Goal: Task Accomplishment & Management: Manage account settings

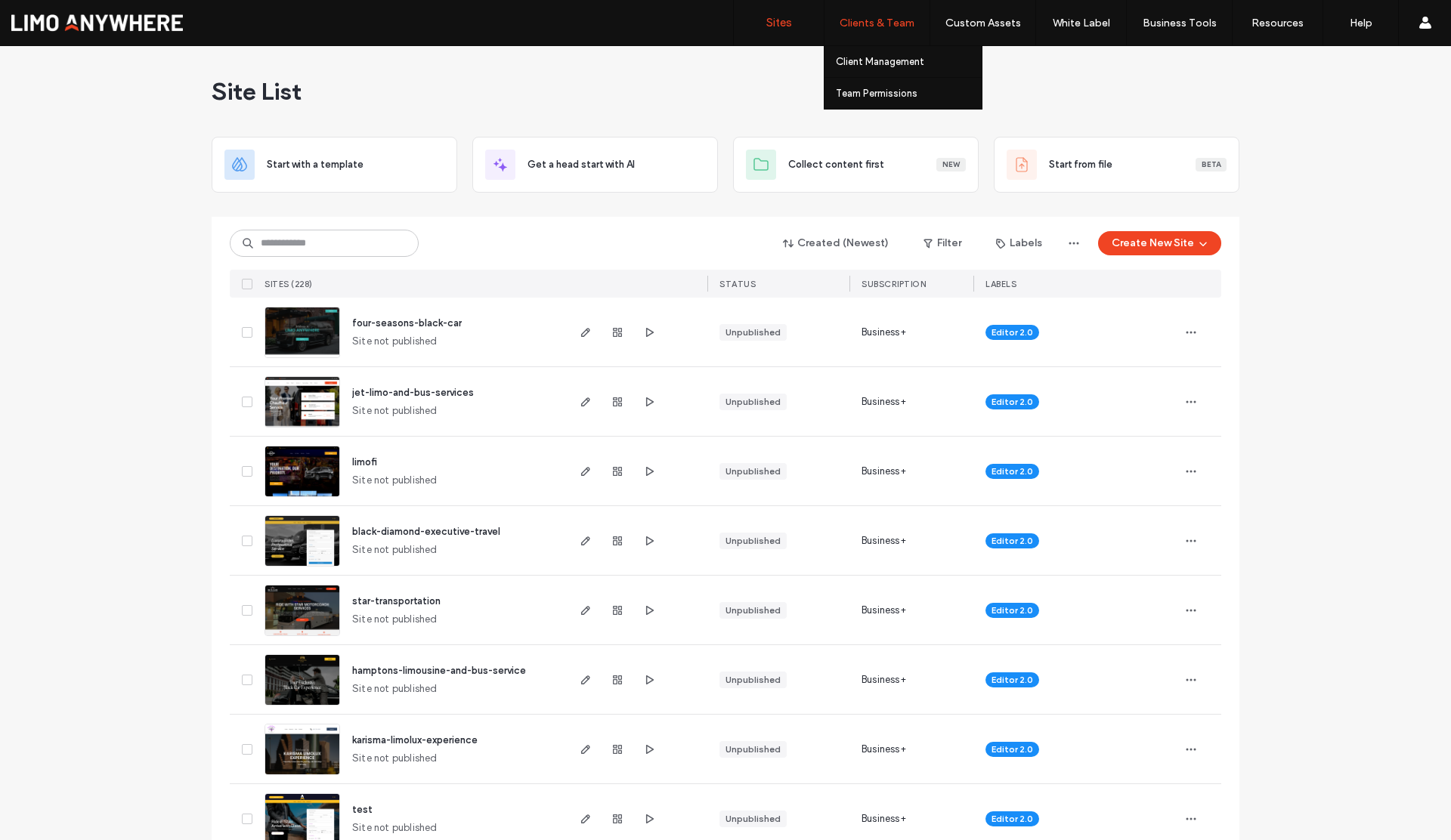
click at [874, 36] on div "Clients & Team" at bounding box center [878, 22] width 105 height 45
click at [879, 59] on label "Client Management" at bounding box center [880, 61] width 88 height 11
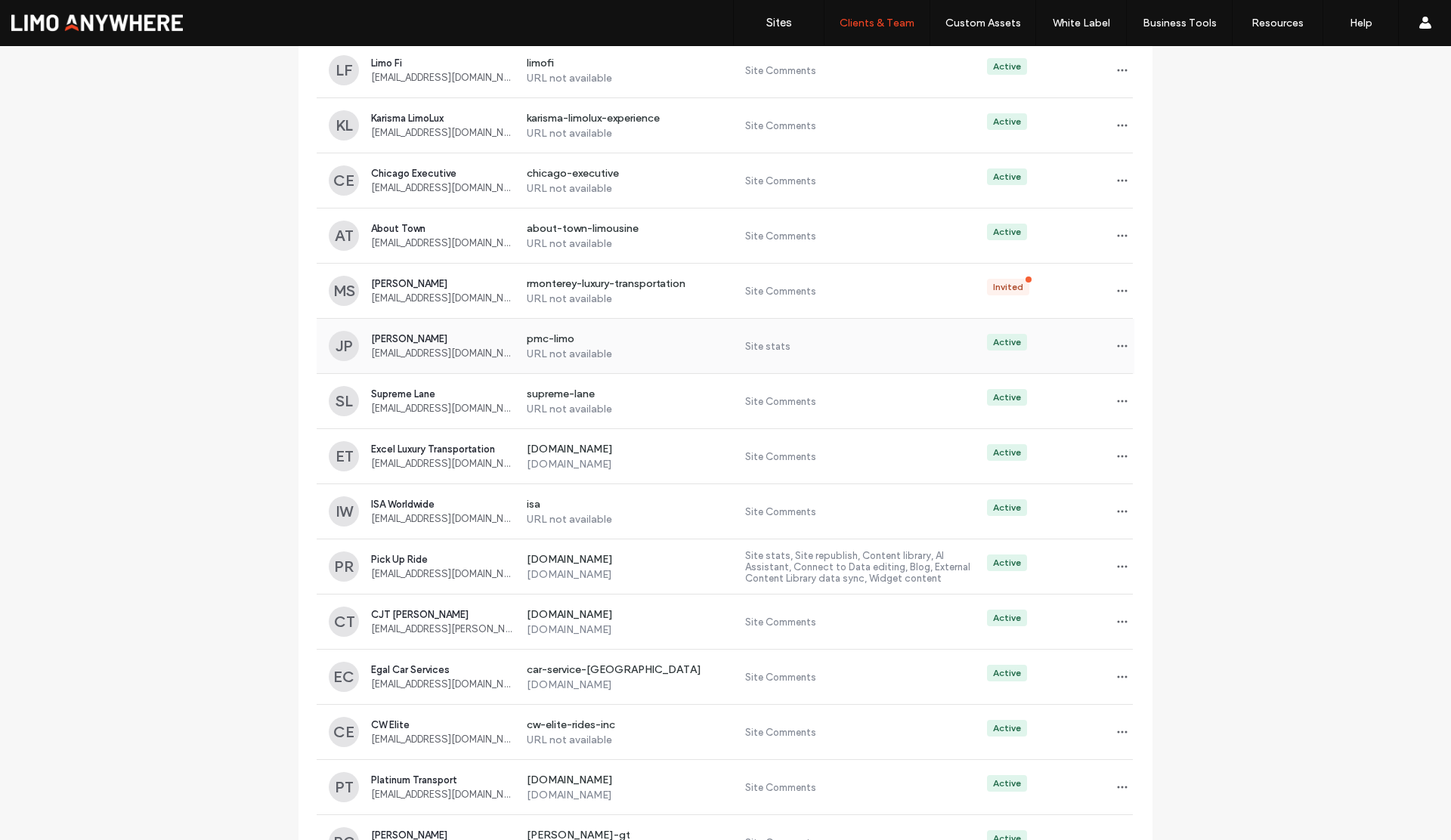
scroll to position [309, 0]
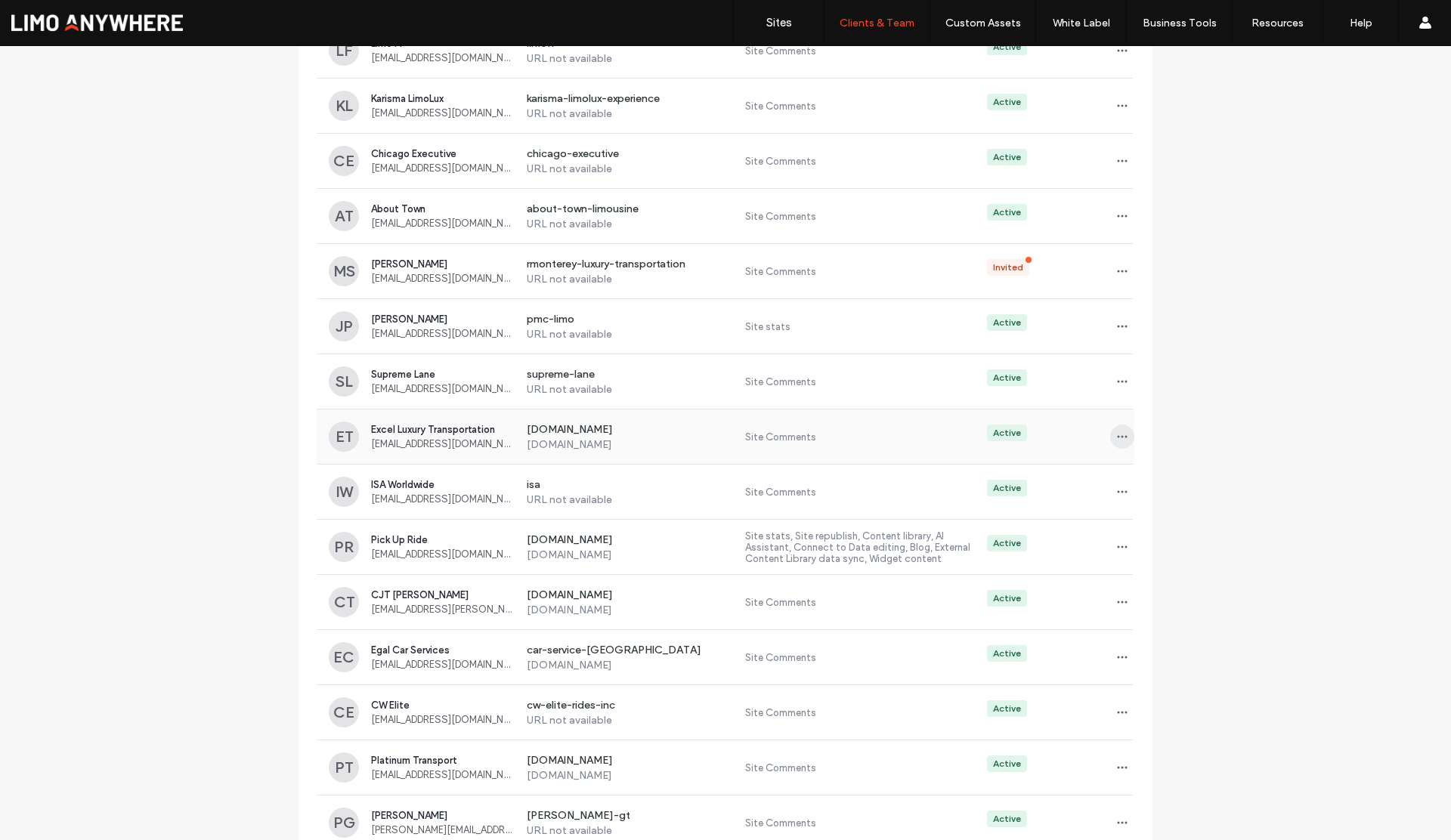
click at [1110, 435] on span "button" at bounding box center [1122, 437] width 25 height 25
click at [1155, 477] on span "Sites & Permissions" at bounding box center [1179, 476] width 86 height 15
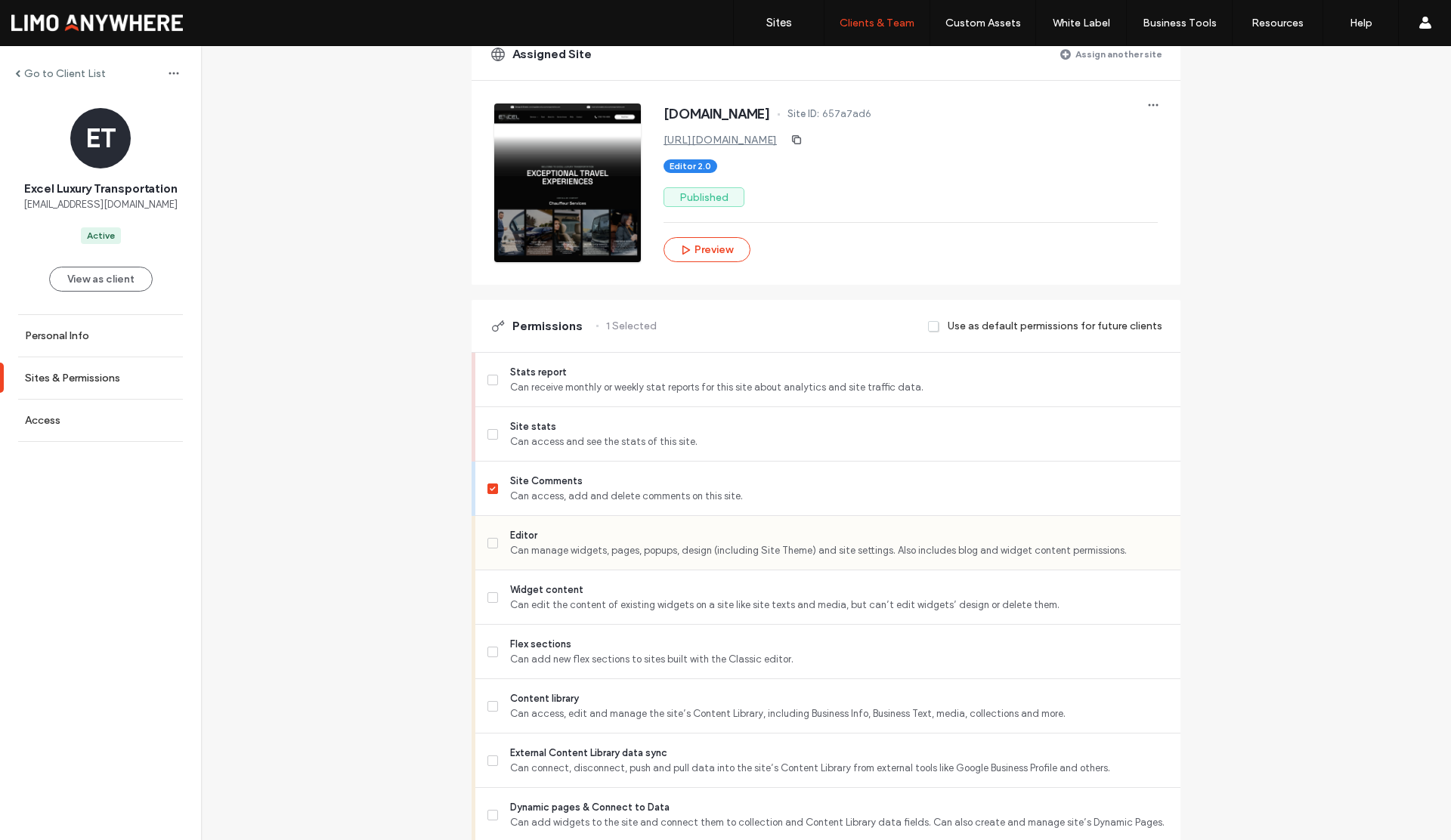
scroll to position [185, 0]
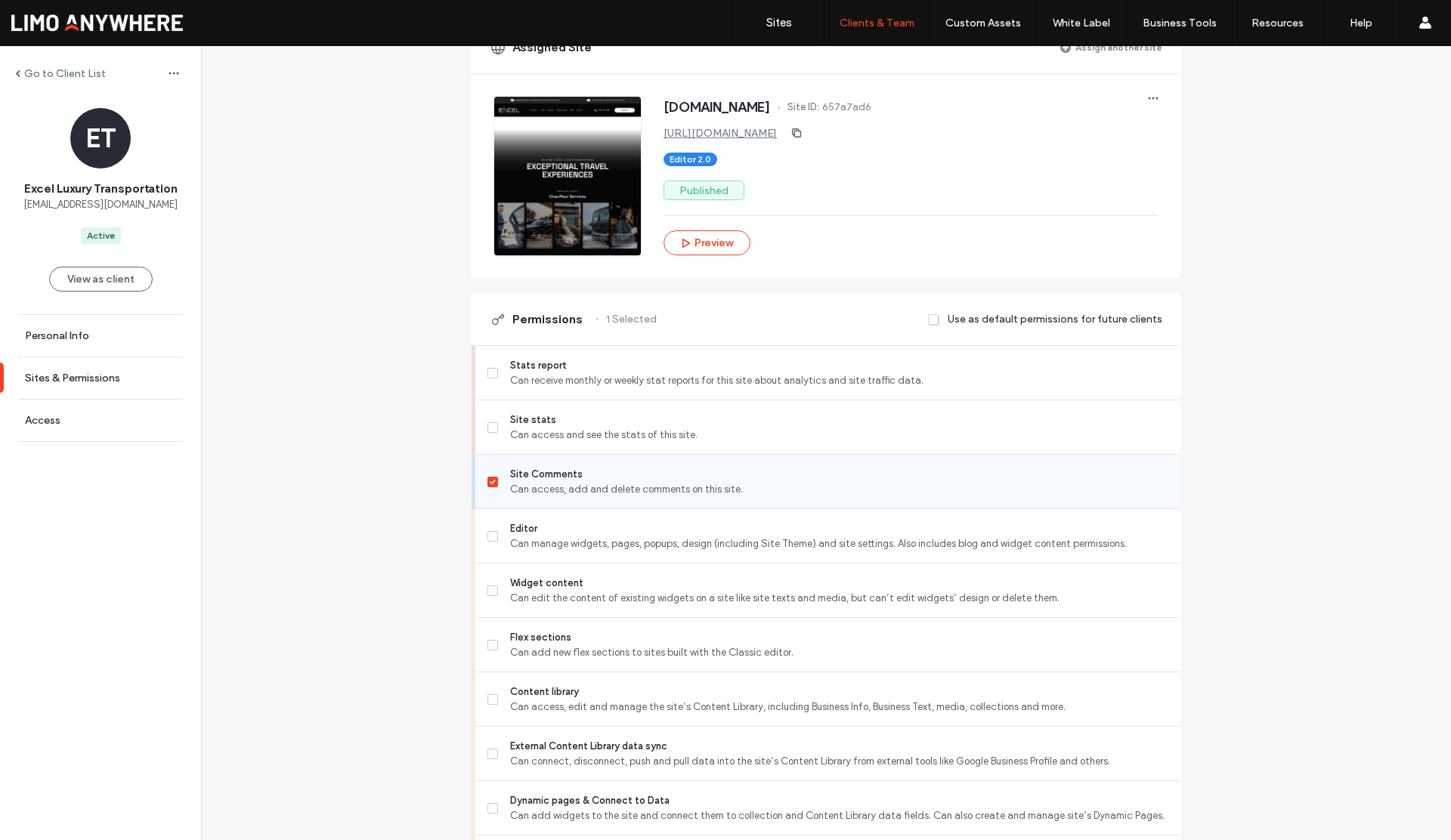
drag, startPoint x: 488, startPoint y: 480, endPoint x: 483, endPoint y: 460, distance: 20.6
click at [490, 480] on icon at bounding box center [493, 481] width 6 height 4
click at [493, 428] on label "Site stats Can access and see the stats of this site." at bounding box center [828, 428] width 681 height 31
click at [492, 533] on span at bounding box center [493, 537] width 10 height 10
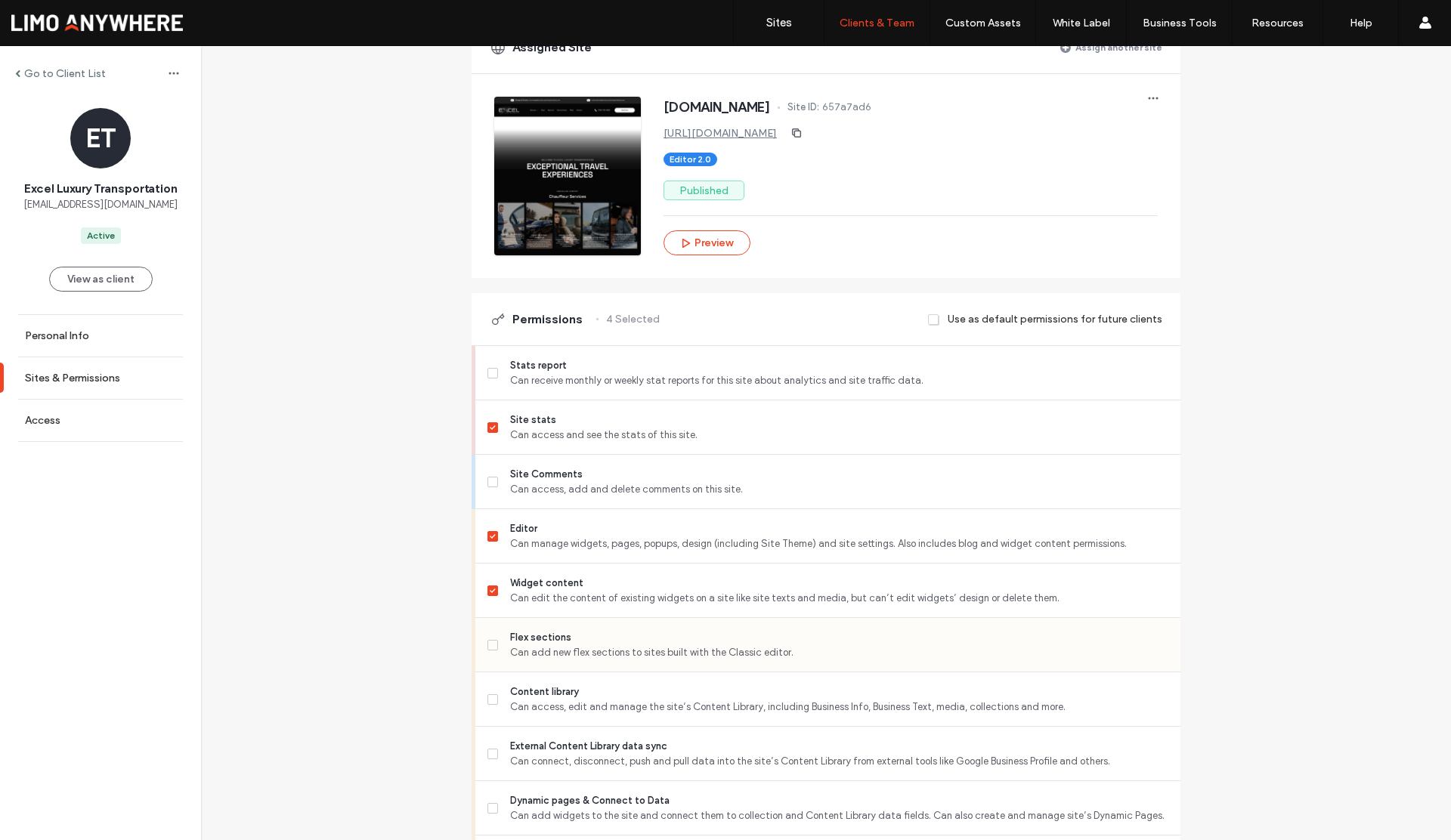
click at [490, 643] on icon at bounding box center [493, 645] width 6 height 4
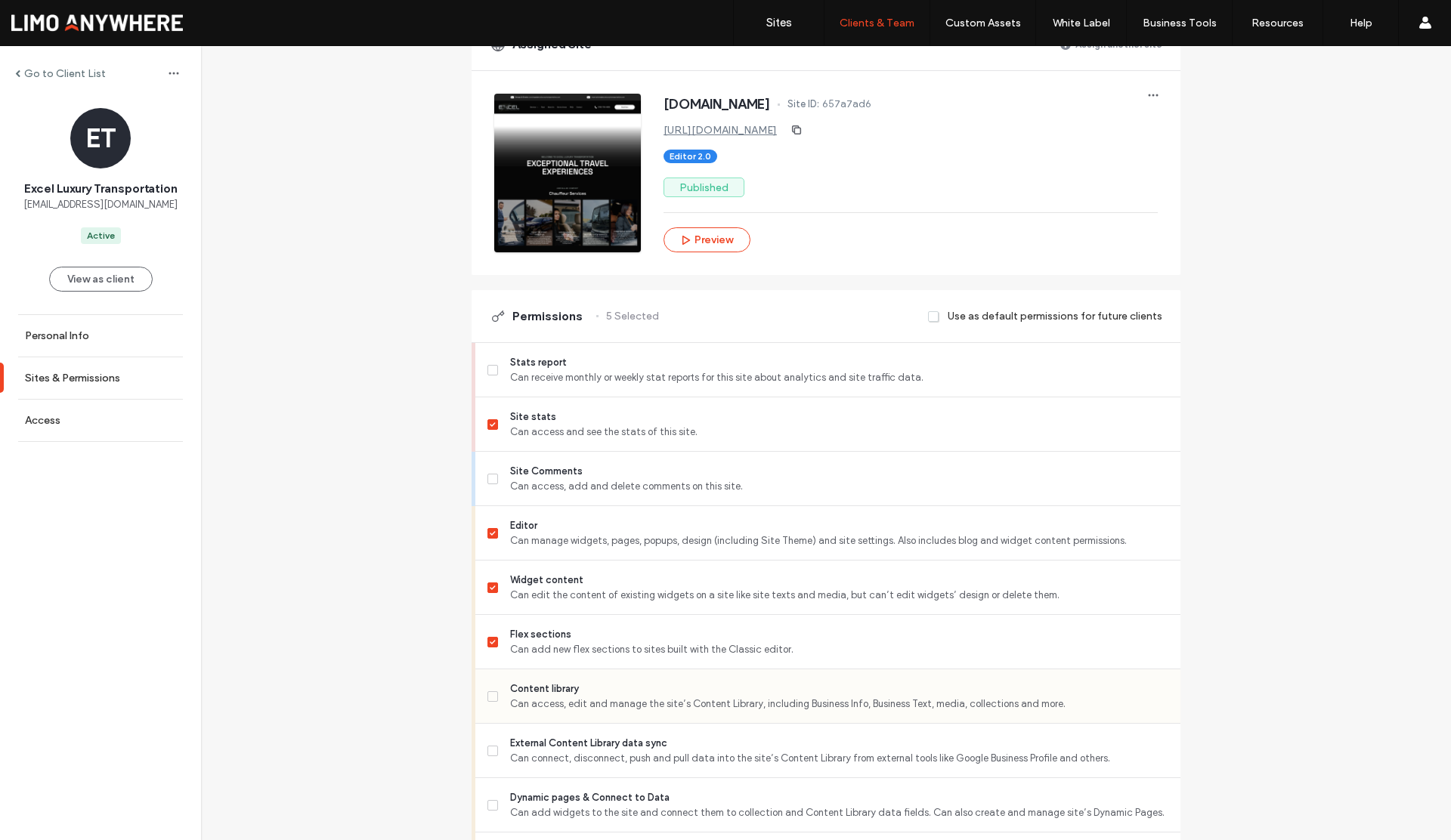
scroll to position [192, 0]
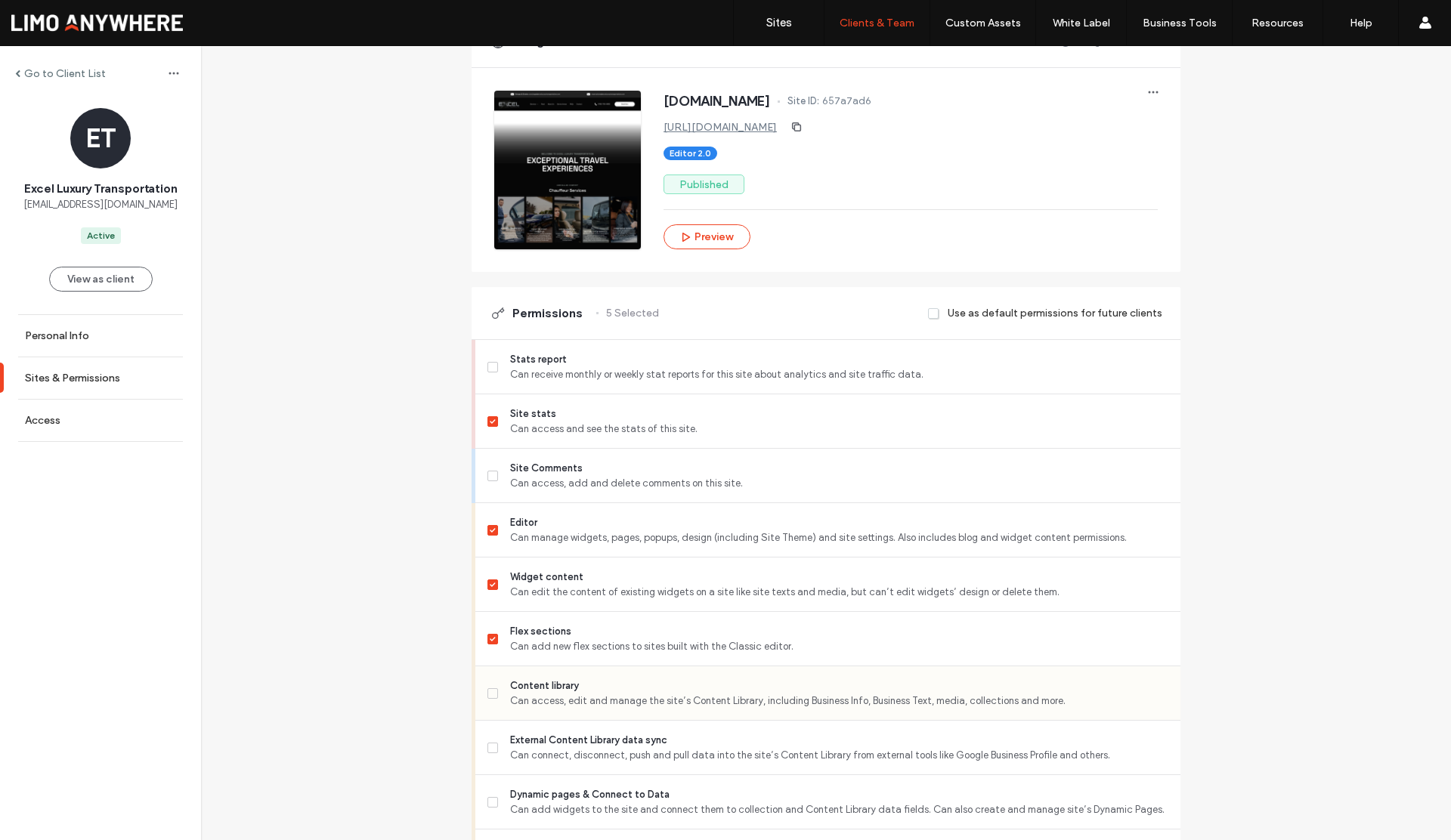
click at [490, 694] on icon at bounding box center [493, 693] width 6 height 4
click at [488, 743] on label "External Content Library data sync Can connect, disconnect, push and pull data …" at bounding box center [828, 748] width 681 height 31
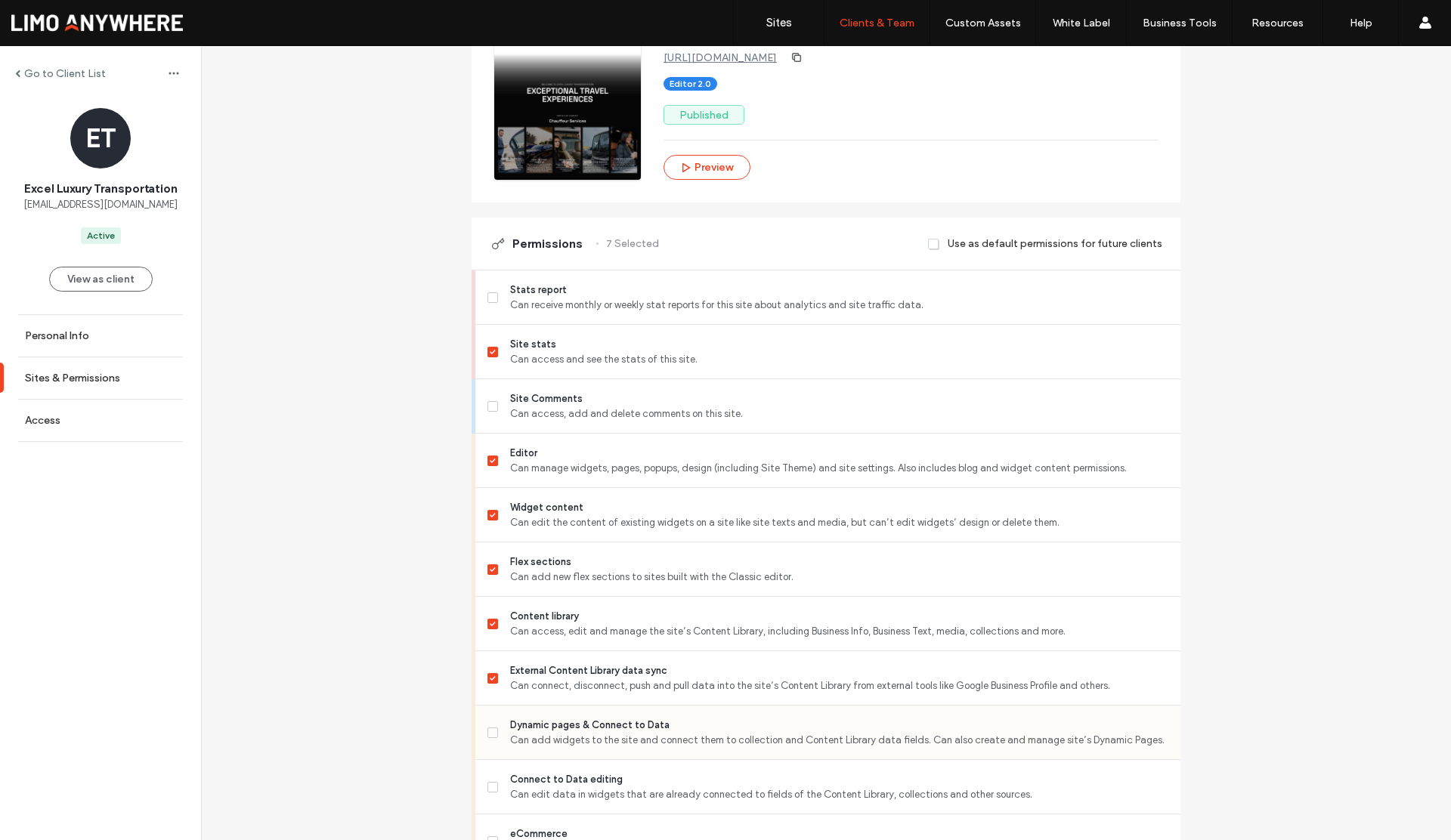
scroll to position [264, 0]
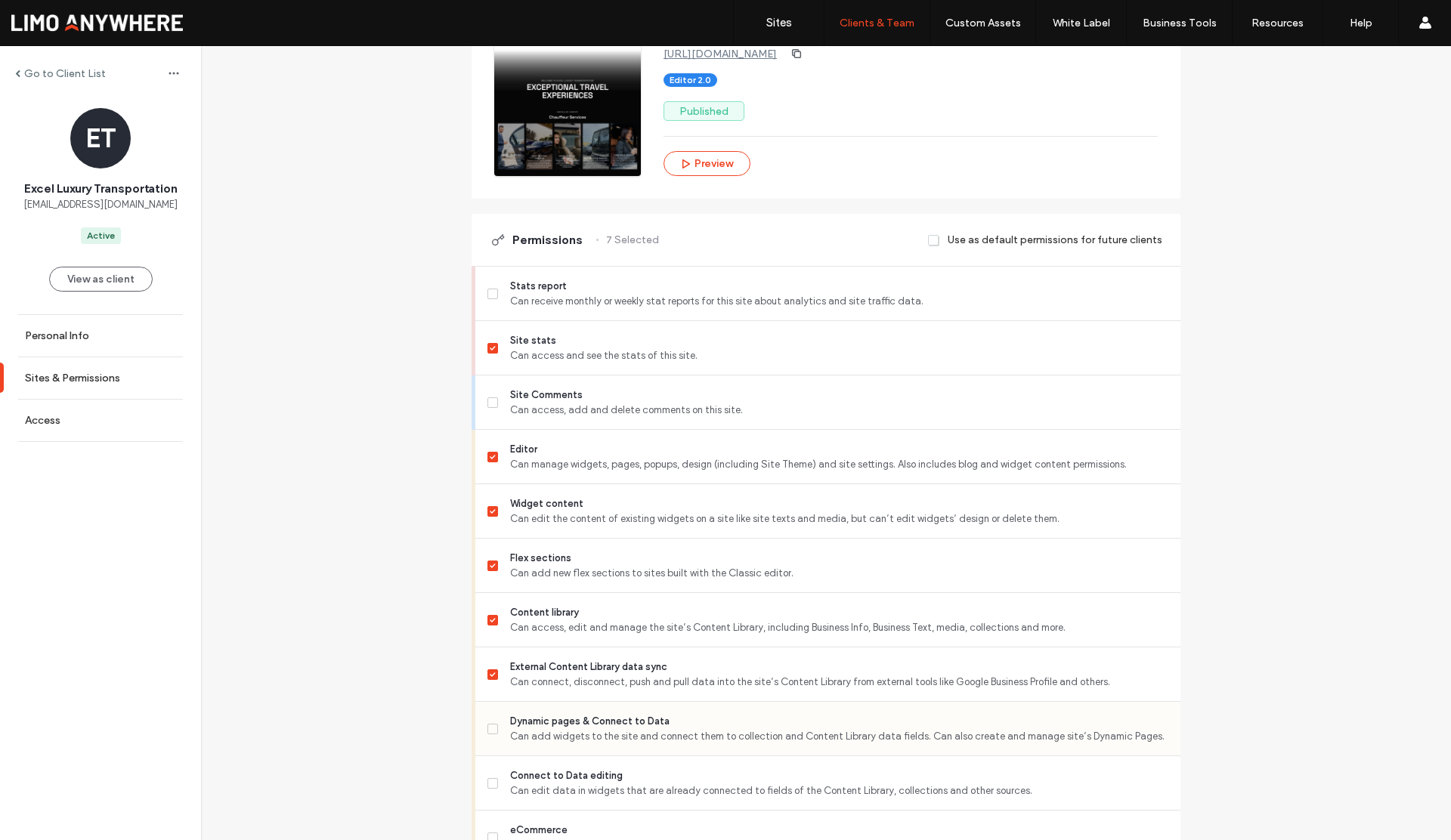
click at [488, 739] on label "Dynamic pages & Connect to Data Can add widgets to the site and connect them to…" at bounding box center [828, 729] width 681 height 31
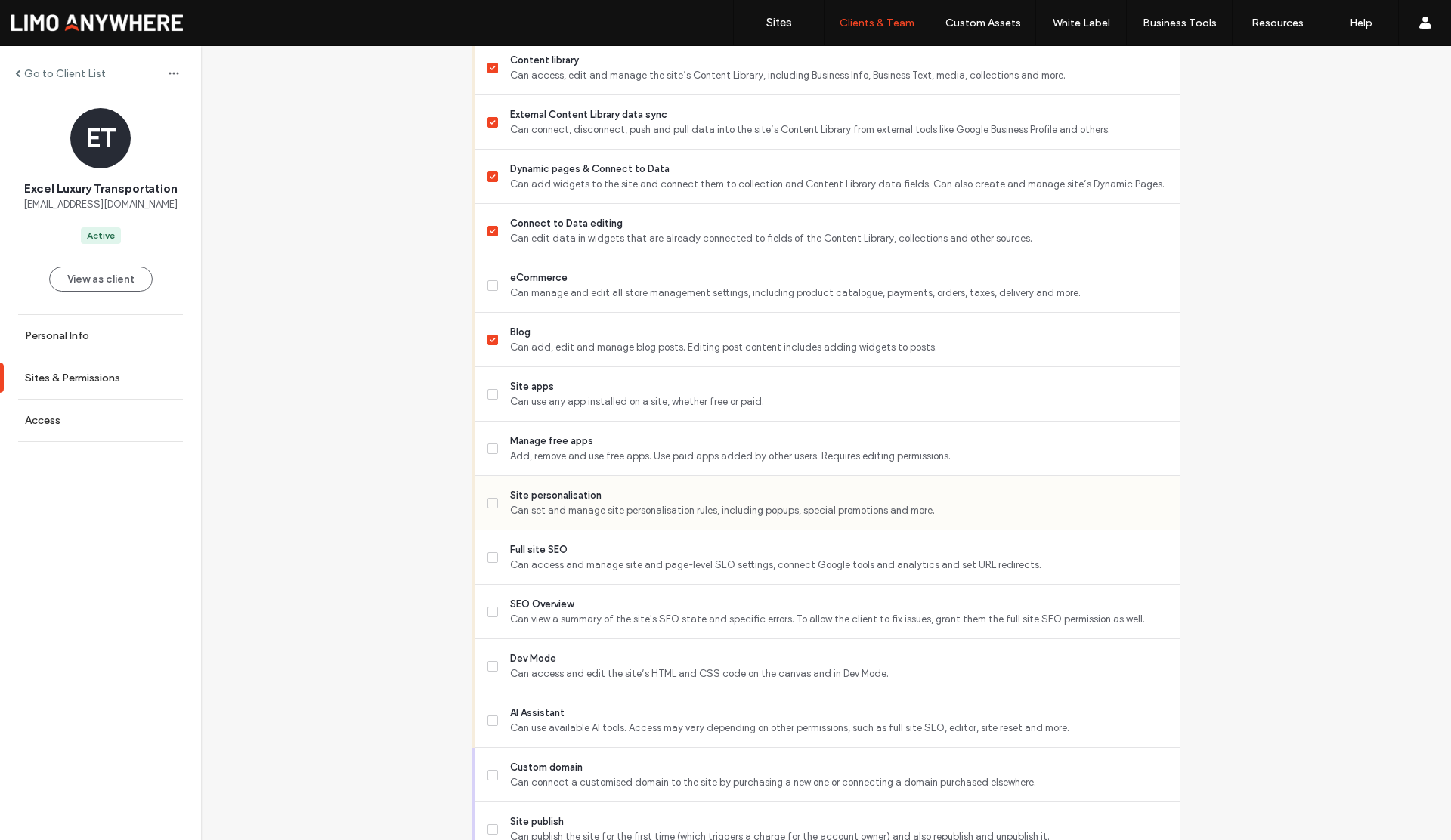
scroll to position [818, 0]
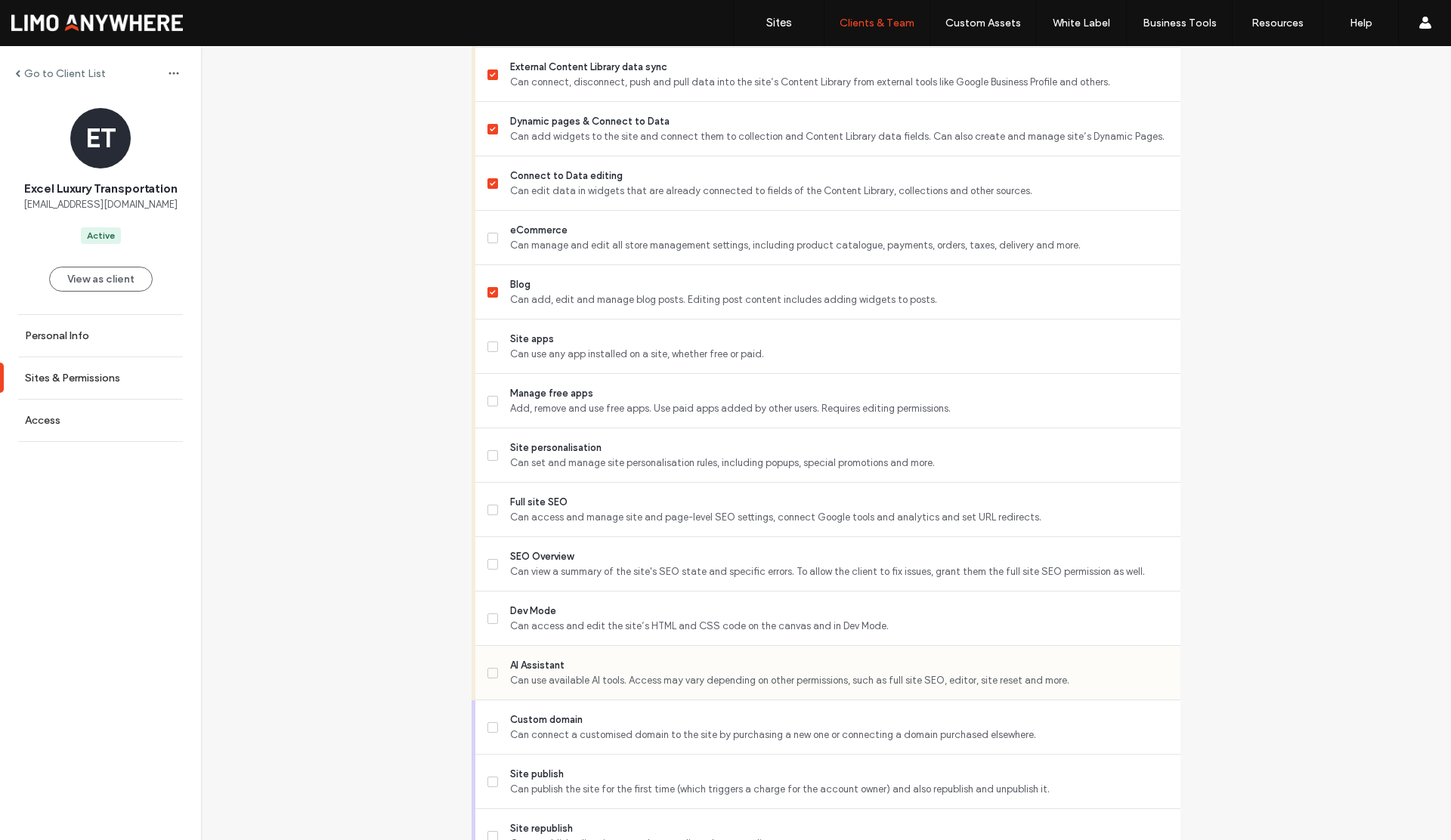
click at [490, 671] on span at bounding box center [493, 673] width 10 height 10
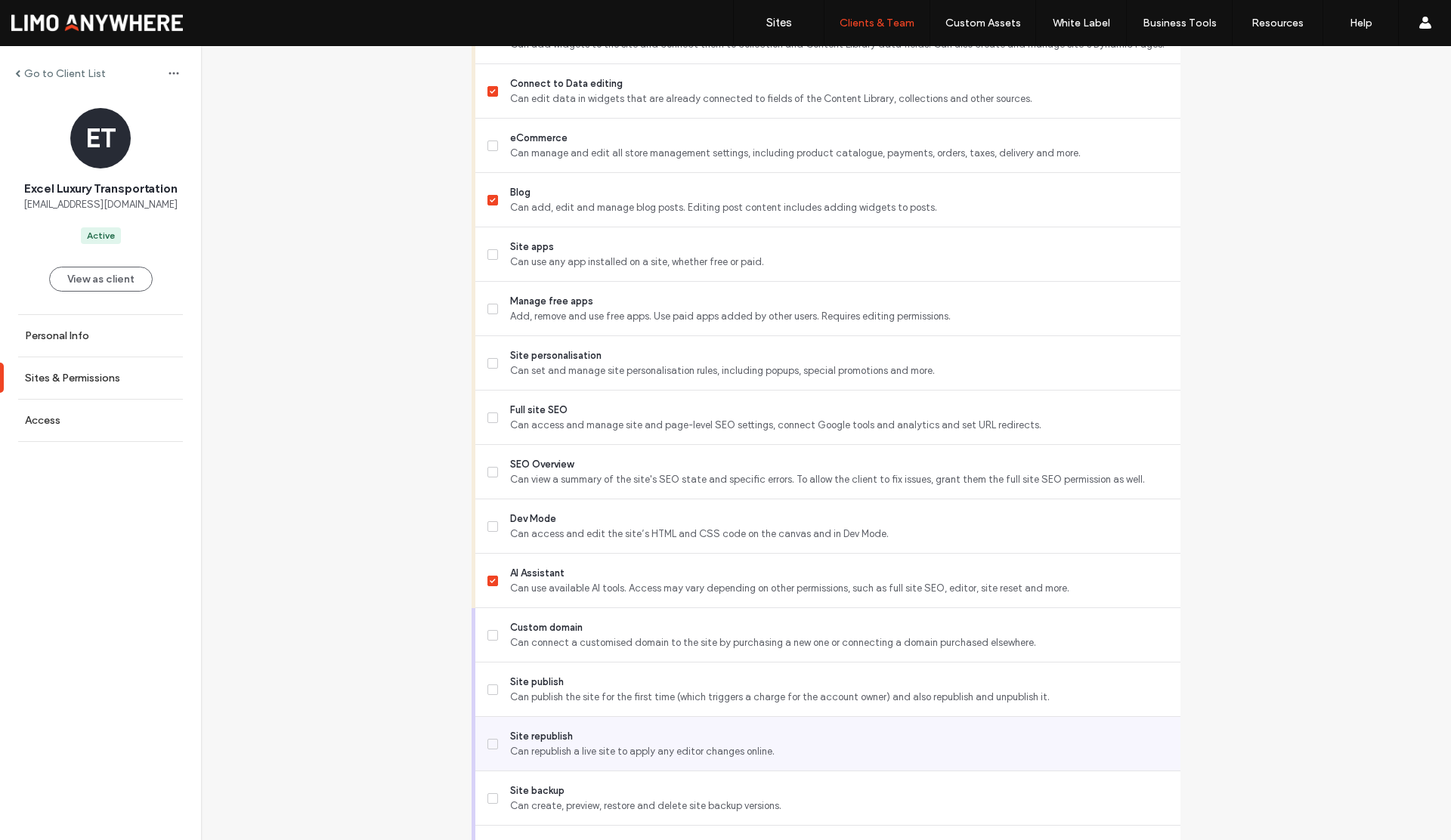
scroll to position [1028, 0]
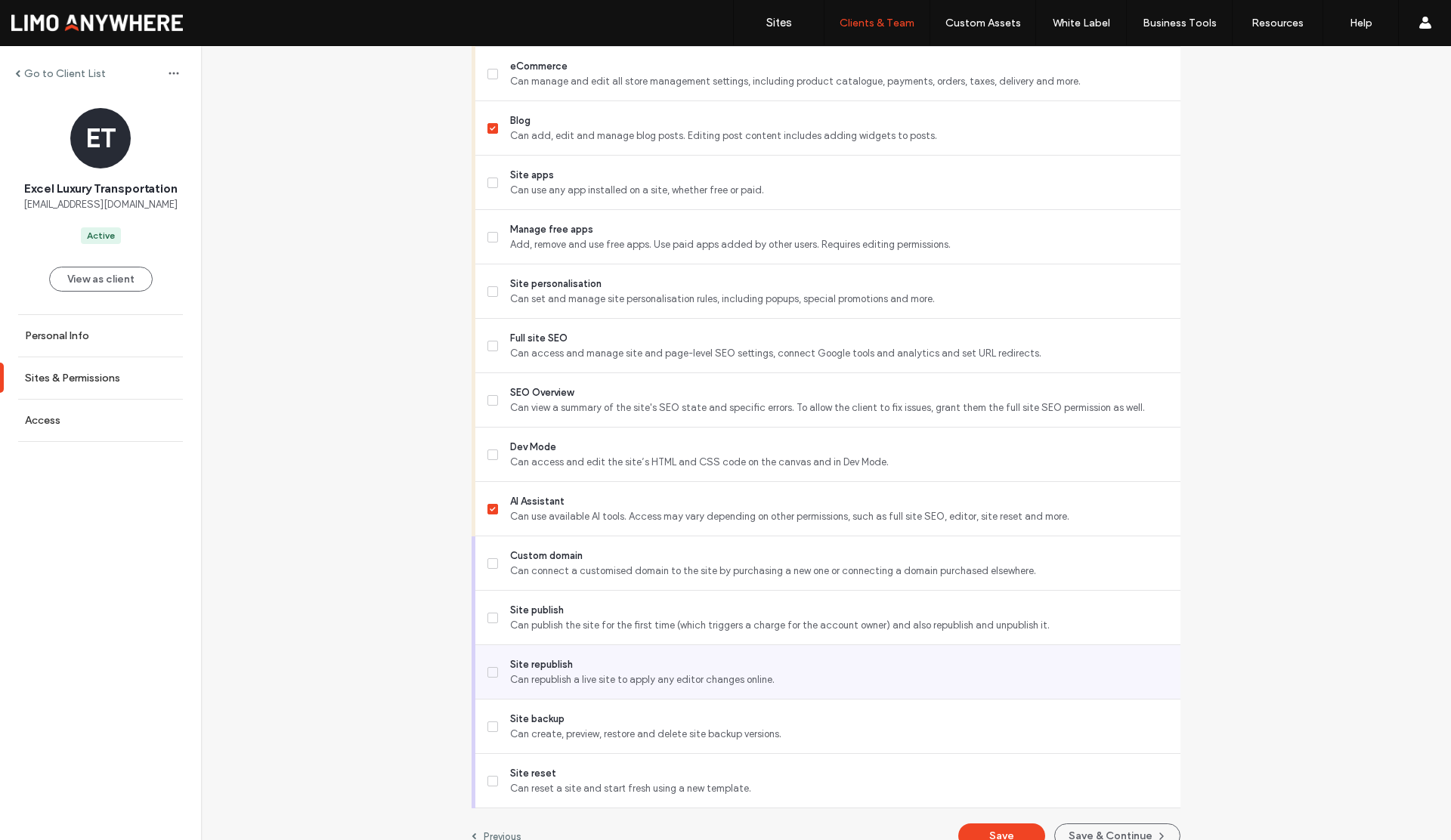
click at [488, 674] on span at bounding box center [493, 672] width 10 height 10
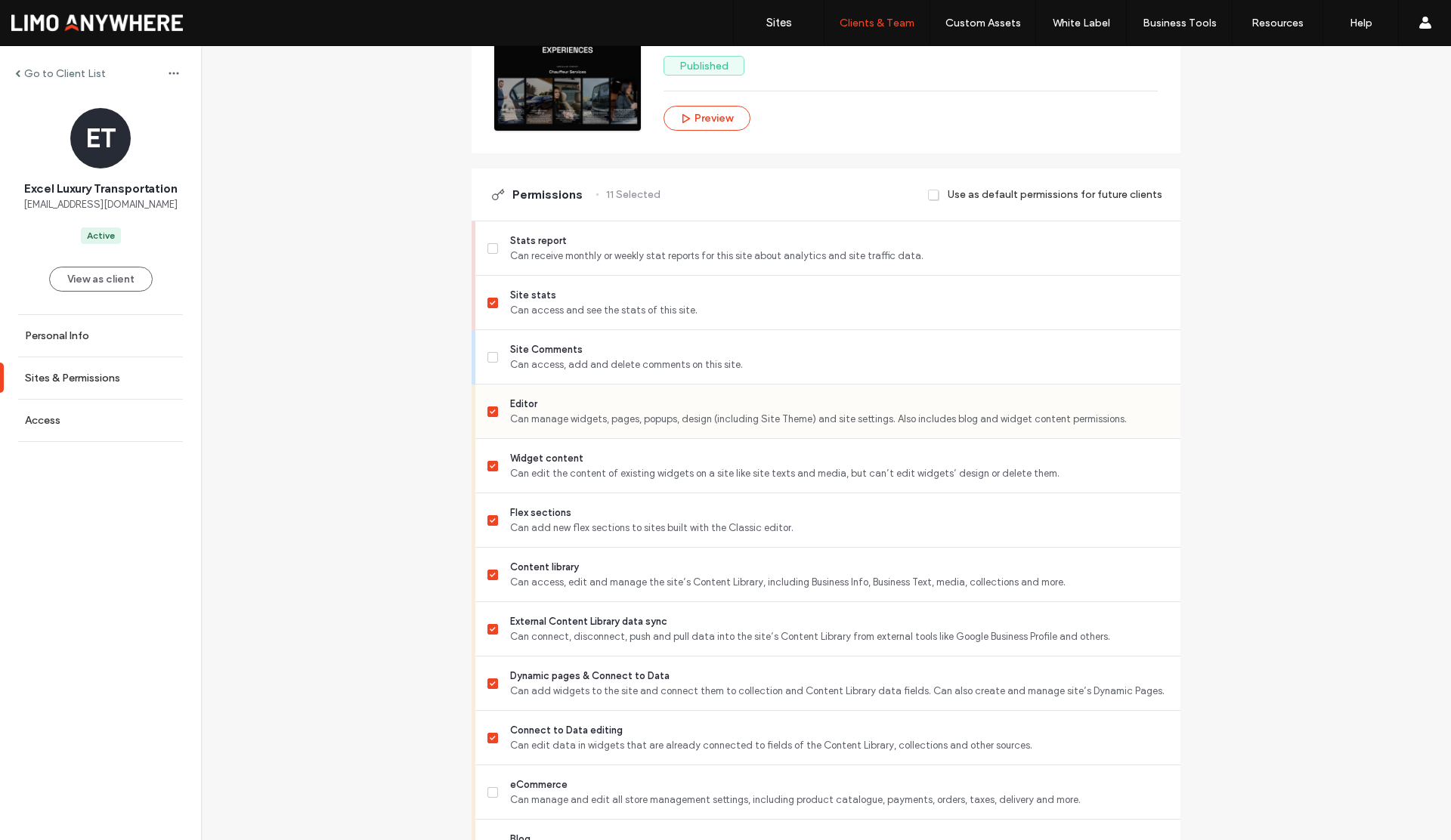
scroll to position [80, 0]
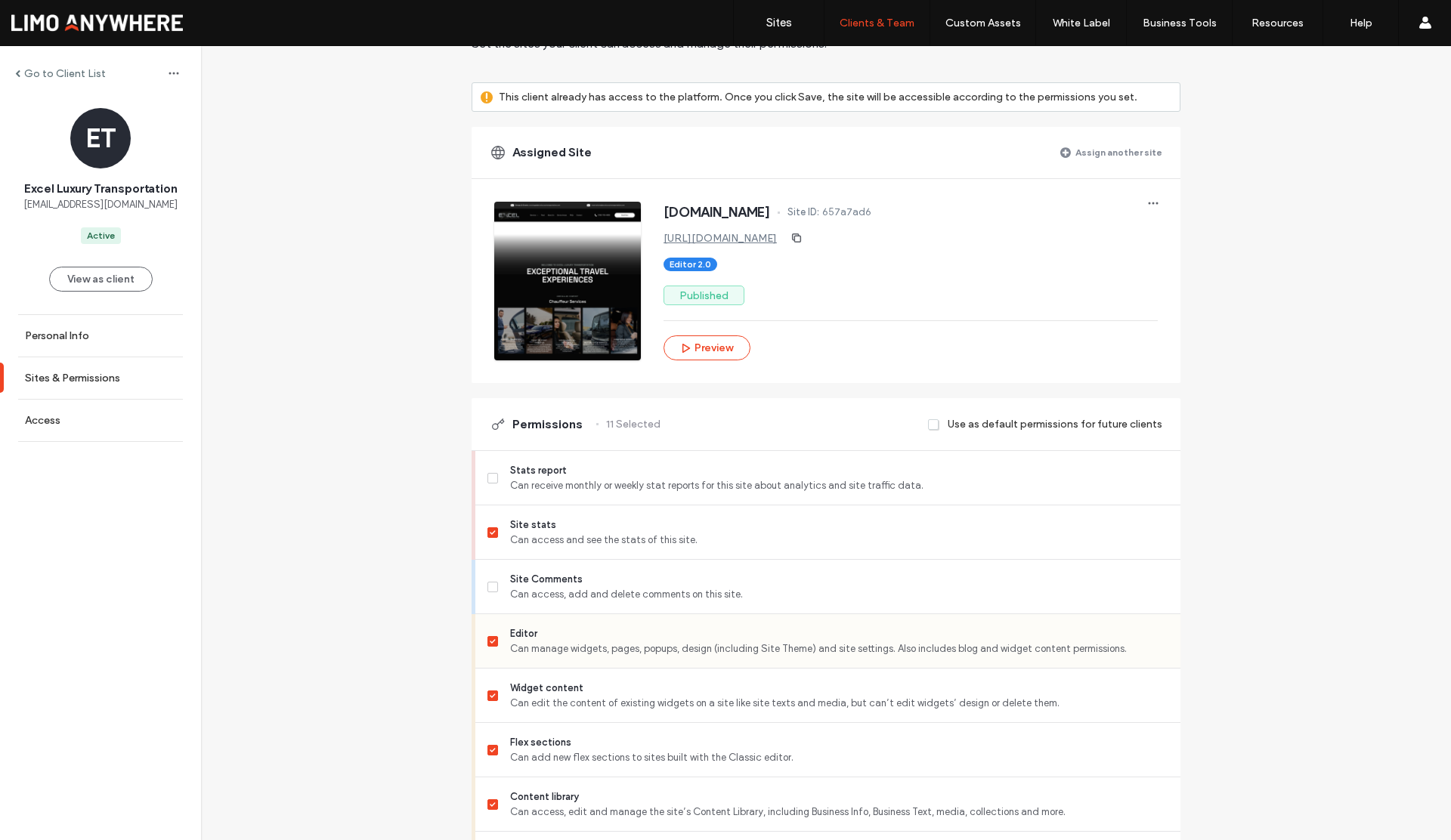
click at [490, 641] on icon at bounding box center [493, 641] width 5 height 4
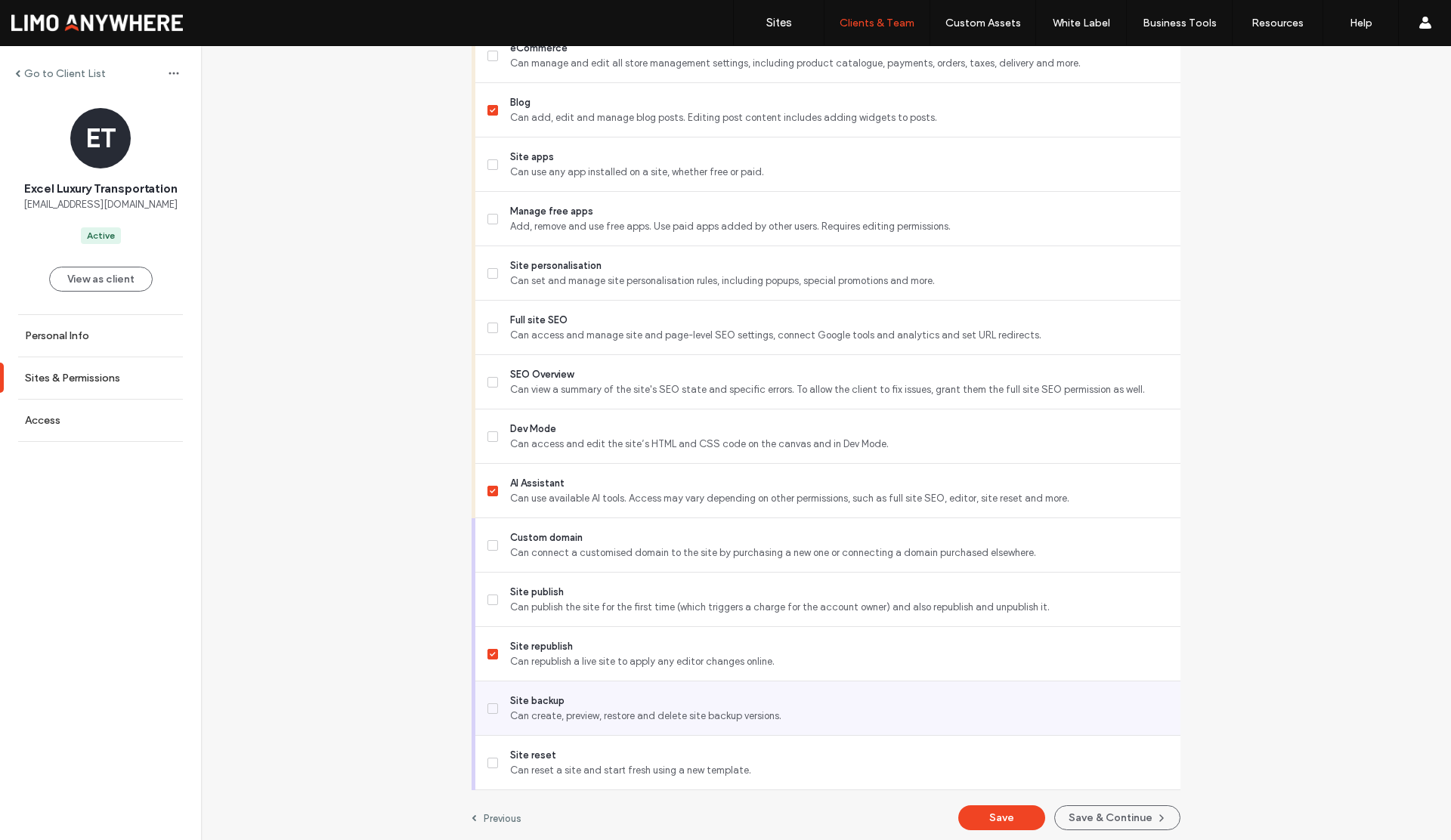
scroll to position [1052, 0]
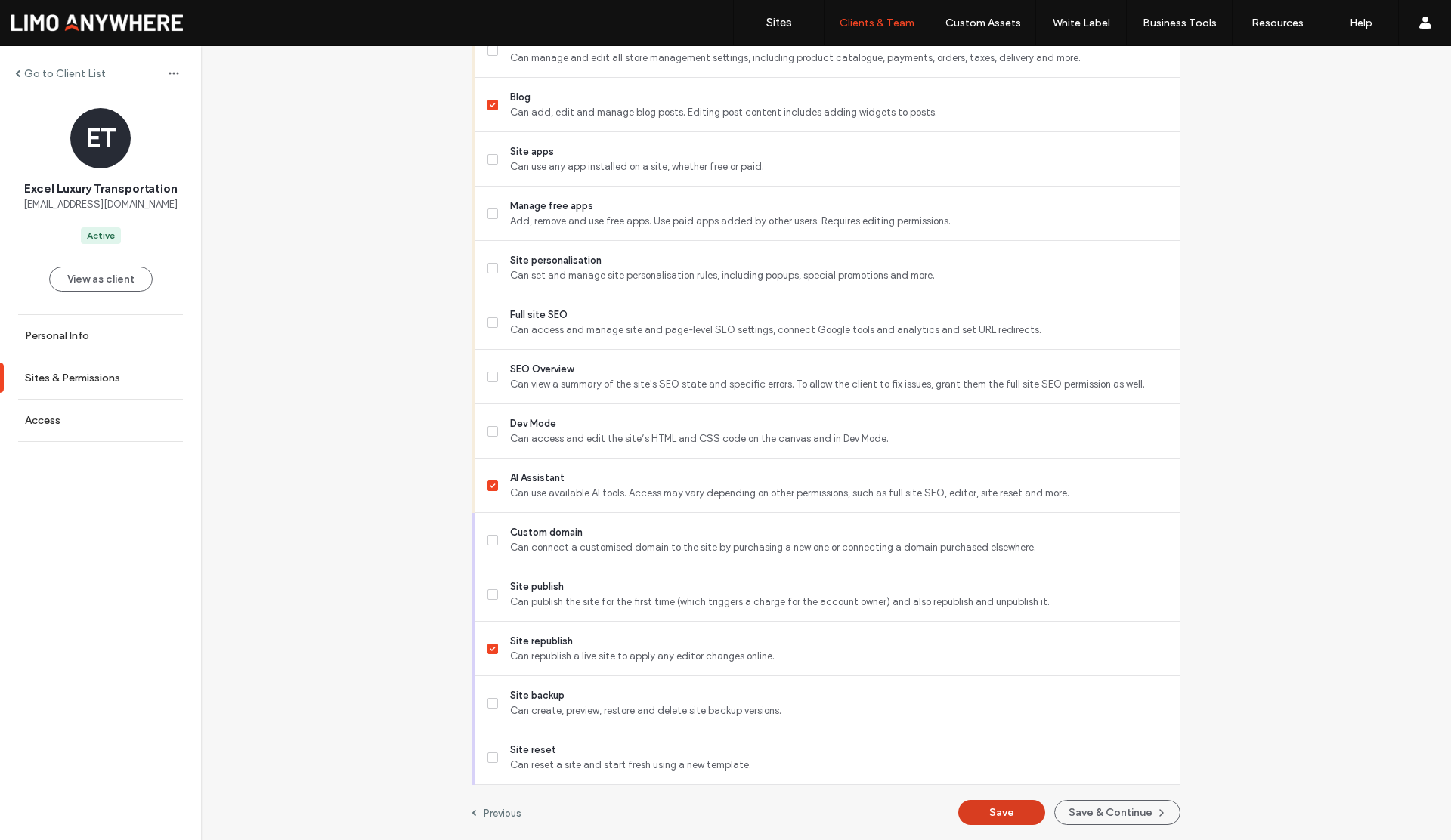
click at [984, 810] on button "Save" at bounding box center [1002, 812] width 87 height 25
click at [49, 69] on label "Go to Client List" at bounding box center [65, 73] width 81 height 13
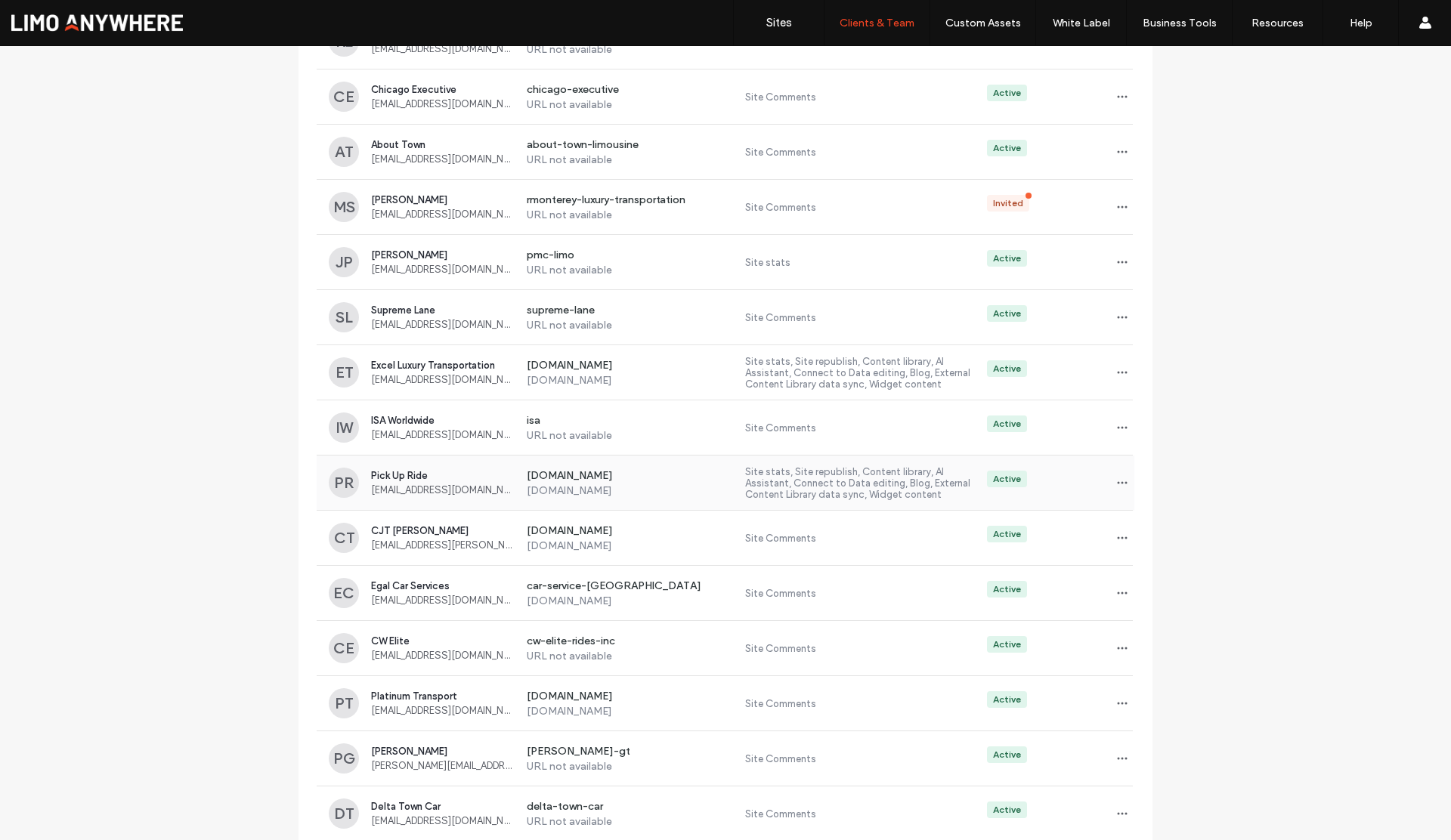
scroll to position [402, 0]
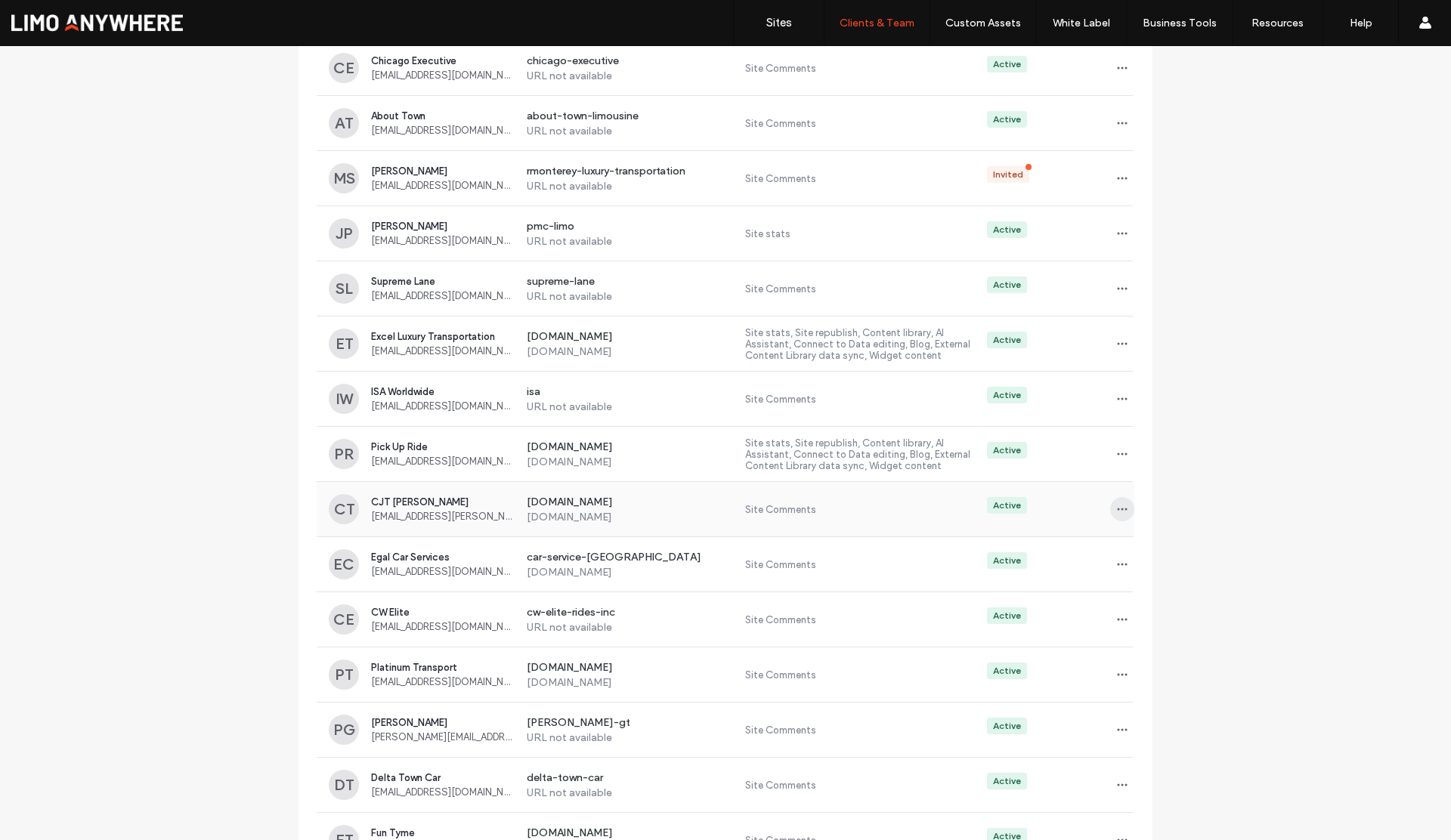
click at [1117, 509] on icon "button" at bounding box center [1123, 509] width 12 height 12
click at [1157, 553] on span "Sites & Permissions" at bounding box center [1179, 548] width 86 height 15
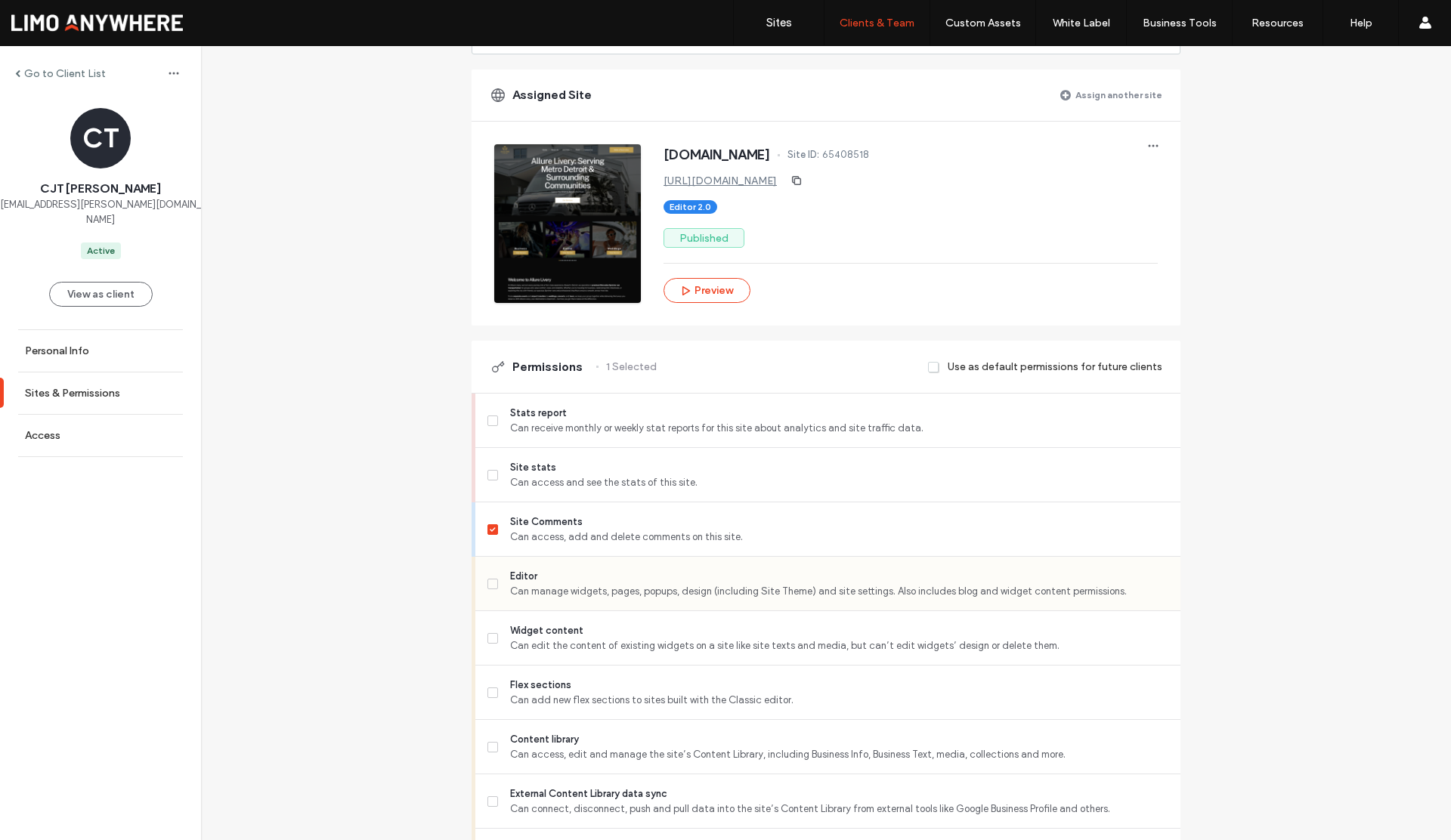
scroll to position [164, 0]
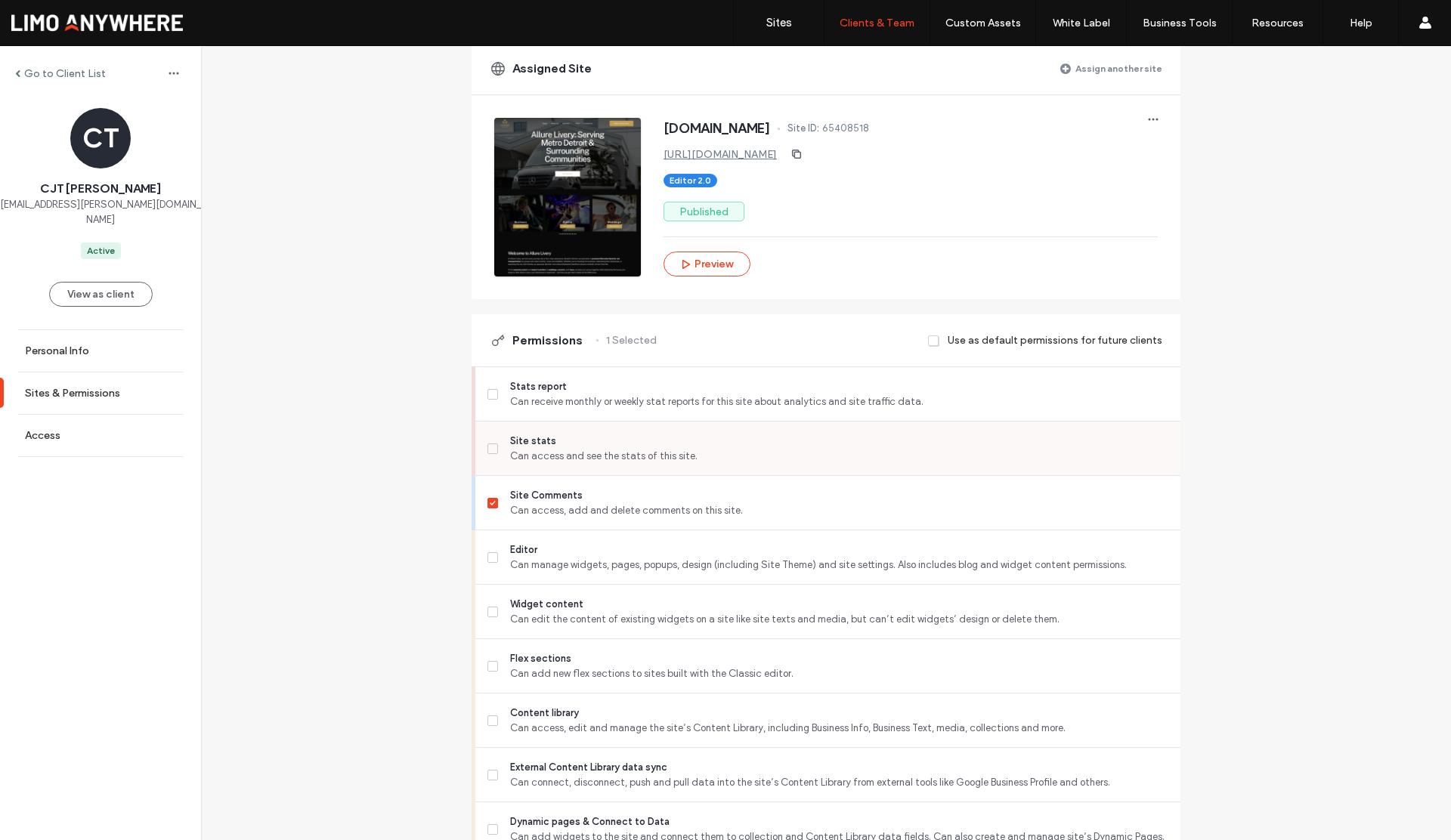
click at [488, 451] on span at bounding box center [493, 448] width 10 height 10
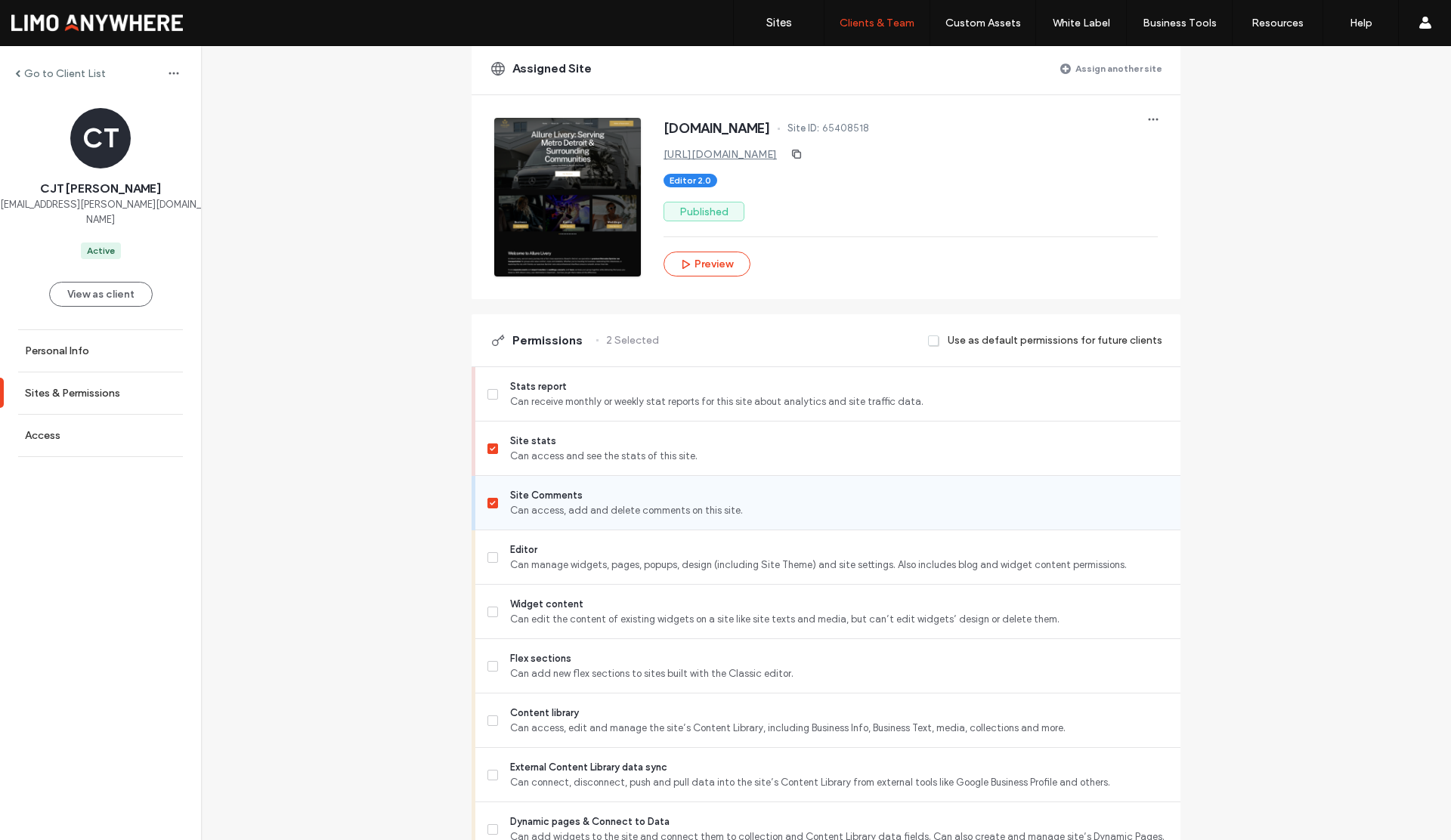
click at [490, 504] on span at bounding box center [493, 503] width 10 height 10
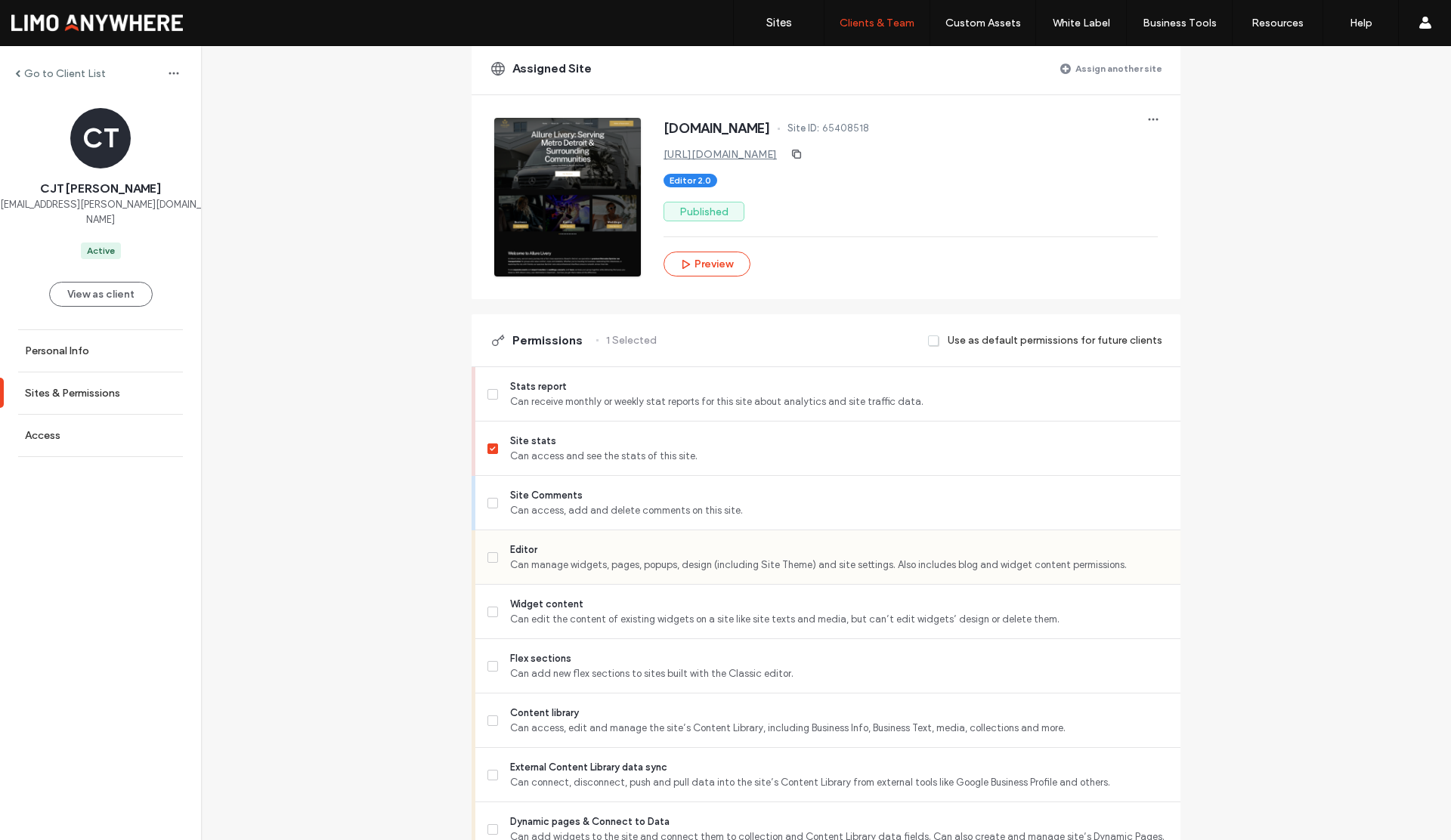
click at [489, 560] on span at bounding box center [493, 558] width 10 height 10
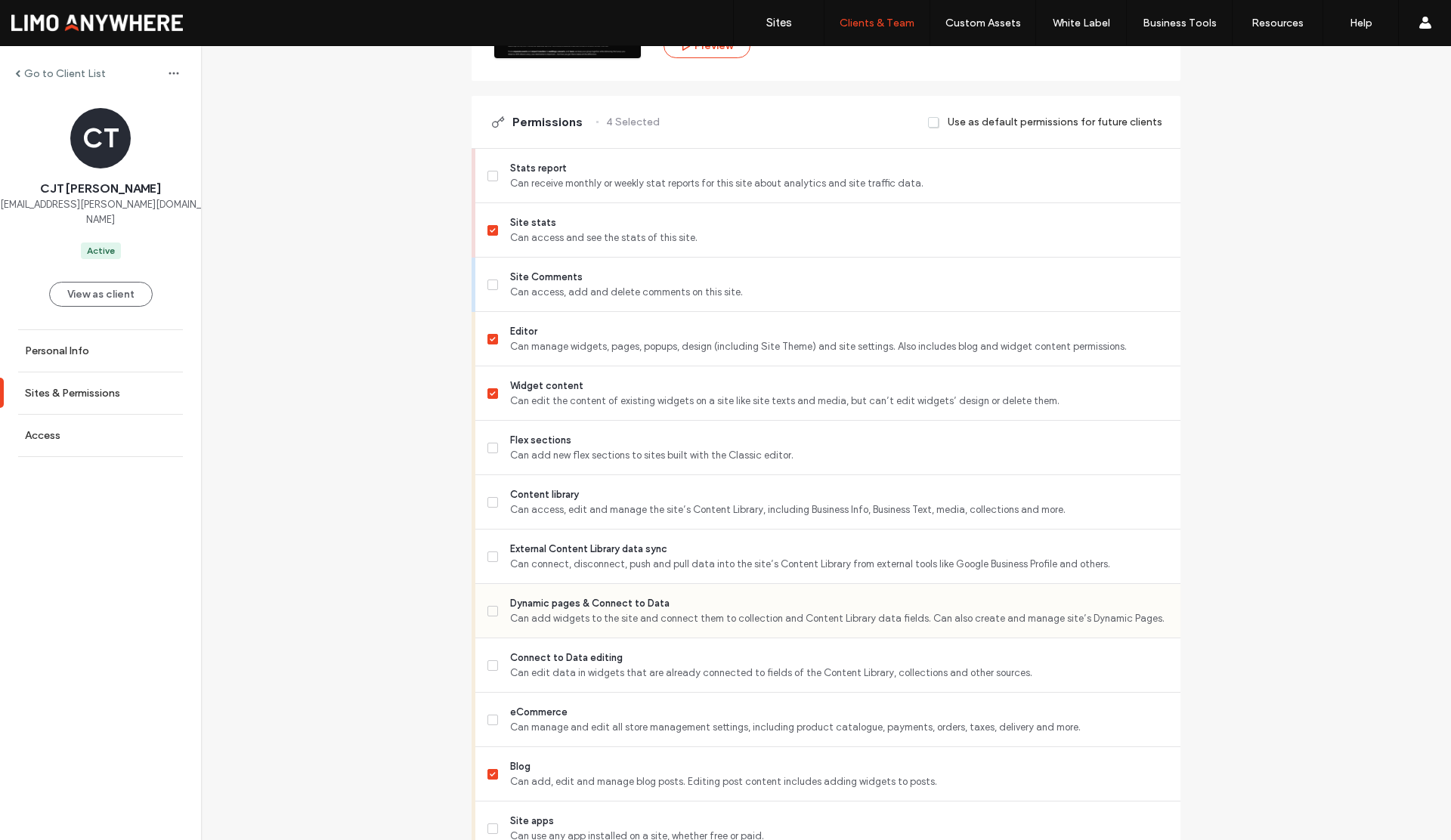
scroll to position [387, 0]
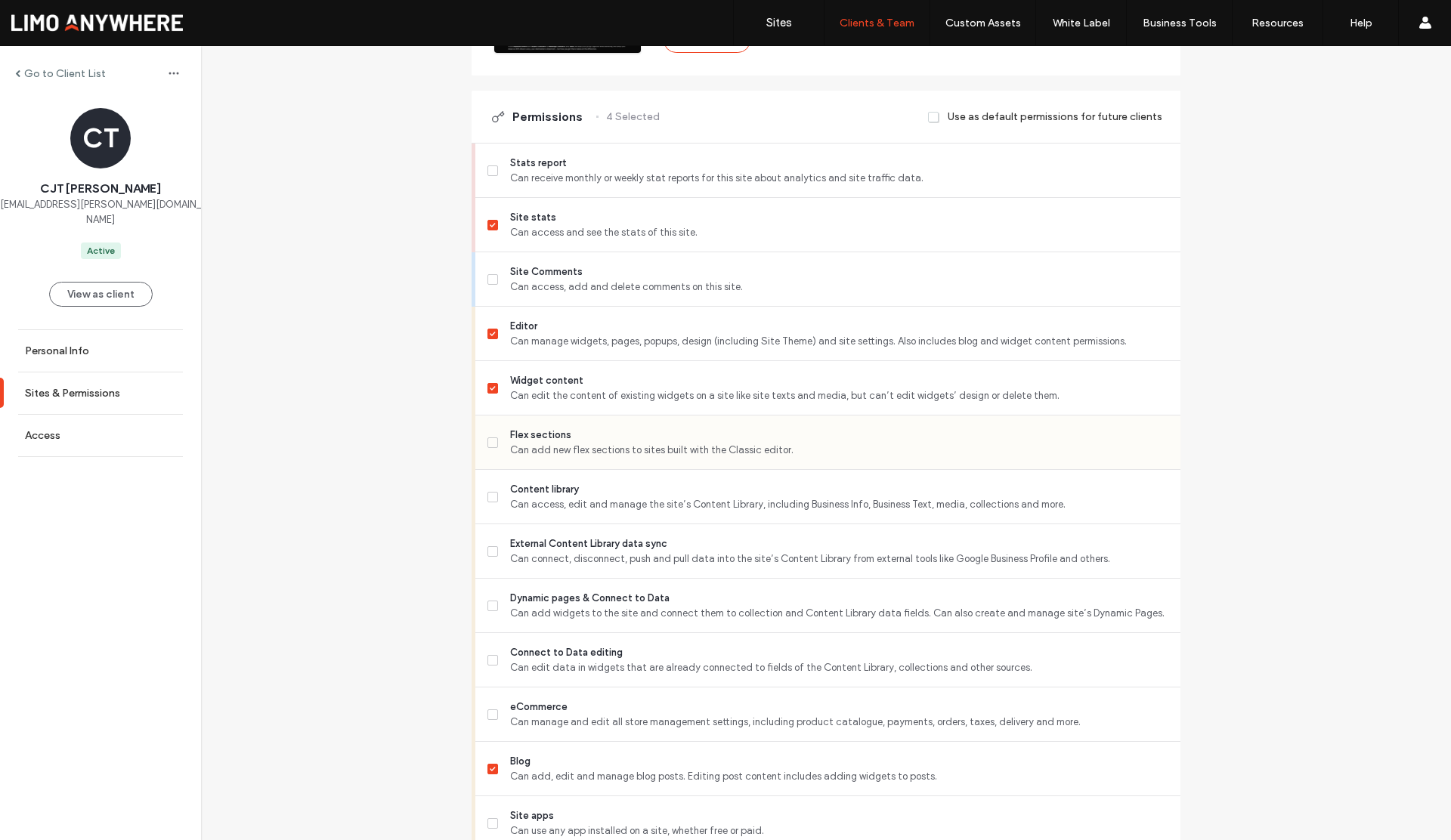
click at [488, 448] on label "Flex sections Can add new flex sections to sites built with the Classic editor." at bounding box center [828, 443] width 681 height 31
click at [488, 502] on span at bounding box center [493, 497] width 10 height 10
drag, startPoint x: 485, startPoint y: 544, endPoint x: 494, endPoint y: 589, distance: 45.9
click at [488, 544] on label "External Content Library data sync Can connect, disconnect, push and pull data …" at bounding box center [828, 552] width 681 height 31
click at [494, 609] on label "Dynamic pages & Connect to Data Can add widgets to the site and connect them to…" at bounding box center [828, 606] width 681 height 31
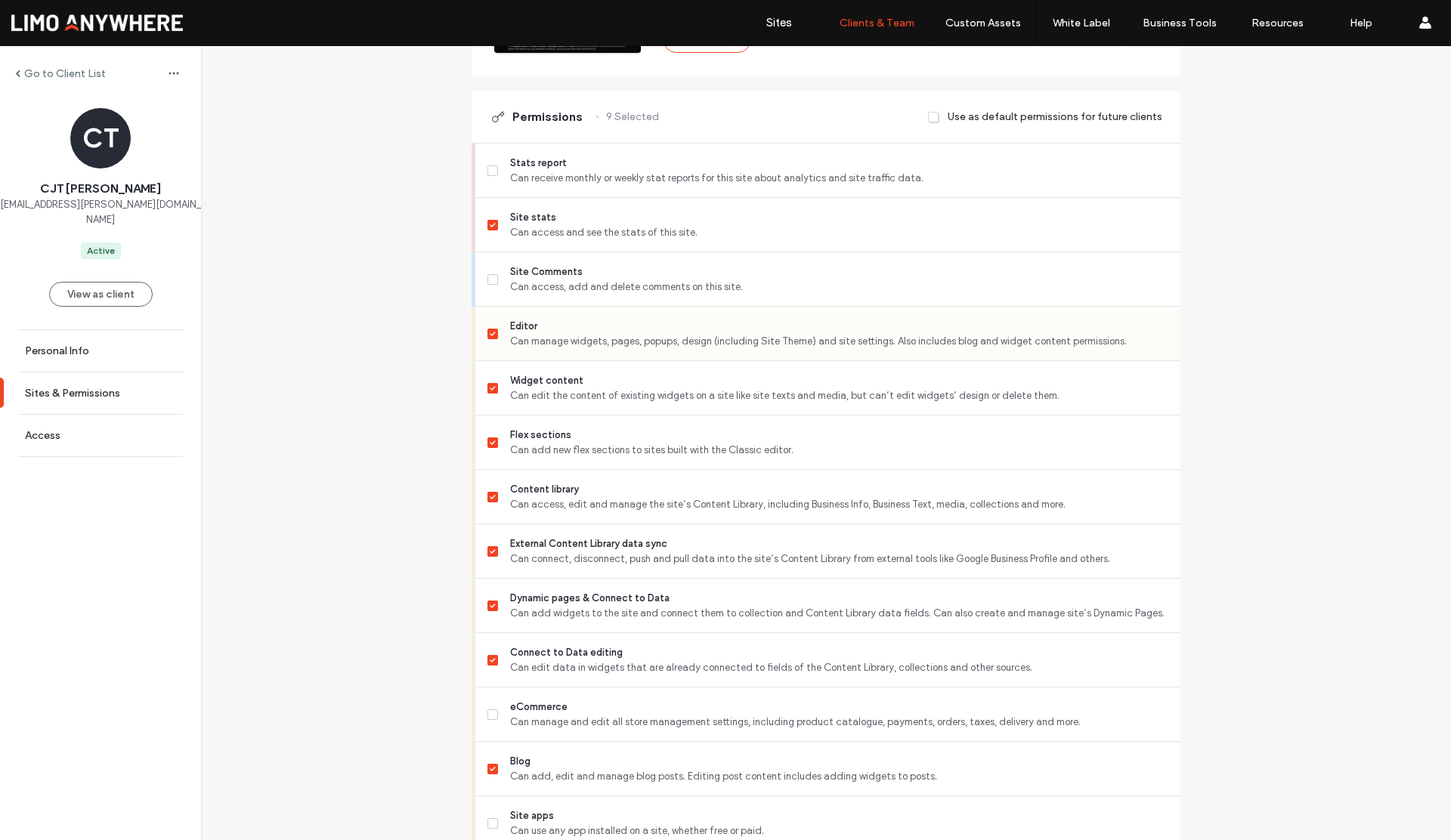
click at [488, 337] on span at bounding box center [493, 334] width 10 height 10
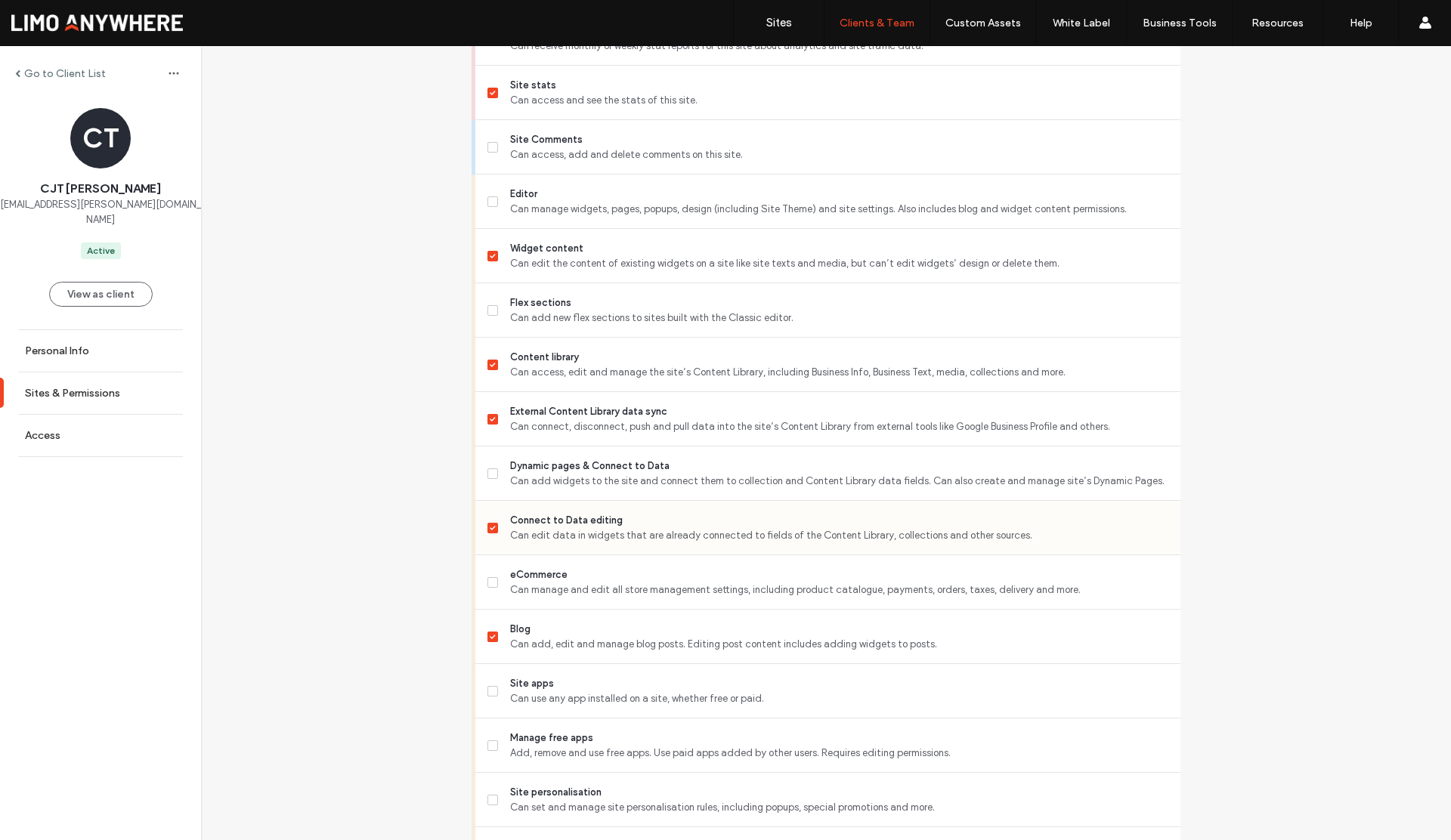
scroll to position [1052, 0]
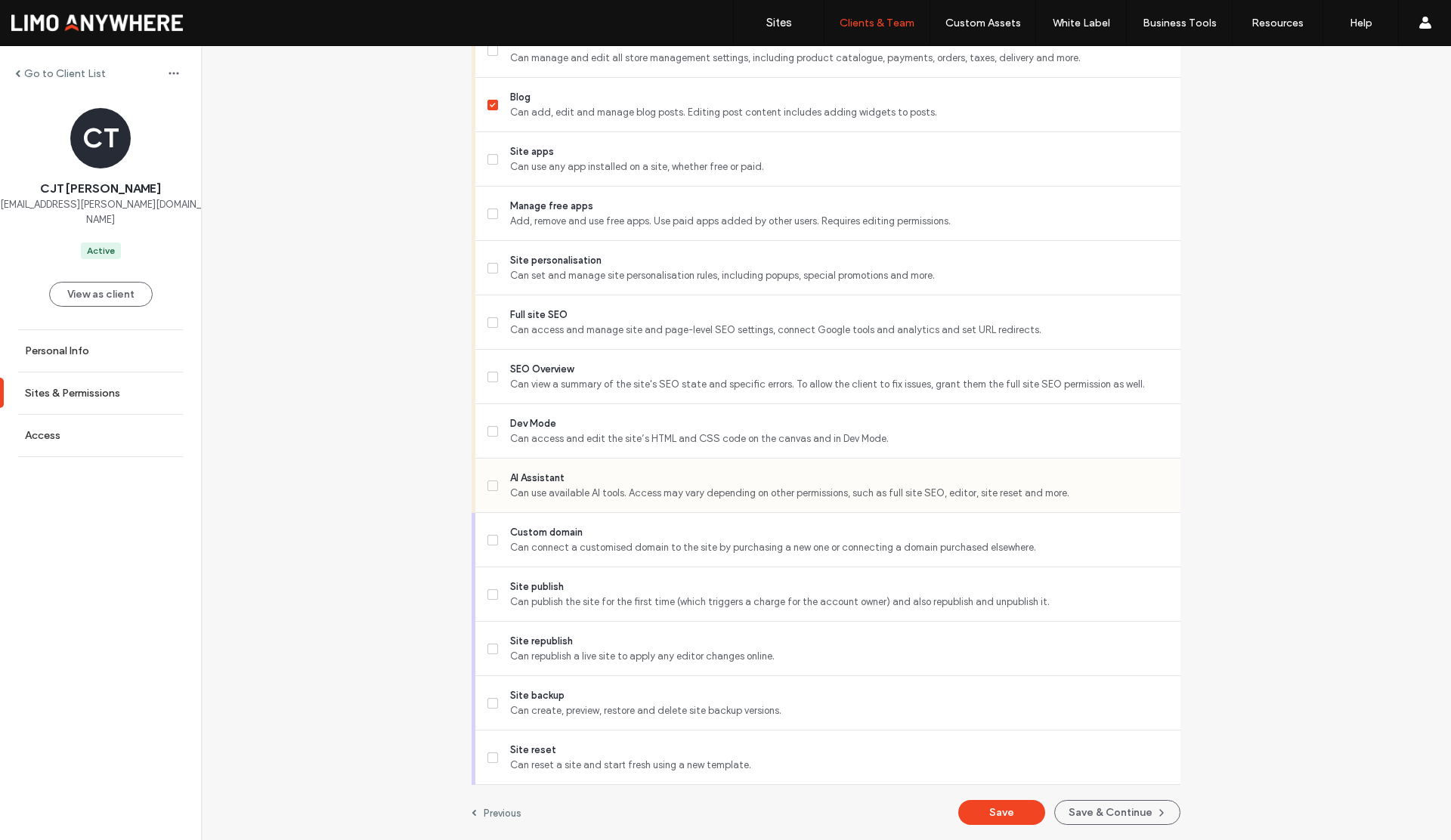
click at [490, 487] on span at bounding box center [493, 486] width 10 height 10
click at [488, 651] on span at bounding box center [493, 648] width 10 height 10
click at [980, 816] on button "Save" at bounding box center [1002, 812] width 87 height 25
click at [67, 73] on label "Go to Client List" at bounding box center [65, 73] width 81 height 13
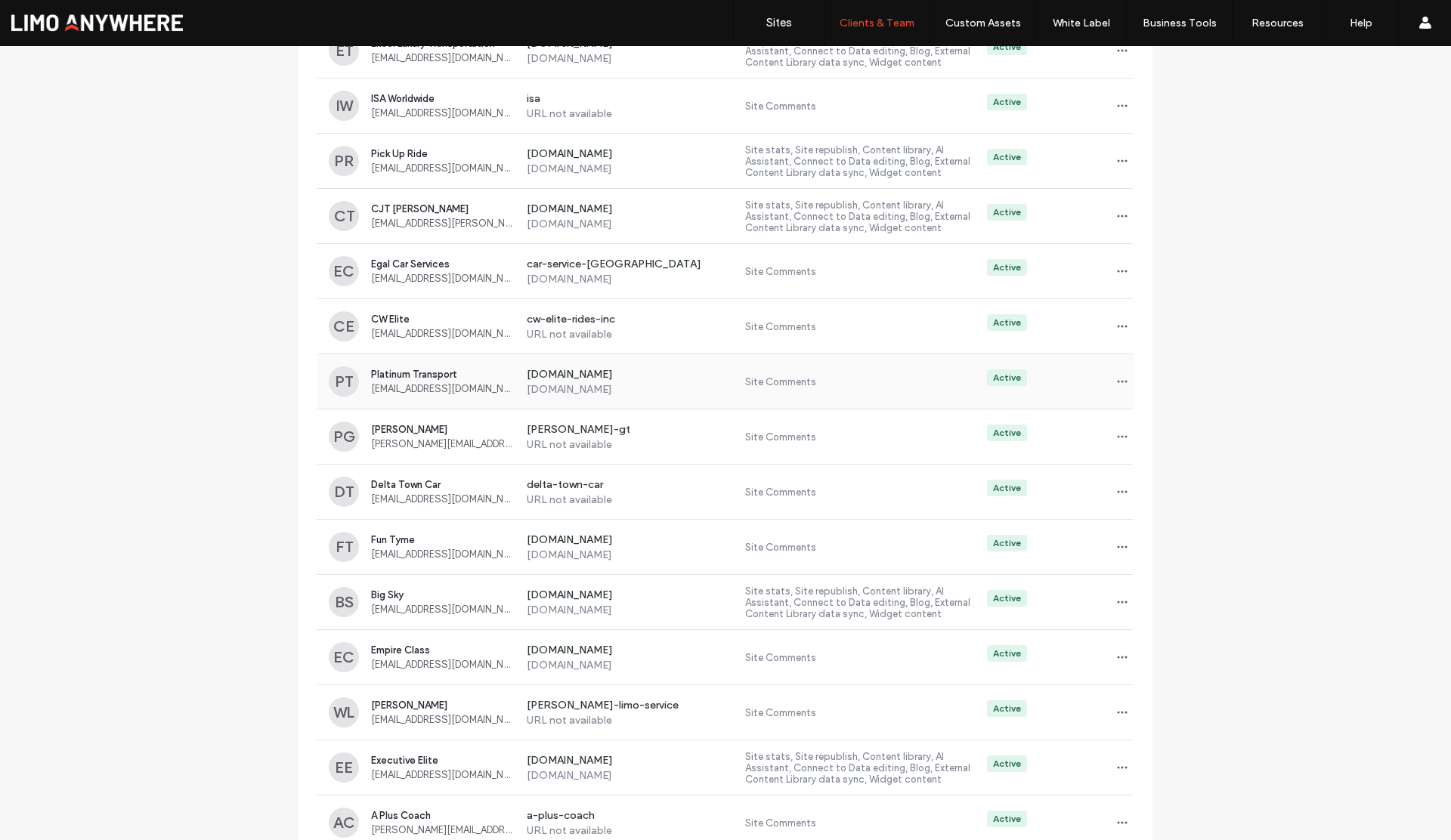
scroll to position [696, 0]
click at [1117, 379] on icon "button" at bounding box center [1123, 381] width 12 height 12
click at [1144, 425] on span "Sites & Permissions" at bounding box center [1179, 420] width 86 height 15
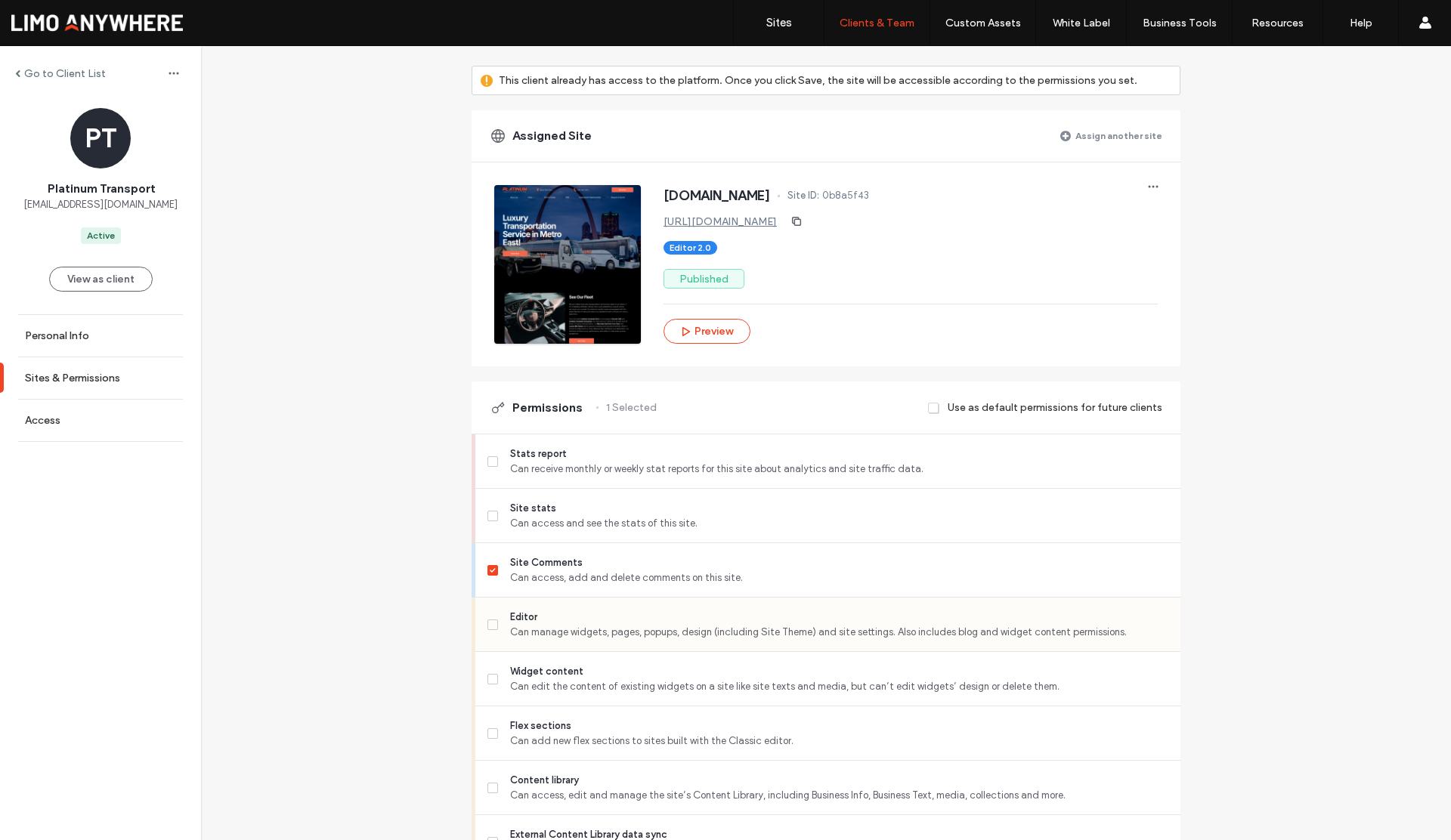
scroll to position [124, 0]
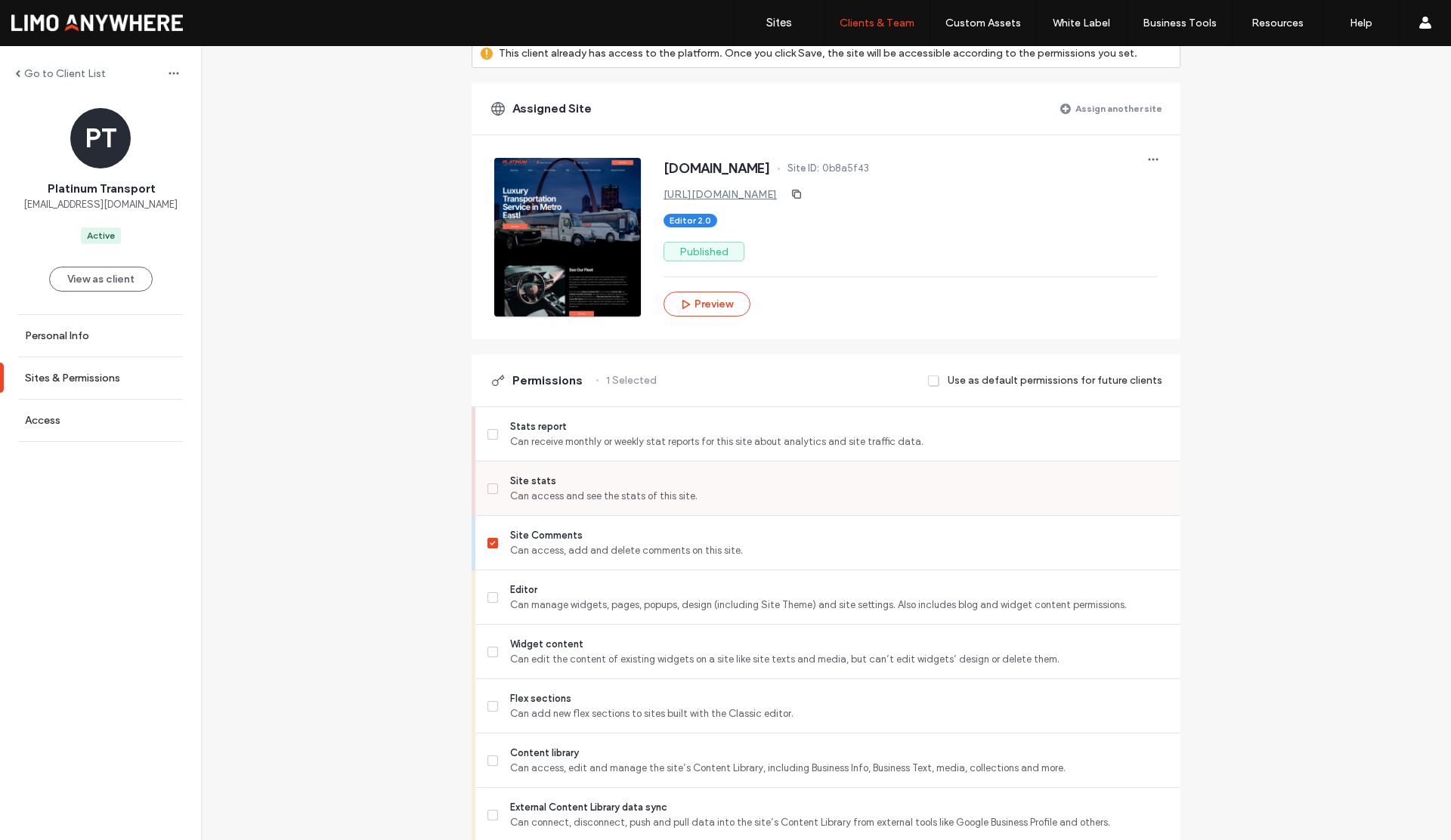
drag, startPoint x: 487, startPoint y: 491, endPoint x: 488, endPoint y: 508, distance: 17.0
click at [488, 491] on span at bounding box center [493, 488] width 10 height 10
click at [490, 545] on icon at bounding box center [493, 542] width 6 height 4
click at [490, 599] on span at bounding box center [493, 598] width 10 height 10
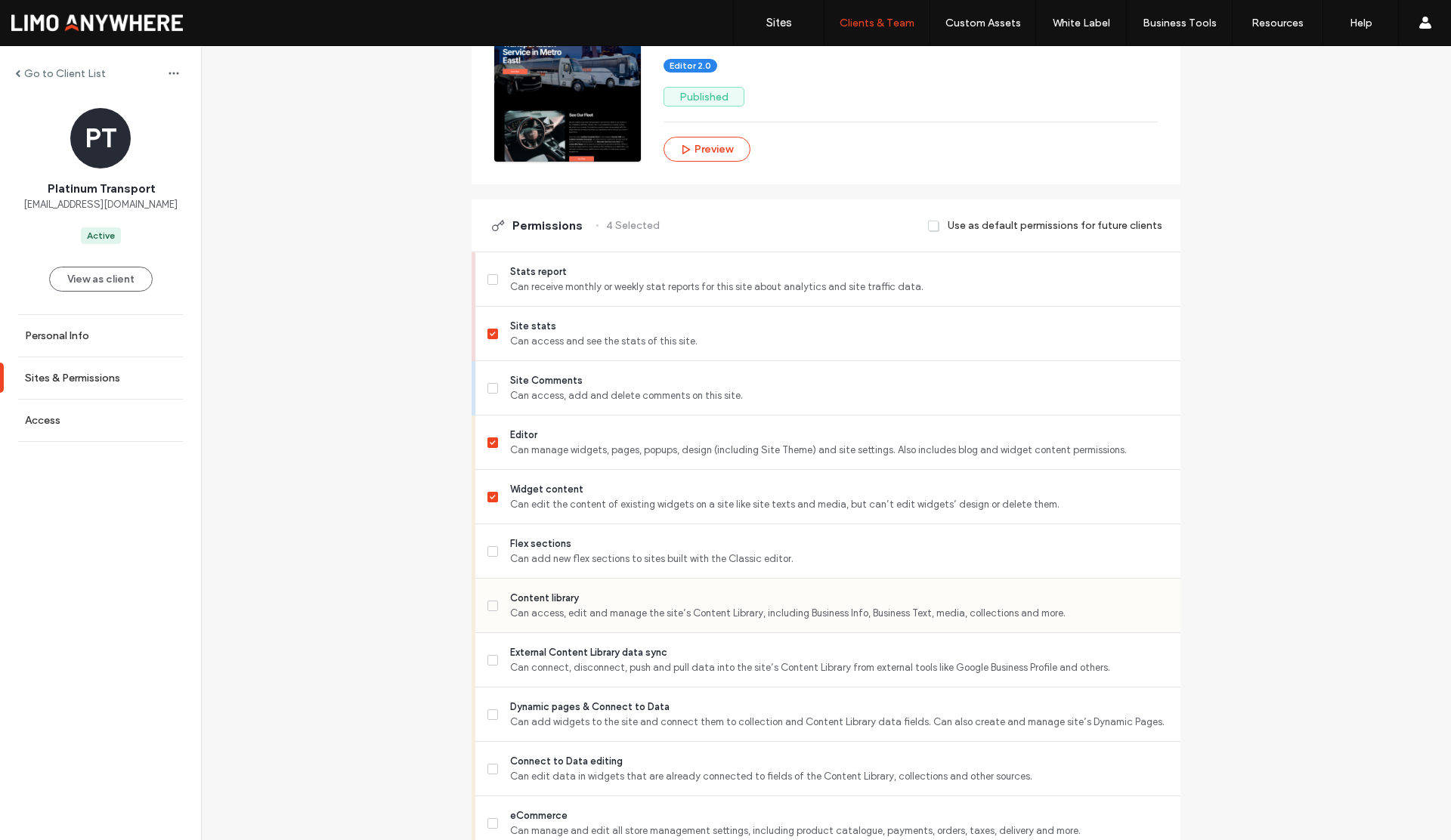
scroll to position [281, 0]
click at [489, 553] on span at bounding box center [493, 550] width 10 height 10
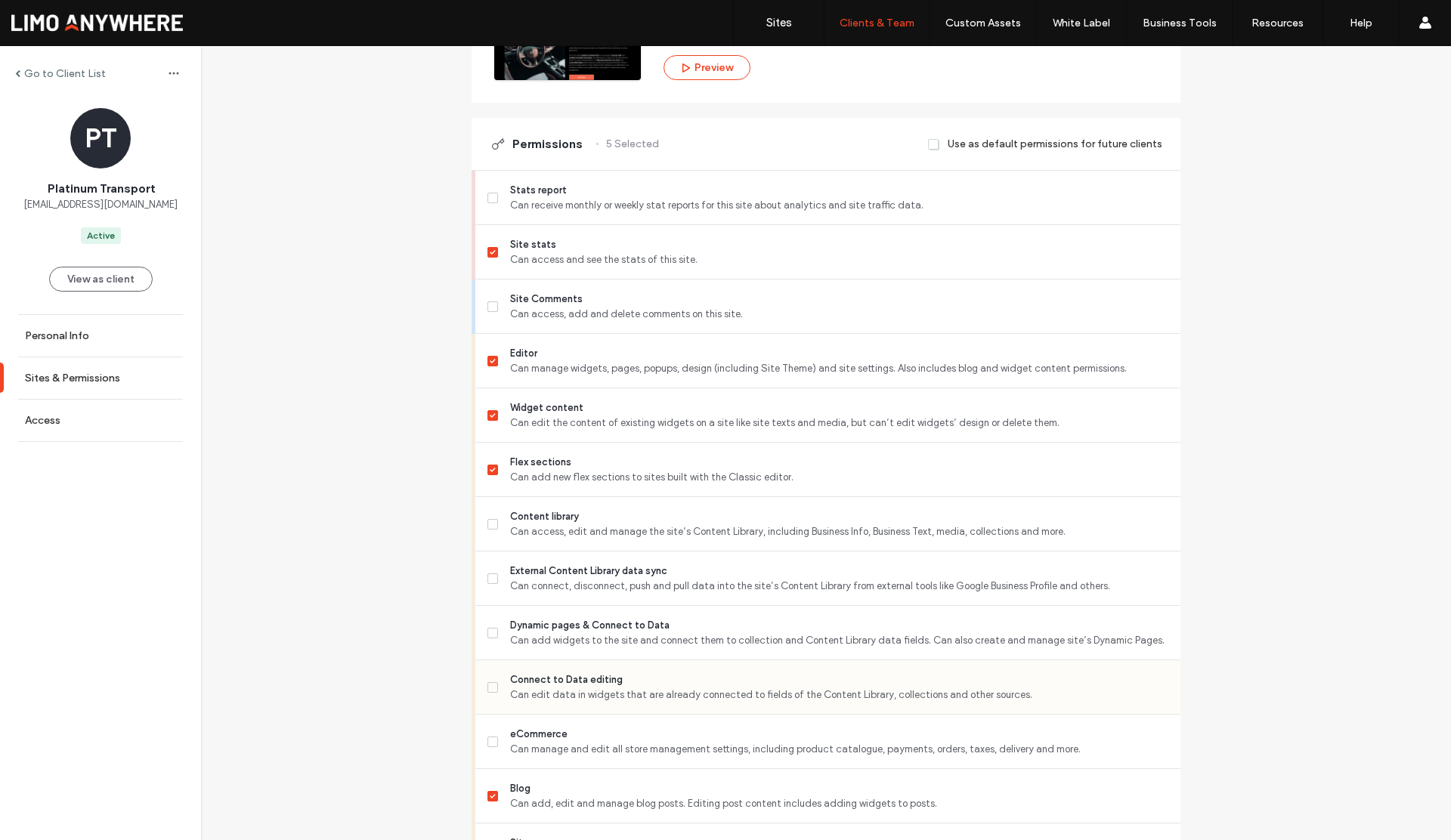
scroll to position [469, 0]
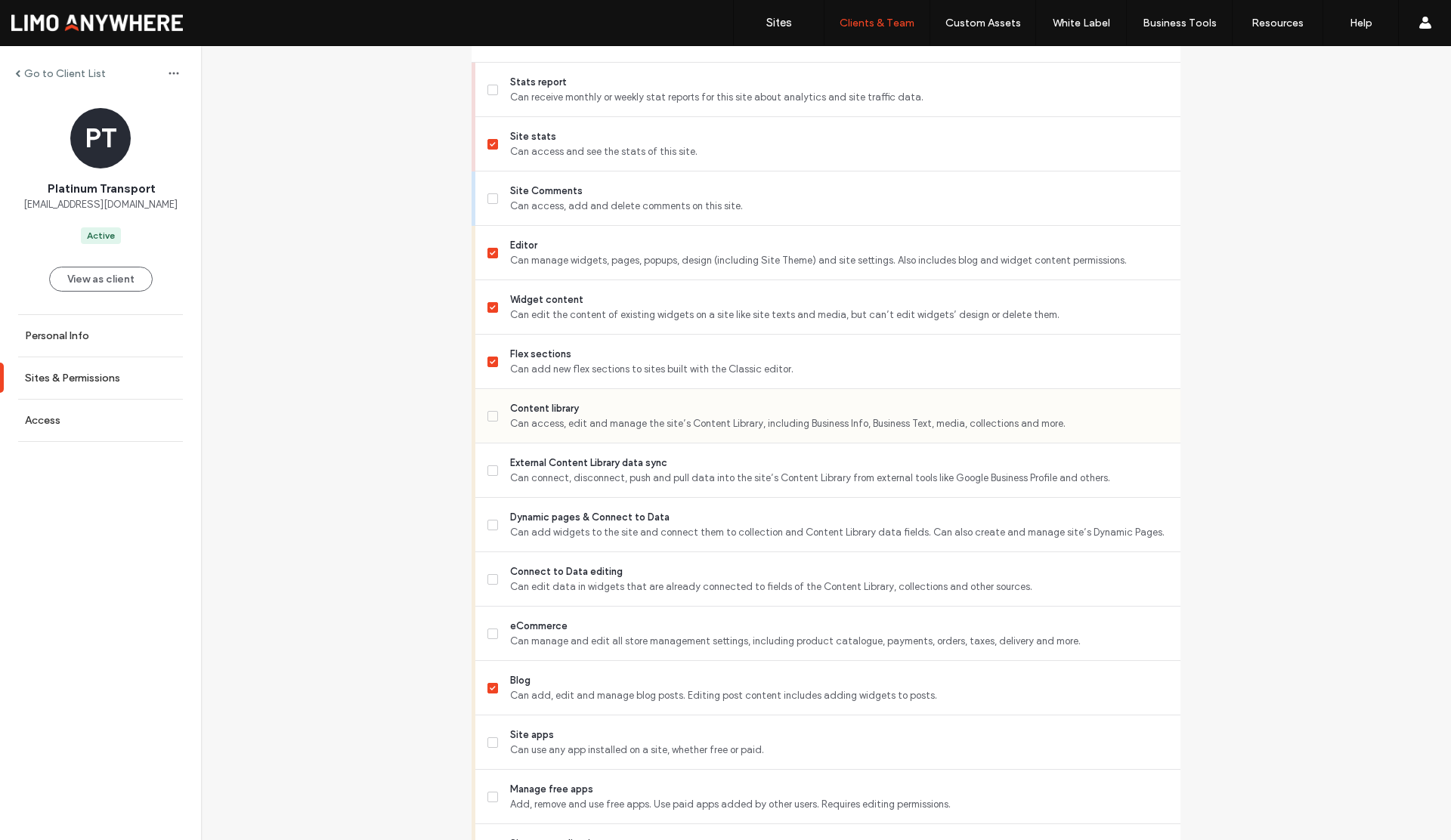
click at [488, 419] on span at bounding box center [493, 416] width 10 height 10
click at [488, 466] on label "External Content Library data sync Can connect, disconnect, push and pull data …" at bounding box center [828, 471] width 681 height 31
click at [490, 529] on span at bounding box center [493, 525] width 10 height 10
drag, startPoint x: 488, startPoint y: 254, endPoint x: 488, endPoint y: 263, distance: 9.0
click at [488, 256] on span at bounding box center [493, 253] width 10 height 10
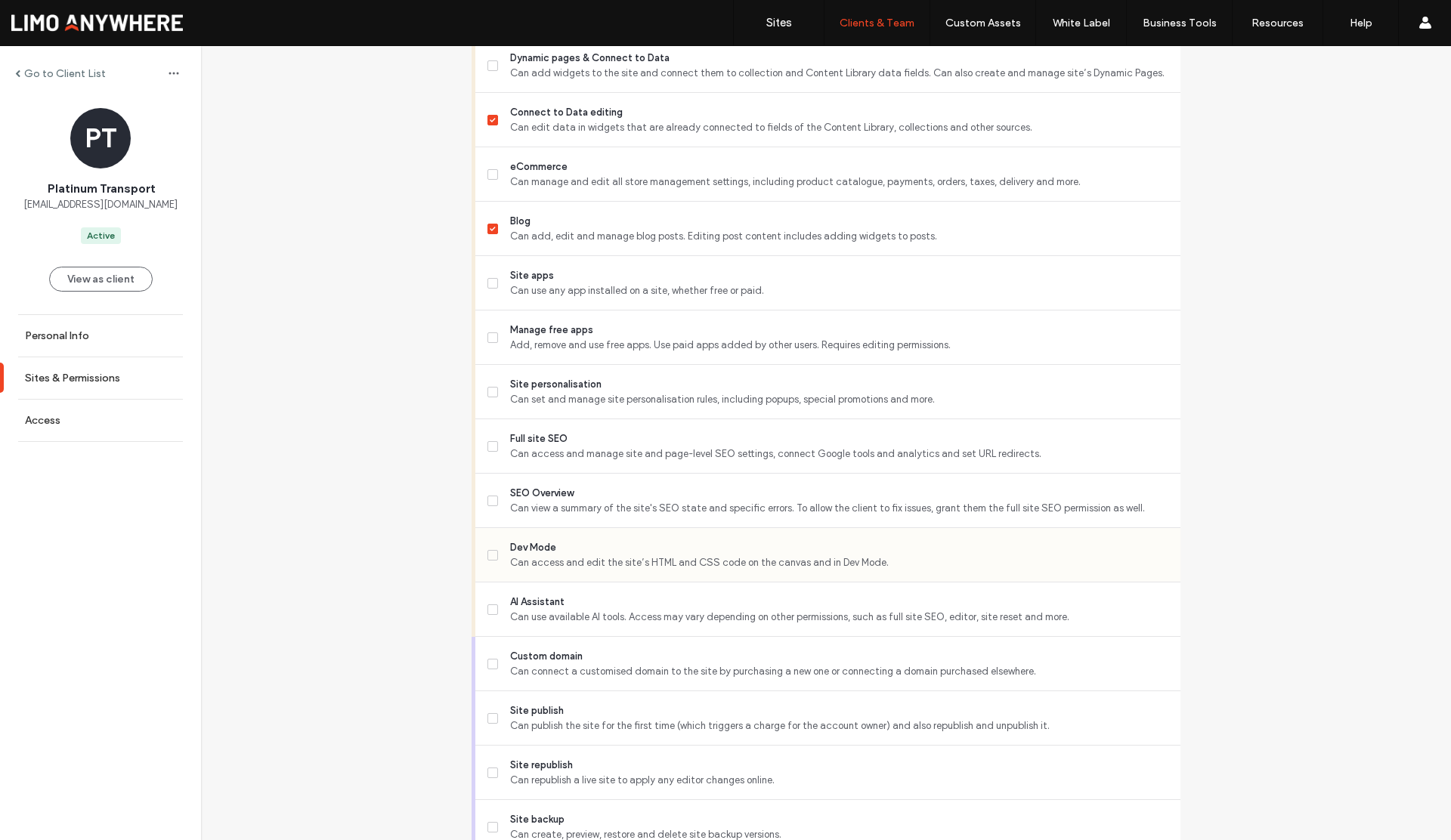
scroll to position [974, 0]
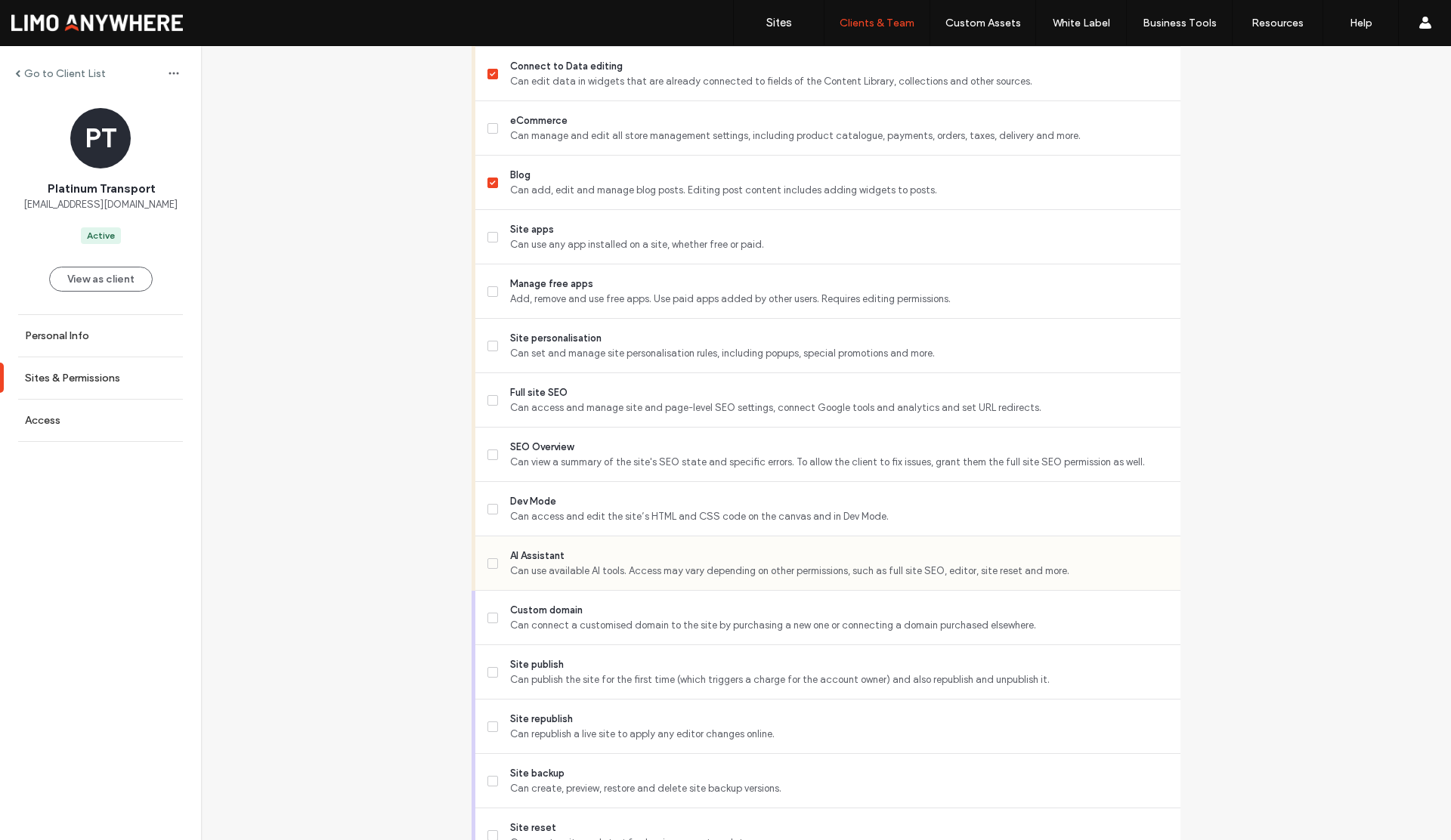
click at [490, 563] on icon at bounding box center [493, 563] width 6 height 4
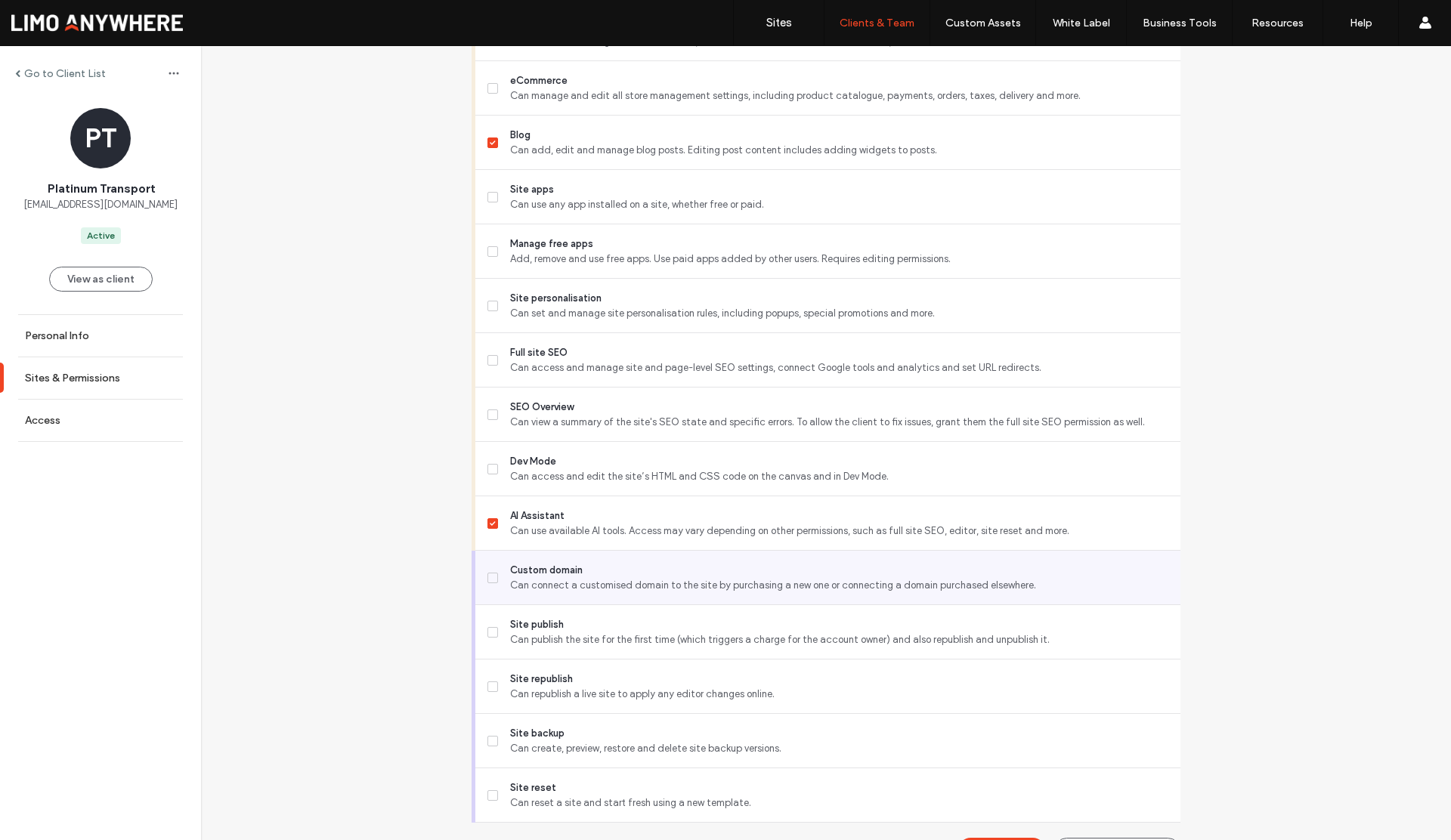
scroll to position [1052, 0]
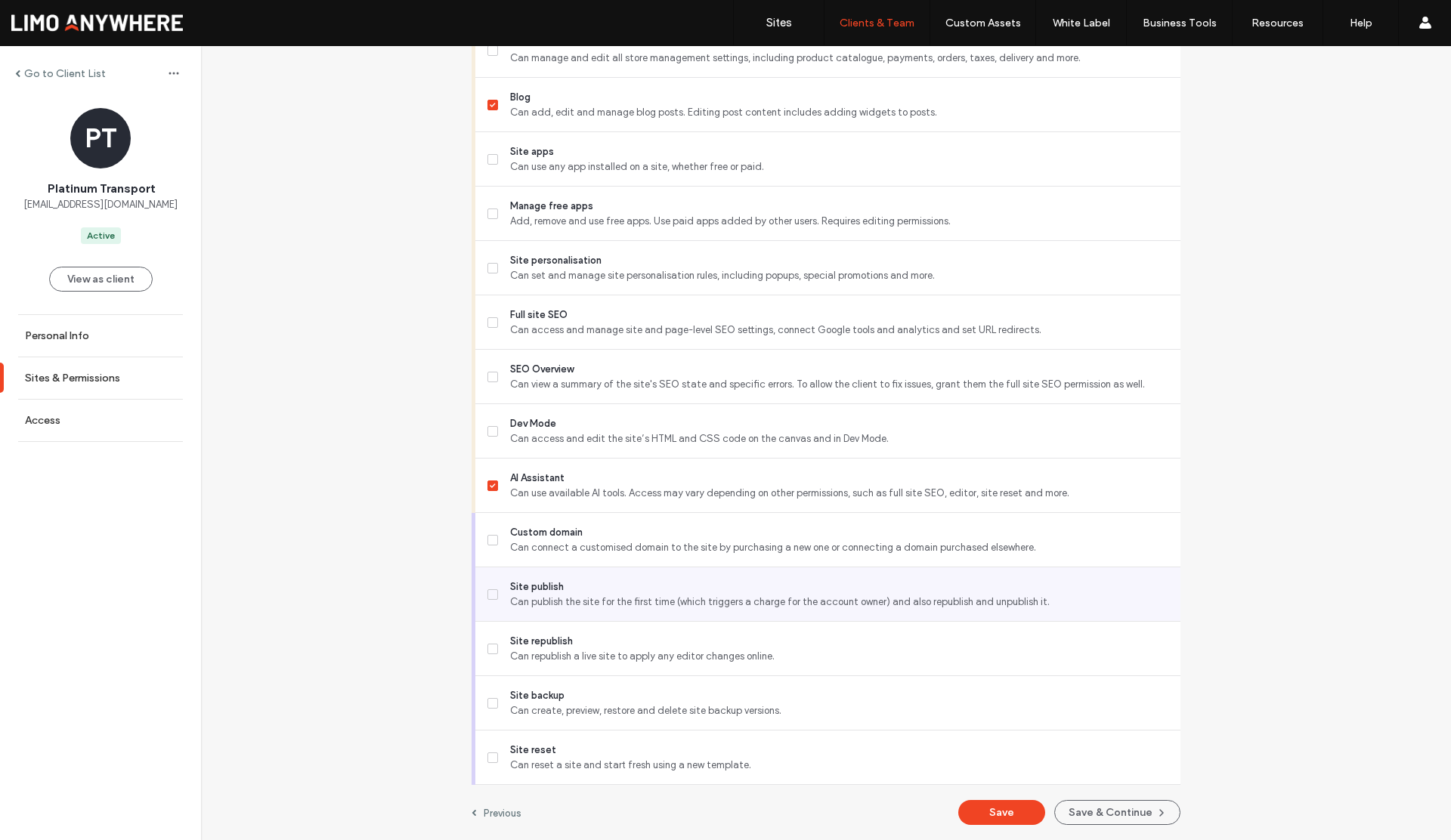
click at [490, 592] on icon at bounding box center [493, 594] width 6 height 4
click at [492, 593] on label "Site publish Can publish the site for the first time (which triggers a charge f…" at bounding box center [828, 595] width 681 height 31
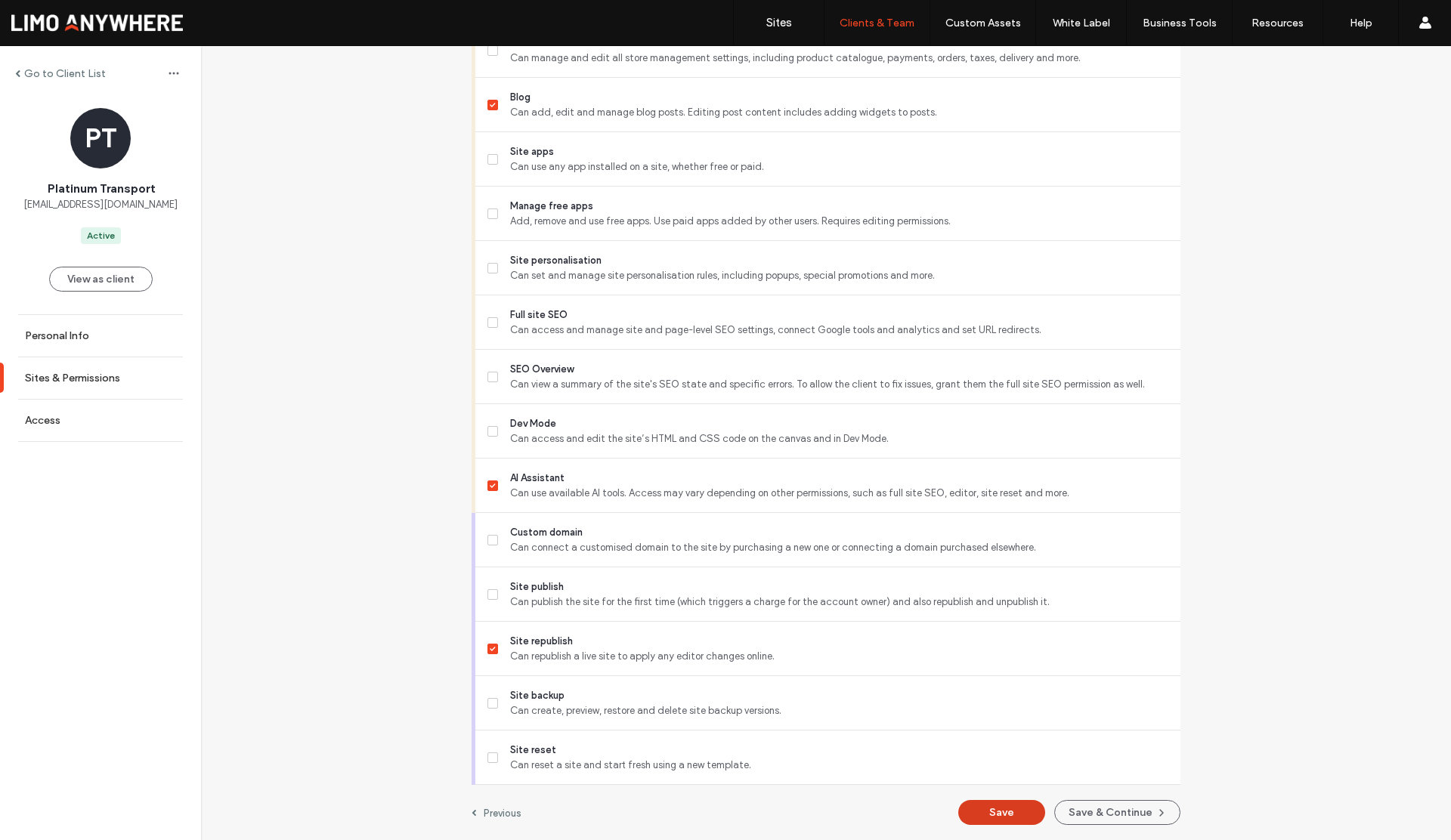
click at [988, 815] on button "Save" at bounding box center [1002, 812] width 87 height 25
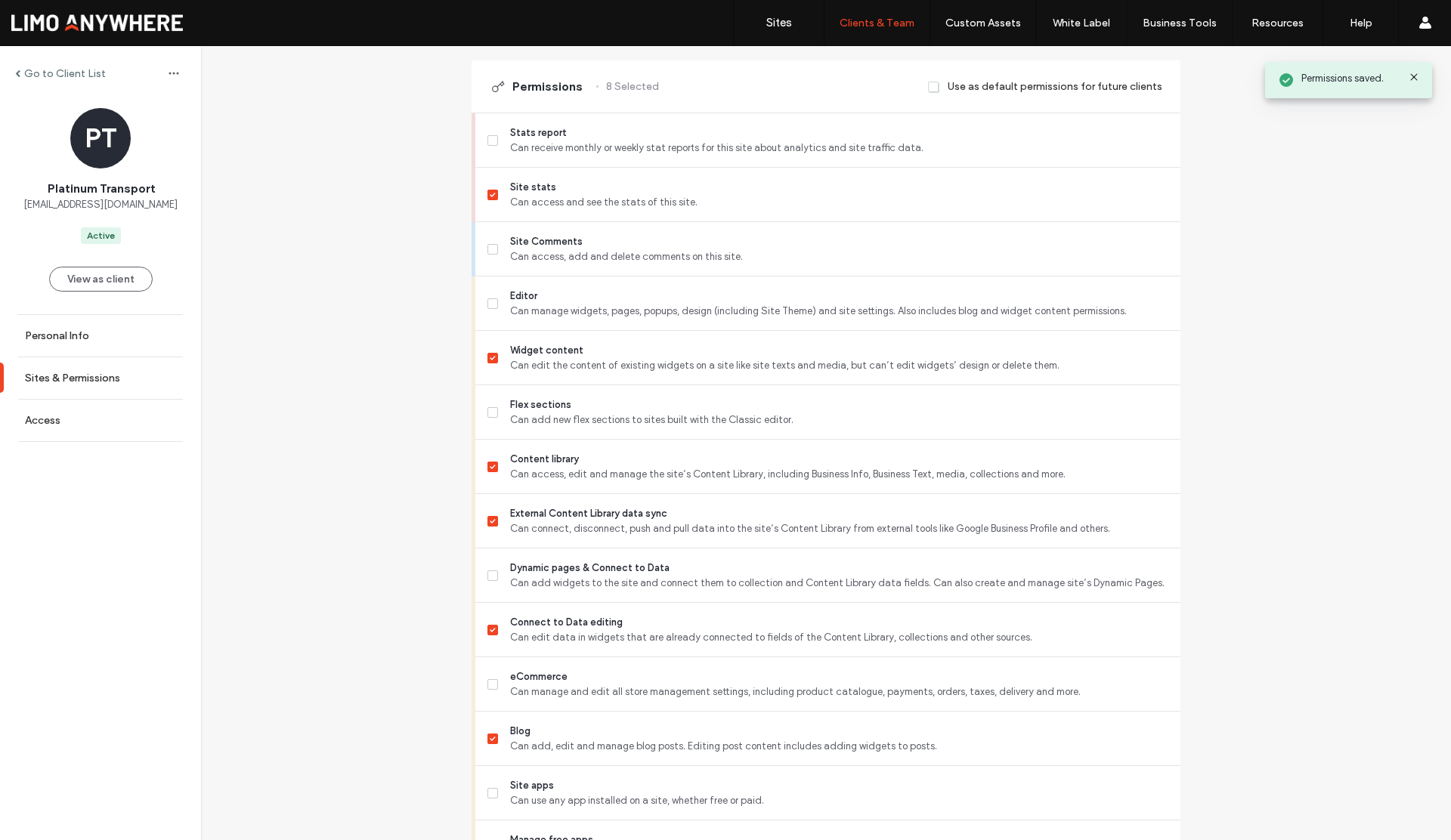
scroll to position [0, 0]
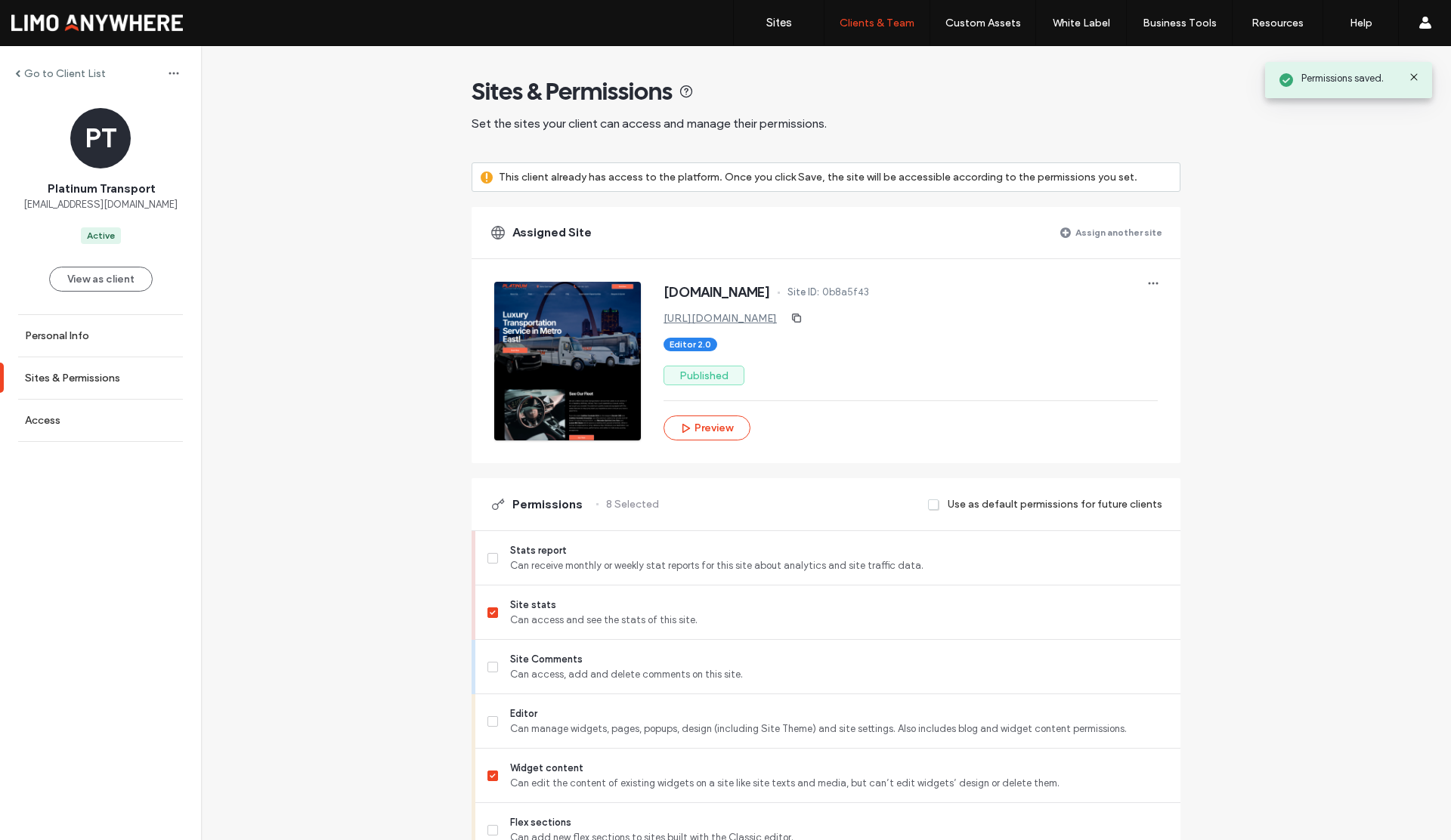
click at [82, 76] on label "Go to Client List" at bounding box center [65, 73] width 81 height 13
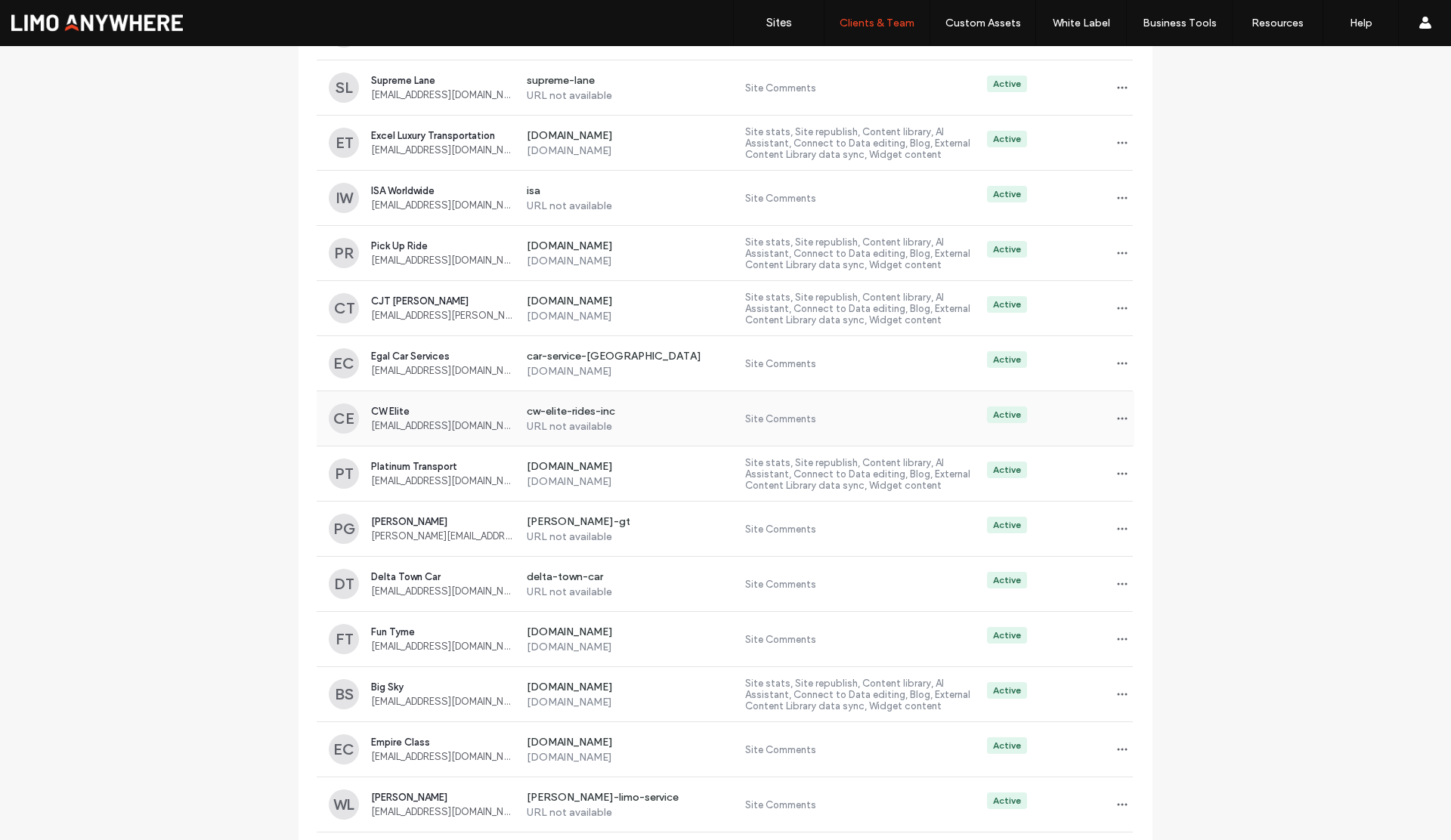
scroll to position [633, 0]
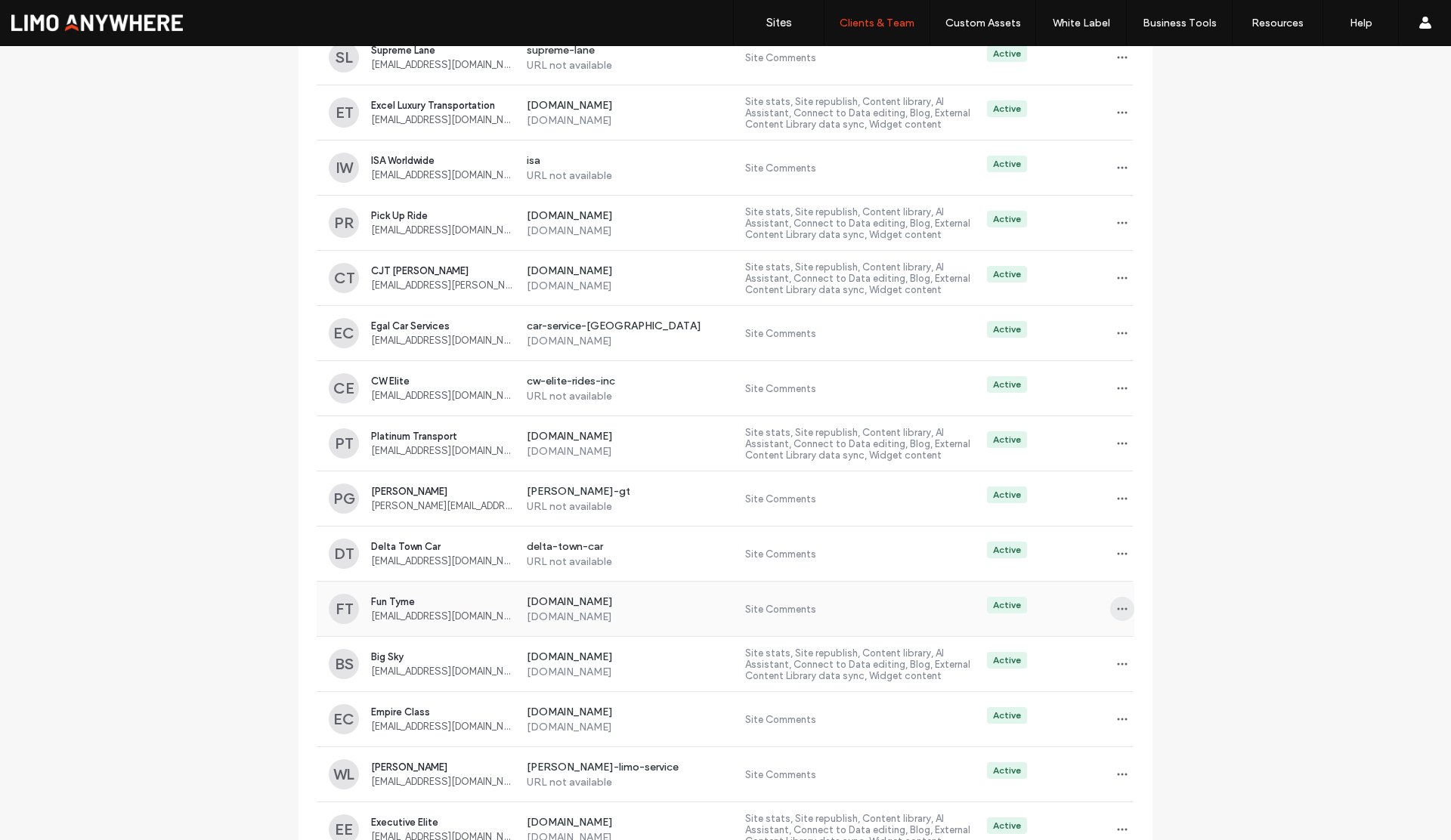
click at [1124, 610] on span "button" at bounding box center [1122, 609] width 25 height 25
click at [1158, 658] on div "Sites & Permissions" at bounding box center [1173, 648] width 135 height 29
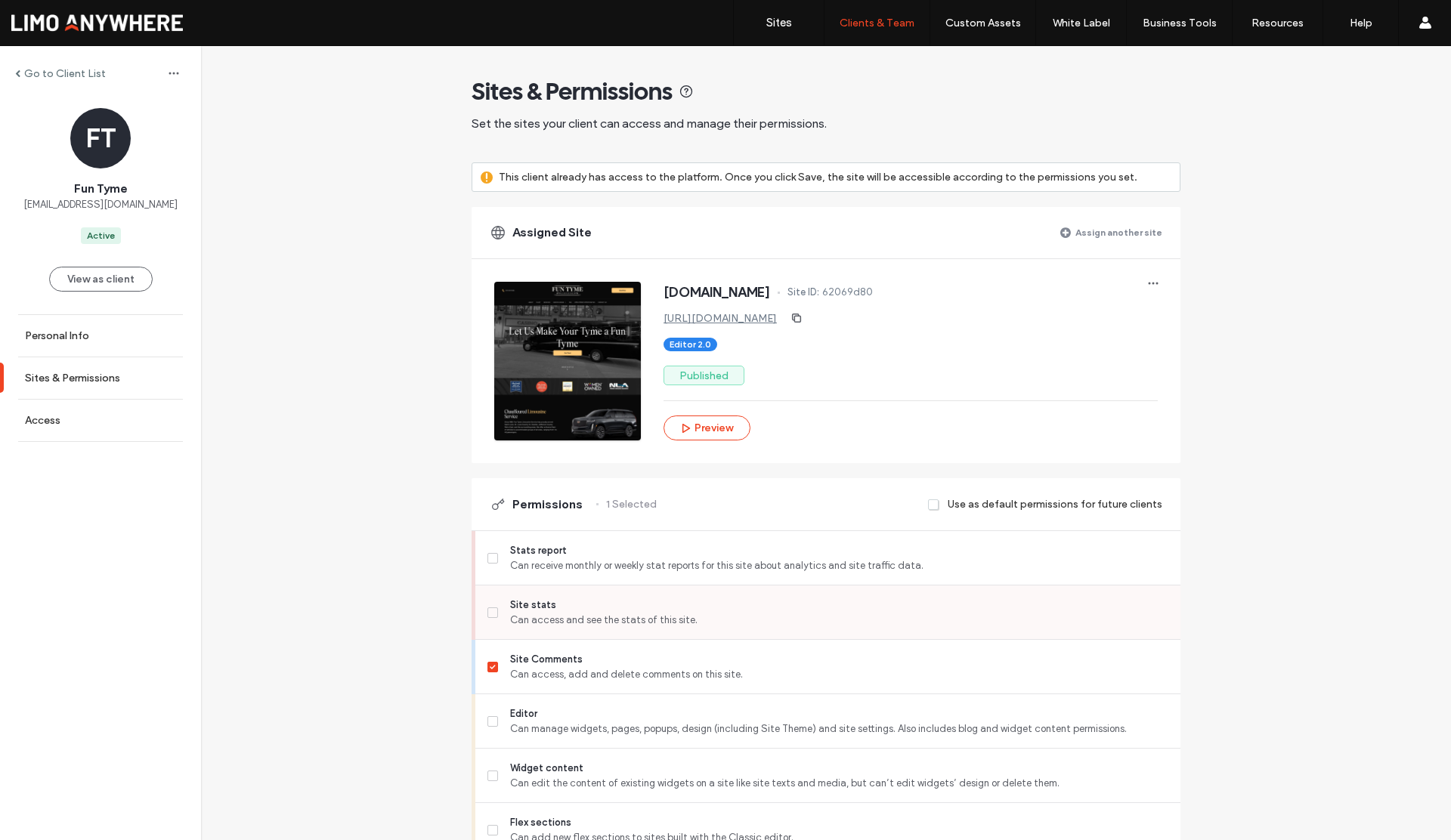
click at [488, 617] on label "Site stats Can access and see the stats of this site." at bounding box center [828, 613] width 681 height 31
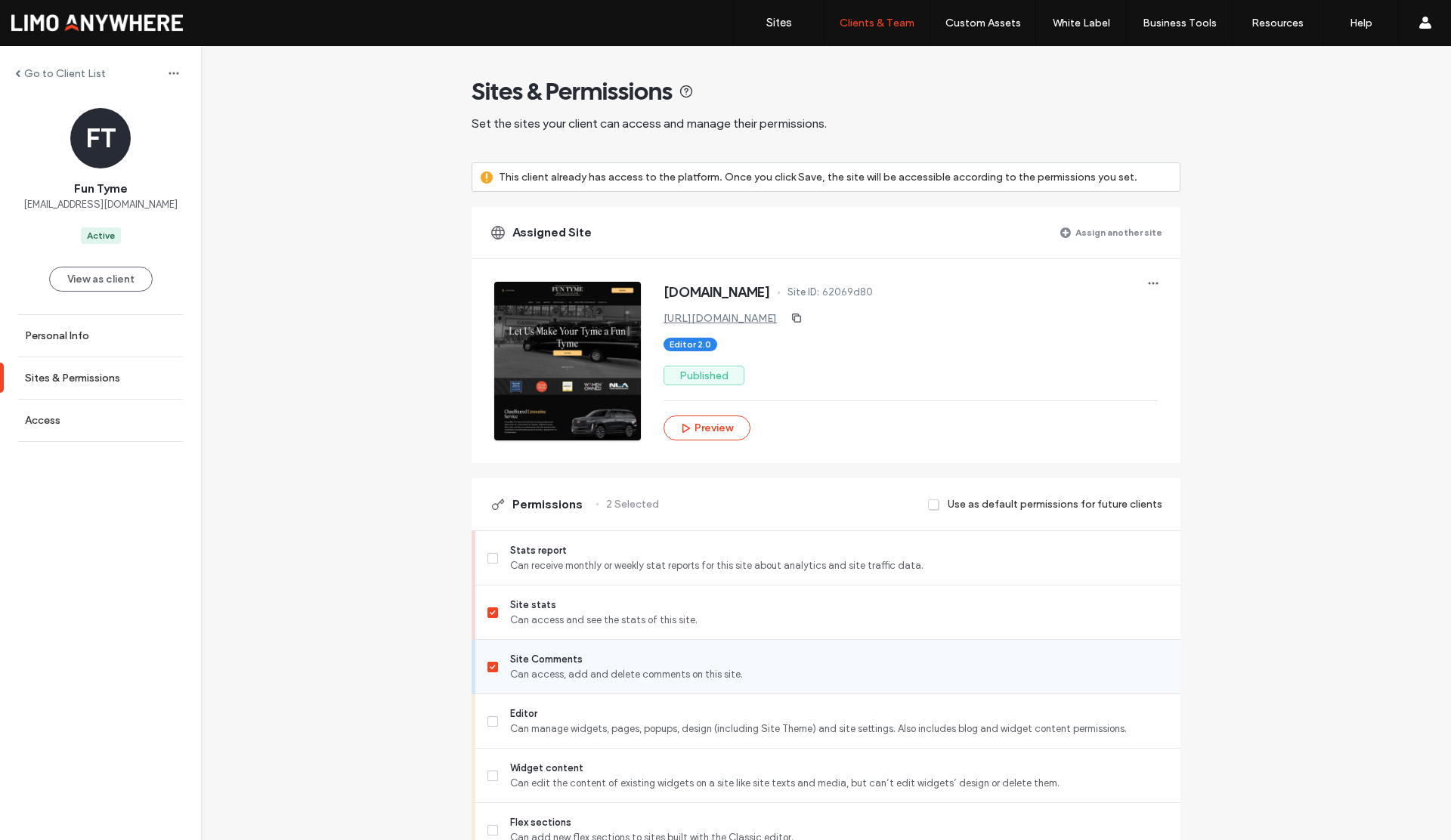
click at [491, 660] on label "Site Comments Can access, add and delete comments on this site." at bounding box center [828, 667] width 681 height 31
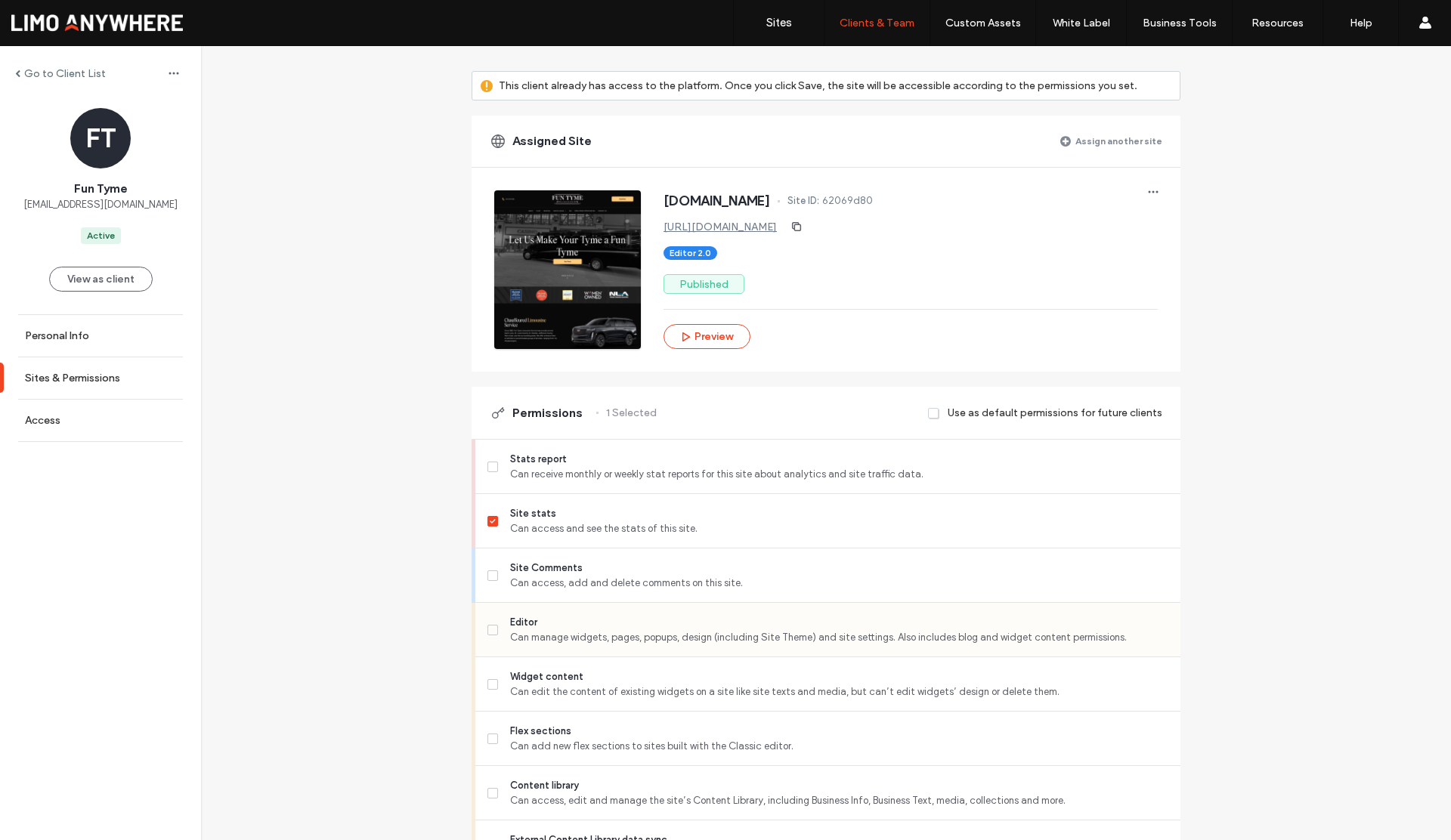
click at [488, 637] on label "Editor Can manage widgets, pages, popups, design (including Site Theme) and sit…" at bounding box center [828, 631] width 681 height 31
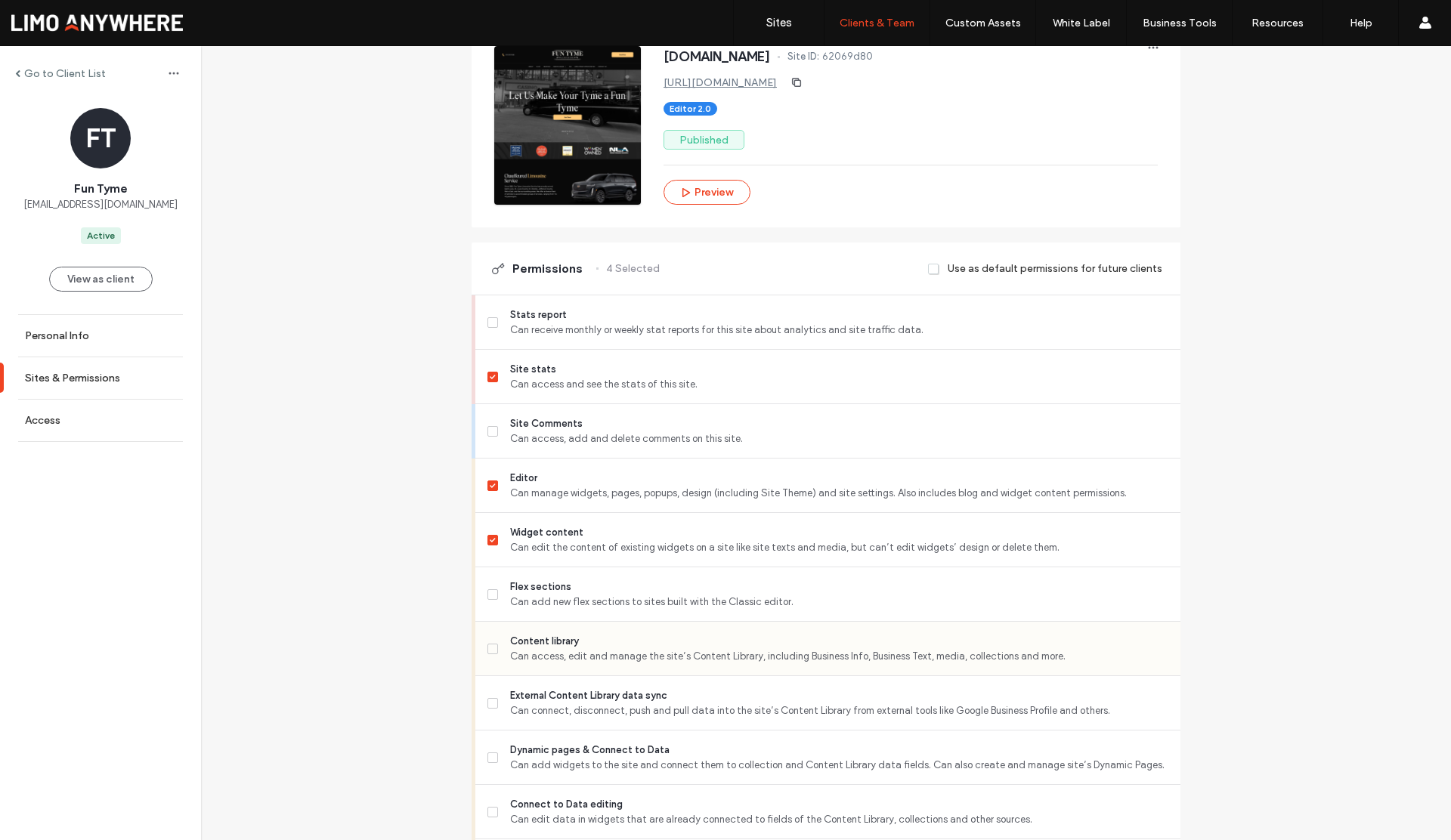
scroll to position [253, 0]
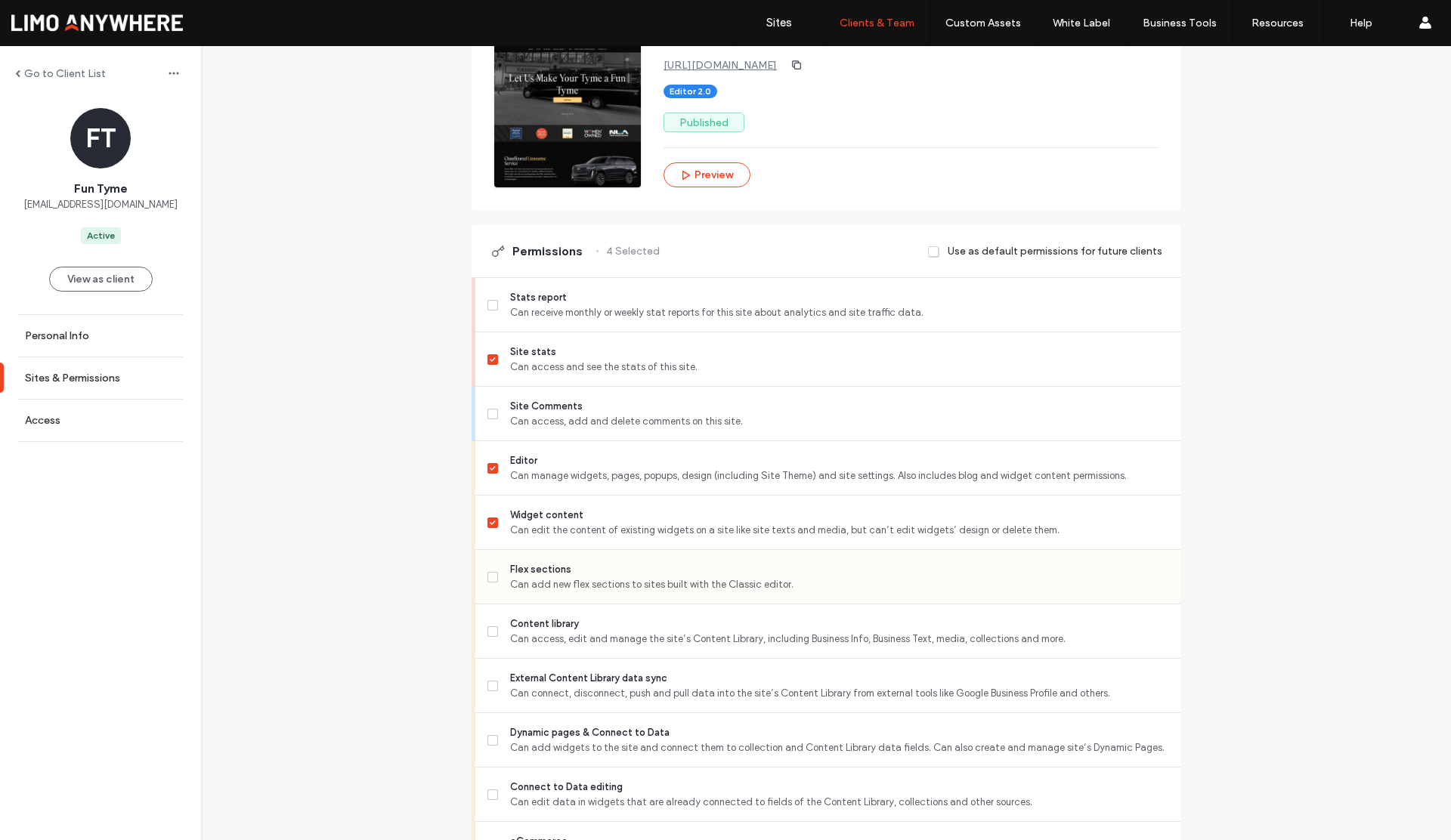
click at [491, 576] on span at bounding box center [493, 577] width 10 height 10
drag, startPoint x: 488, startPoint y: 634, endPoint x: 488, endPoint y: 668, distance: 34.0
click at [488, 635] on span at bounding box center [493, 631] width 10 height 10
click at [490, 685] on icon at bounding box center [493, 686] width 6 height 4
click at [491, 737] on span at bounding box center [493, 740] width 10 height 10
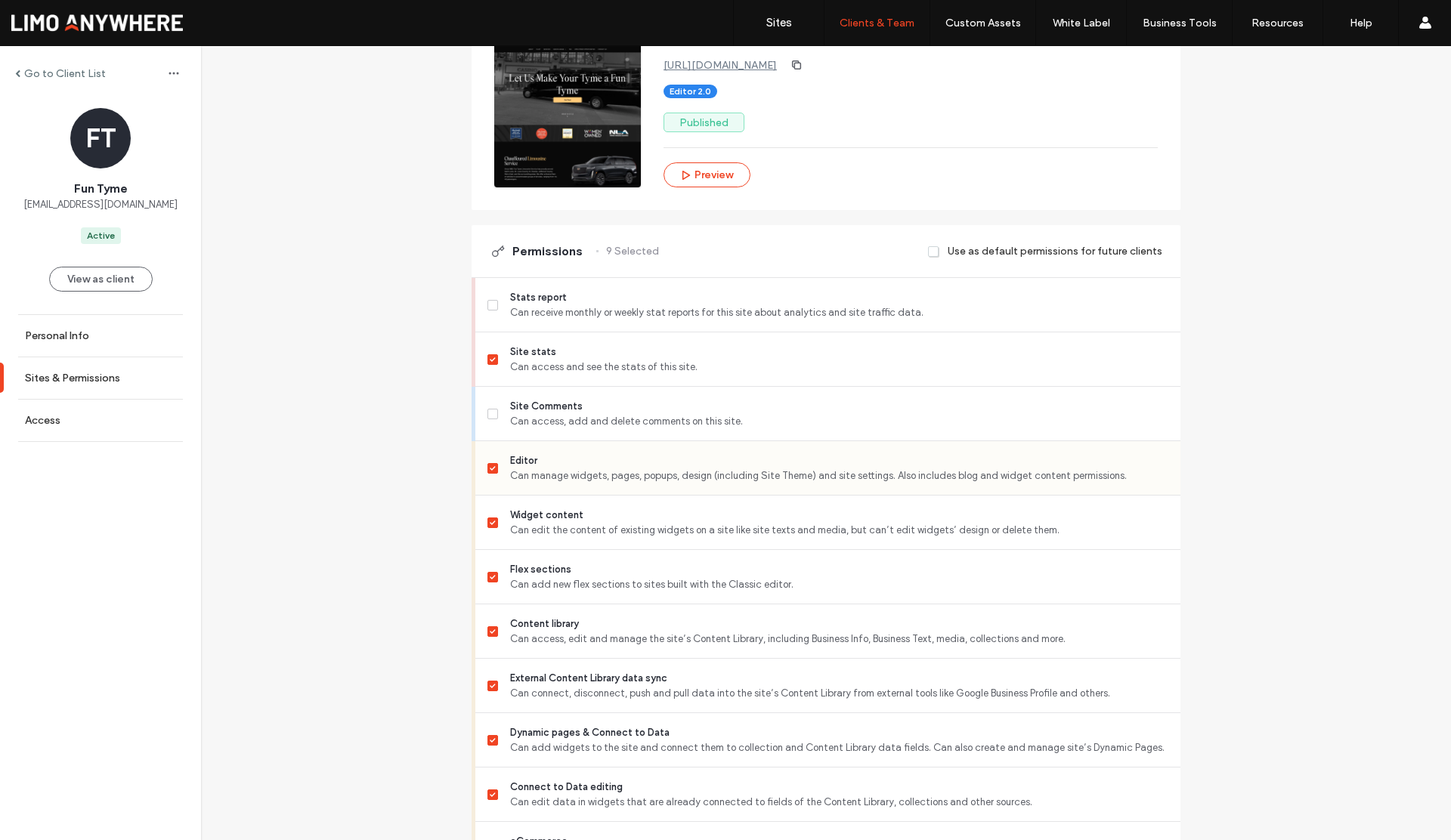
click at [490, 473] on label "Editor Can manage widgets, pages, popups, design (including Site Theme) and sit…" at bounding box center [828, 469] width 681 height 31
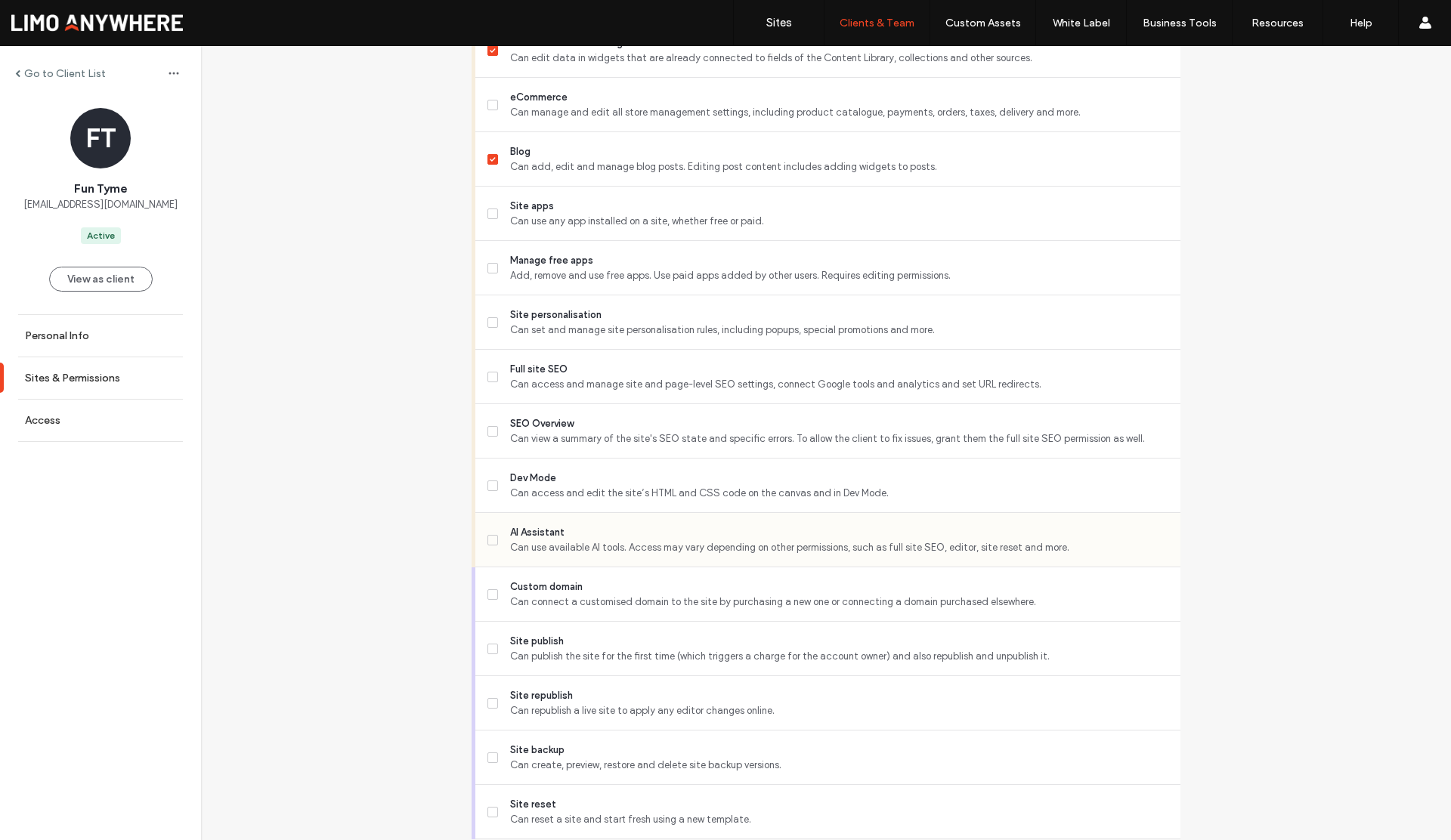
click at [490, 540] on icon at bounding box center [493, 540] width 6 height 4
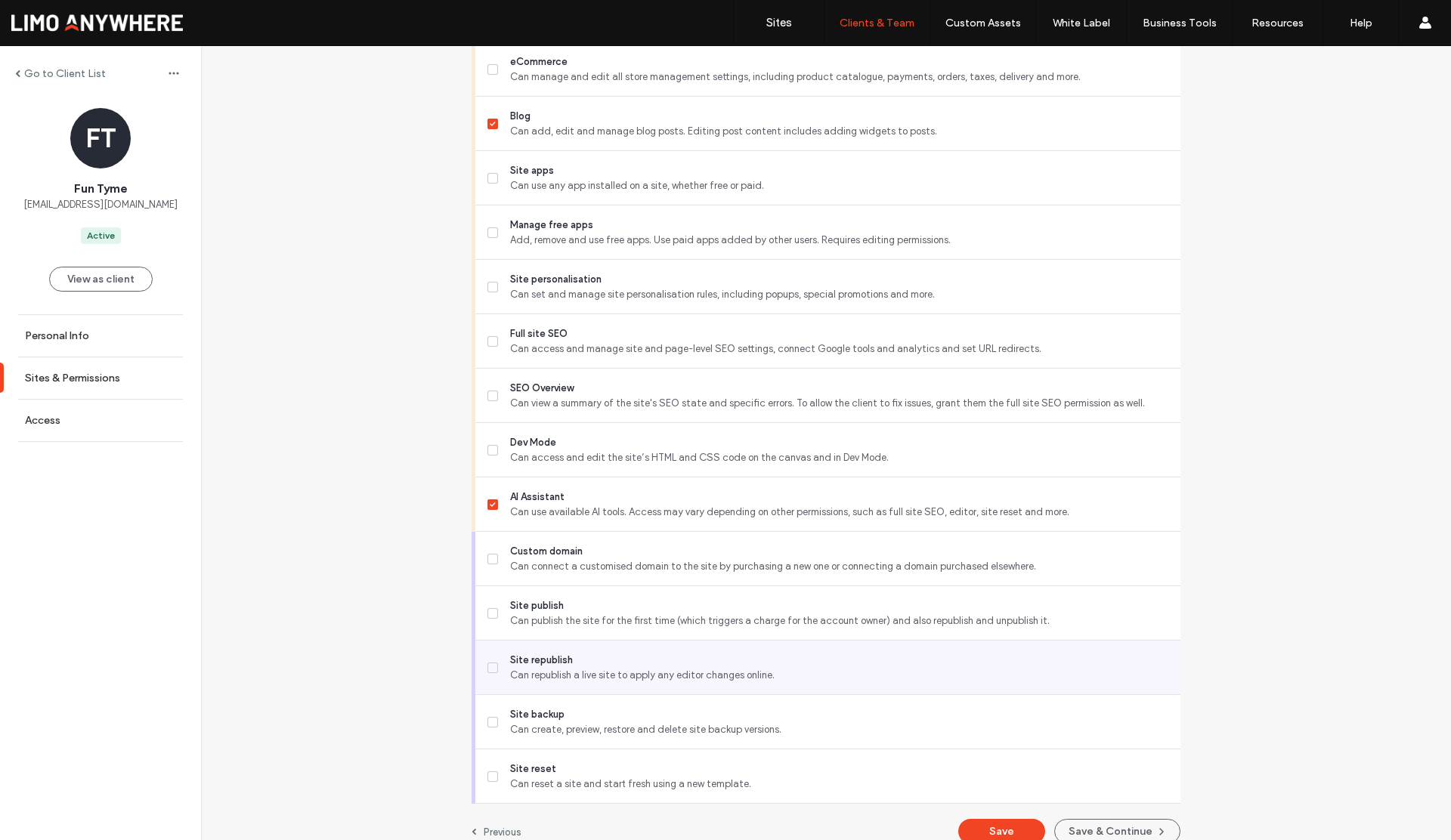
click at [488, 665] on span at bounding box center [493, 668] width 10 height 10
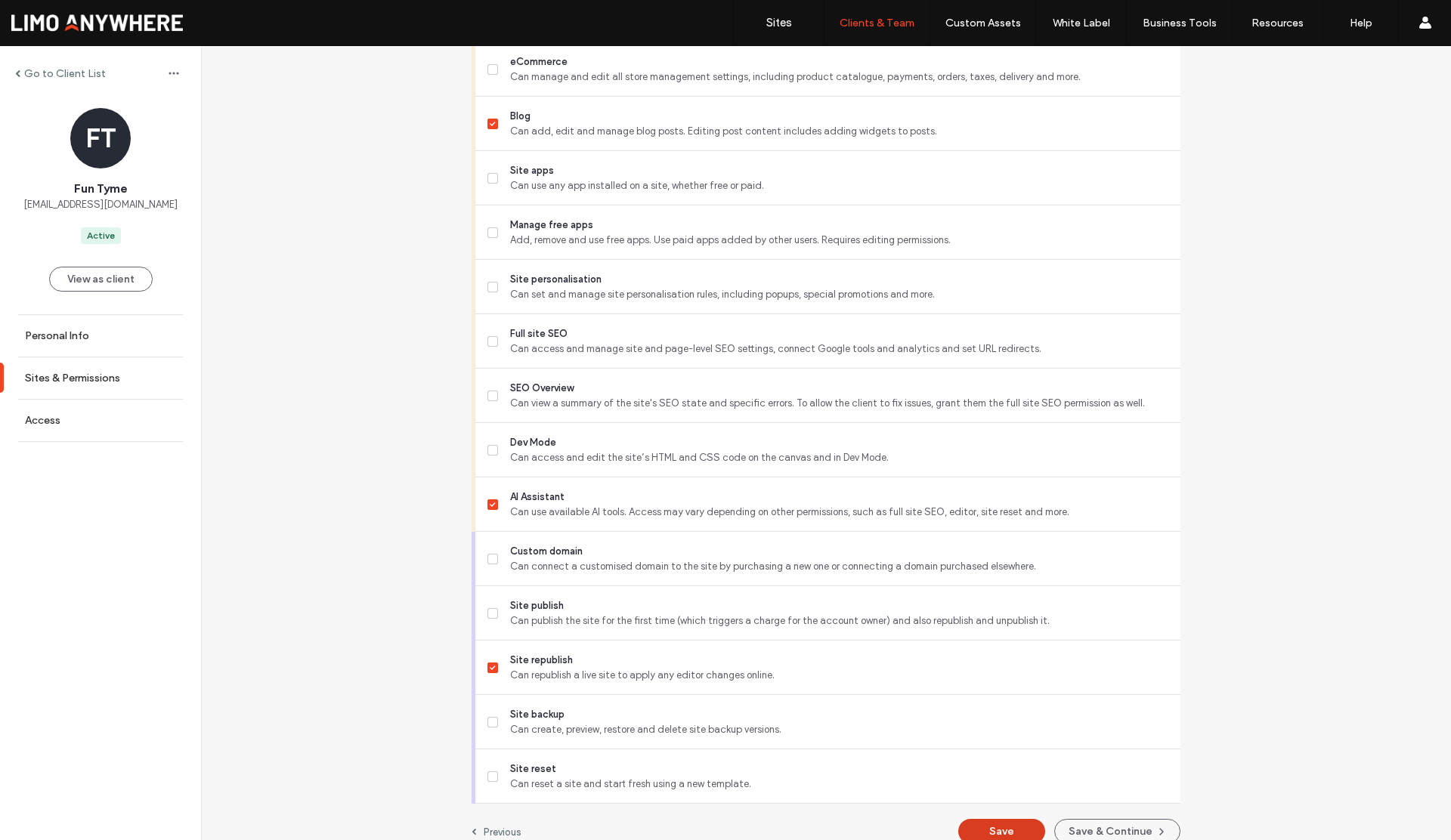
click at [991, 836] on button "Save" at bounding box center [1002, 831] width 87 height 25
click at [87, 75] on label "Go to Client List" at bounding box center [65, 73] width 81 height 13
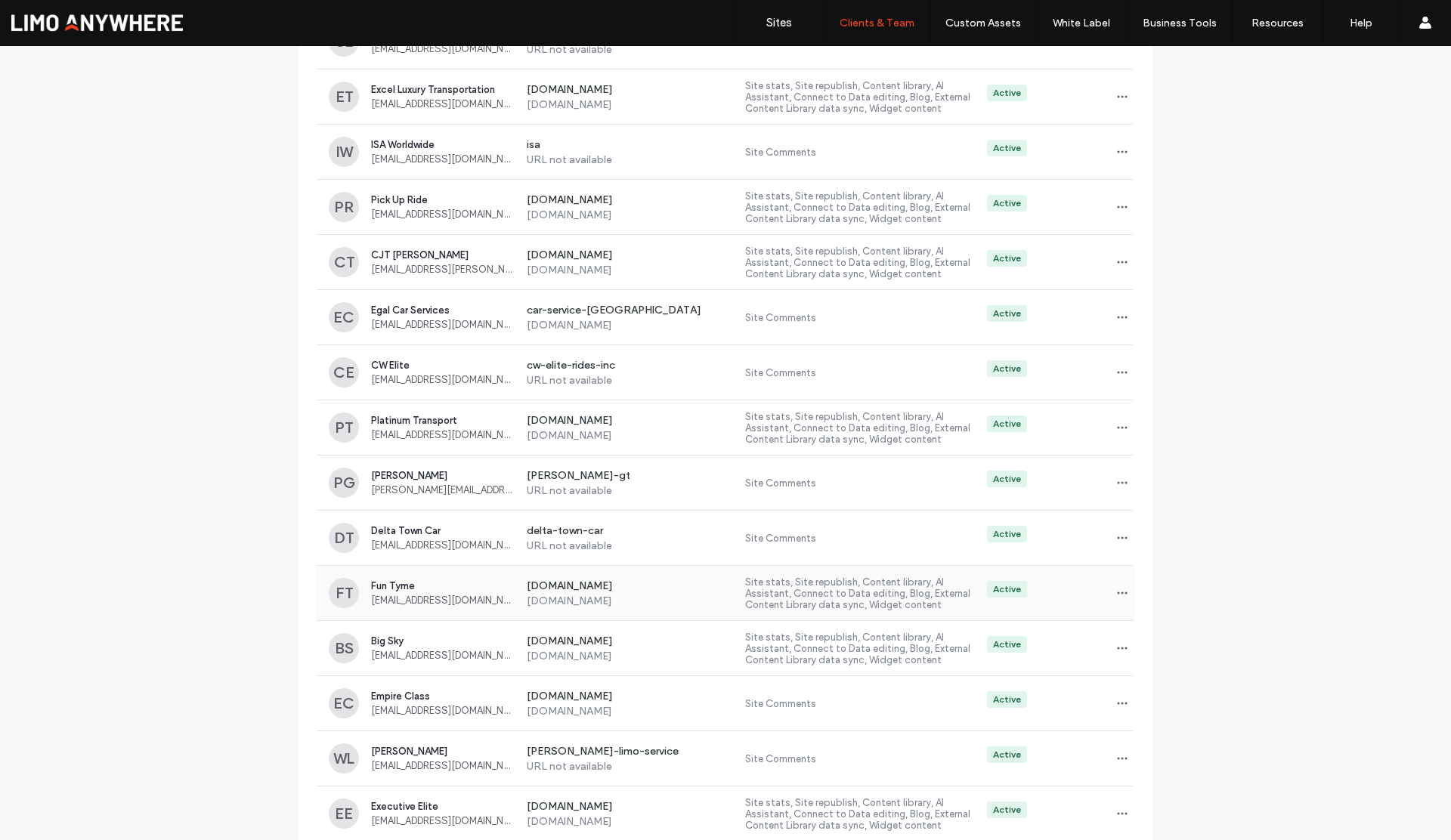
scroll to position [685, 0]
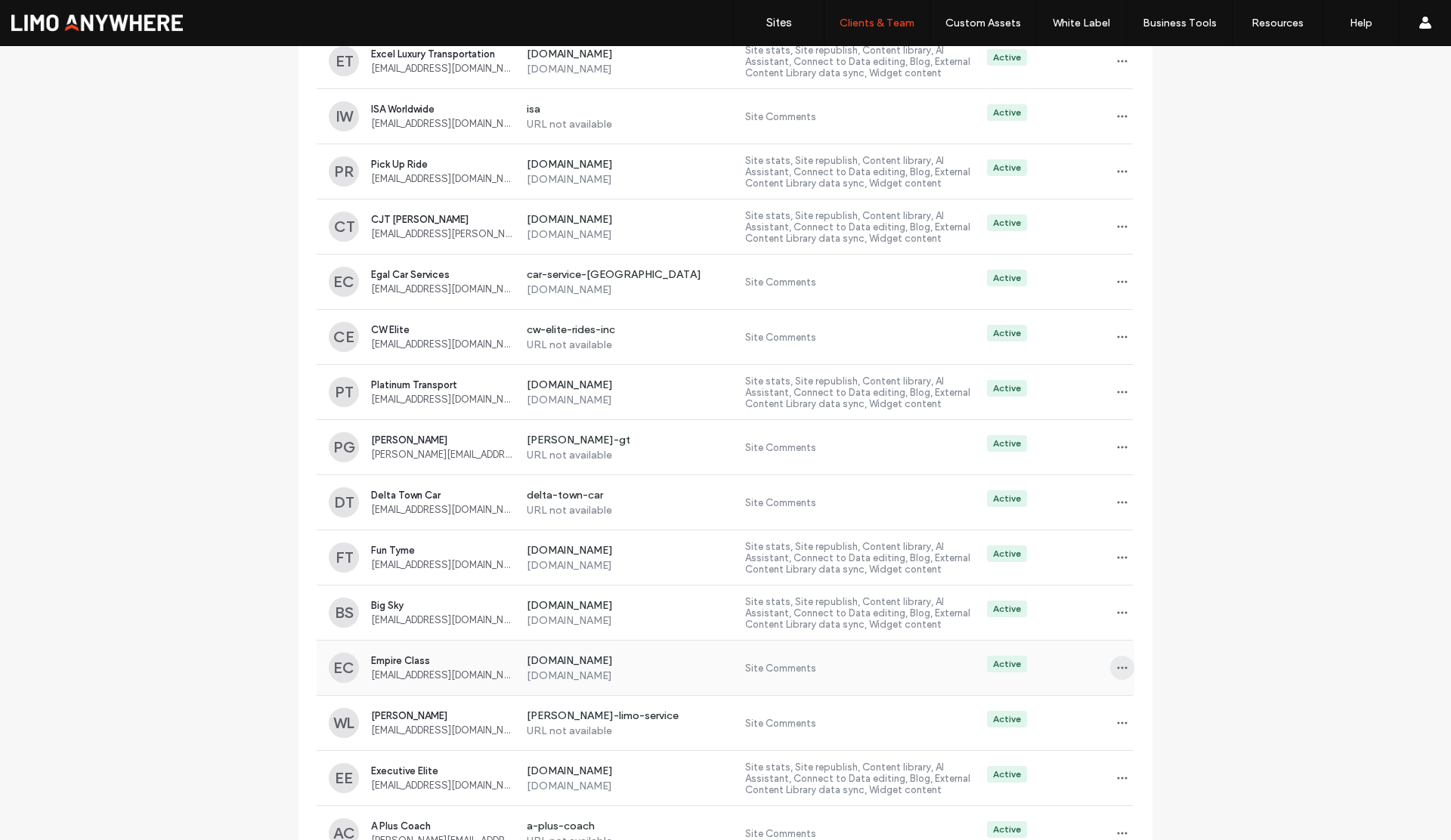
click at [1117, 665] on icon "button" at bounding box center [1123, 668] width 12 height 12
click at [1141, 715] on div "Sites & Permissions" at bounding box center [1173, 707] width 135 height 29
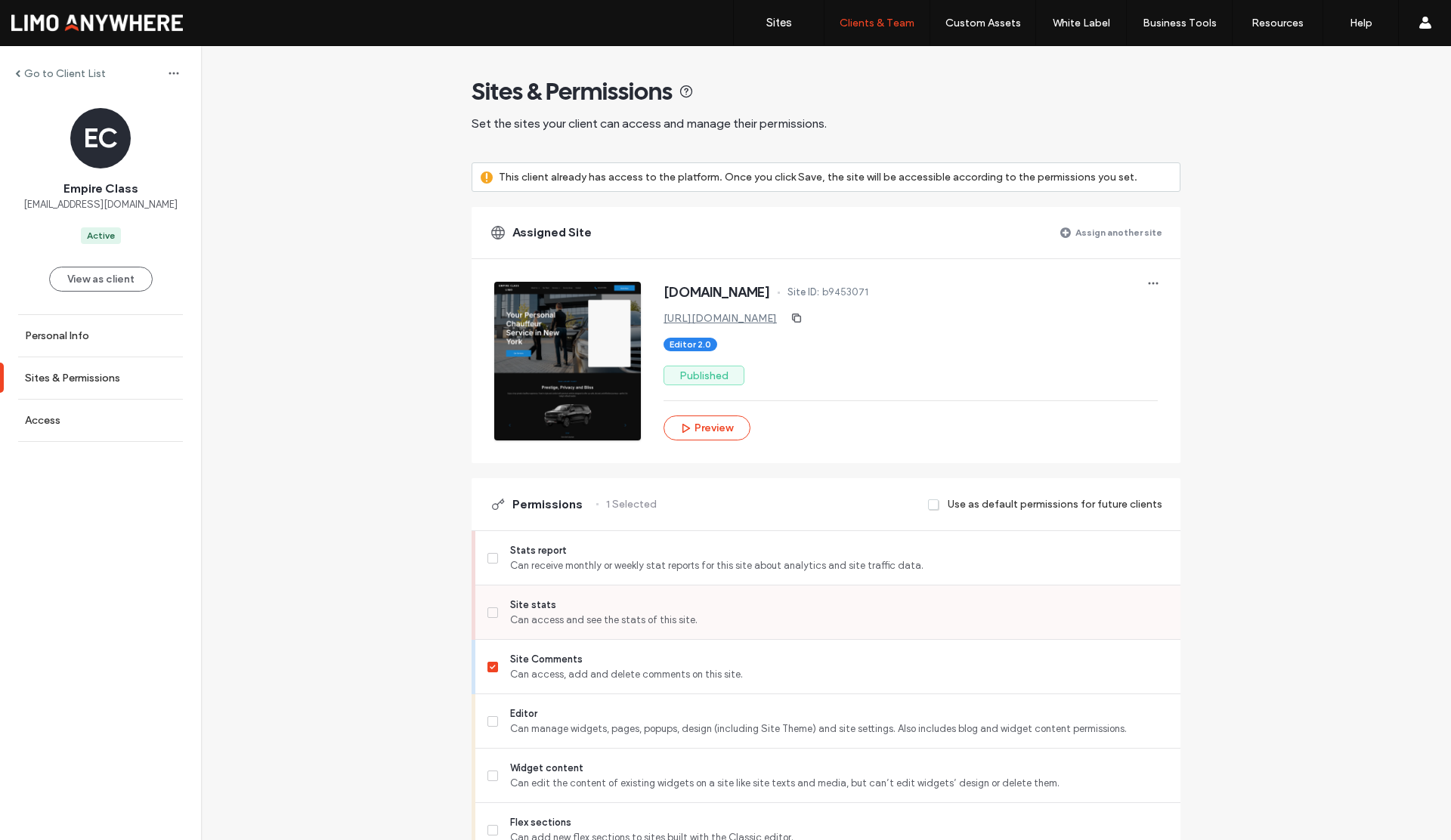
click at [488, 617] on label "Site stats Can access and see the stats of this site." at bounding box center [828, 613] width 681 height 31
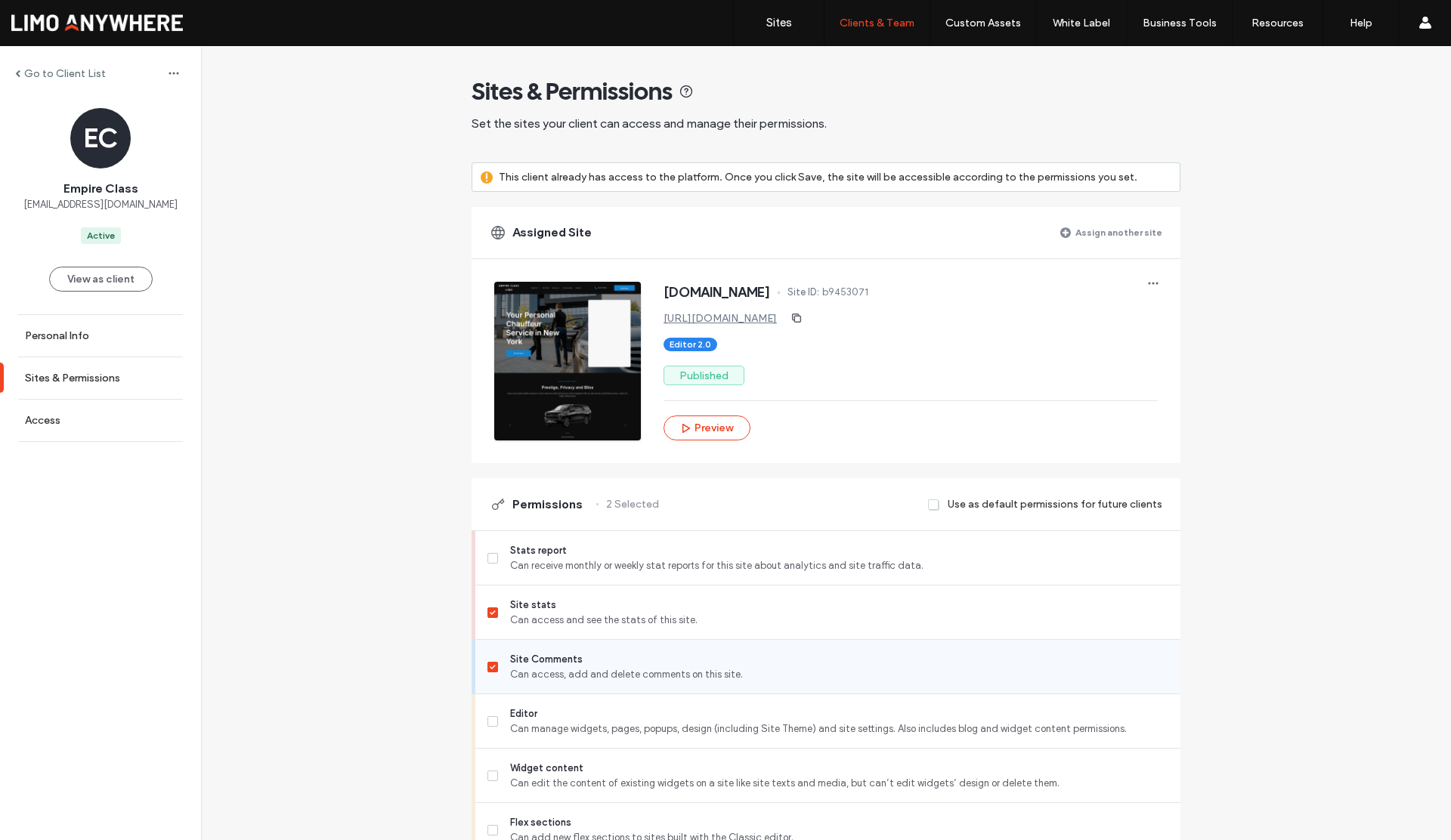
click at [490, 667] on icon at bounding box center [493, 666] width 5 height 4
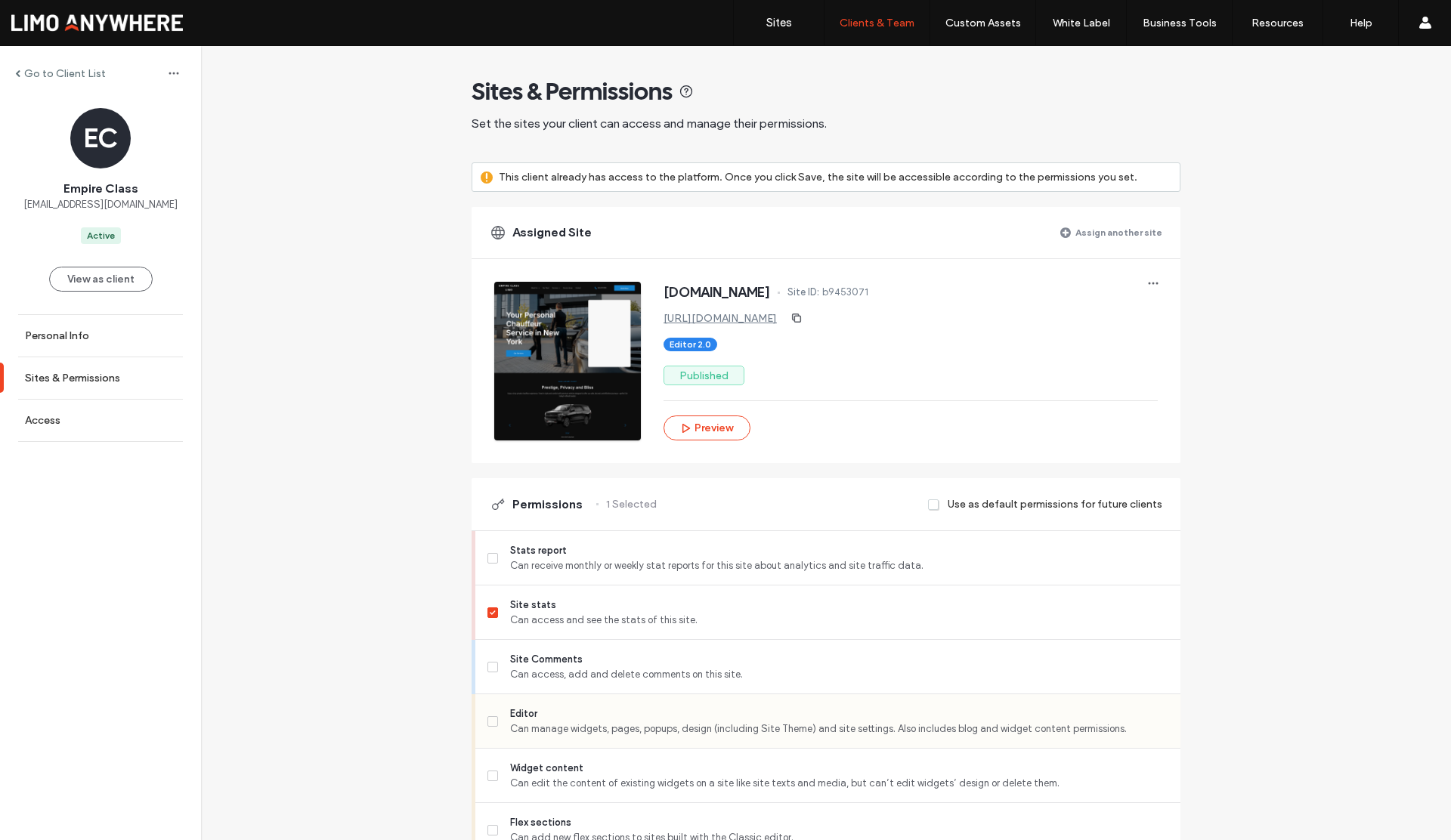
click at [490, 720] on icon at bounding box center [493, 721] width 6 height 4
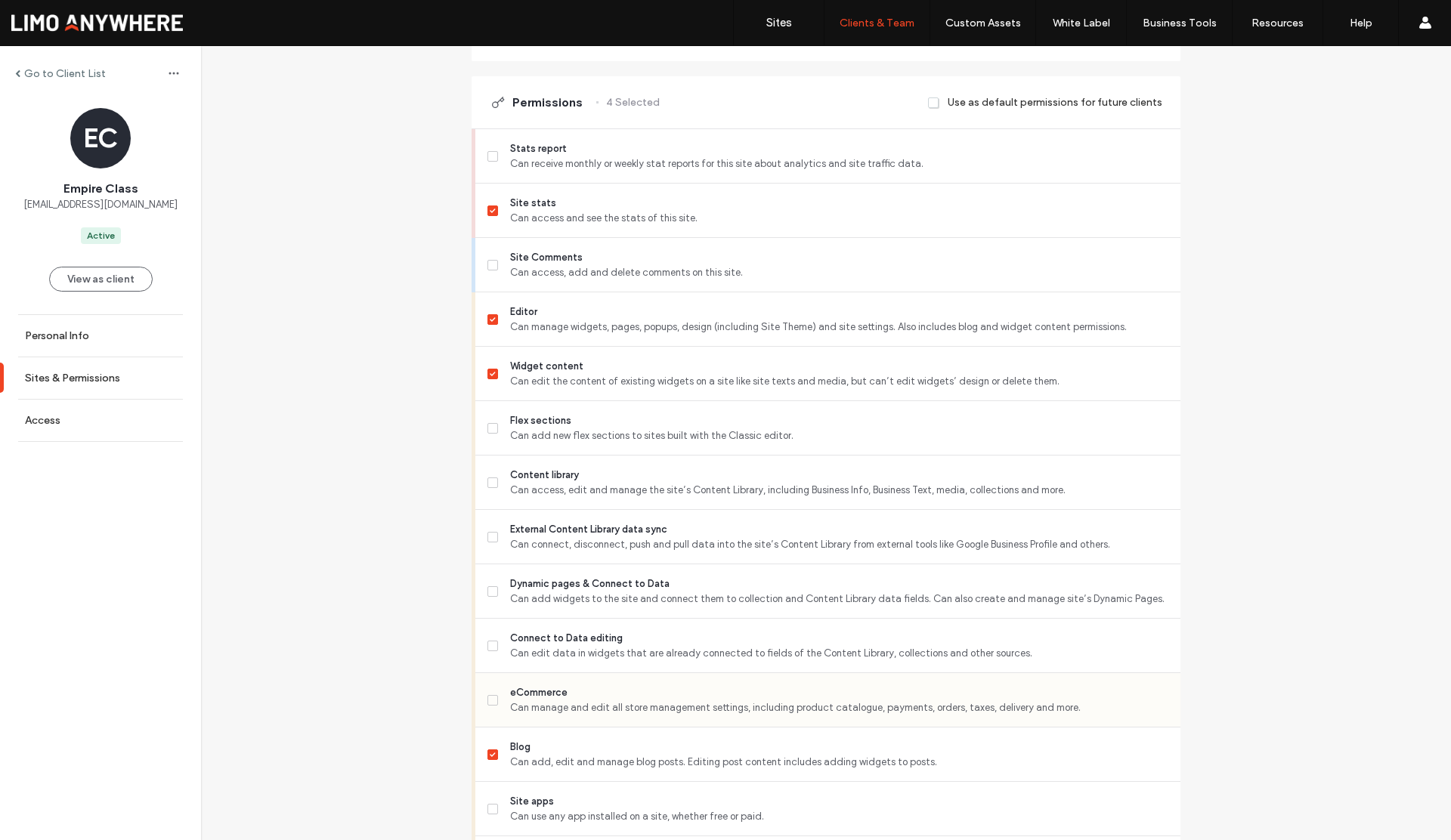
scroll to position [434, 0]
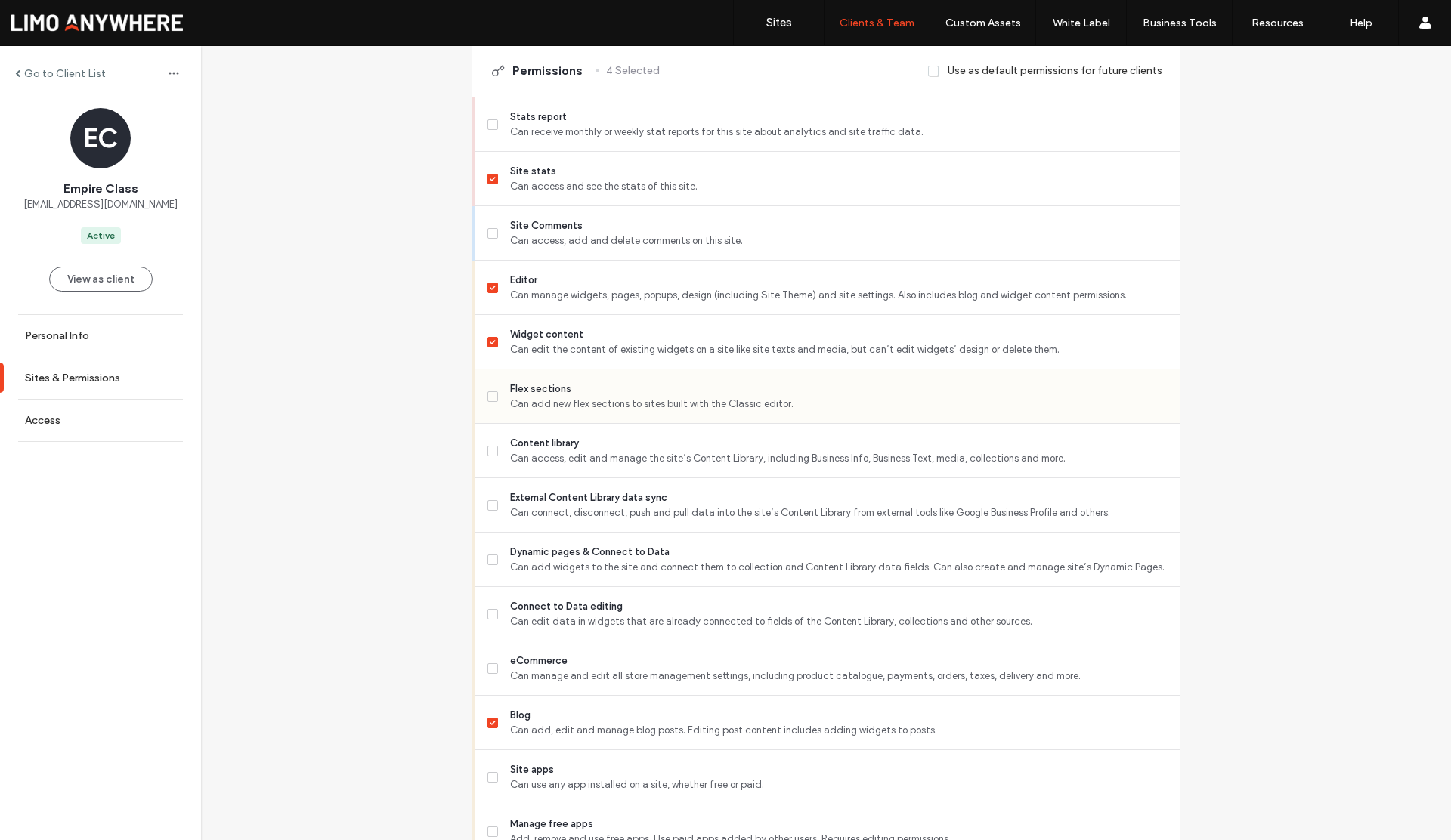
click at [490, 398] on icon at bounding box center [493, 396] width 5 height 4
click at [490, 456] on label "Content library Can access, edit and manage the site’s Content Library, includi…" at bounding box center [828, 451] width 681 height 31
click at [490, 504] on icon at bounding box center [493, 505] width 6 height 4
click at [491, 553] on label "Dynamic pages & Connect to Data Can add widgets to the site and connect them to…" at bounding box center [828, 560] width 681 height 31
click at [488, 285] on span at bounding box center [493, 287] width 10 height 10
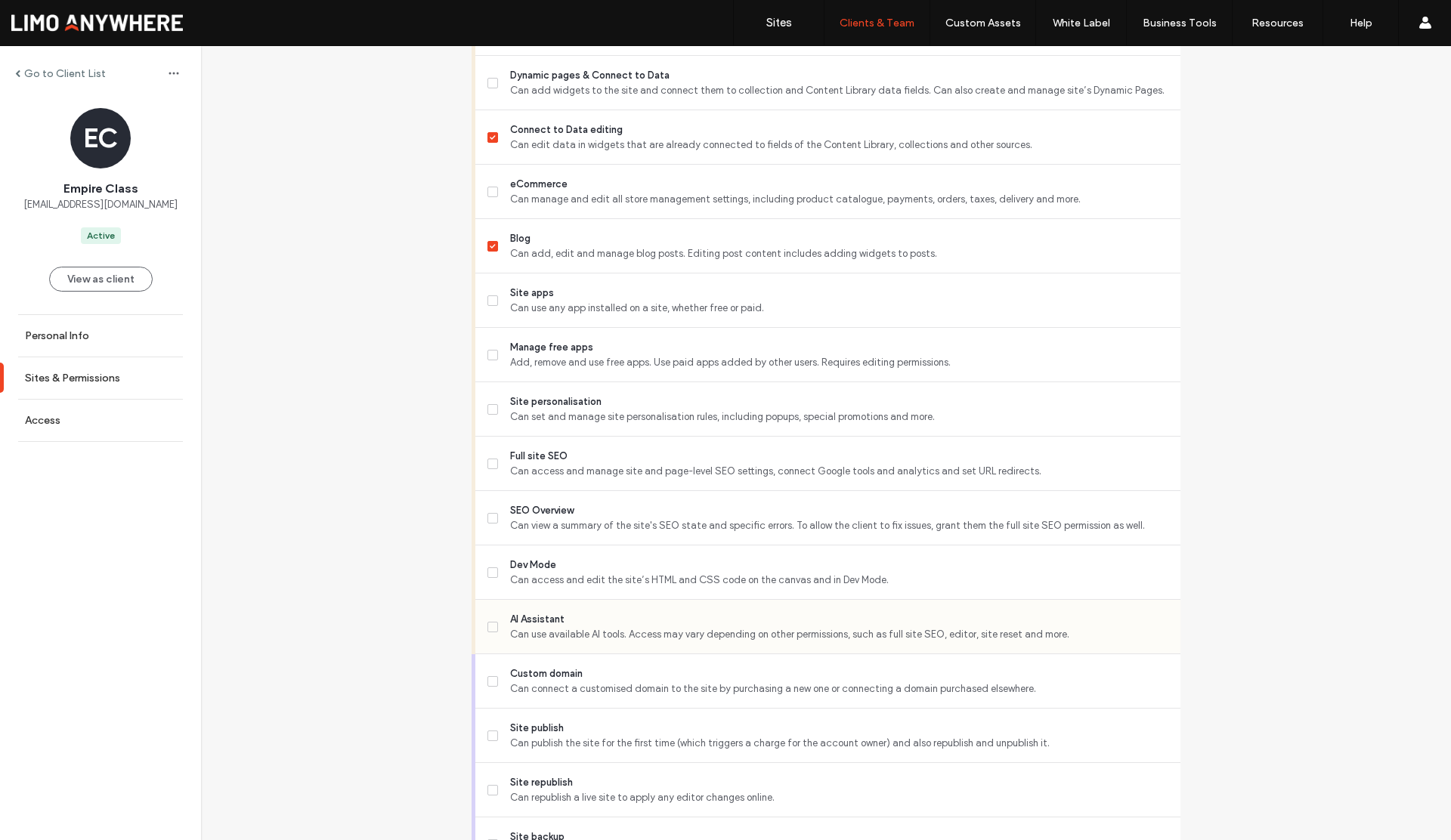
click at [492, 626] on span at bounding box center [493, 627] width 10 height 10
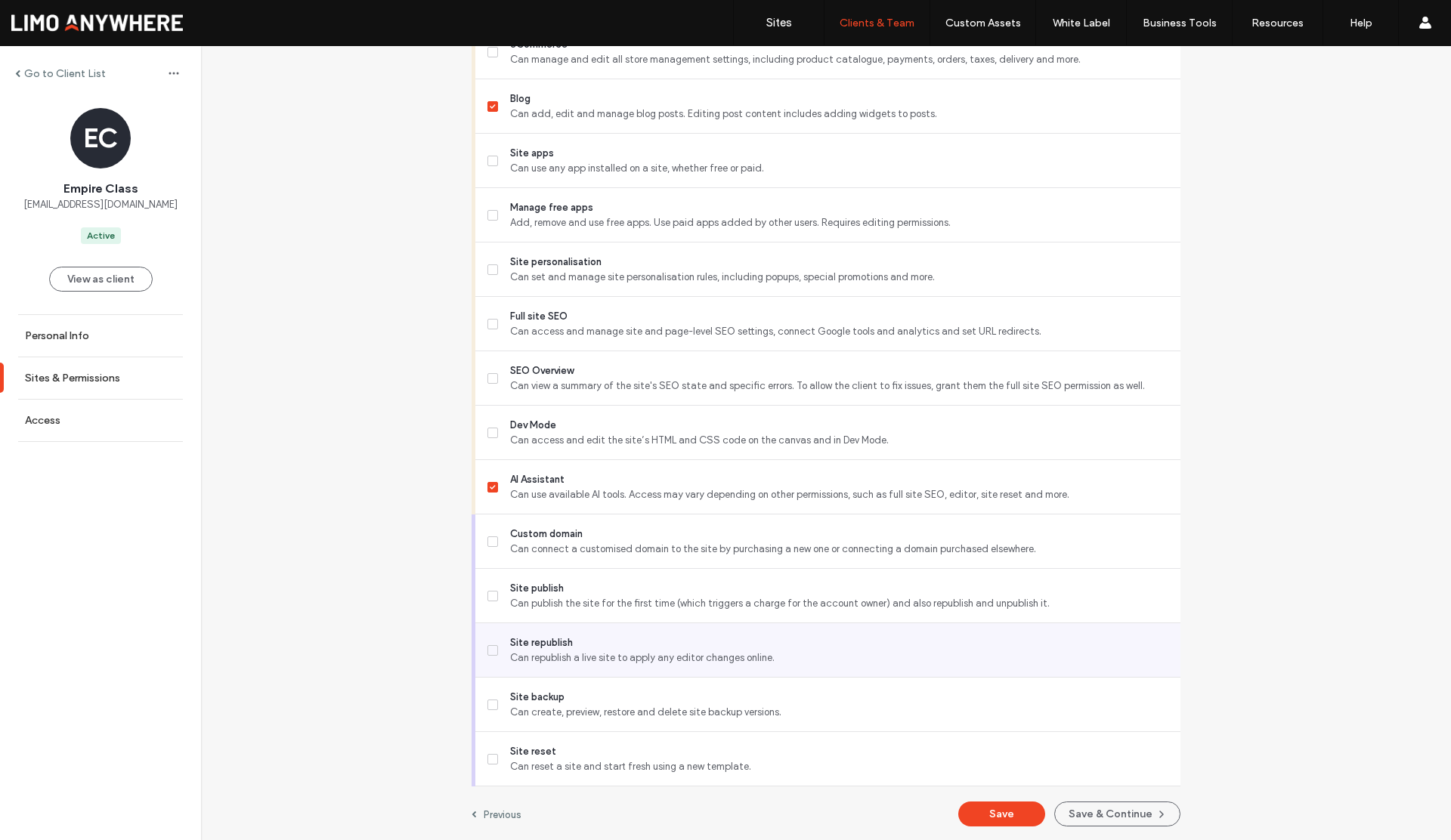
scroll to position [1052, 0]
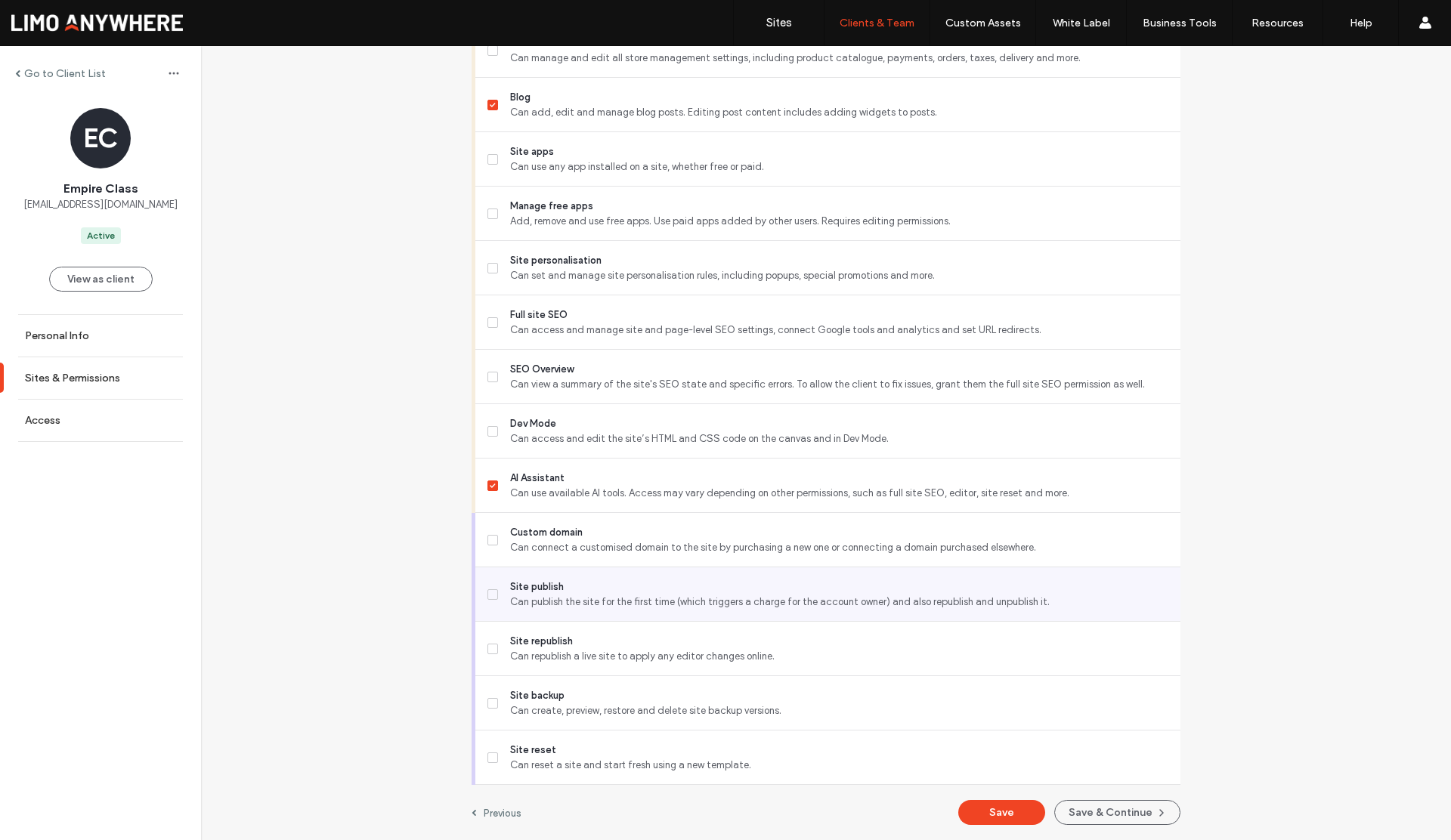
click at [490, 596] on icon at bounding box center [493, 594] width 6 height 4
click at [511, 597] on span "Can publish the site for the first time (which triggers a charge for the accoun…" at bounding box center [840, 603] width 658 height 15
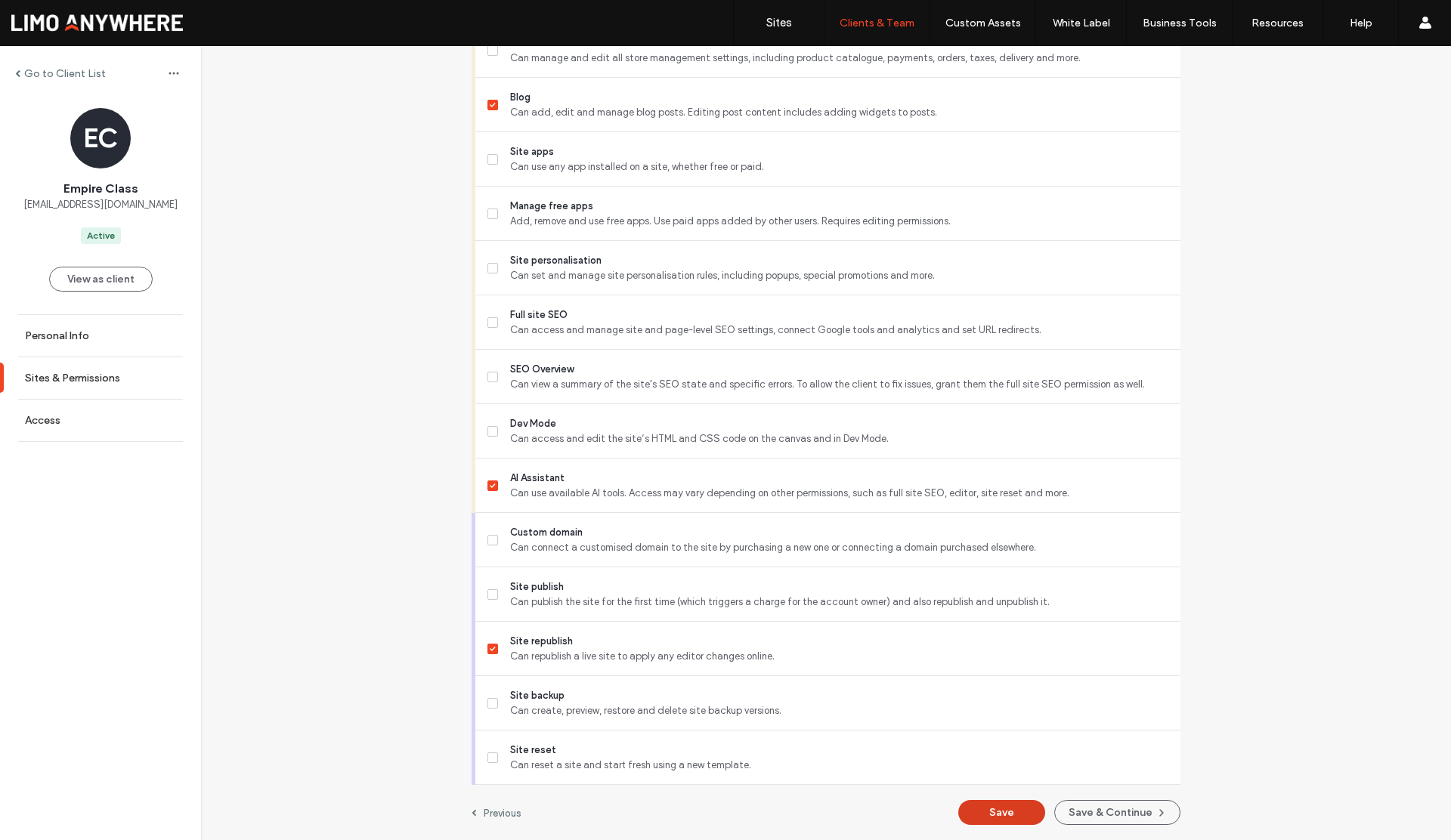
click at [993, 820] on button "Save" at bounding box center [1002, 812] width 87 height 25
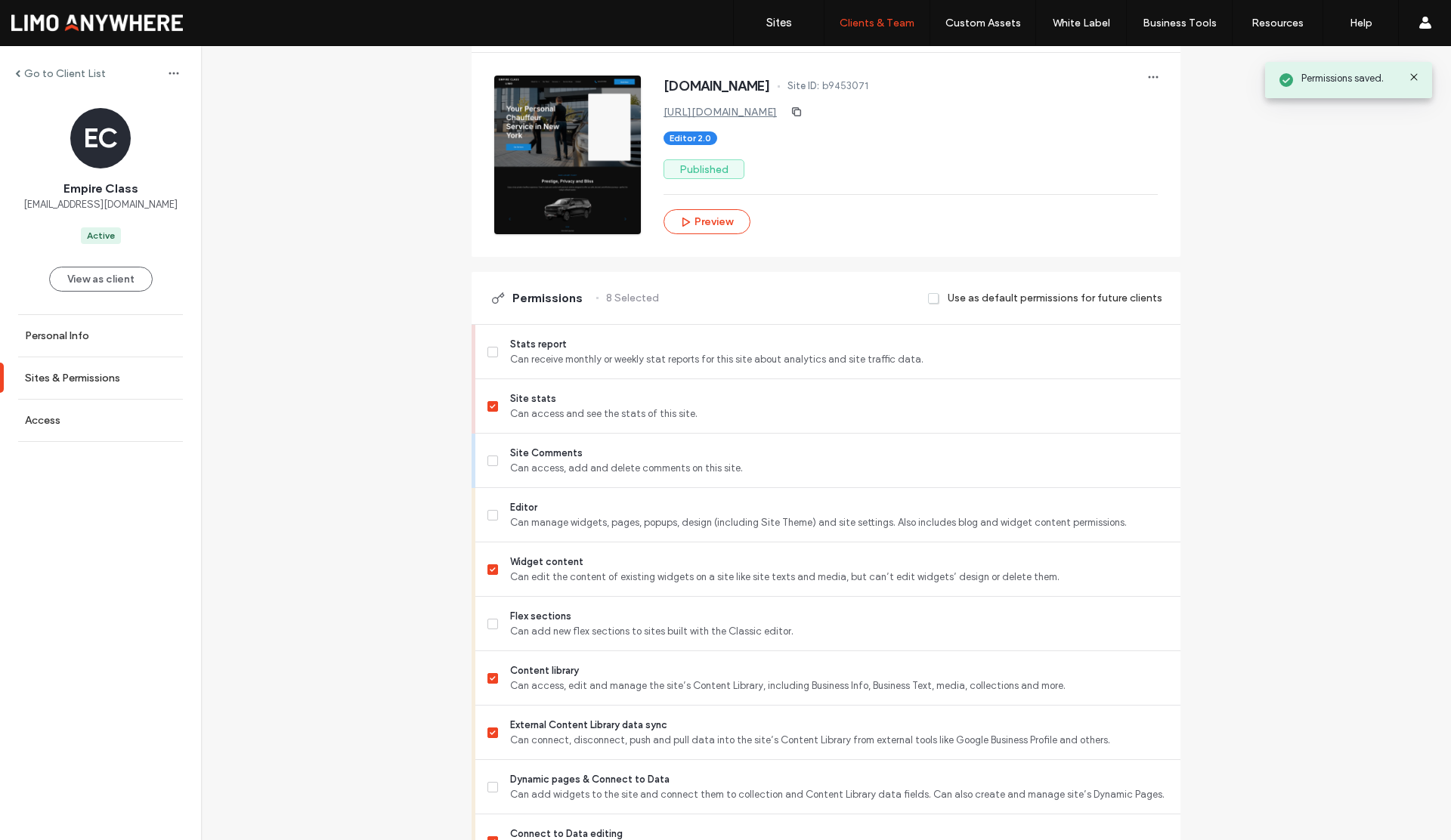
scroll to position [0, 0]
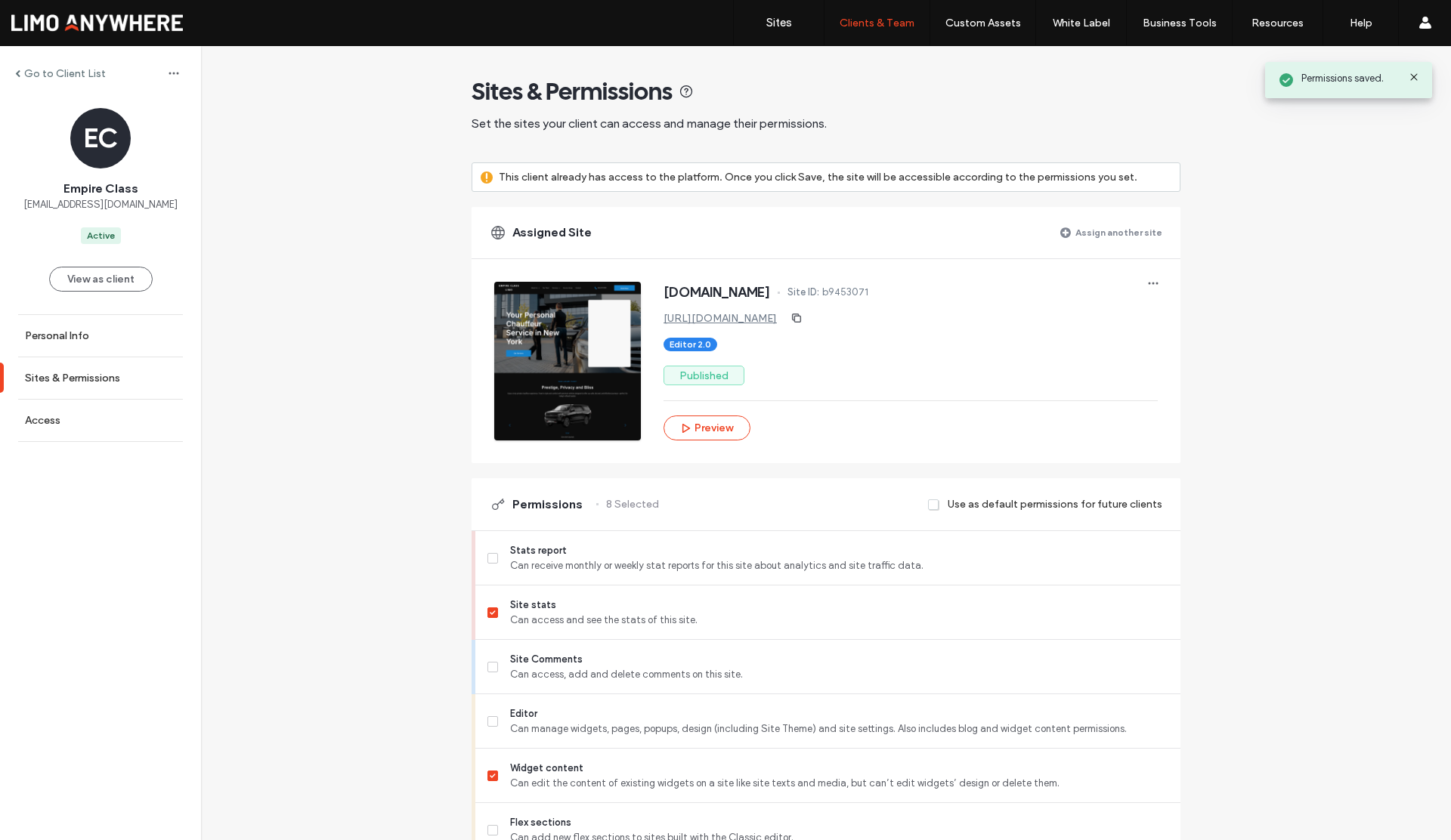
click at [82, 73] on label "Go to Client List" at bounding box center [65, 73] width 81 height 13
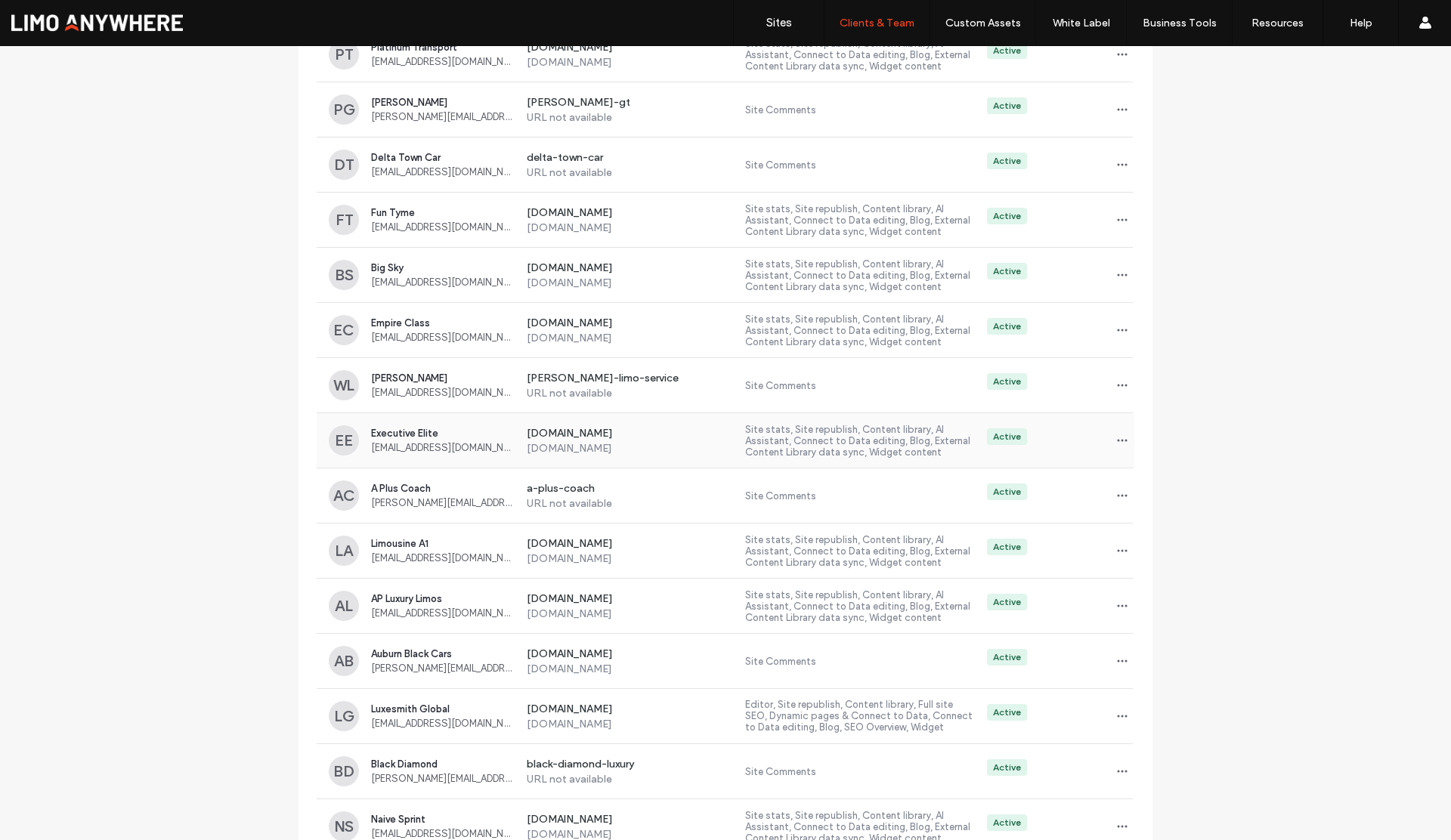
scroll to position [1197, 0]
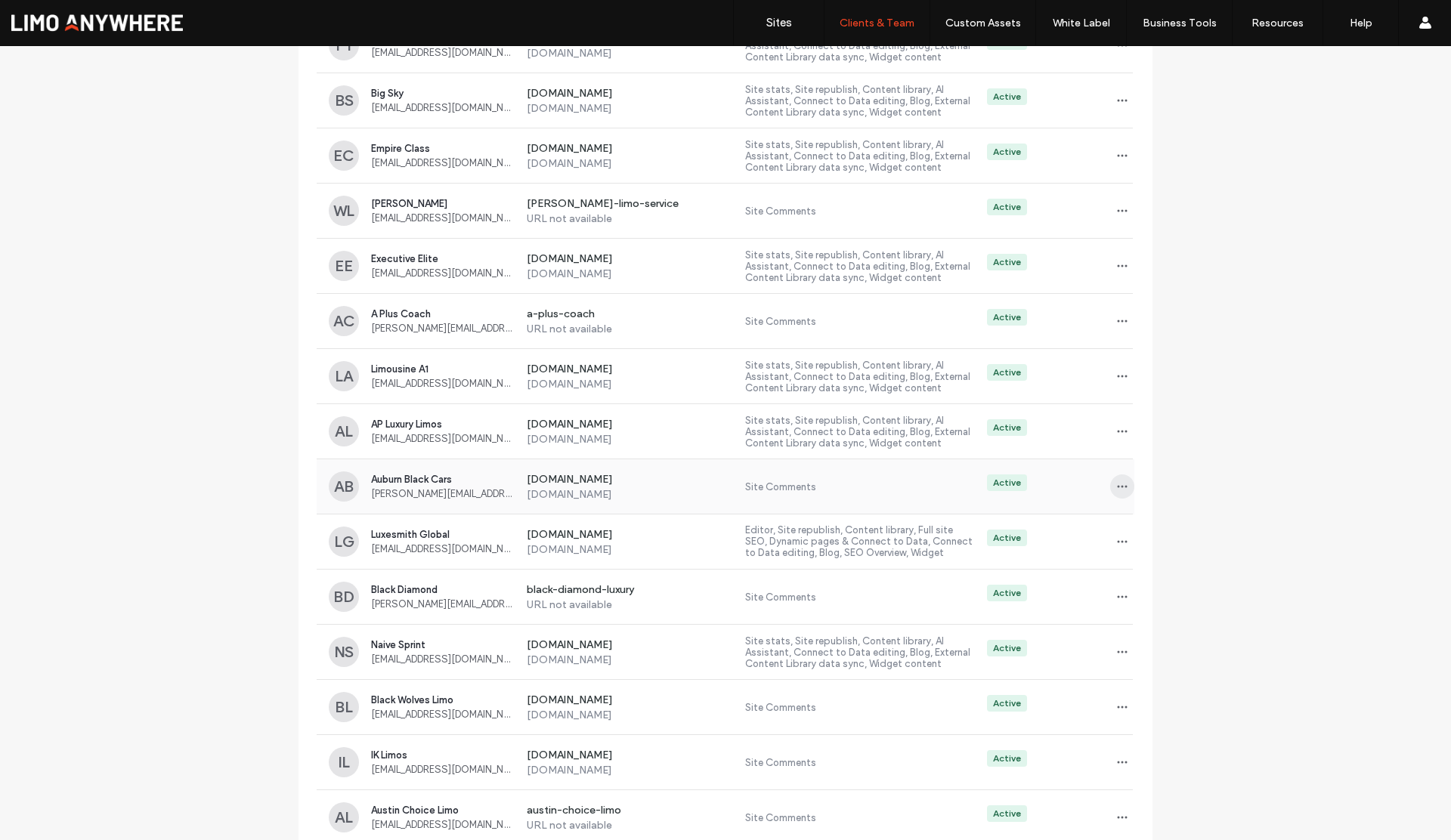
click at [1110, 488] on span "button" at bounding box center [1122, 487] width 25 height 25
click at [1139, 526] on span "Sites & Permissions" at bounding box center [1179, 526] width 86 height 15
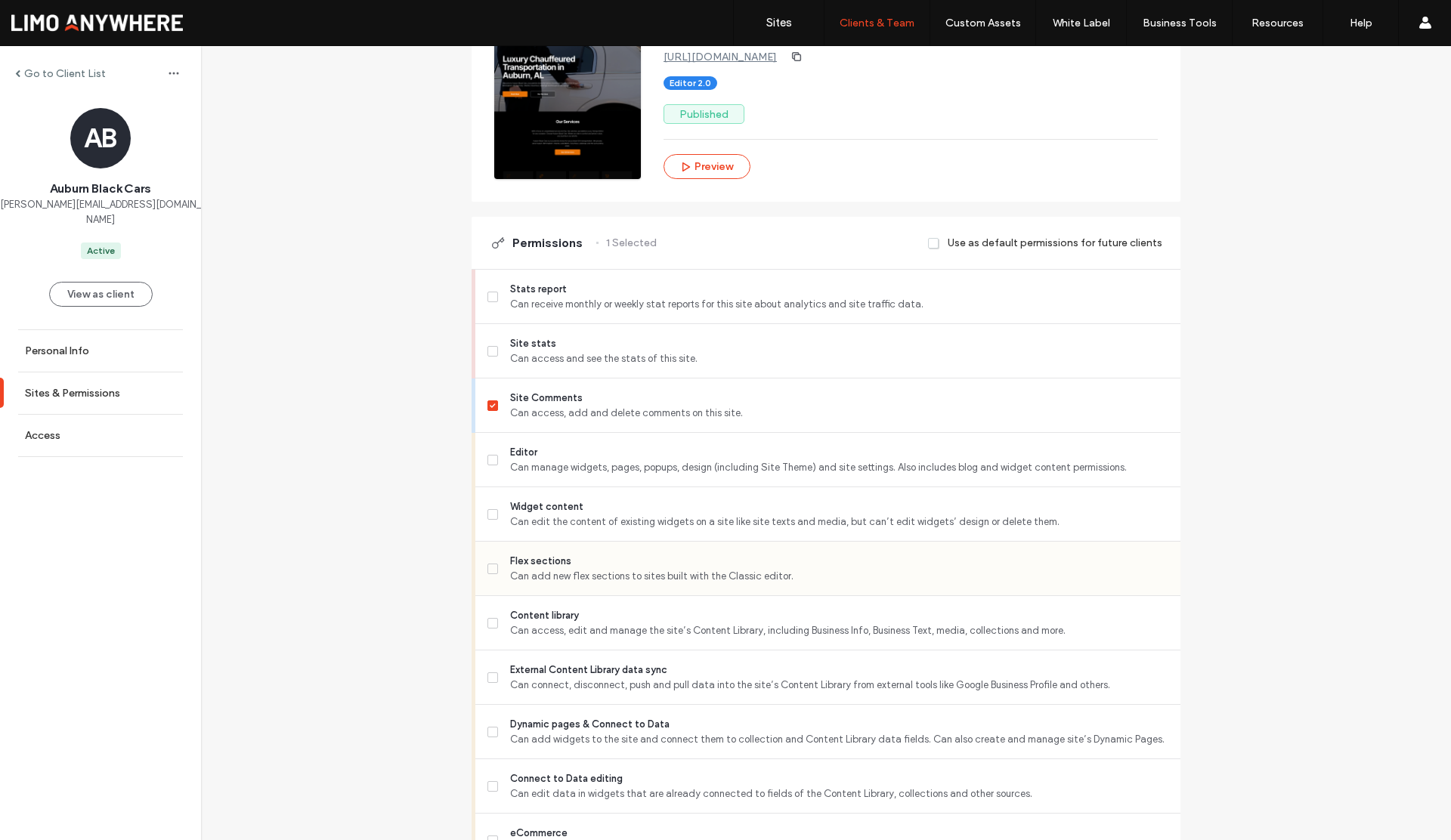
scroll to position [358, 0]
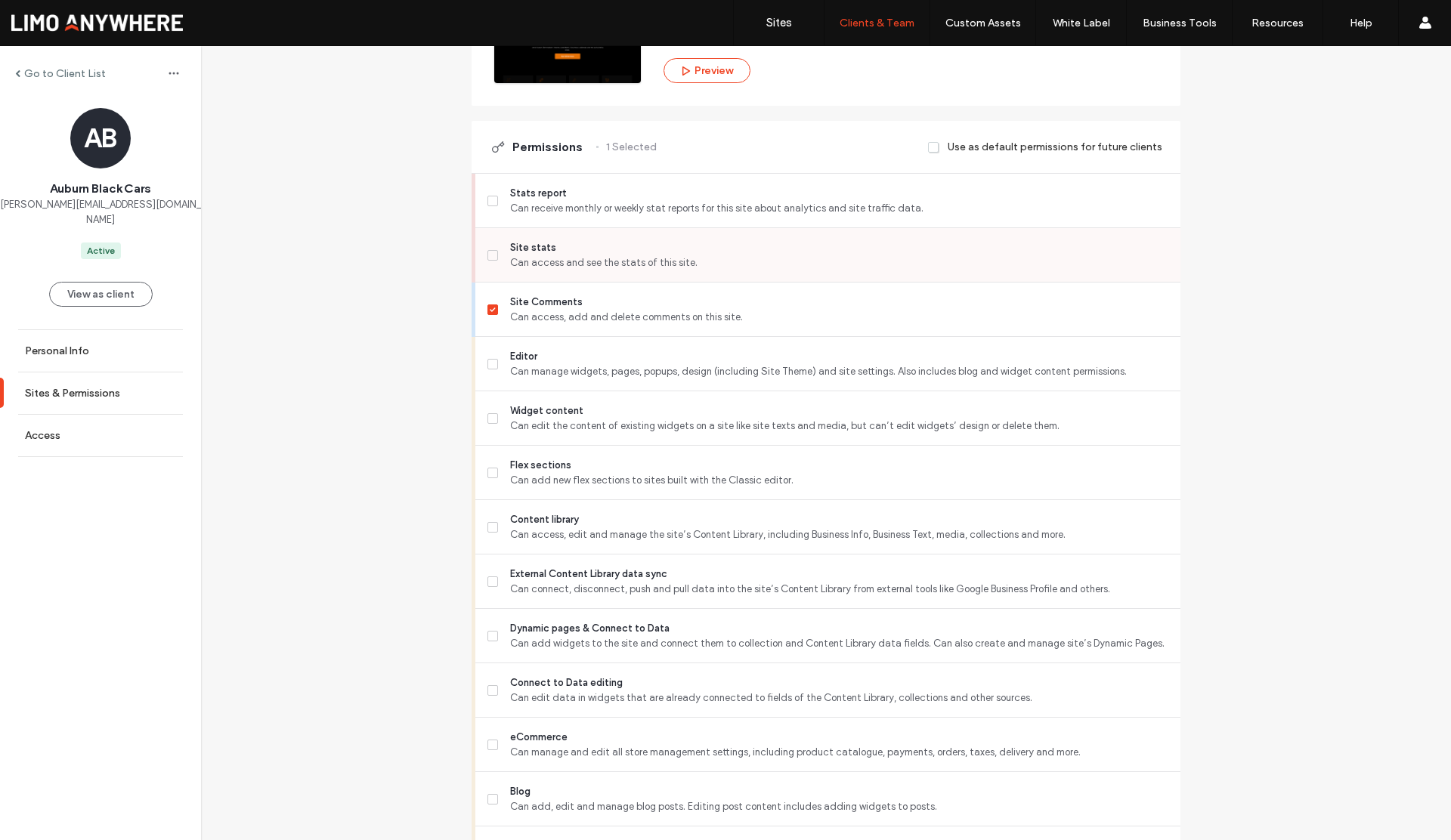
click at [490, 256] on icon at bounding box center [493, 255] width 6 height 4
click at [488, 314] on span at bounding box center [493, 309] width 10 height 10
click at [488, 358] on label "Editor Can manage widgets, pages, popups, design (including Site Theme) and sit…" at bounding box center [828, 364] width 681 height 31
drag, startPoint x: 483, startPoint y: 469, endPoint x: 494, endPoint y: 509, distance: 41.5
click at [488, 470] on span at bounding box center [493, 473] width 10 height 10
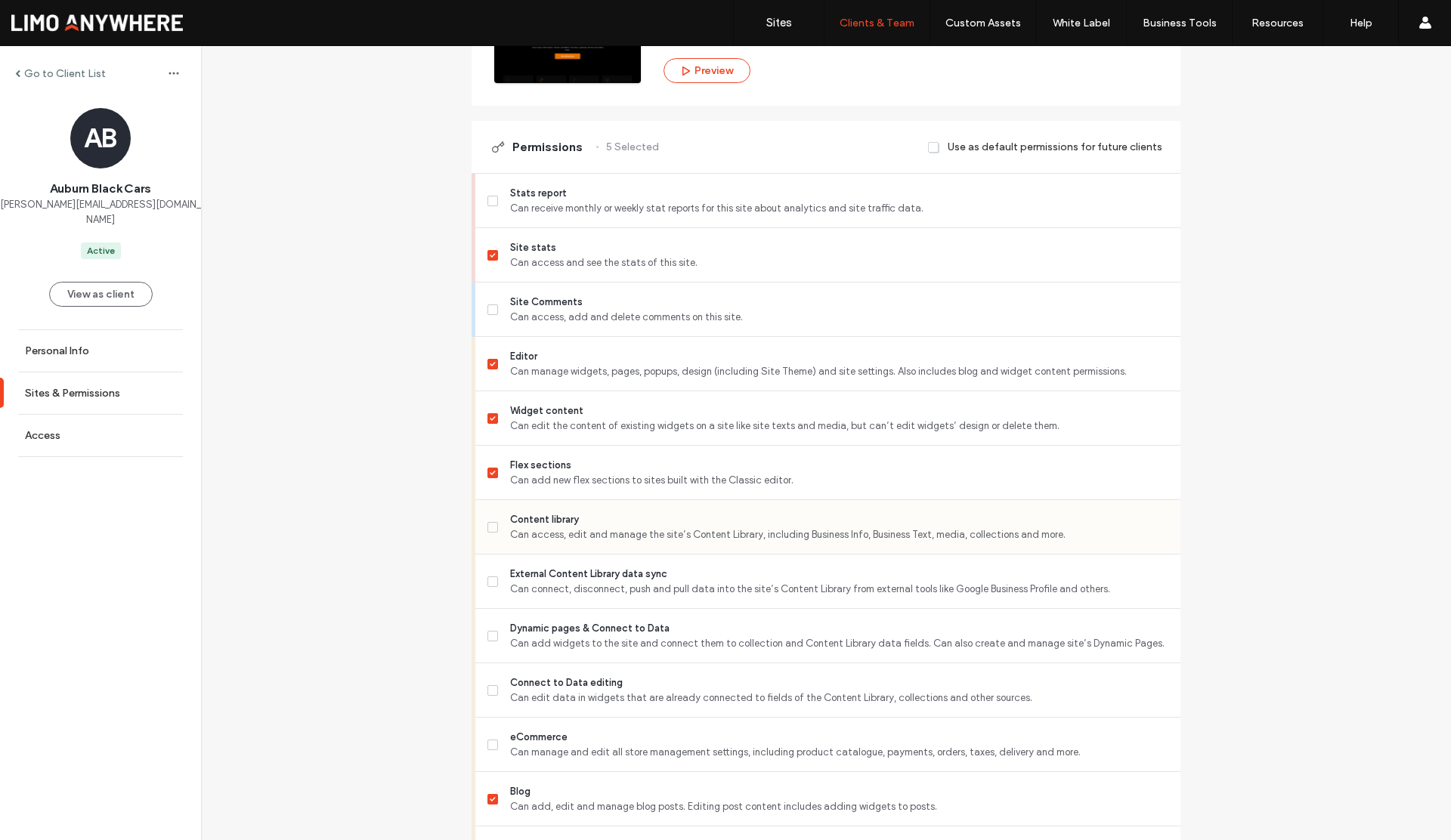
click at [493, 526] on label "Content library Can access, edit and manage the site’s Content Library, includi…" at bounding box center [828, 527] width 681 height 31
drag, startPoint x: 495, startPoint y: 587, endPoint x: 494, endPoint y: 604, distance: 17.0
click at [494, 587] on label "External Content Library data sync Can connect, disconnect, push and pull data …" at bounding box center [828, 582] width 681 height 31
click at [489, 647] on label "Dynamic pages & Connect to Data Can add widgets to the site and connect them to…" at bounding box center [828, 637] width 681 height 31
drag, startPoint x: 488, startPoint y: 364, endPoint x: 499, endPoint y: 477, distance: 113.5
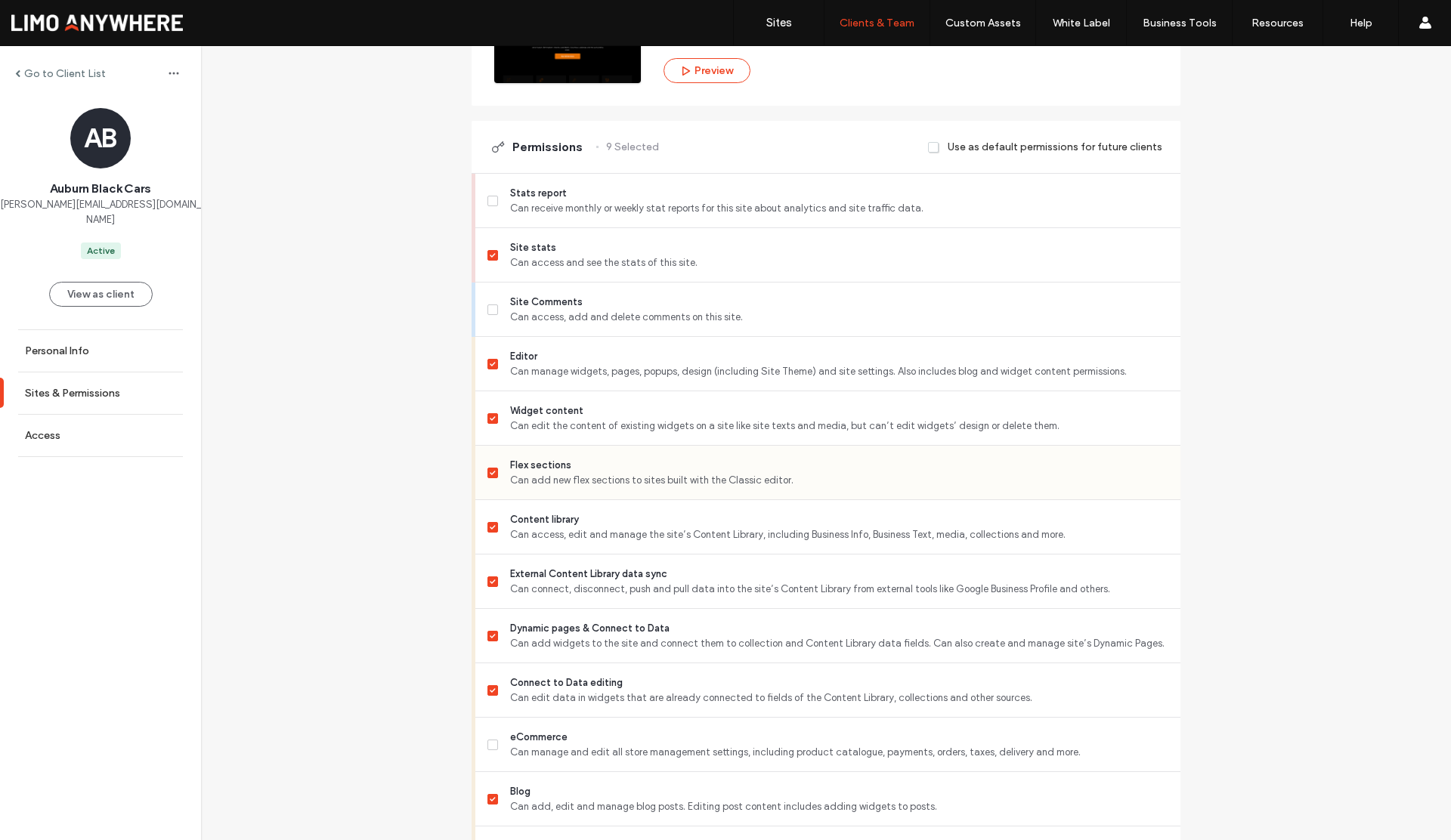
click at [490, 364] on icon at bounding box center [493, 364] width 5 height 4
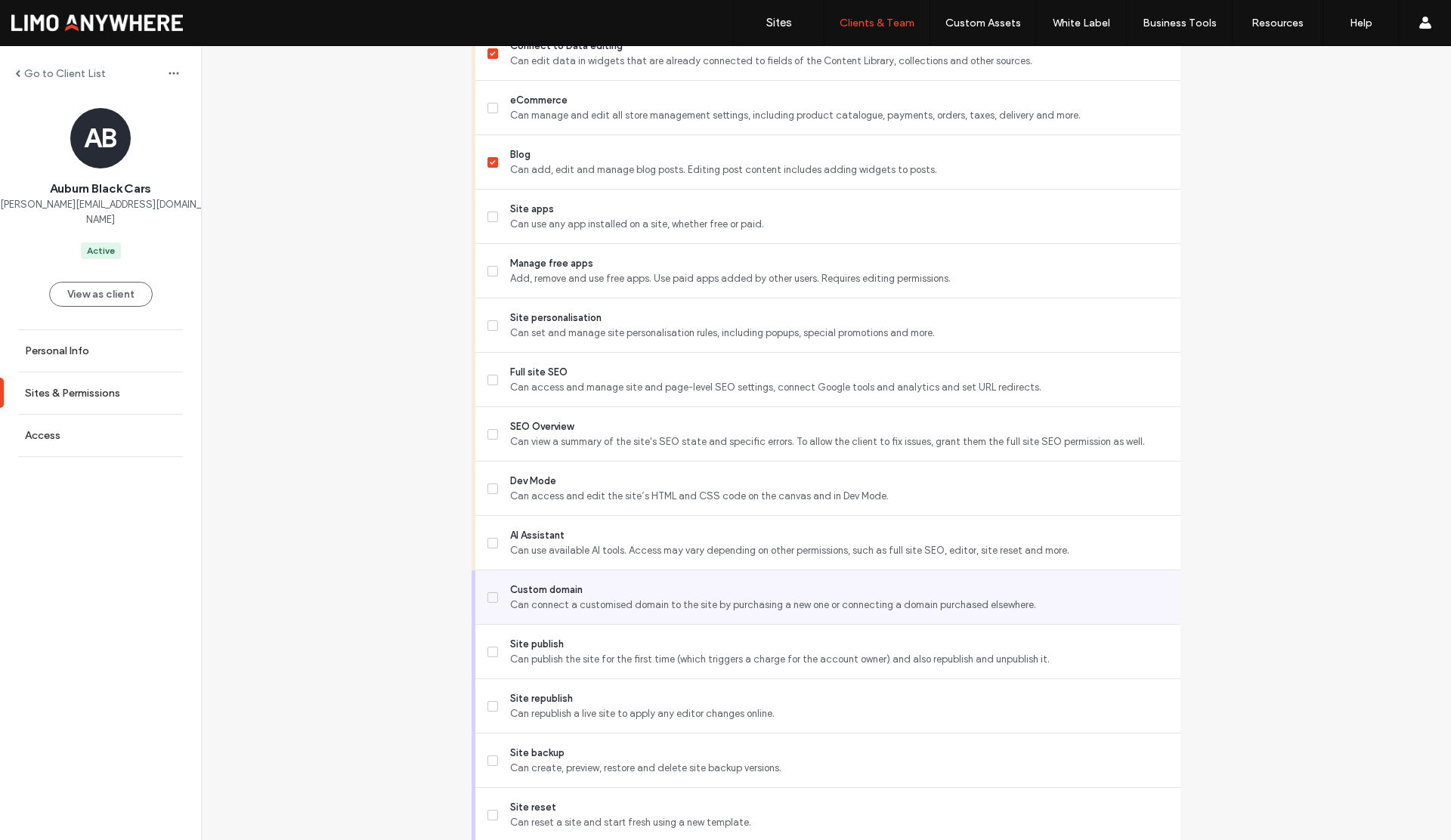
scroll to position [1015, 0]
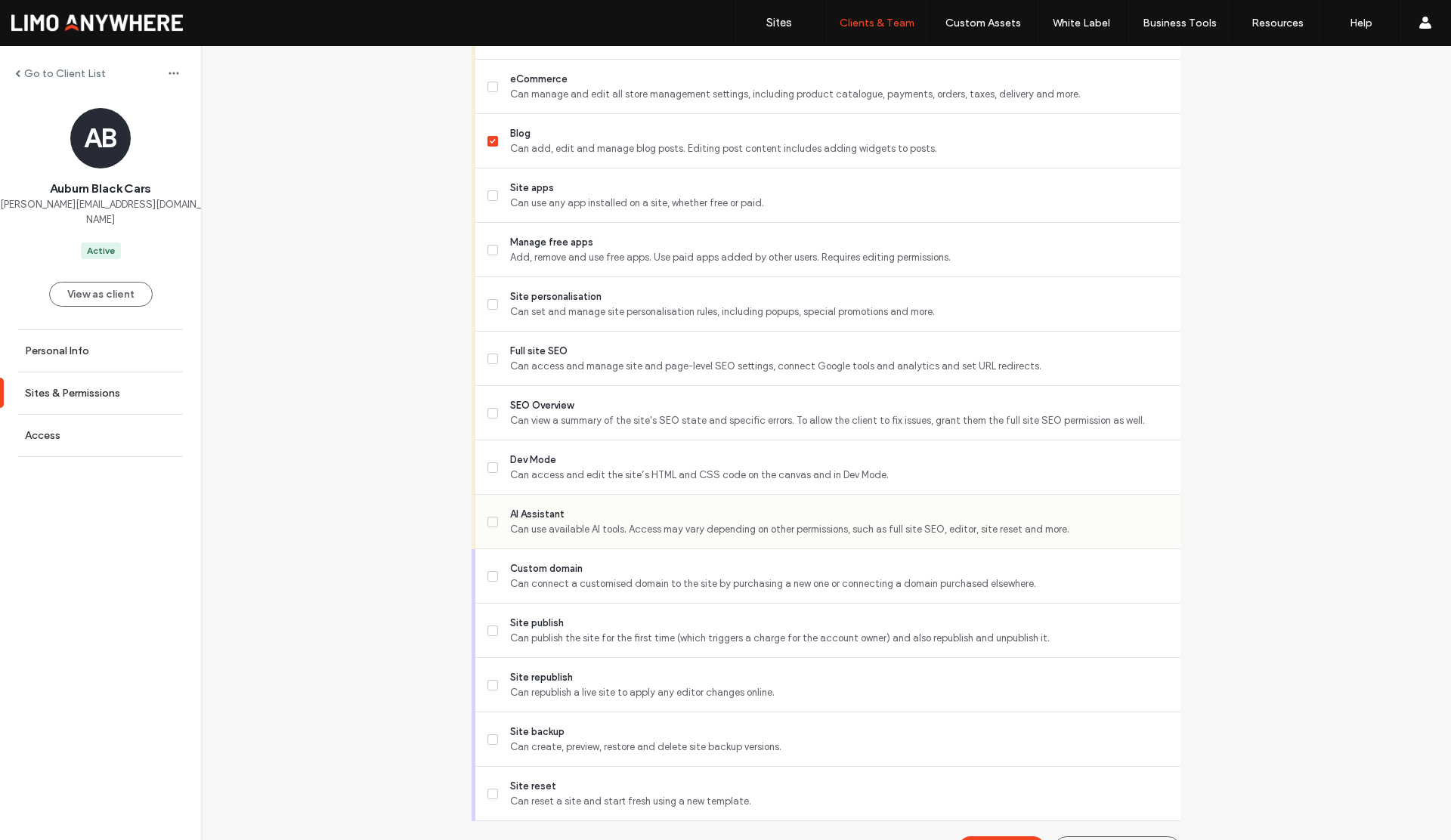
click at [488, 518] on span at bounding box center [493, 522] width 10 height 10
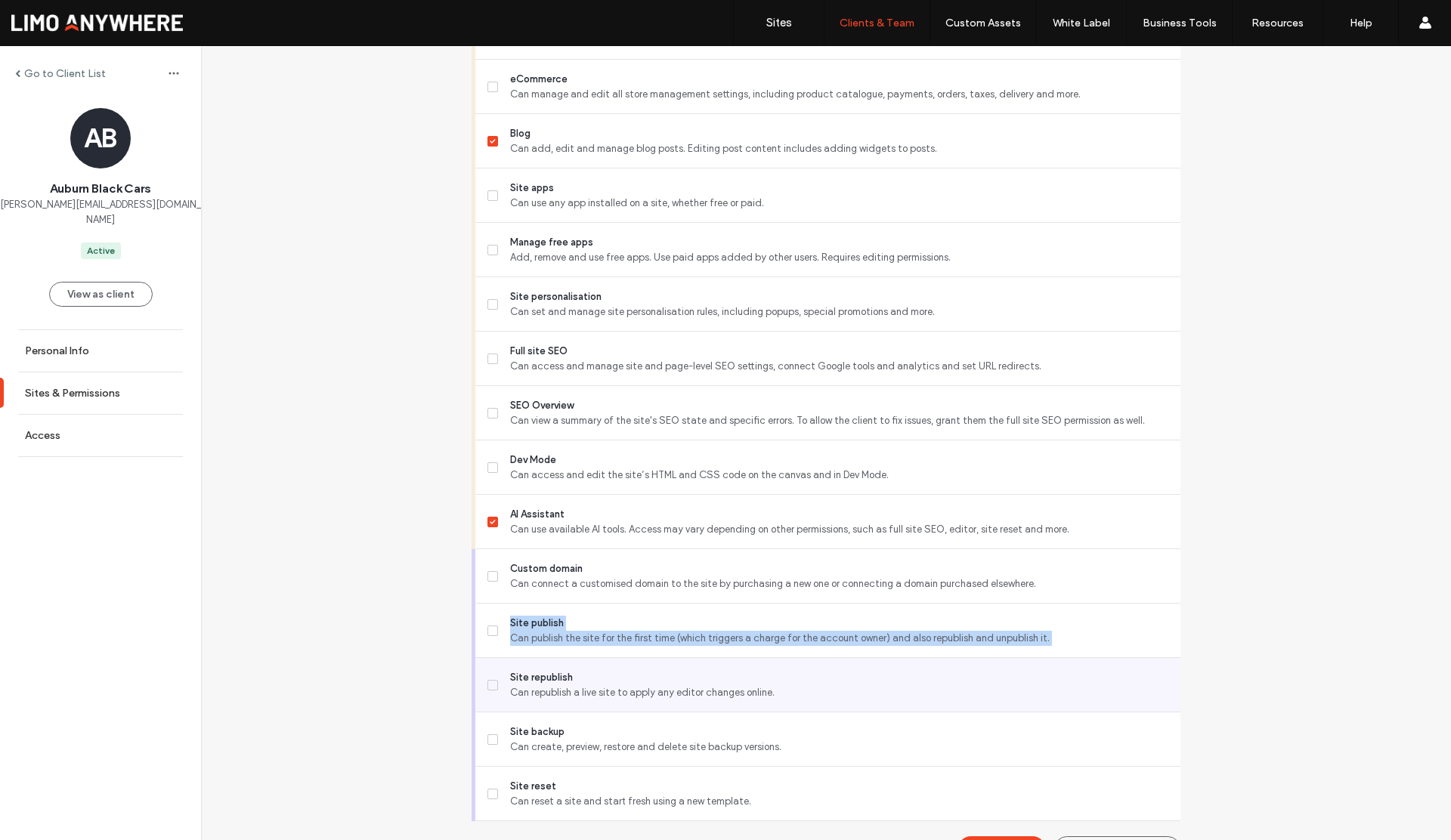
drag, startPoint x: 486, startPoint y: 632, endPoint x: 485, endPoint y: 672, distance: 40.0
click at [485, 672] on div "Stats report Can receive monthly or weekly stat reports for this site about ana…" at bounding box center [826, 169] width 709 height 1305
drag, startPoint x: 488, startPoint y: 679, endPoint x: 567, endPoint y: 721, distance: 89.5
click at [488, 680] on span at bounding box center [493, 685] width 10 height 10
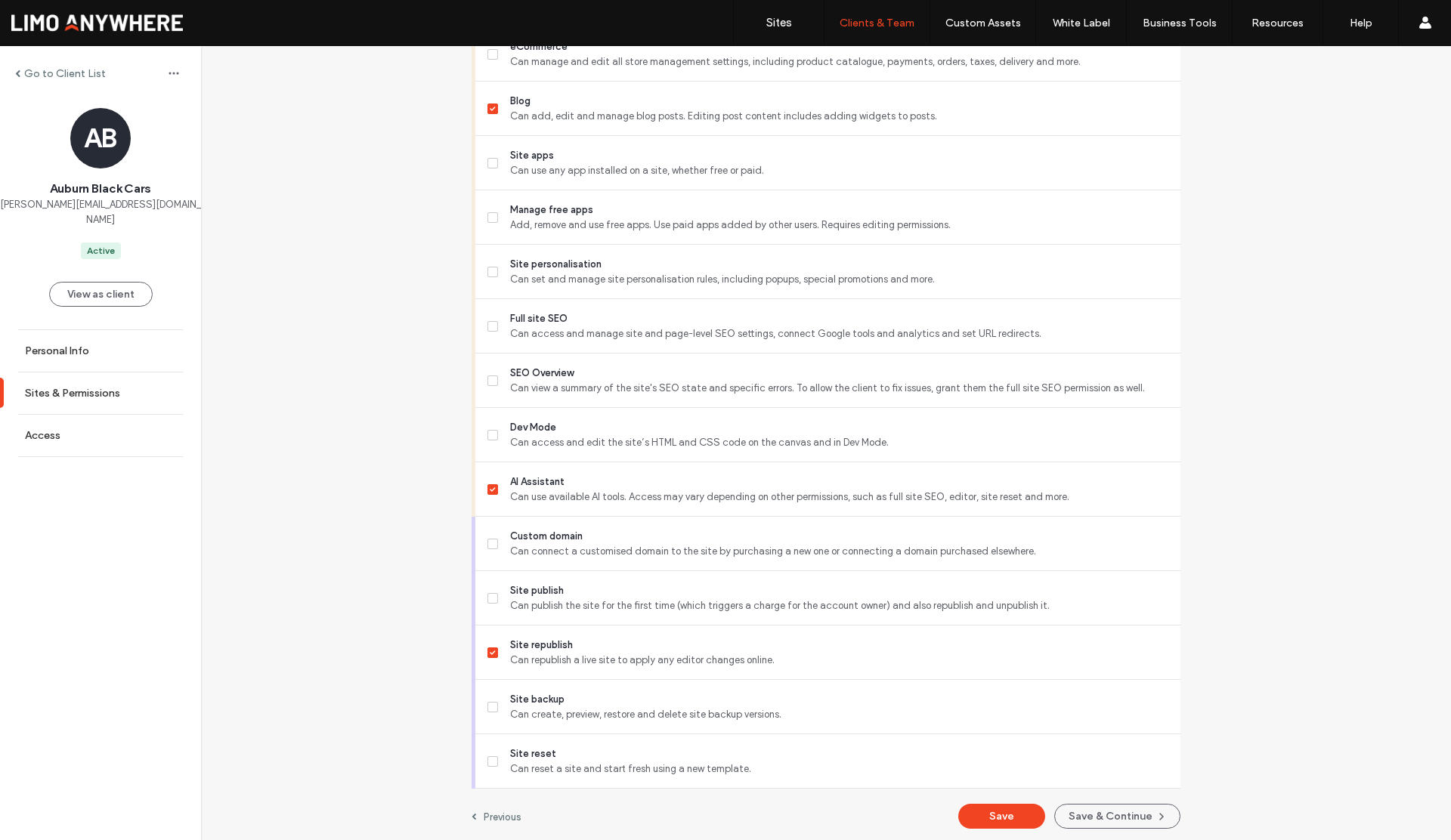
scroll to position [1052, 0]
click at [999, 817] on button "Save" at bounding box center [1002, 812] width 87 height 25
click at [87, 75] on label "Go to Client List" at bounding box center [65, 73] width 81 height 13
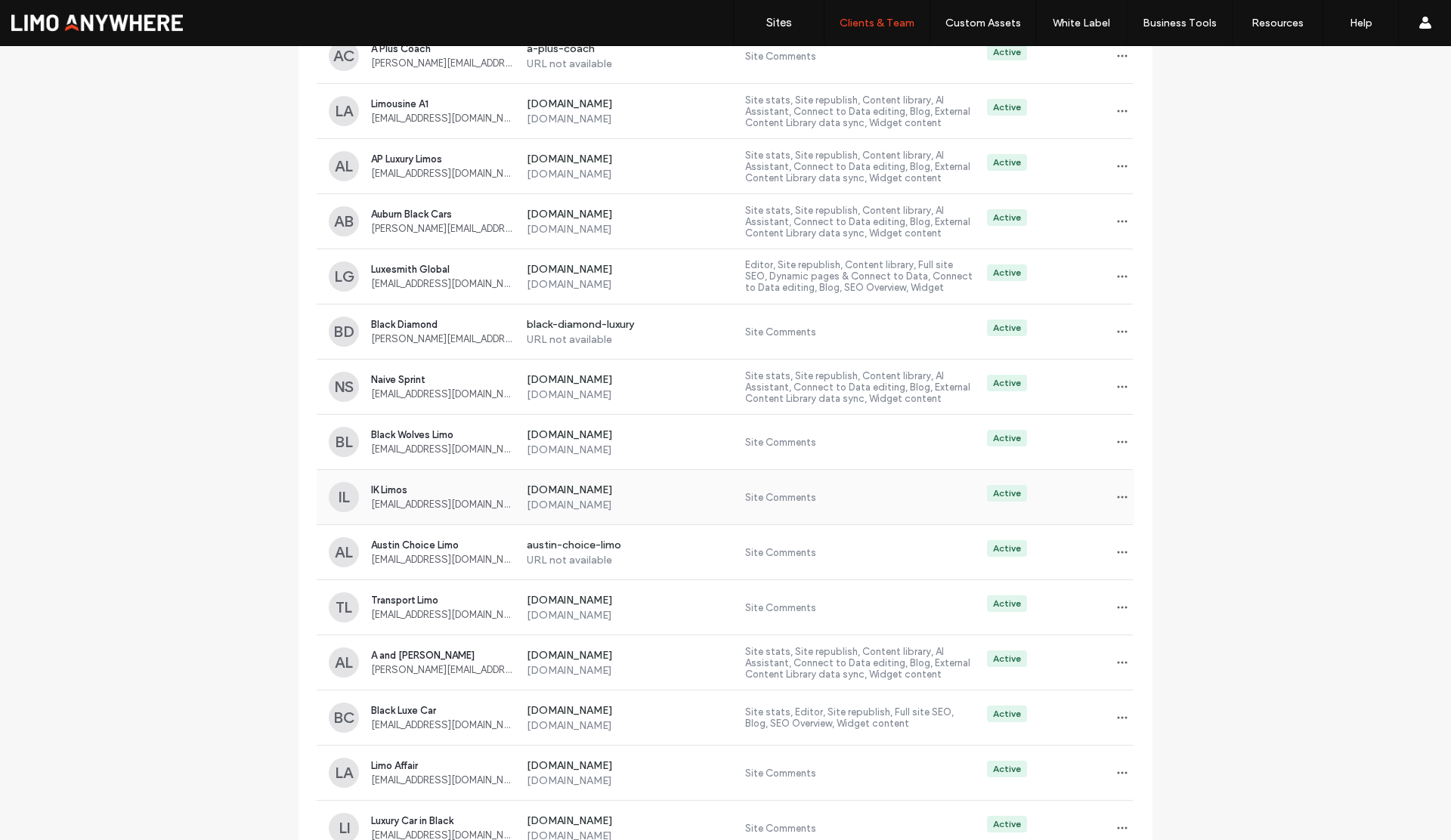
scroll to position [1463, 0]
click at [1117, 440] on icon "button" at bounding box center [1123, 441] width 12 height 12
click at [1139, 481] on span "Sites & Permissions" at bounding box center [1179, 481] width 86 height 15
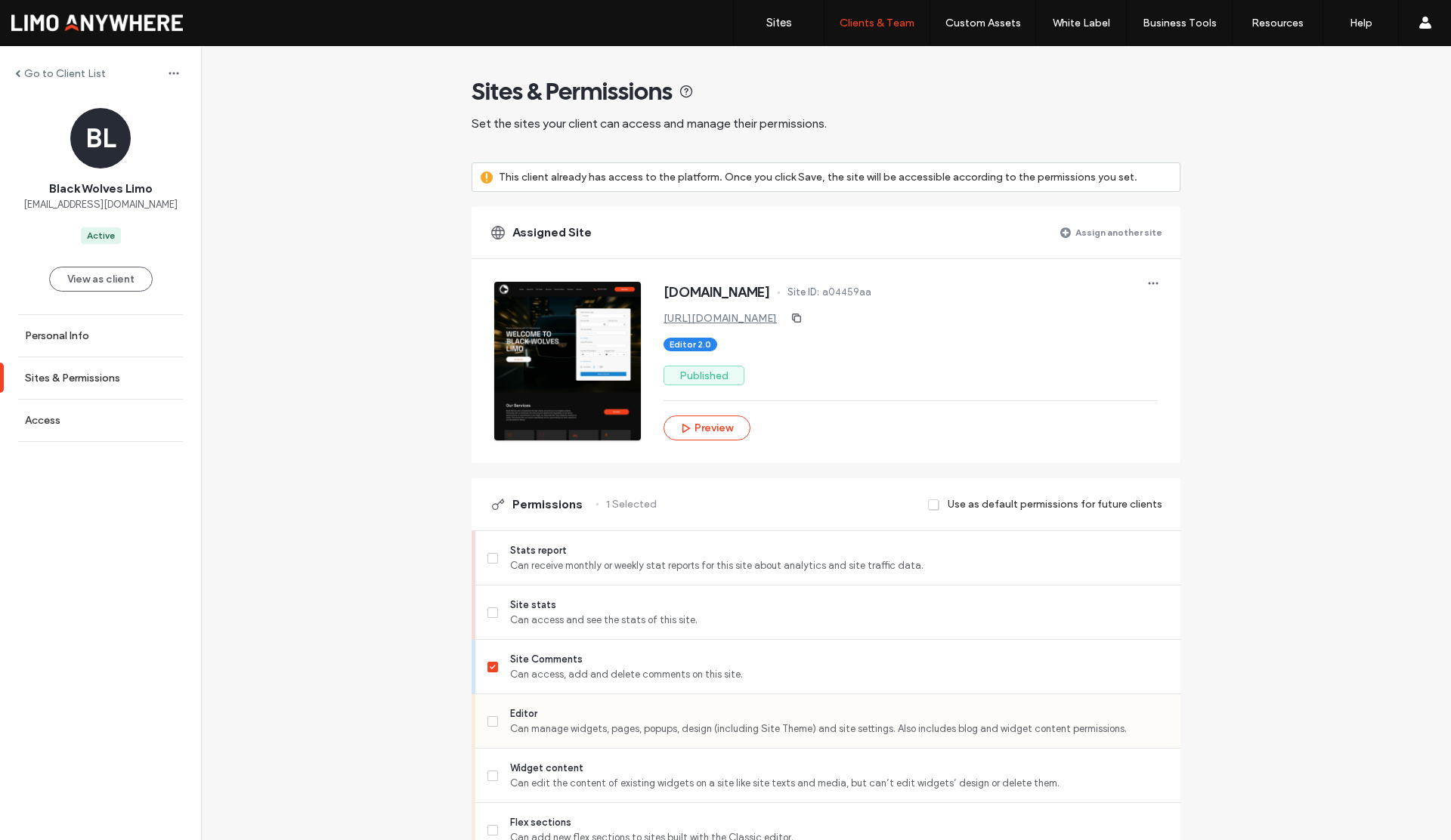
scroll to position [202, 0]
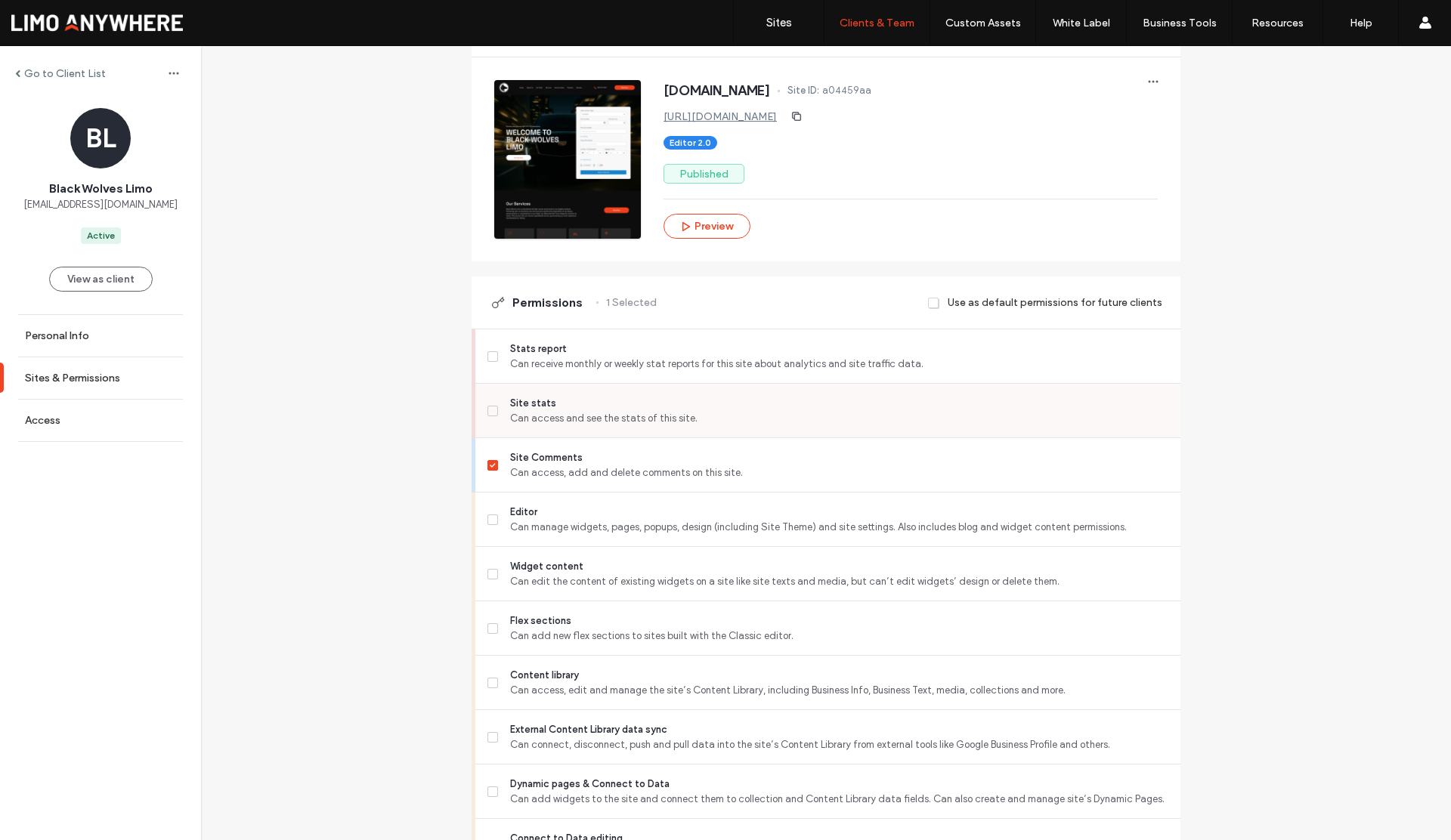
click at [490, 409] on icon at bounding box center [493, 410] width 6 height 4
click at [480, 460] on div "Site Comments Can access, add and delete comments on this site." at bounding box center [829, 465] width 706 height 54
click at [490, 518] on icon at bounding box center [493, 520] width 6 height 4
click at [488, 467] on span at bounding box center [493, 465] width 10 height 10
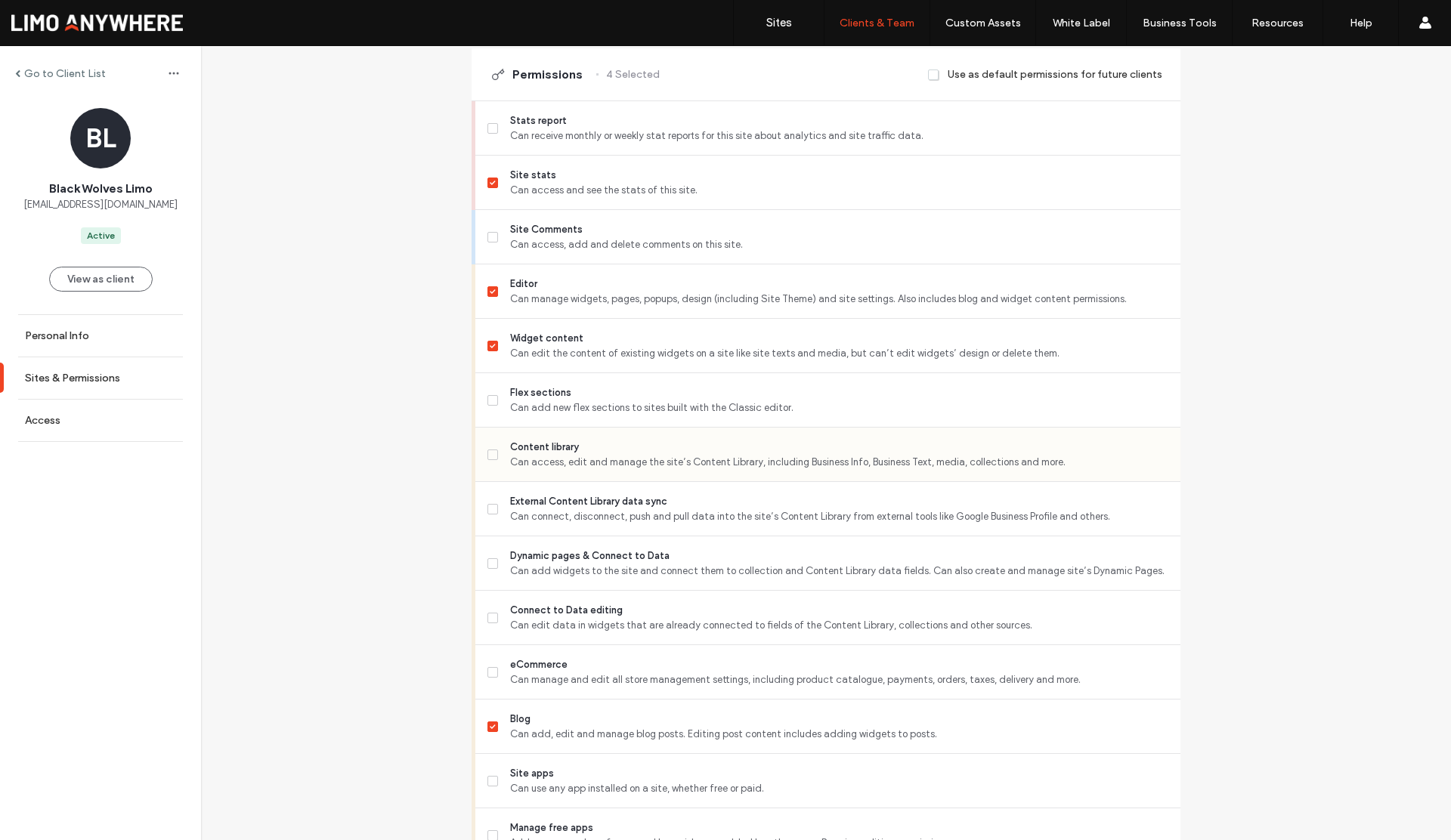
scroll to position [460, 0]
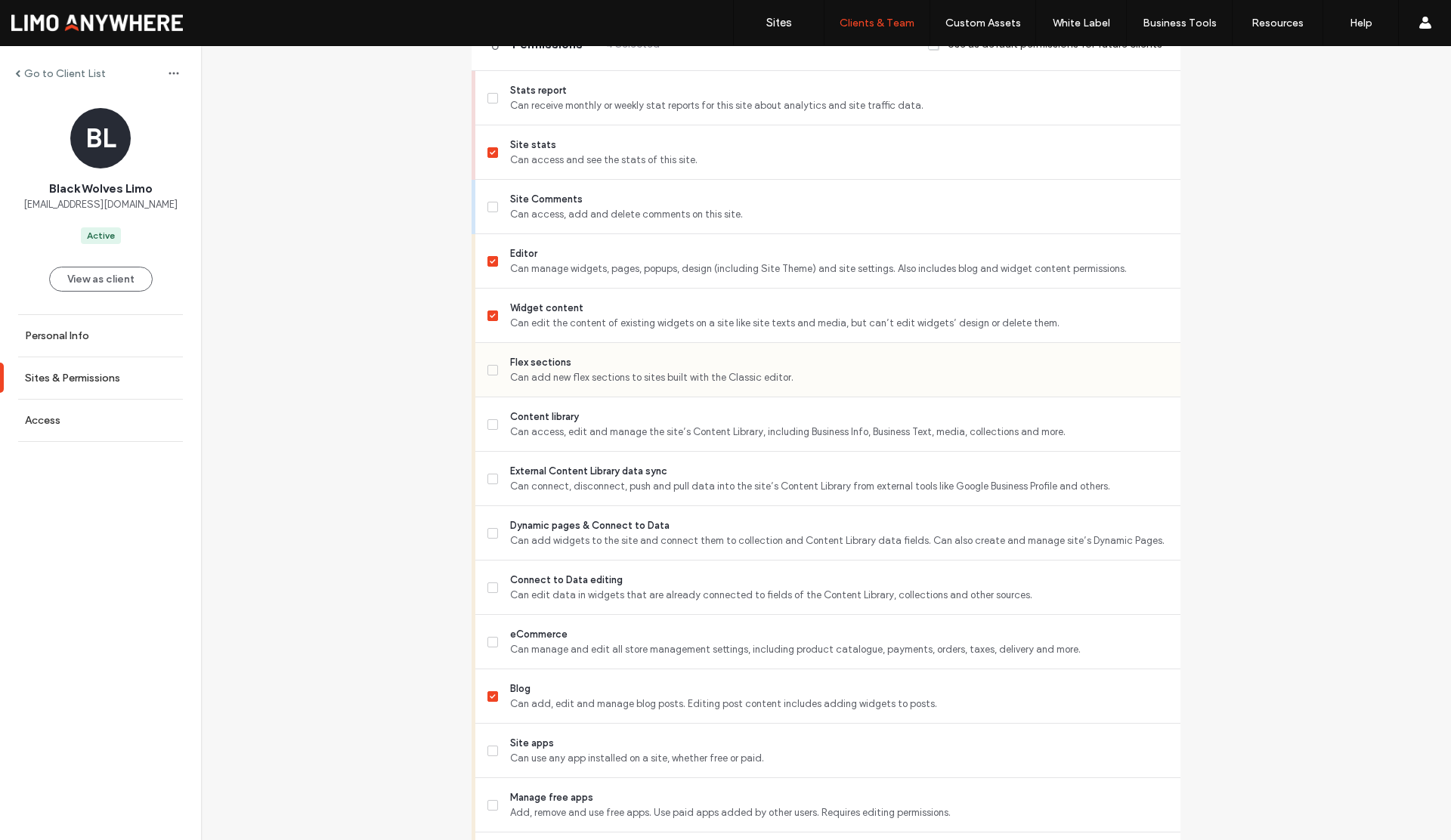
click at [490, 367] on span at bounding box center [493, 370] width 10 height 10
click at [488, 431] on label "Content library Can access, edit and manage the site’s Content Library, includi…" at bounding box center [828, 425] width 681 height 31
click at [490, 476] on icon at bounding box center [493, 478] width 6 height 4
click at [488, 541] on label "Dynamic pages & Connect to Data Can add widgets to the site and connect them to…" at bounding box center [828, 533] width 681 height 31
click at [490, 260] on icon at bounding box center [493, 261] width 6 height 4
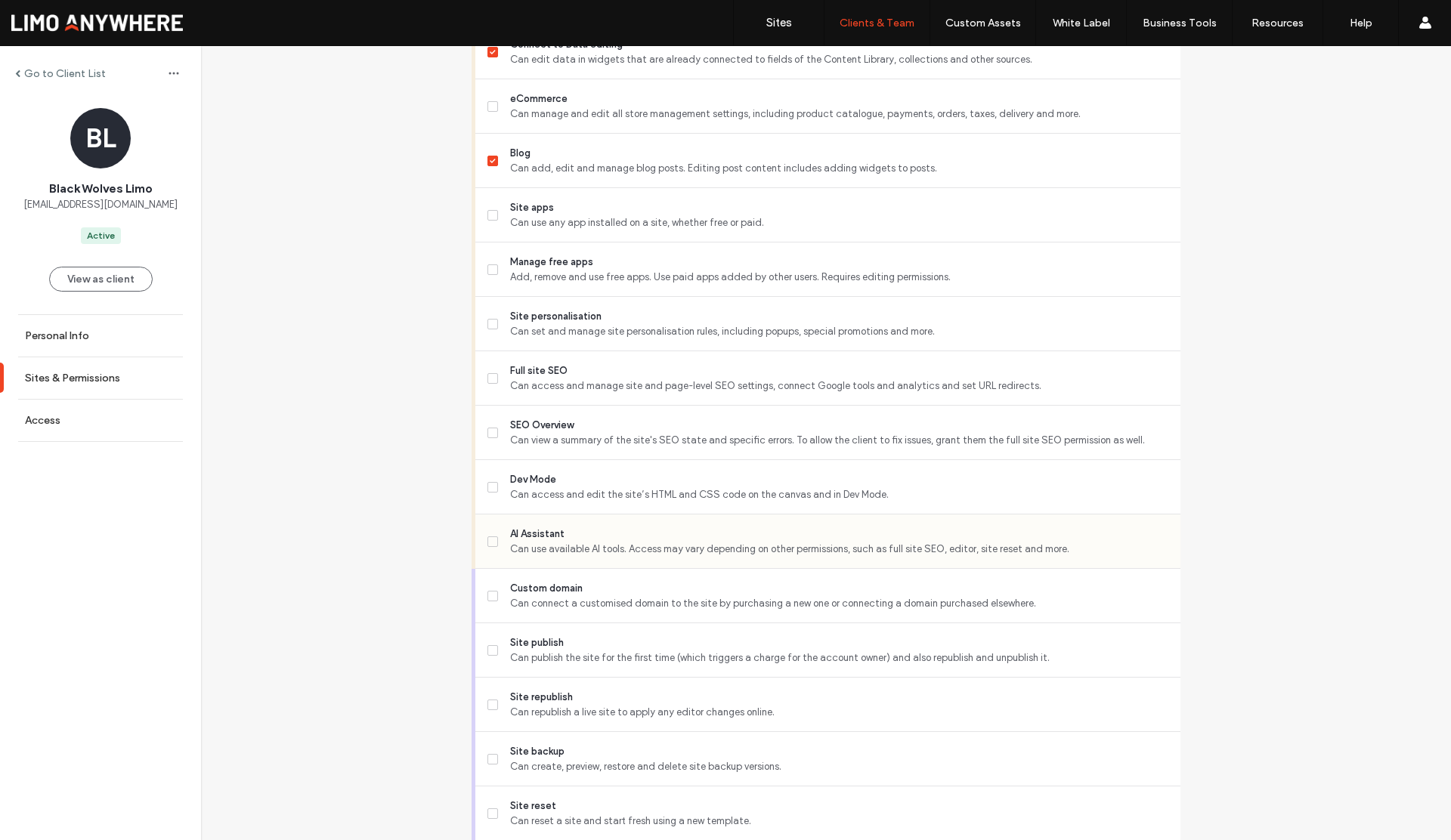
scroll to position [999, 0]
click at [511, 534] on span "AI Assistant" at bounding box center [840, 531] width 658 height 15
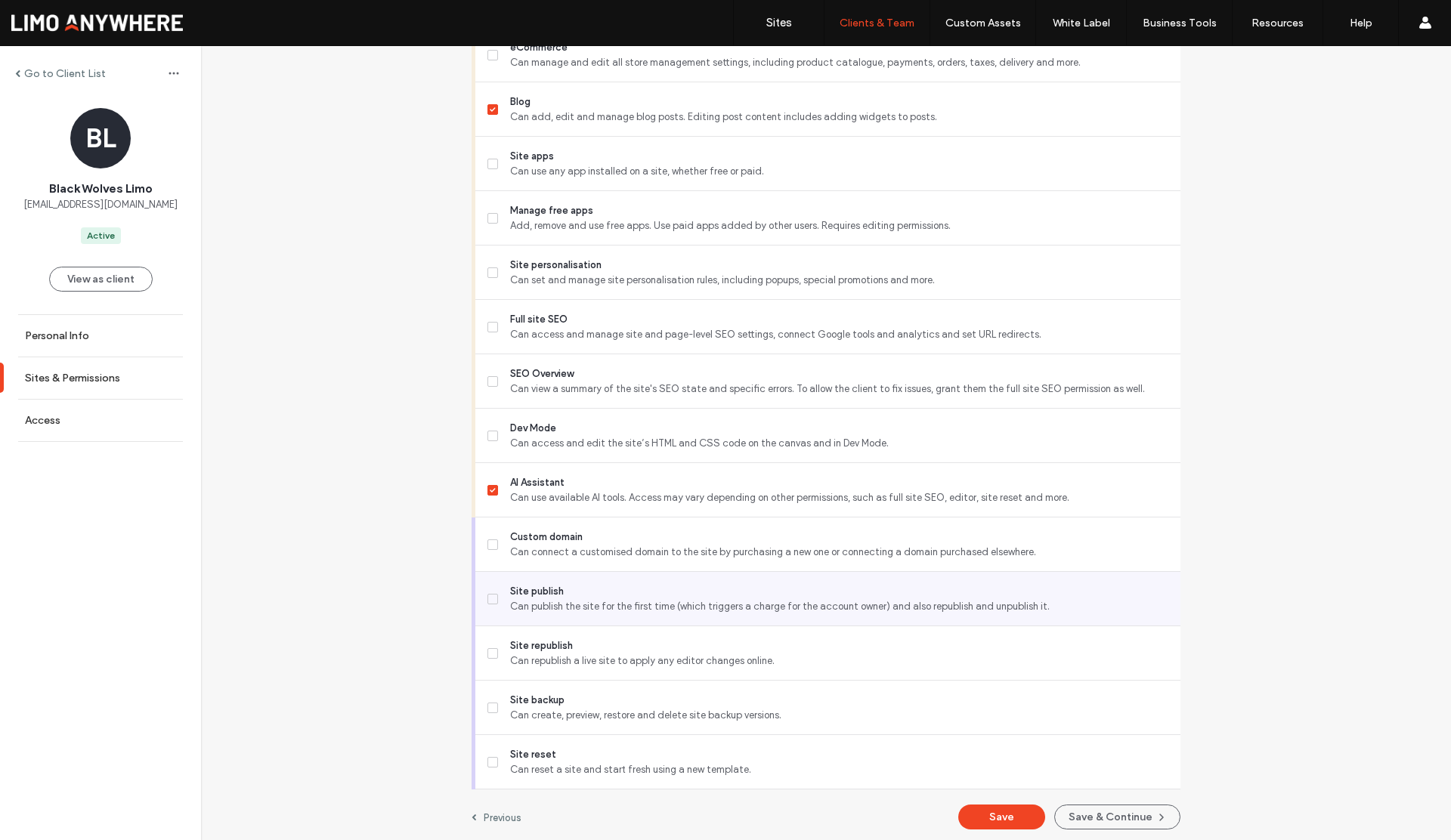
scroll to position [1052, 0]
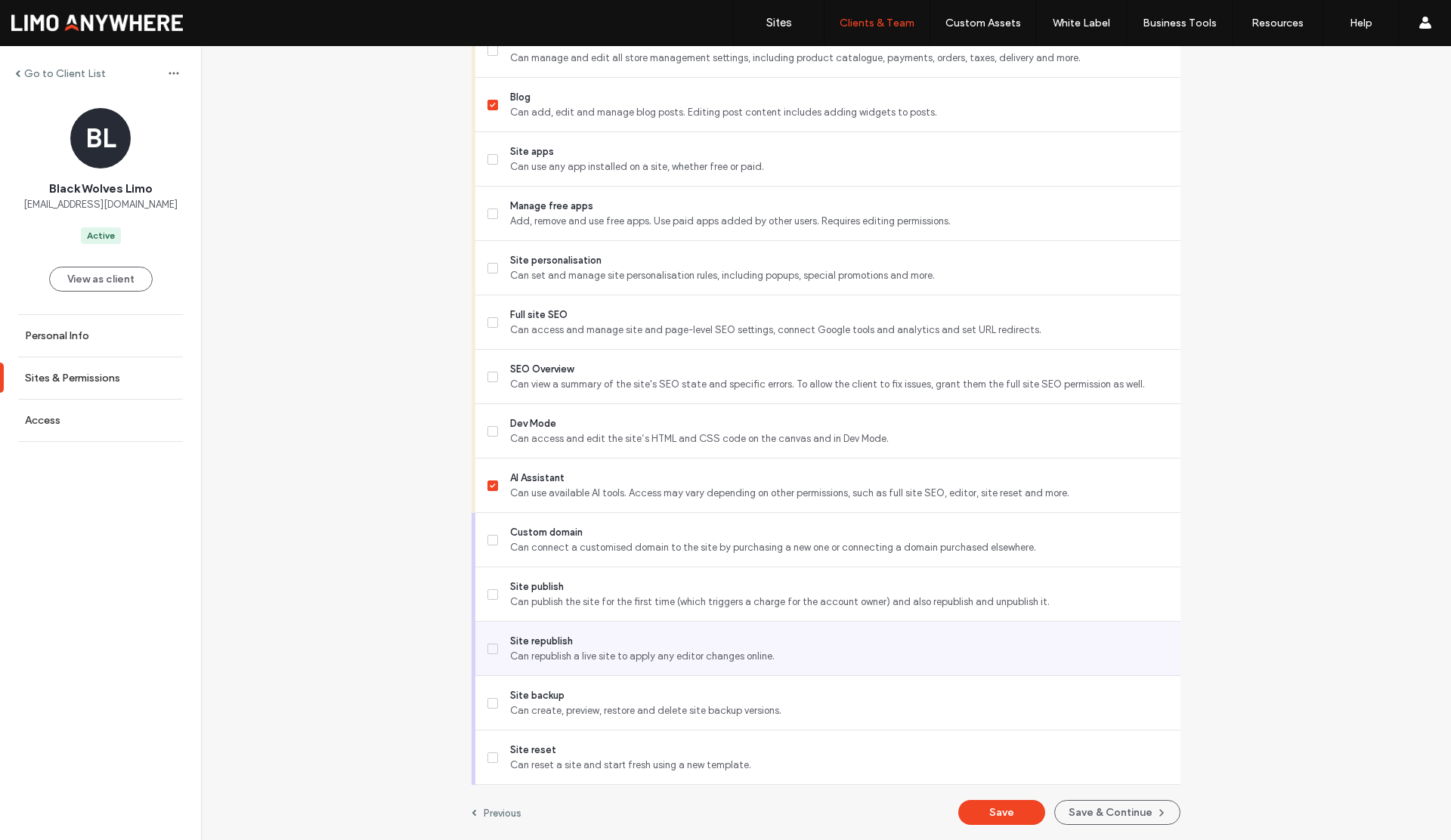
click at [511, 637] on span "Site republish" at bounding box center [840, 642] width 658 height 15
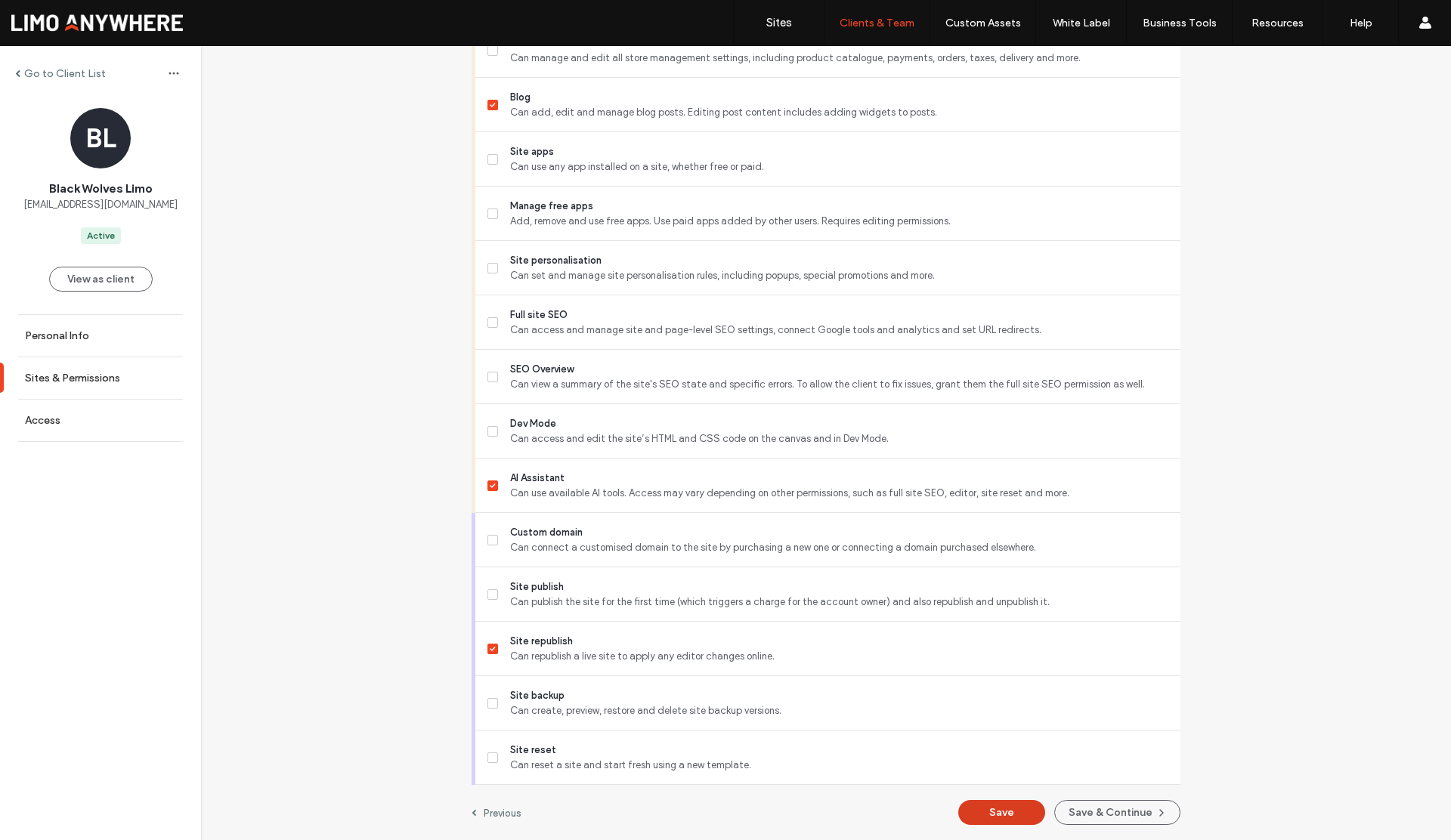
click at [980, 806] on button "Save" at bounding box center [1002, 812] width 87 height 25
click at [76, 70] on label "Go to Client List" at bounding box center [65, 73] width 81 height 13
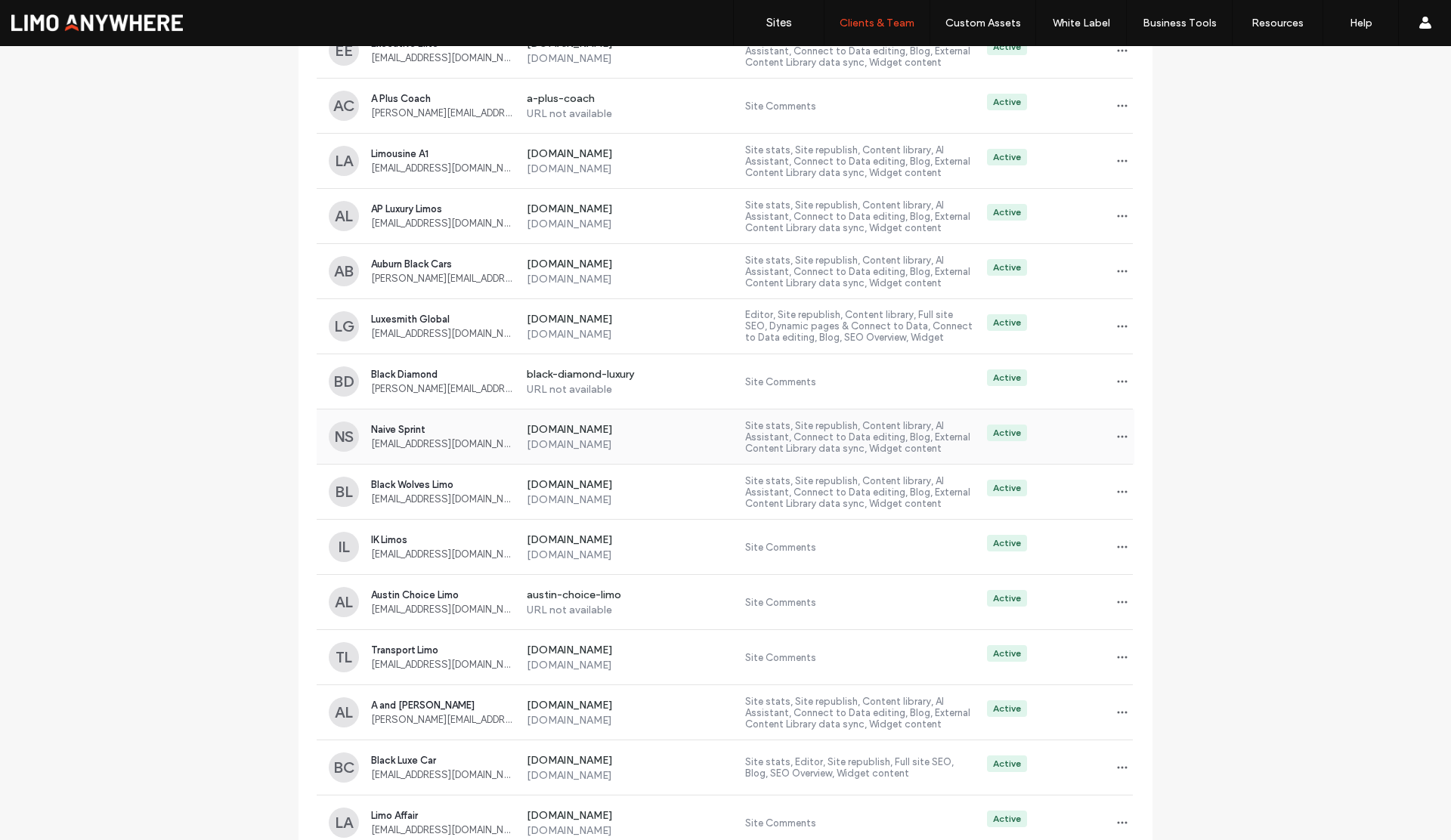
scroll to position [1552, 0]
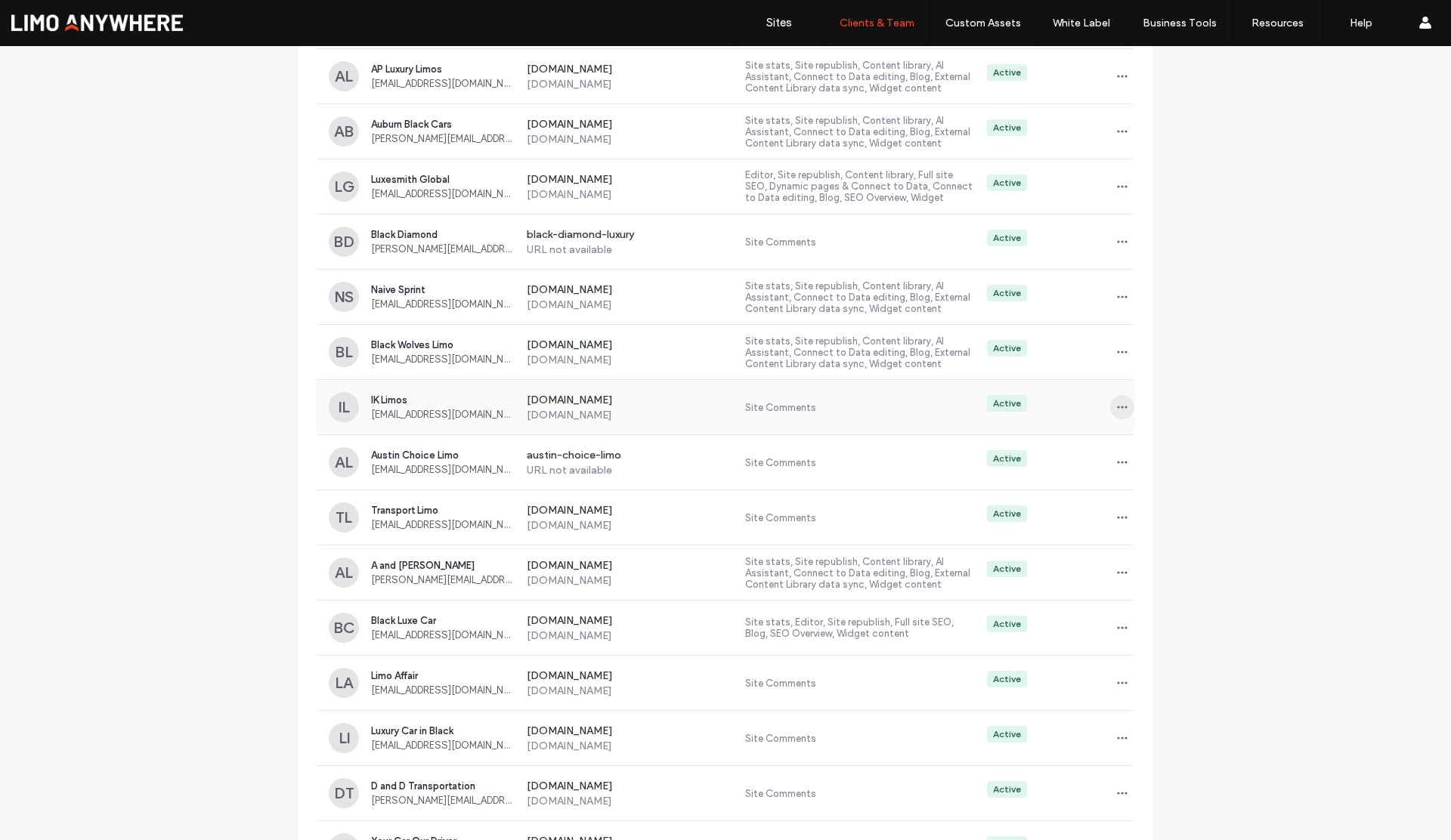
click at [1110, 408] on span "button" at bounding box center [1122, 407] width 25 height 25
click at [1138, 443] on span "Sites & Permissions" at bounding box center [1179, 447] width 86 height 15
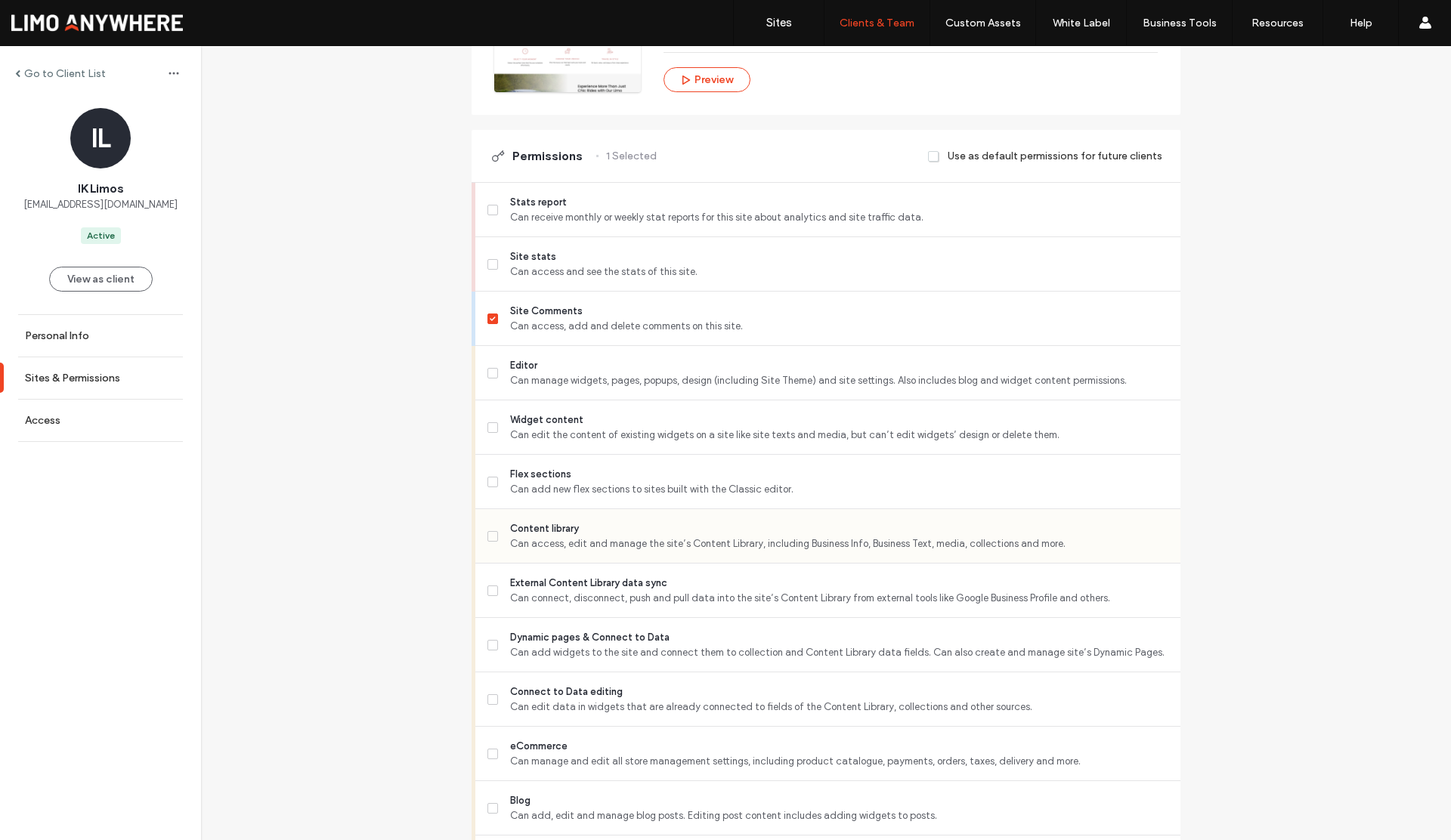
scroll to position [377, 0]
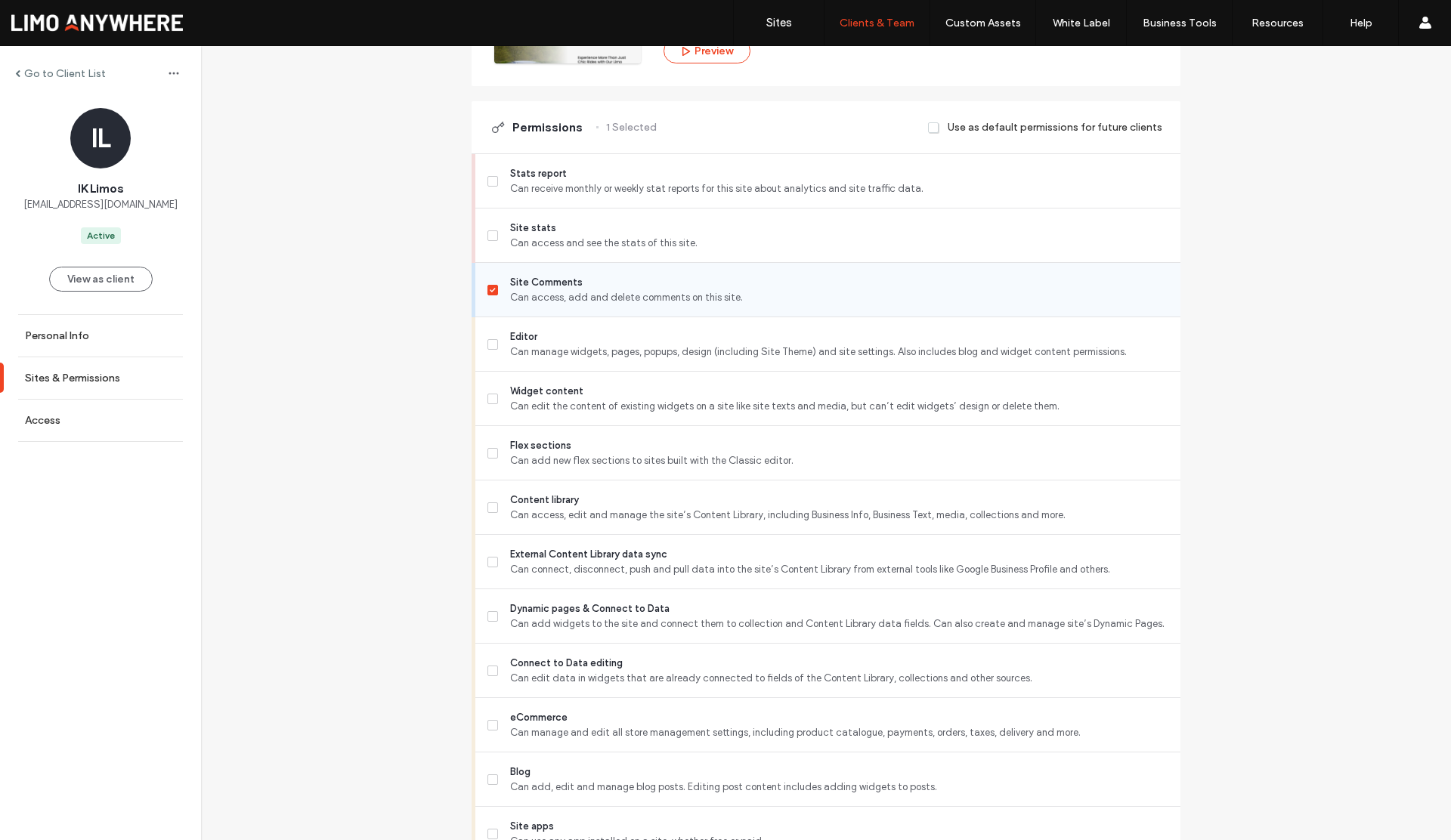
click at [490, 290] on icon at bounding box center [493, 290] width 5 height 4
click at [491, 236] on span at bounding box center [493, 236] width 10 height 10
click at [490, 343] on icon at bounding box center [493, 344] width 6 height 4
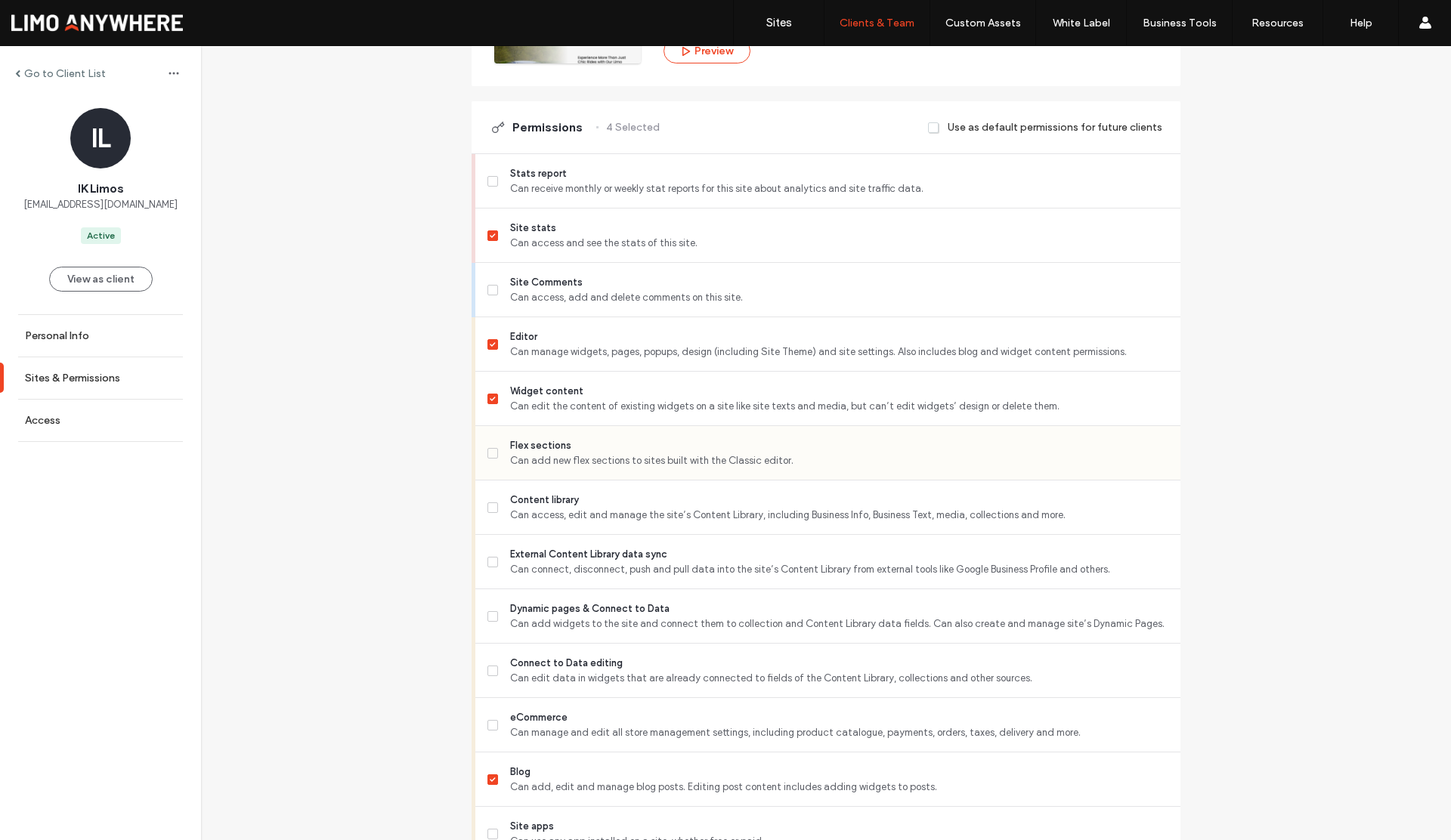
click at [488, 457] on span at bounding box center [493, 453] width 10 height 10
click at [490, 507] on icon at bounding box center [493, 507] width 6 height 4
click at [491, 553] on label "External Content Library data sync Can connect, disconnect, push and pull data …" at bounding box center [828, 562] width 681 height 31
click at [491, 618] on span at bounding box center [493, 616] width 10 height 10
click at [489, 351] on label "Editor Can manage widgets, pages, popups, design (including Site Theme) and sit…" at bounding box center [828, 345] width 681 height 31
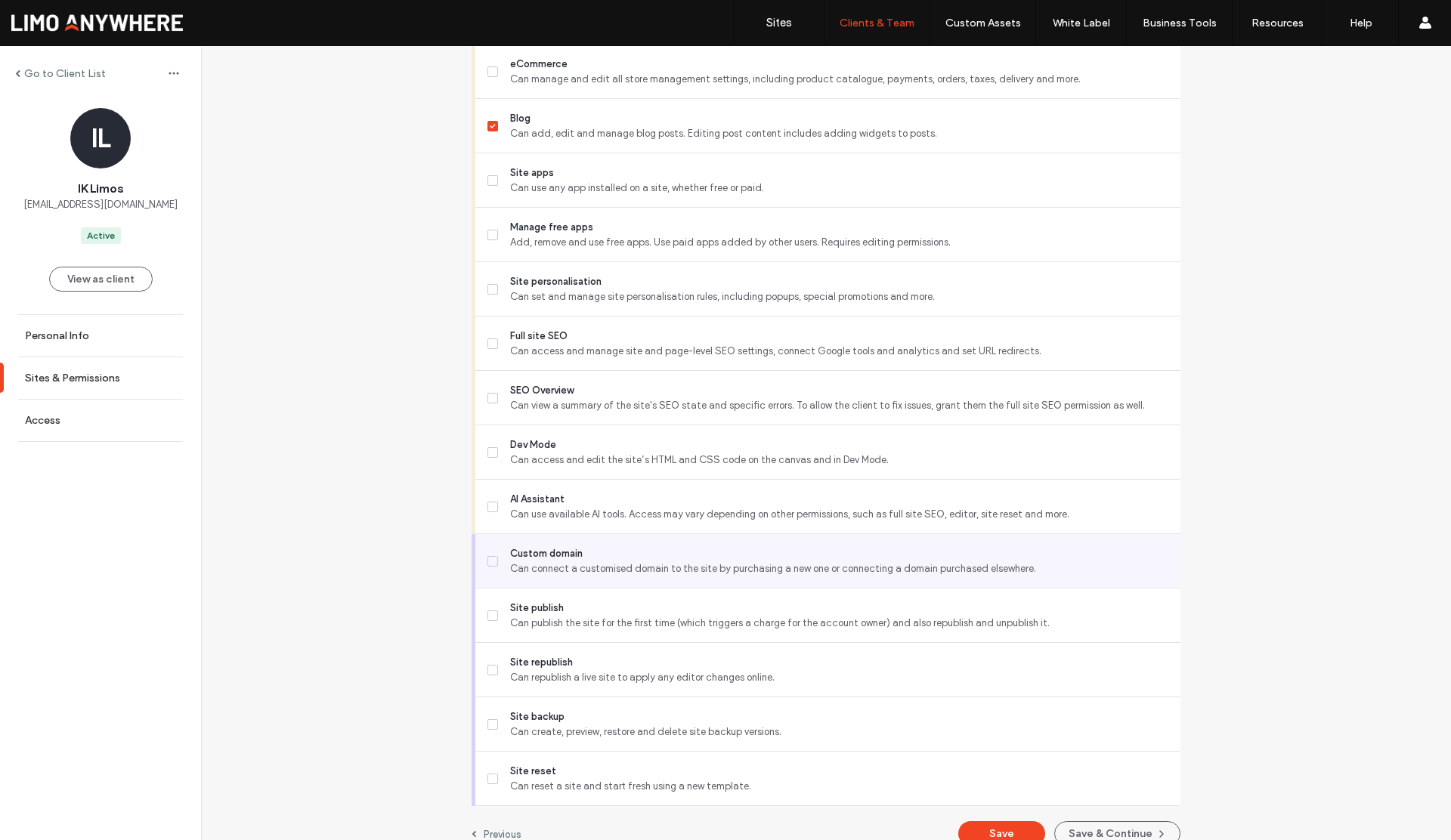
scroll to position [1049, 0]
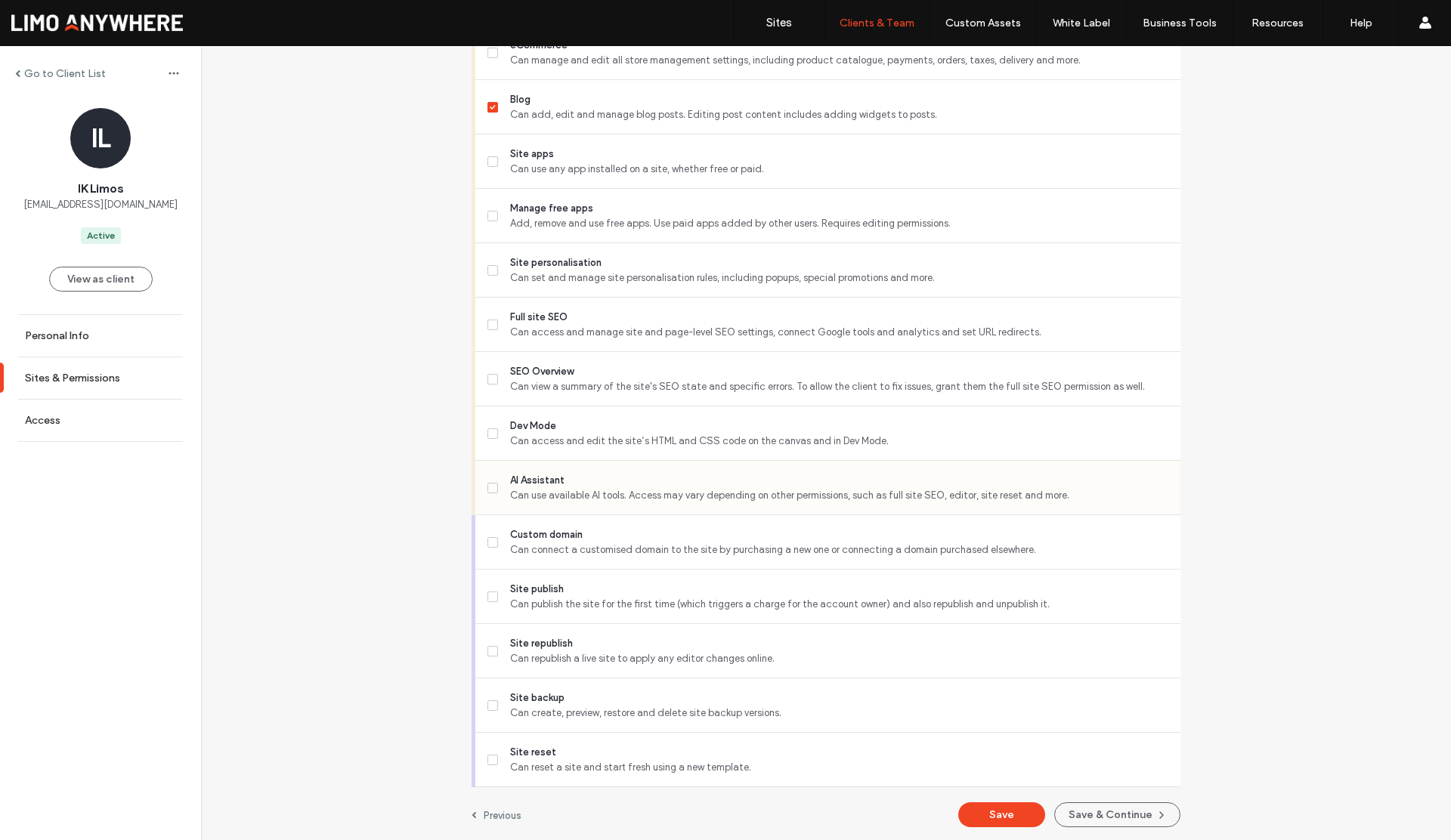
drag, startPoint x: 539, startPoint y: 481, endPoint x: 544, endPoint y: 508, distance: 27.5
click at [539, 481] on span "AI Assistant" at bounding box center [840, 481] width 658 height 15
drag, startPoint x: 533, startPoint y: 650, endPoint x: 666, endPoint y: 685, distance: 137.5
click at [533, 650] on span "Site republish" at bounding box center [840, 644] width 658 height 15
click at [978, 807] on button "Save" at bounding box center [1002, 815] width 87 height 25
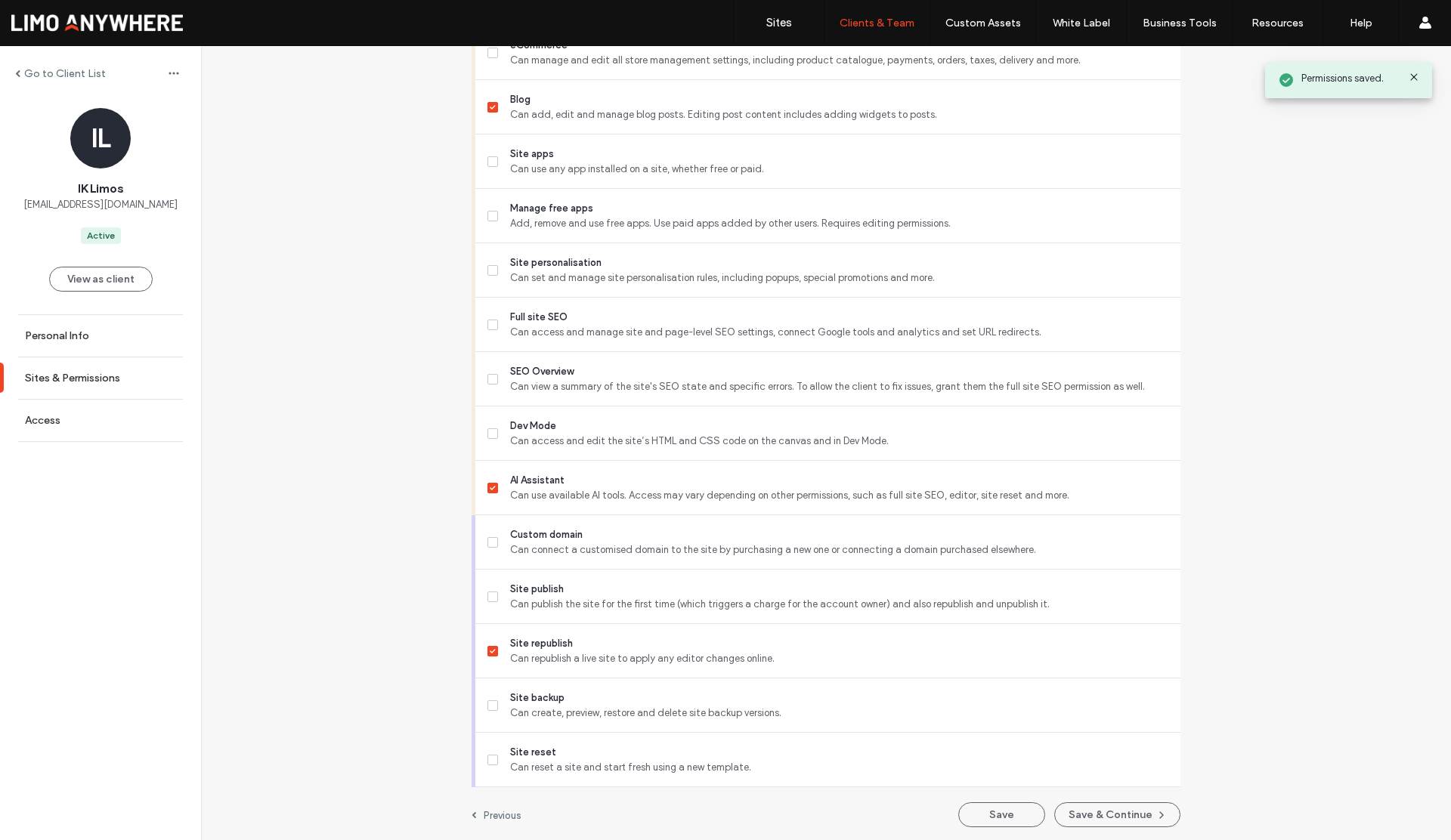
click at [92, 80] on label "Go to Client List" at bounding box center [65, 73] width 81 height 13
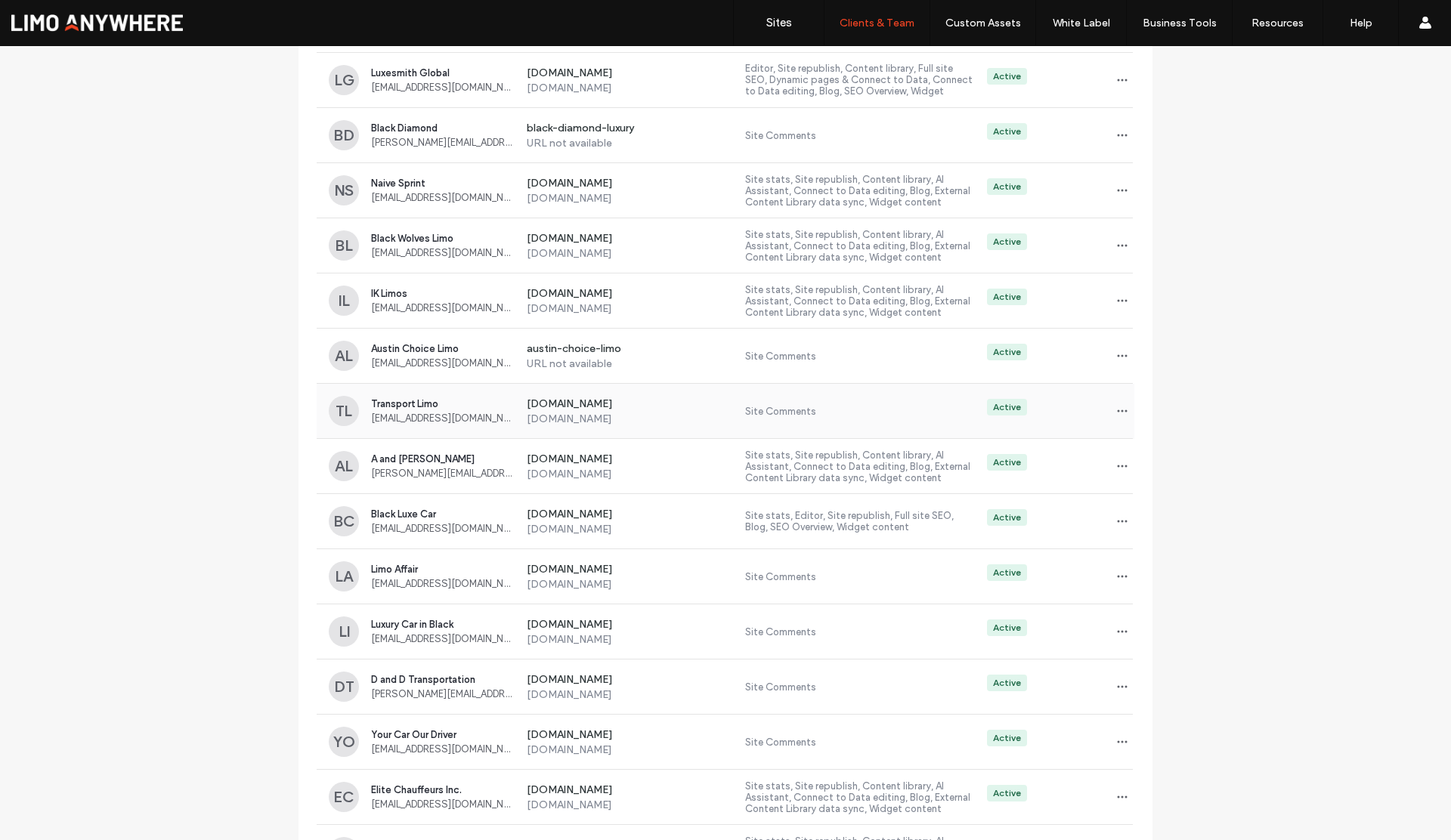
scroll to position [1655, 0]
click at [1117, 415] on icon "button" at bounding box center [1123, 414] width 12 height 12
click at [1152, 459] on span "Sites & Permissions" at bounding box center [1179, 453] width 86 height 15
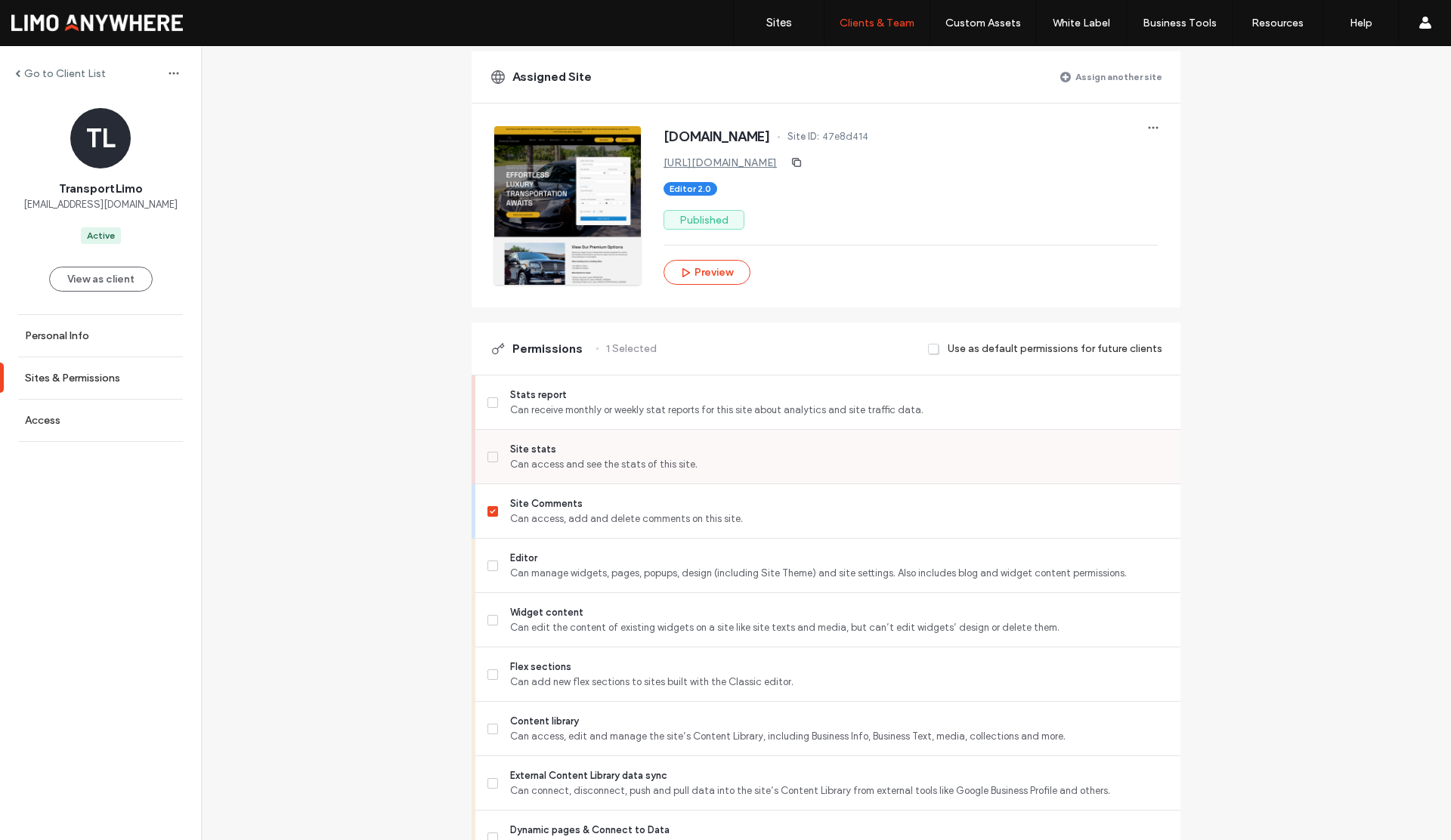
scroll to position [160, 0]
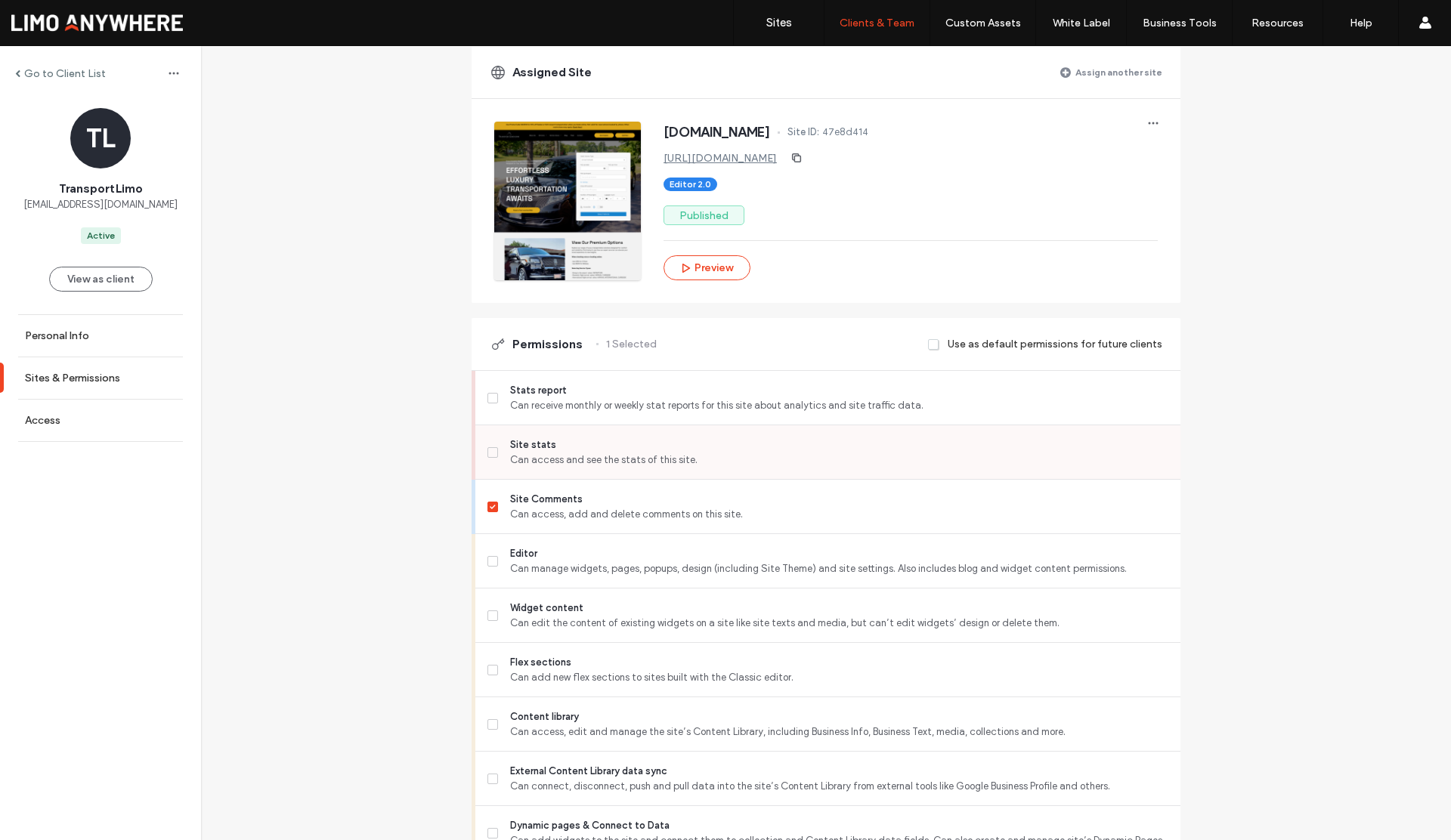
click at [488, 456] on span at bounding box center [493, 453] width 10 height 10
drag, startPoint x: 491, startPoint y: 502, endPoint x: 493, endPoint y: 542, distance: 40.0
click at [491, 503] on span at bounding box center [493, 507] width 10 height 10
click at [492, 554] on label "Editor Can manage widgets, pages, popups, design (including Site Theme) and sit…" at bounding box center [828, 561] width 681 height 31
drag, startPoint x: 494, startPoint y: 668, endPoint x: 493, endPoint y: 693, distance: 25.0
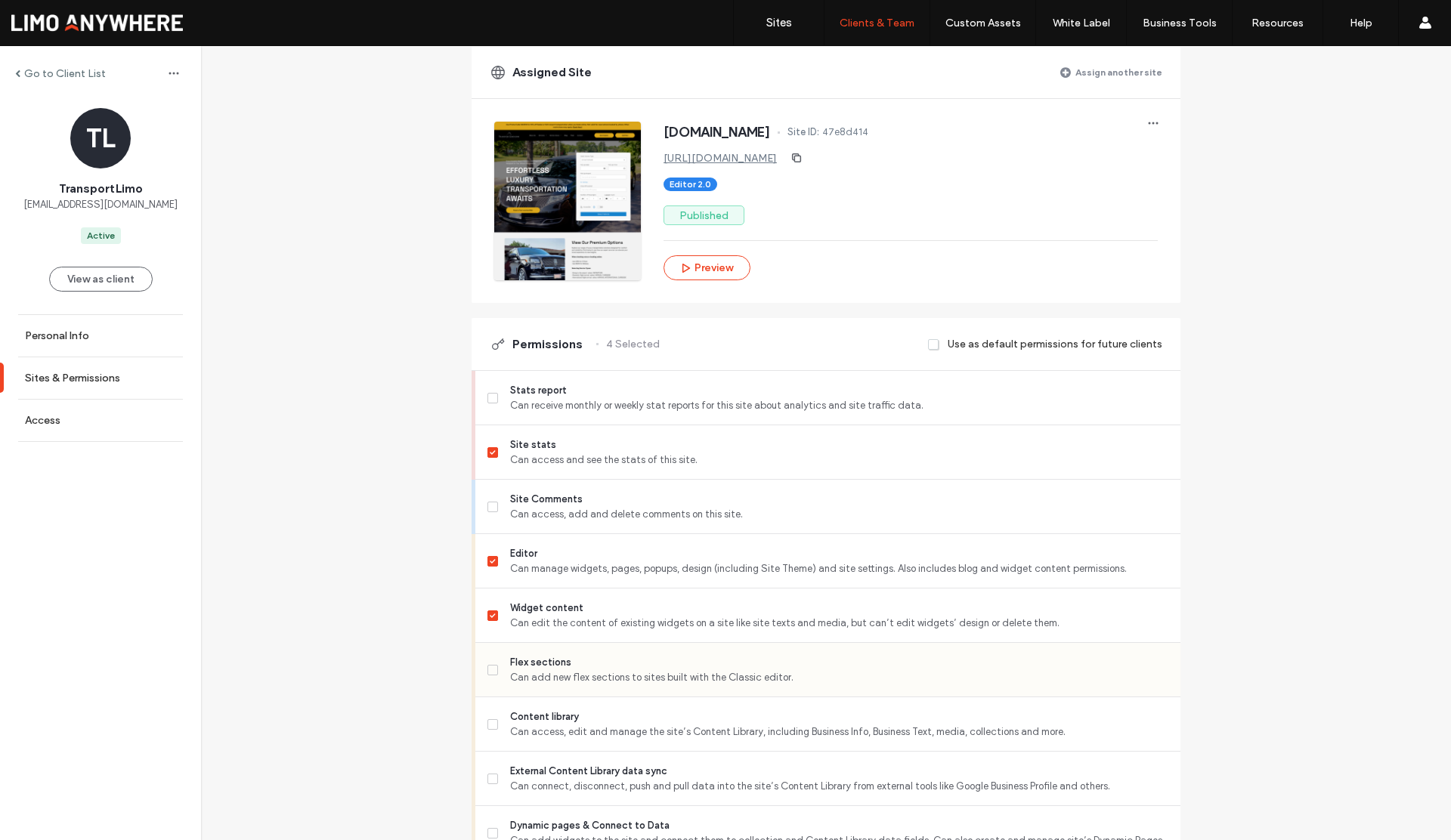
click at [494, 669] on label "Flex sections Can add new flex sections to sites built with the Classic editor." at bounding box center [828, 670] width 681 height 31
drag, startPoint x: 487, startPoint y: 726, endPoint x: 489, endPoint y: 738, distance: 12.2
click at [488, 727] on span at bounding box center [493, 725] width 10 height 10
click at [494, 782] on label "External Content Library data sync Can connect, disconnect, push and pull data …" at bounding box center [828, 779] width 681 height 31
click at [490, 825] on label "Dynamic pages & Connect to Data Can add widgets to the site and connect them to…" at bounding box center [828, 833] width 681 height 31
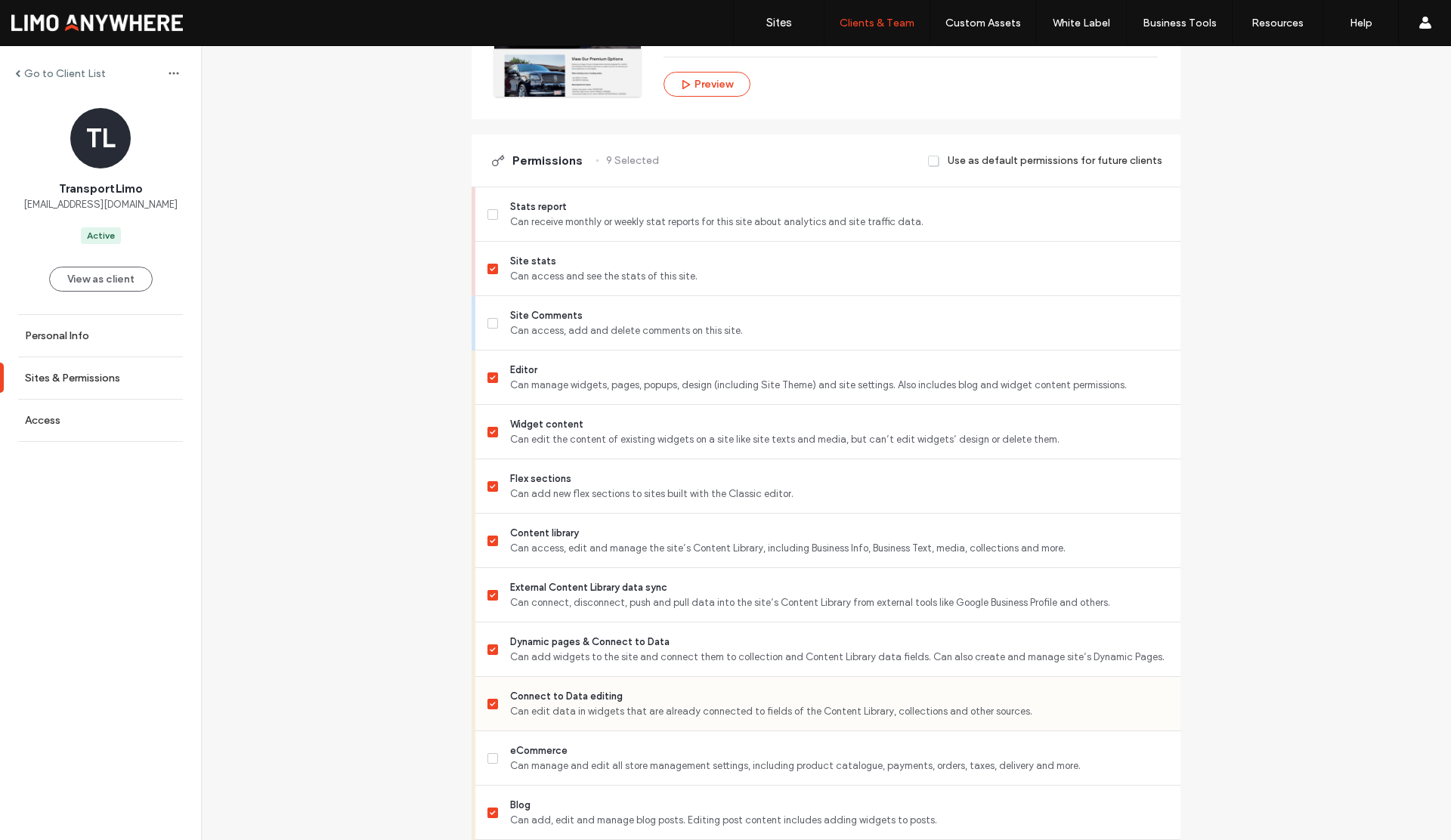
scroll to position [426, 0]
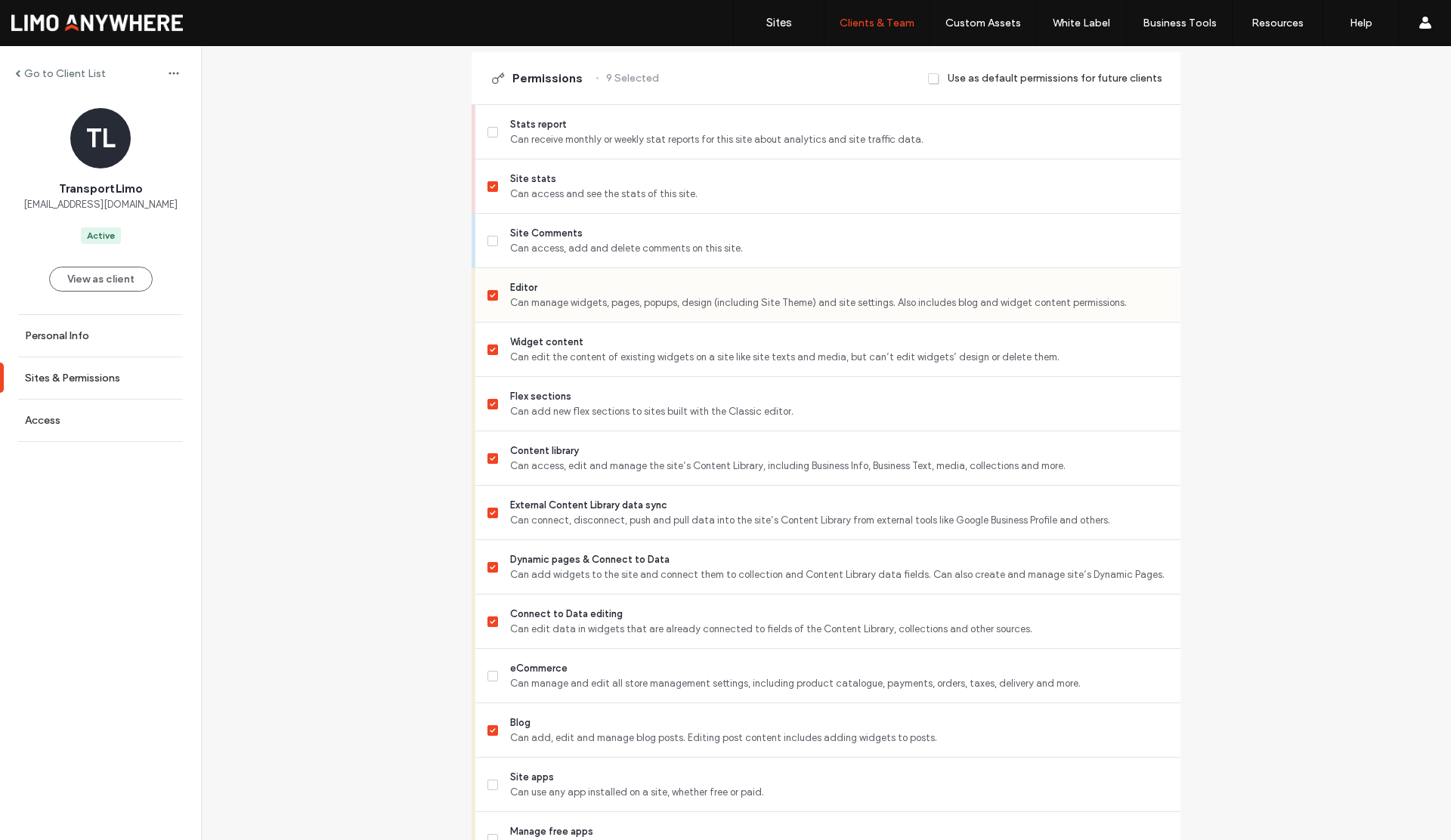
click at [491, 296] on span at bounding box center [493, 295] width 10 height 10
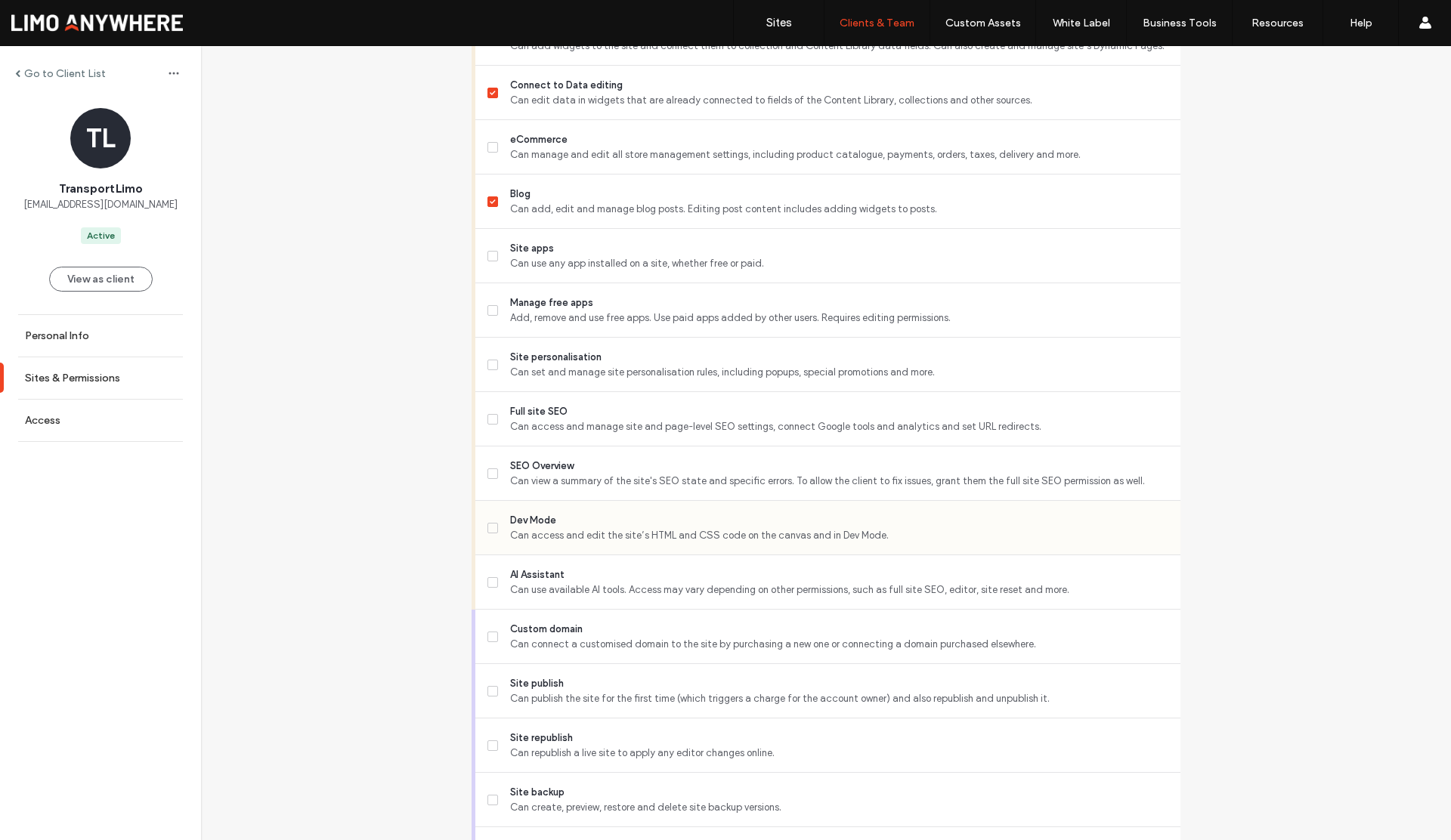
scroll to position [971, 0]
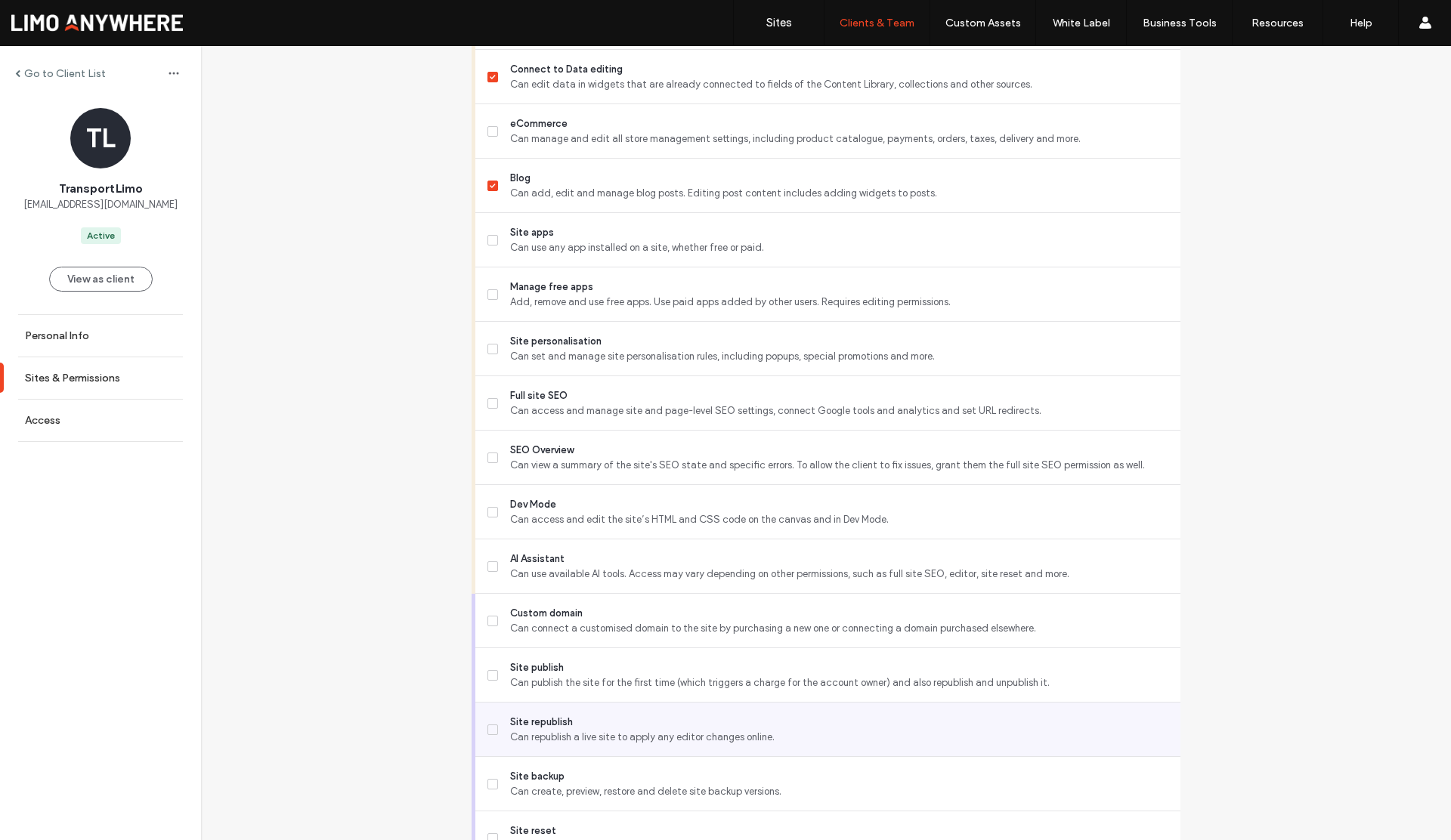
click at [488, 732] on span at bounding box center [493, 730] width 10 height 10
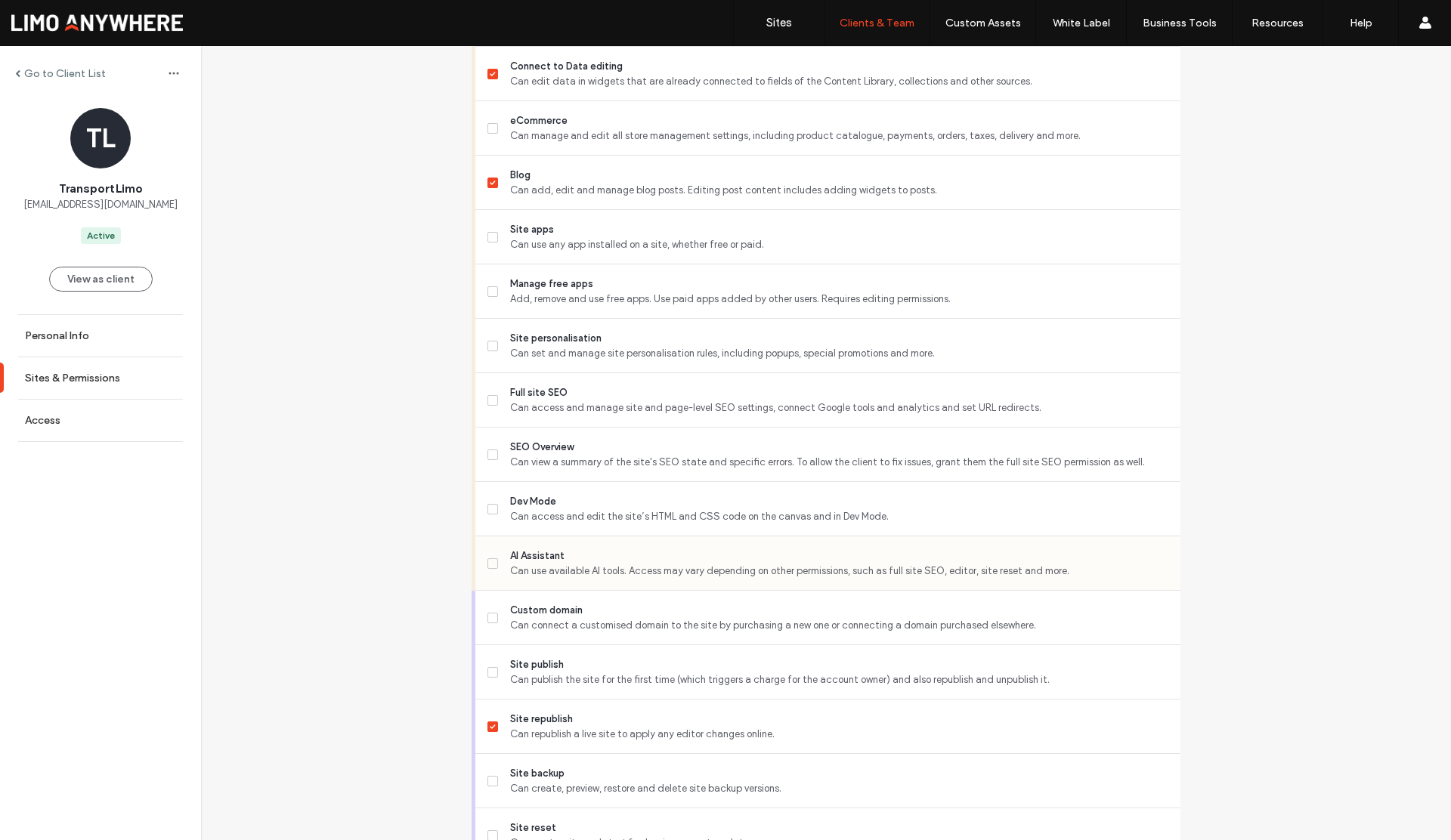
click at [496, 553] on label "AI Assistant Can use available AI tools. Access may vary depending on other per…" at bounding box center [828, 564] width 681 height 31
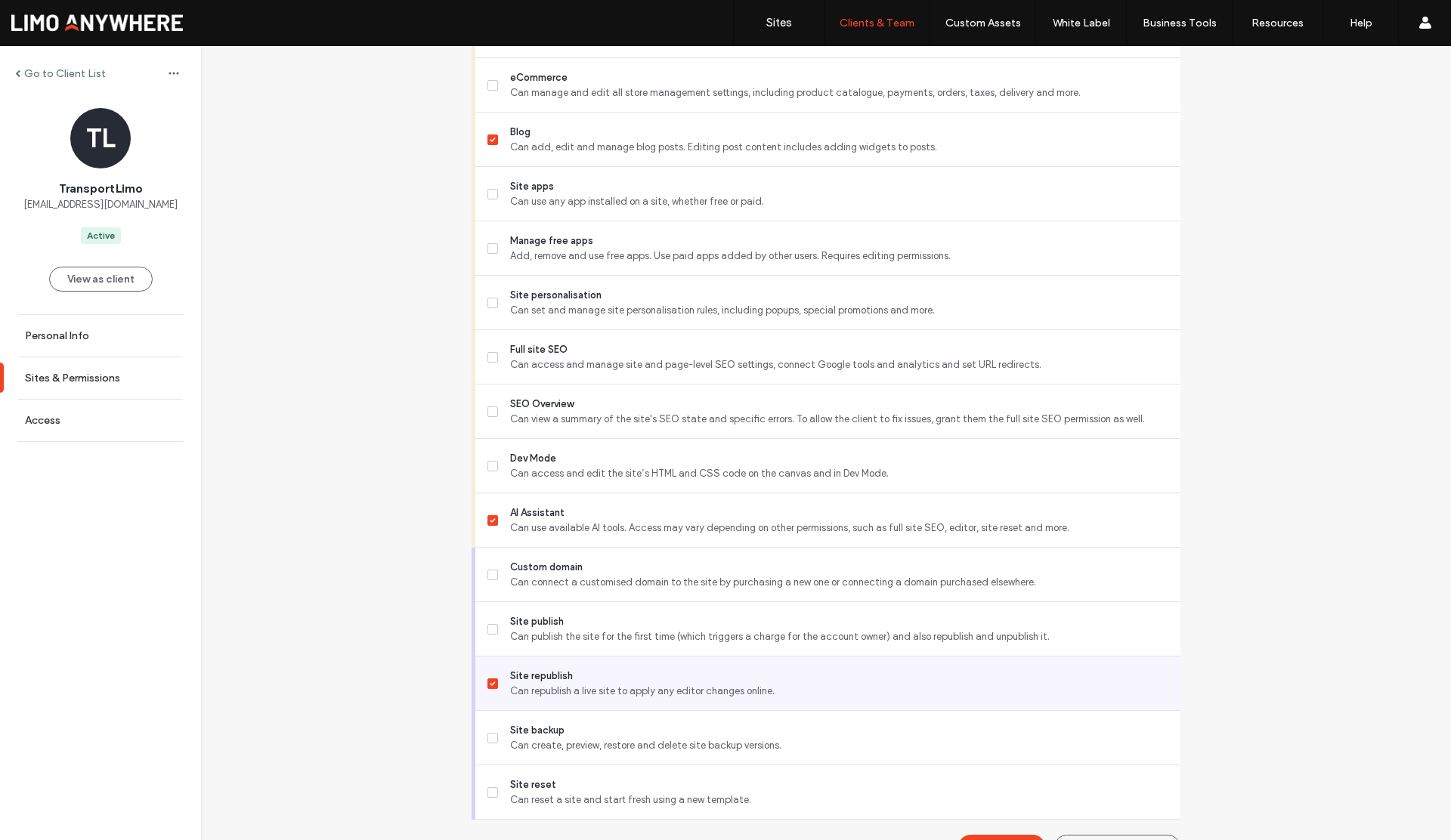
scroll to position [1052, 0]
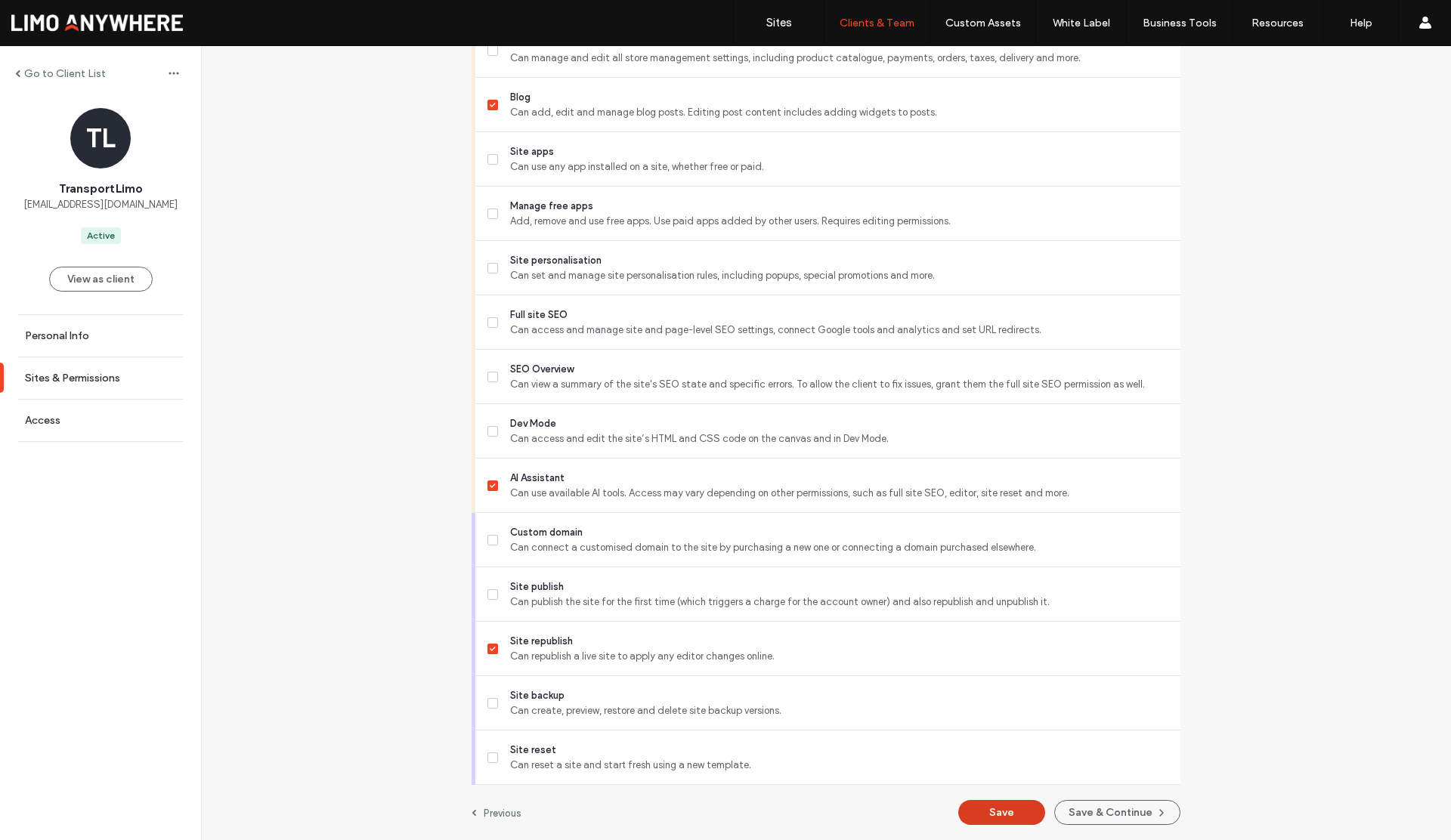
click at [1002, 810] on button "Save" at bounding box center [1002, 812] width 87 height 25
click at [89, 74] on label "Go to Client List" at bounding box center [65, 73] width 81 height 13
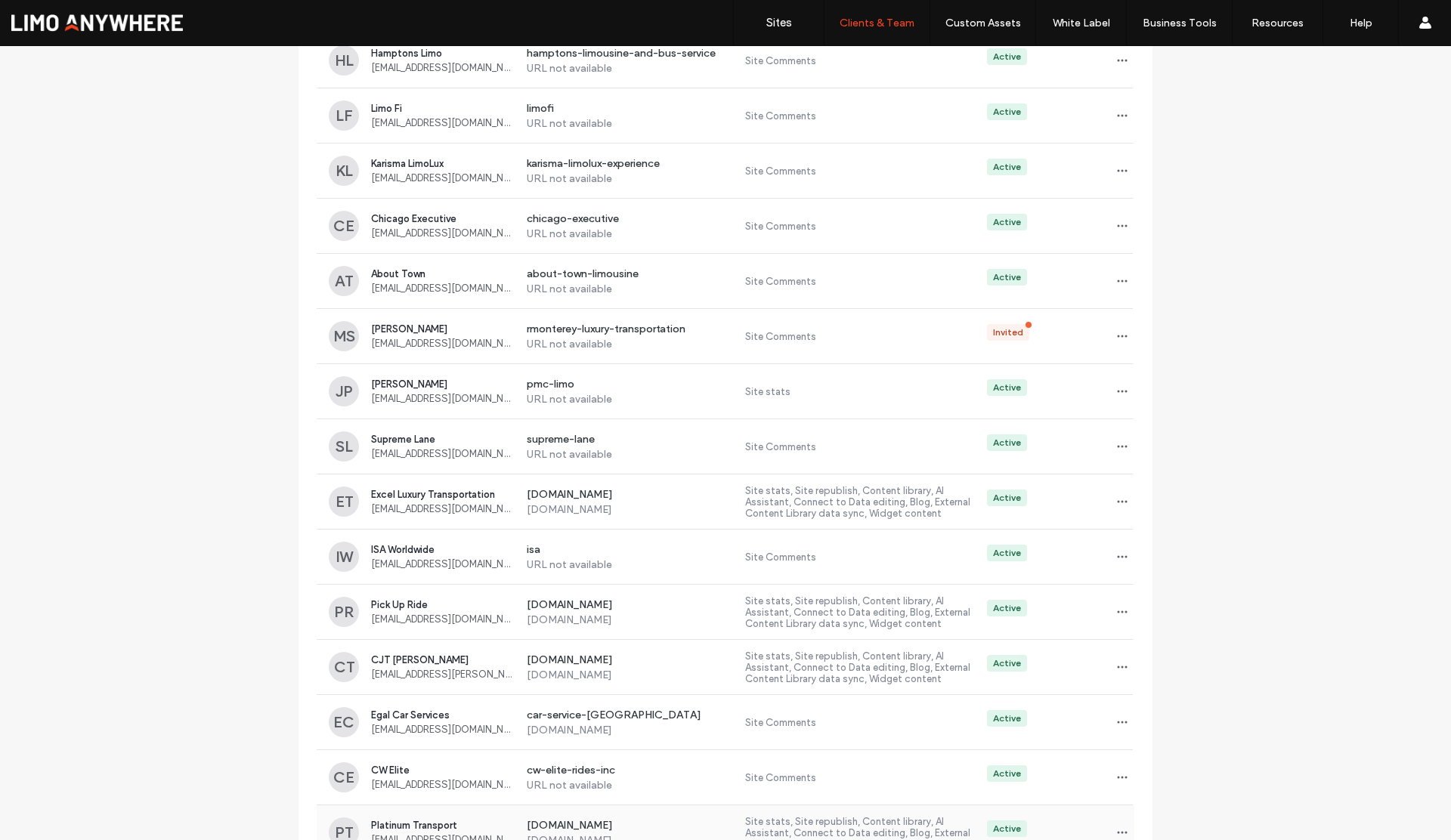
scroll to position [364, 0]
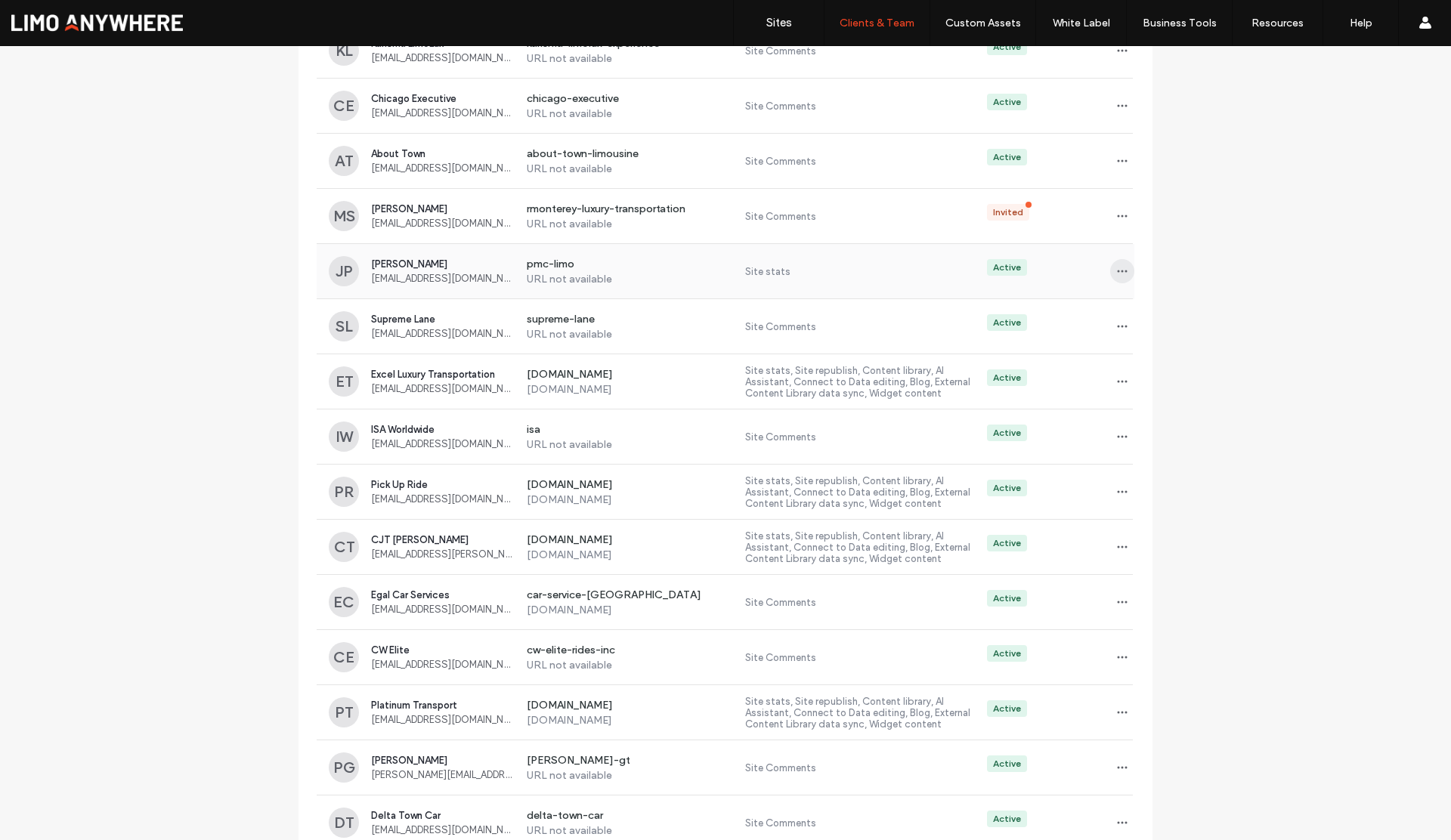
click at [1117, 270] on icon "button" at bounding box center [1123, 271] width 12 height 12
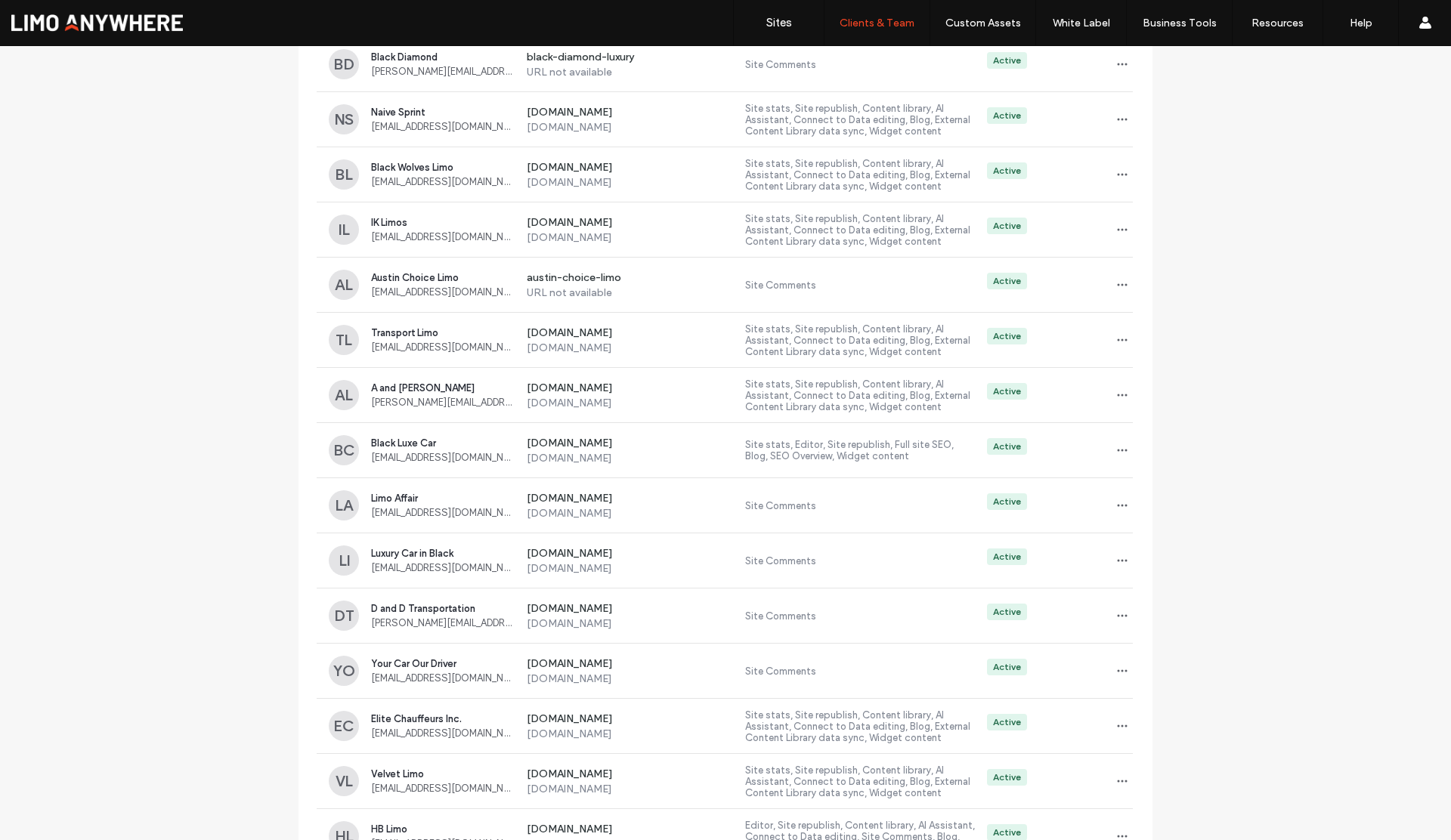
scroll to position [1752, 0]
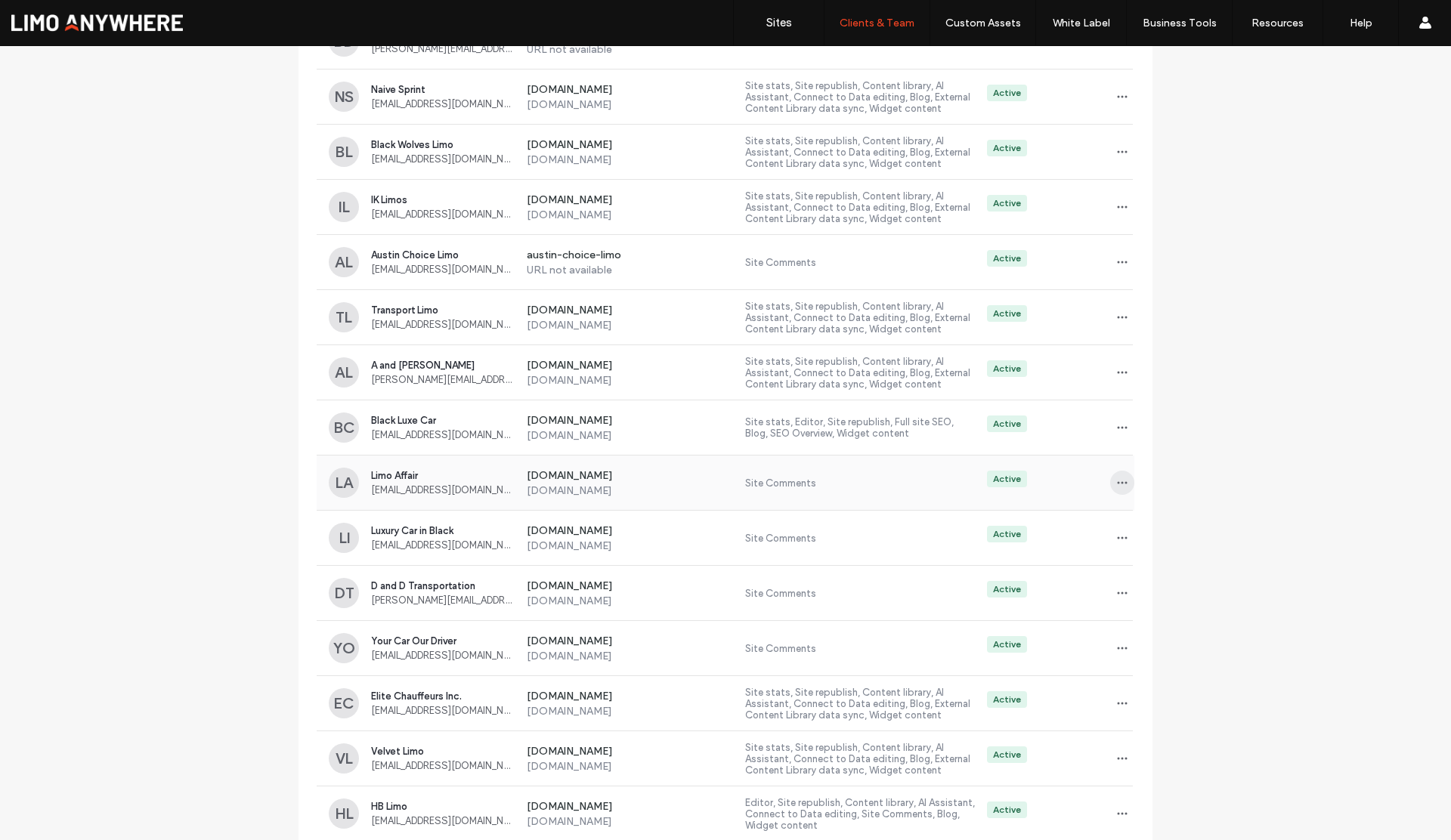
click at [1110, 484] on span "button" at bounding box center [1122, 482] width 25 height 25
click at [1147, 526] on span "Sites & Permissions" at bounding box center [1179, 522] width 86 height 15
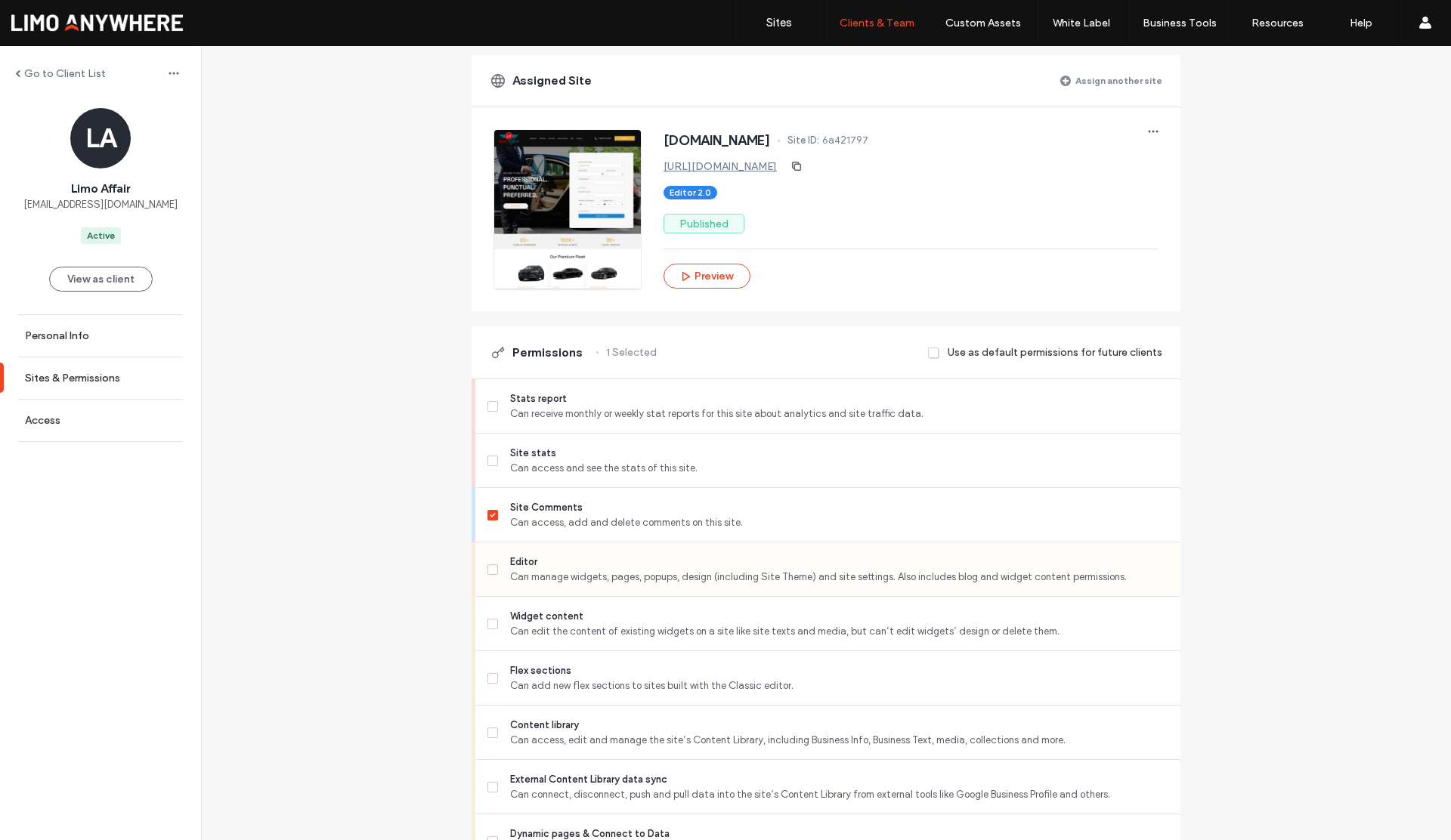
scroll to position [157, 0]
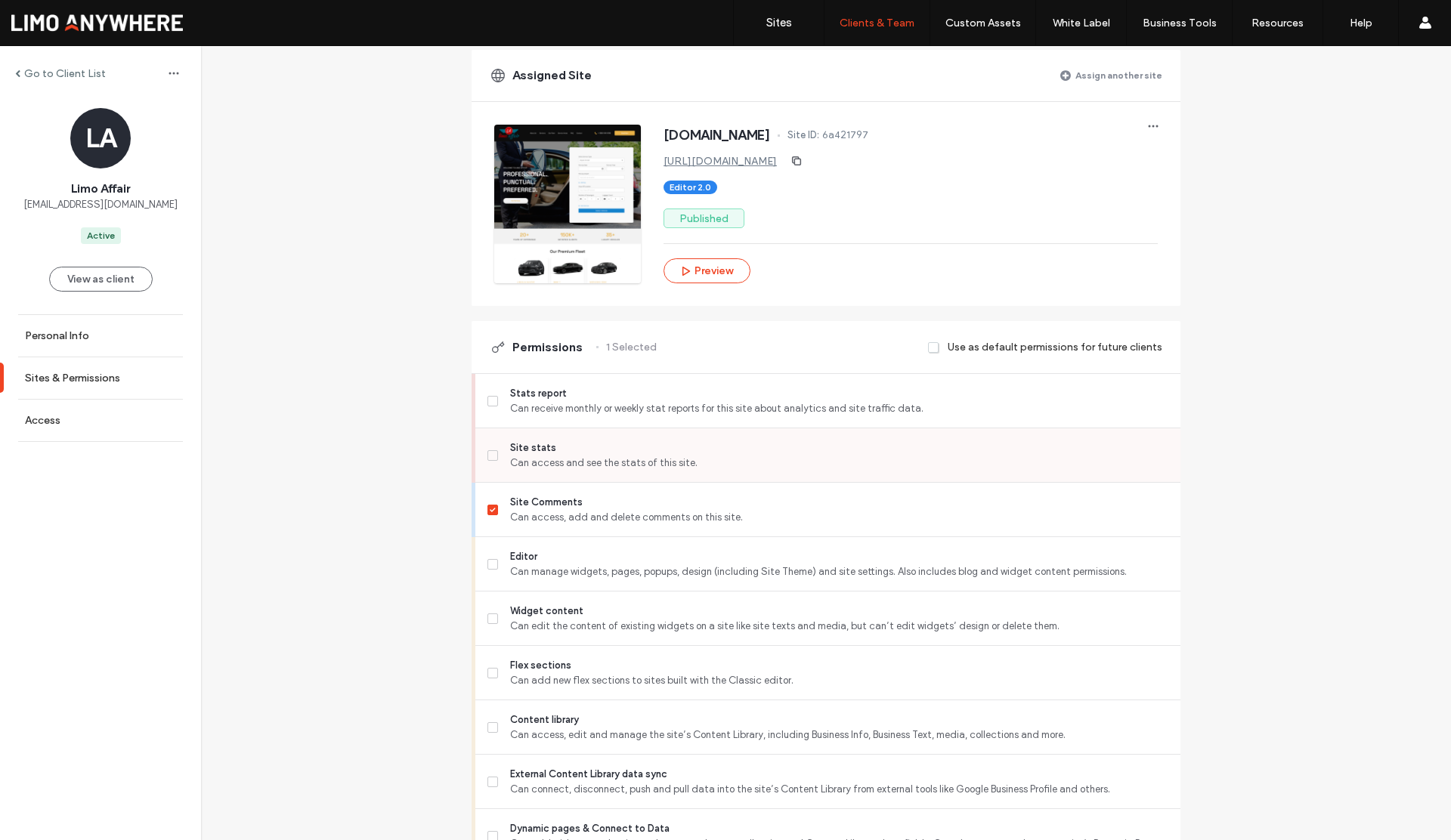
click at [488, 448] on label "Site stats Can access and see the stats of this site." at bounding box center [828, 456] width 681 height 31
click at [488, 511] on span at bounding box center [493, 509] width 10 height 10
click at [488, 570] on label "Editor Can manage widgets, pages, popups, design (including Site Theme) and sit…" at bounding box center [828, 565] width 681 height 31
click at [488, 678] on label "Flex sections Can add new flex sections to sites built with the Classic editor." at bounding box center [828, 673] width 681 height 31
drag, startPoint x: 491, startPoint y: 728, endPoint x: 491, endPoint y: 748, distance: 20.0
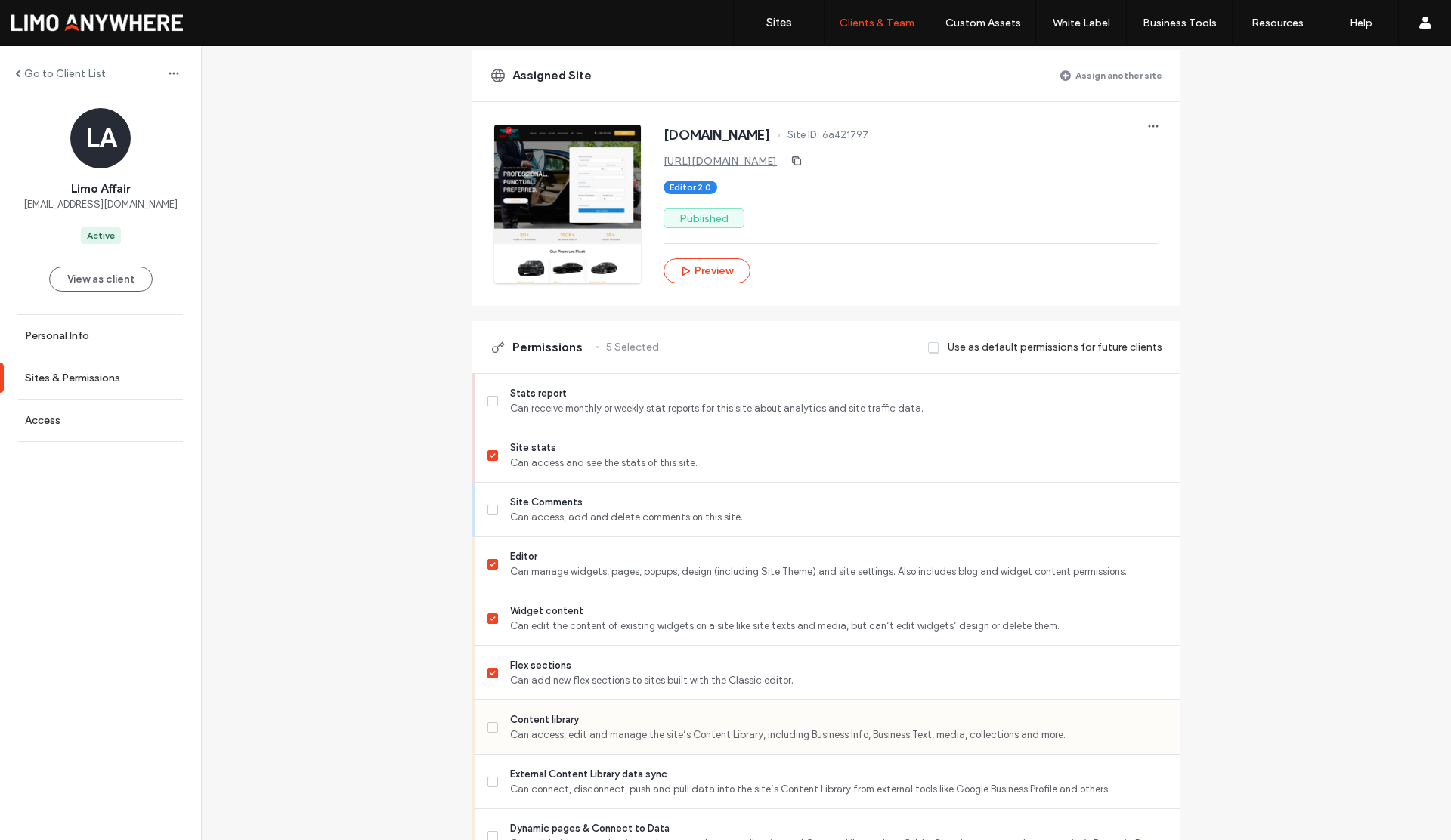
click at [491, 728] on span at bounding box center [493, 727] width 10 height 10
drag, startPoint x: 493, startPoint y: 778, endPoint x: 493, endPoint y: 767, distance: 11.0
click at [493, 778] on label "External Content Library data sync Can connect, disconnect, push and pull data …" at bounding box center [828, 782] width 681 height 31
click at [490, 564] on icon at bounding box center [493, 564] width 5 height 4
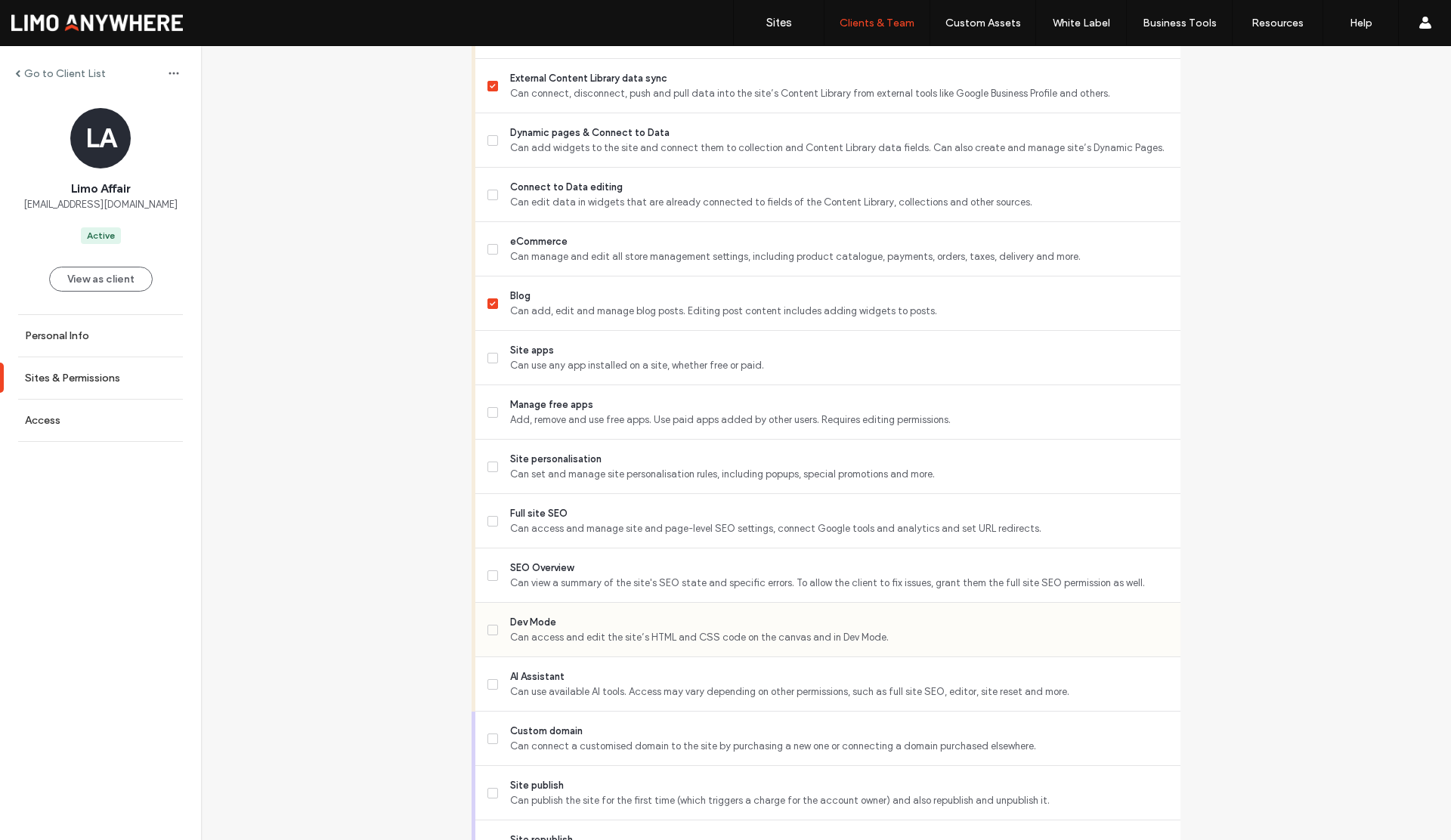
scroll to position [894, 0]
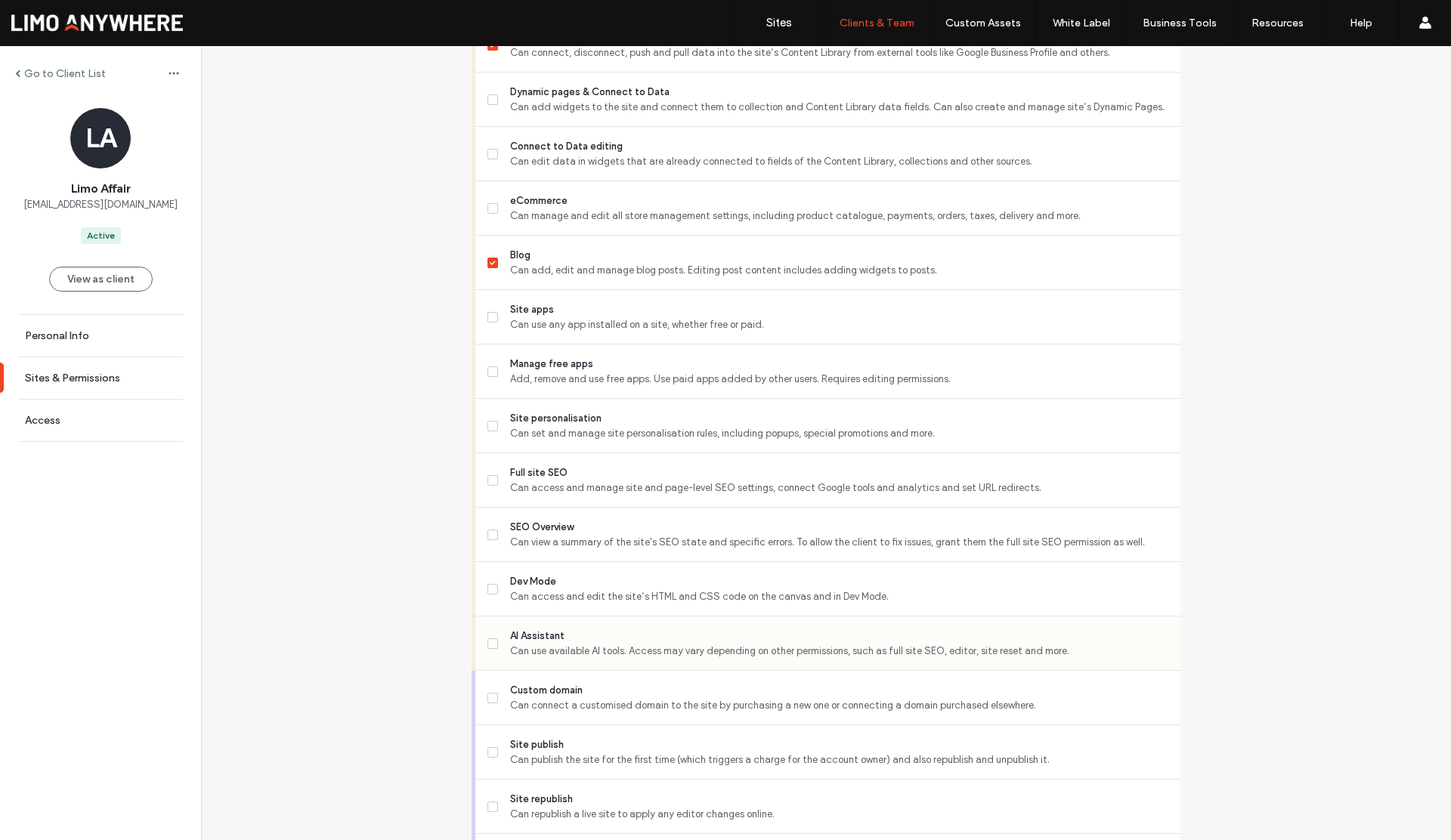
click at [488, 647] on span at bounding box center [493, 643] width 10 height 10
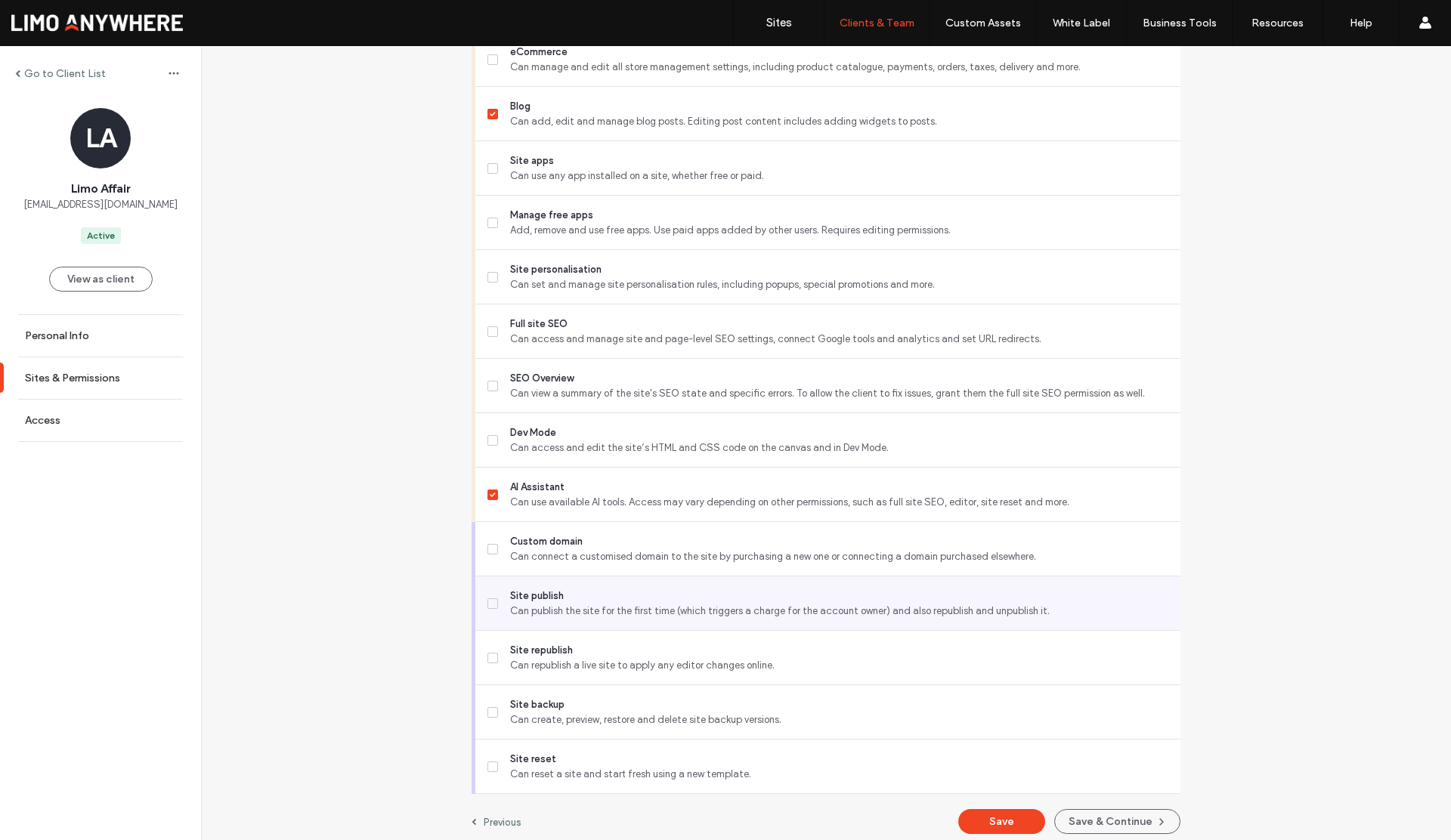
scroll to position [1052, 0]
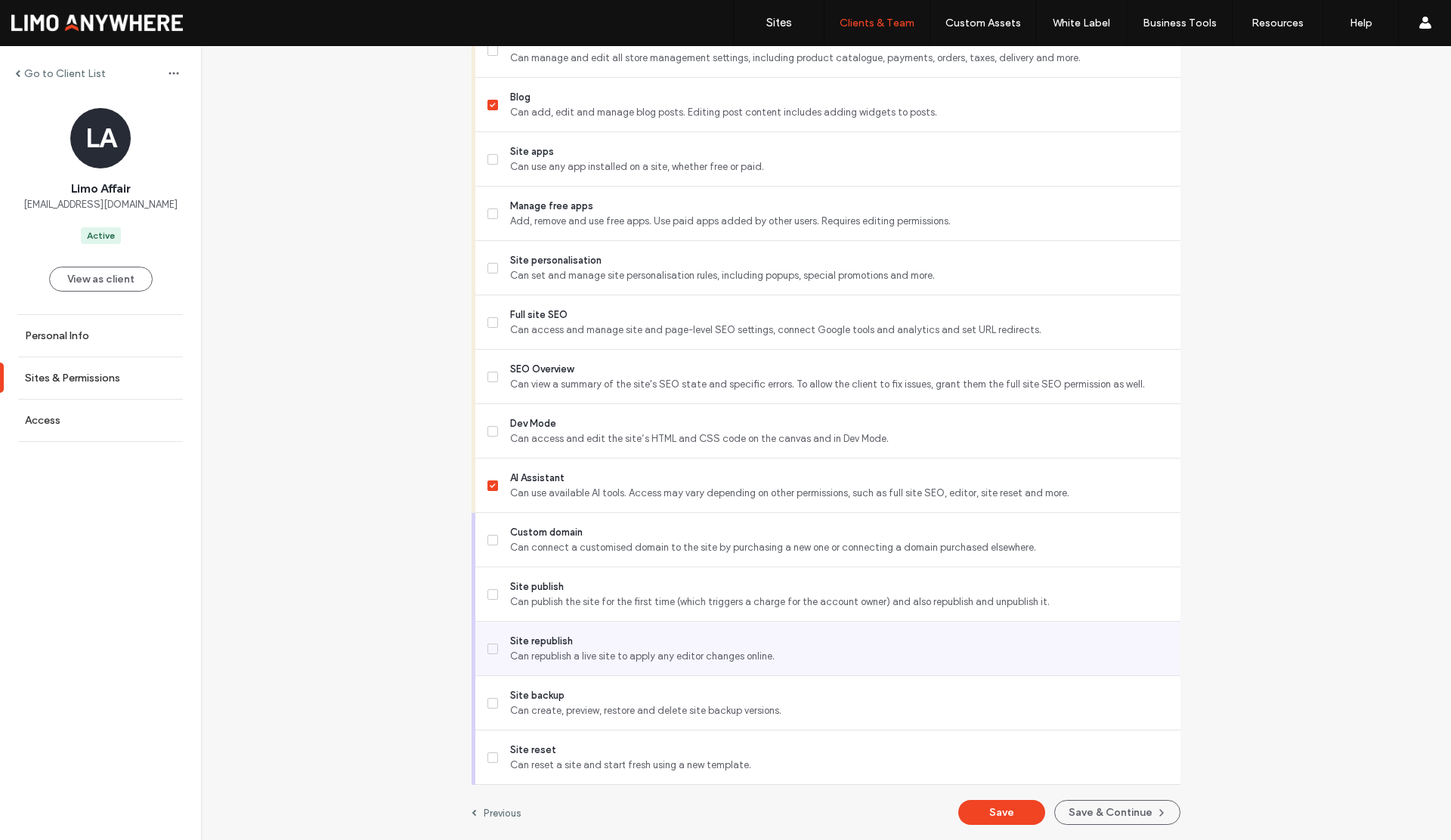
click at [517, 649] on span "Can republish a live site to apply any editor changes online." at bounding box center [840, 657] width 658 height 15
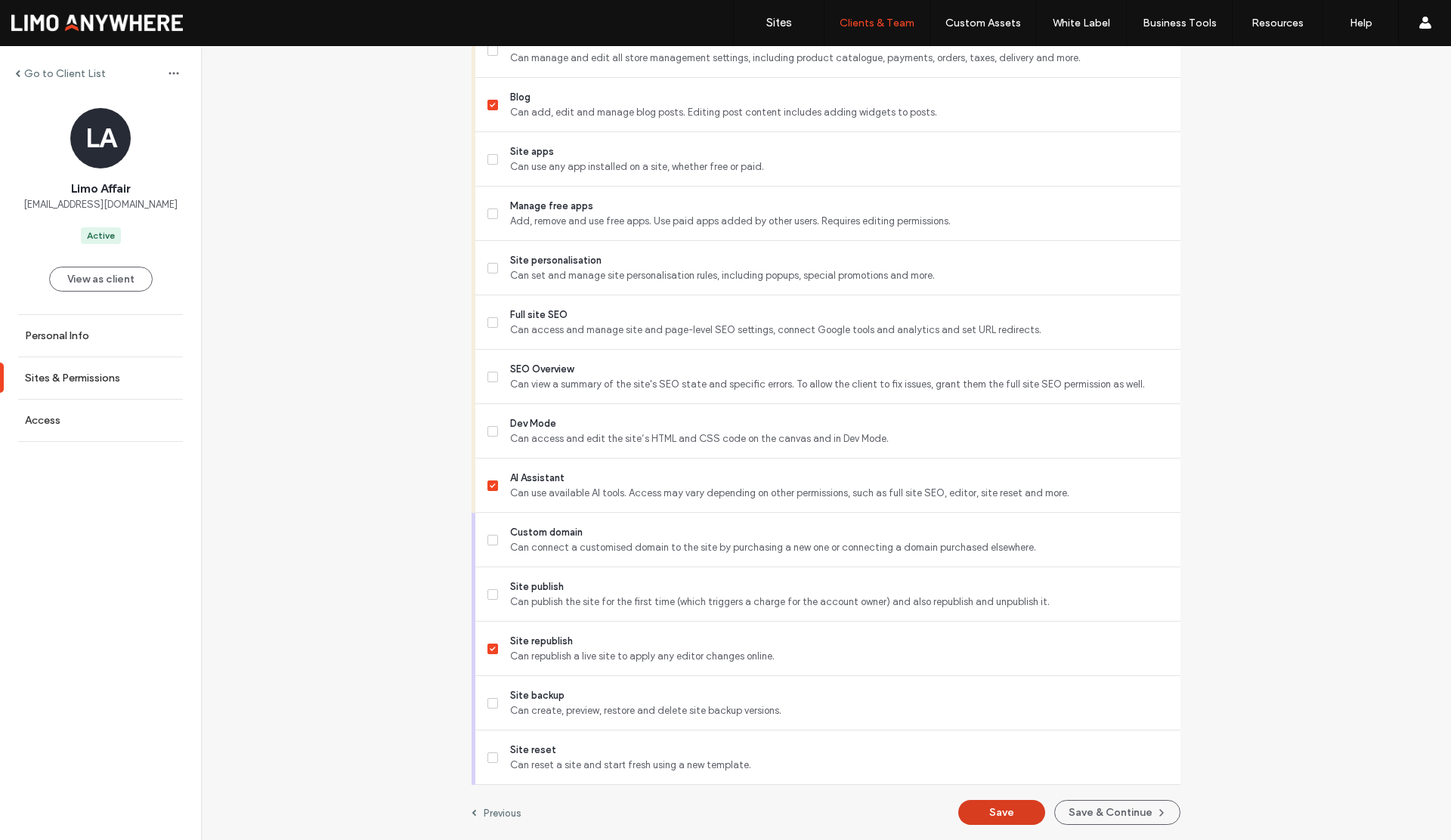
click at [979, 814] on button "Save" at bounding box center [1002, 812] width 87 height 25
click at [82, 77] on label "Go to Client List" at bounding box center [65, 73] width 81 height 13
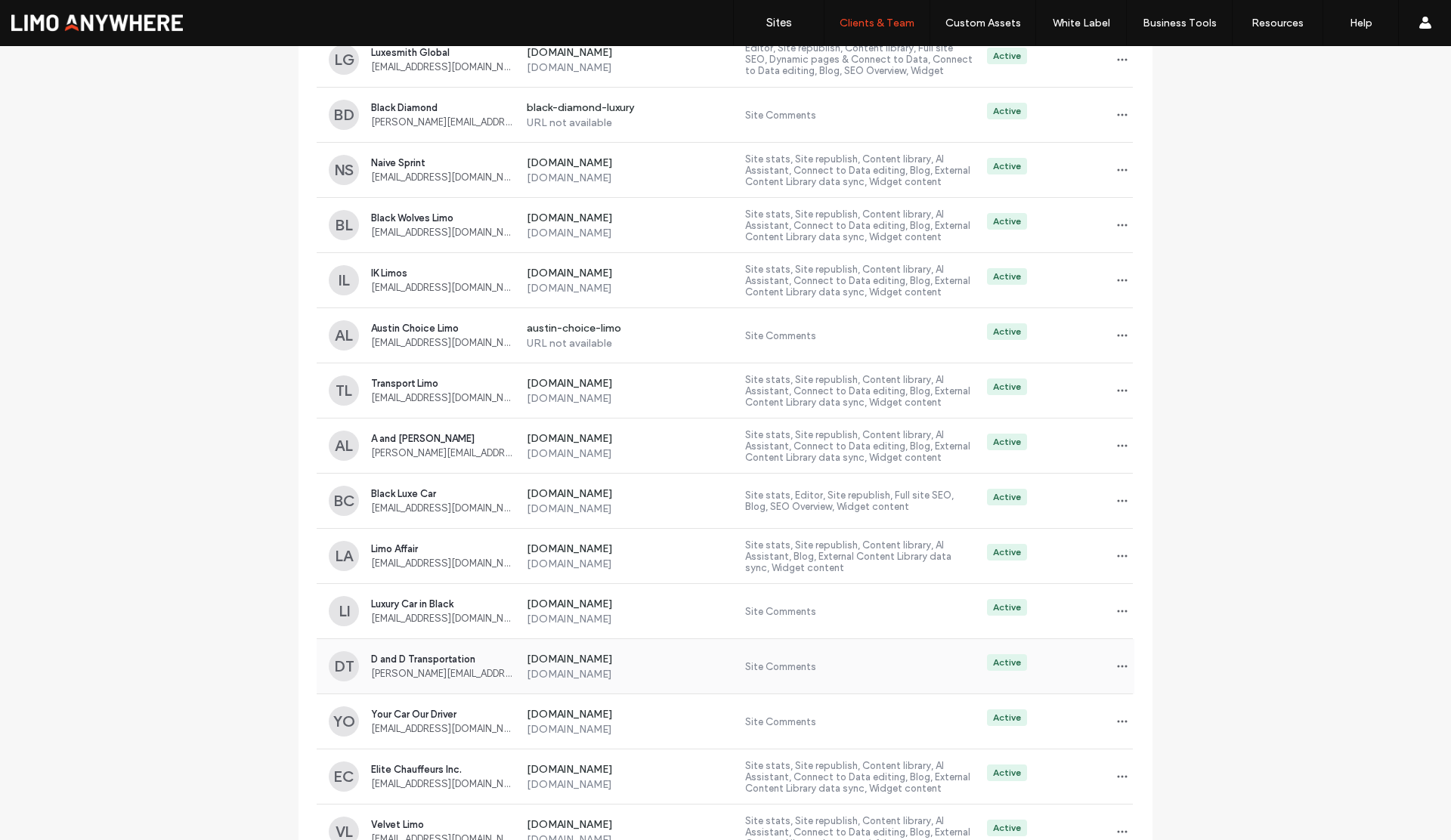
scroll to position [1680, 0]
click at [1117, 611] on icon "button" at bounding box center [1123, 610] width 12 height 12
click at [1138, 643] on span "Sites & Permissions" at bounding box center [1179, 650] width 86 height 15
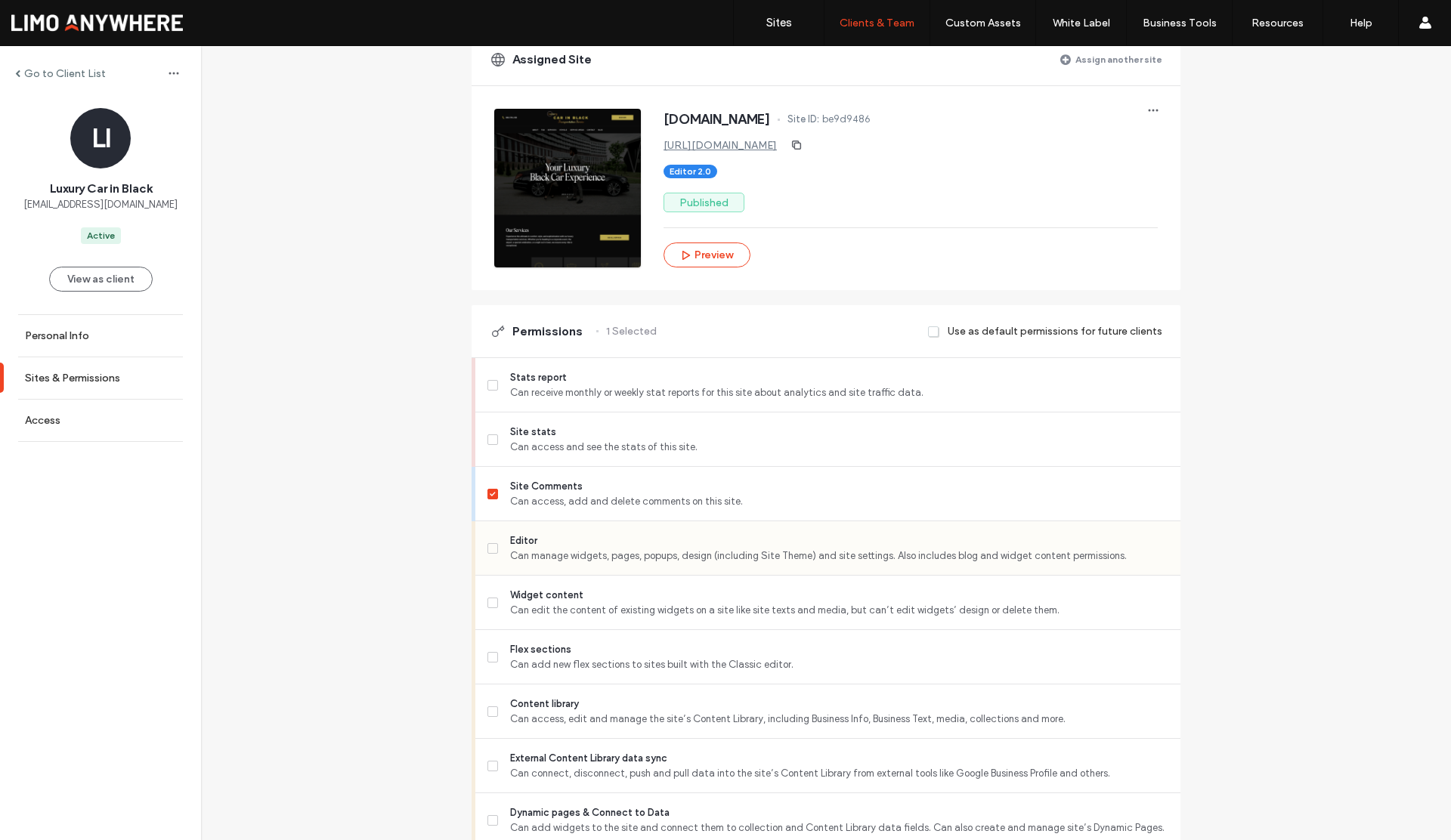
scroll to position [174, 0]
click at [490, 441] on icon at bounding box center [493, 438] width 6 height 4
click at [488, 495] on span at bounding box center [493, 493] width 10 height 10
click at [495, 546] on label "Editor Can manage widgets, pages, popups, design (including Site Theme) and sit…" at bounding box center [828, 548] width 681 height 31
click at [490, 660] on span at bounding box center [493, 656] width 10 height 10
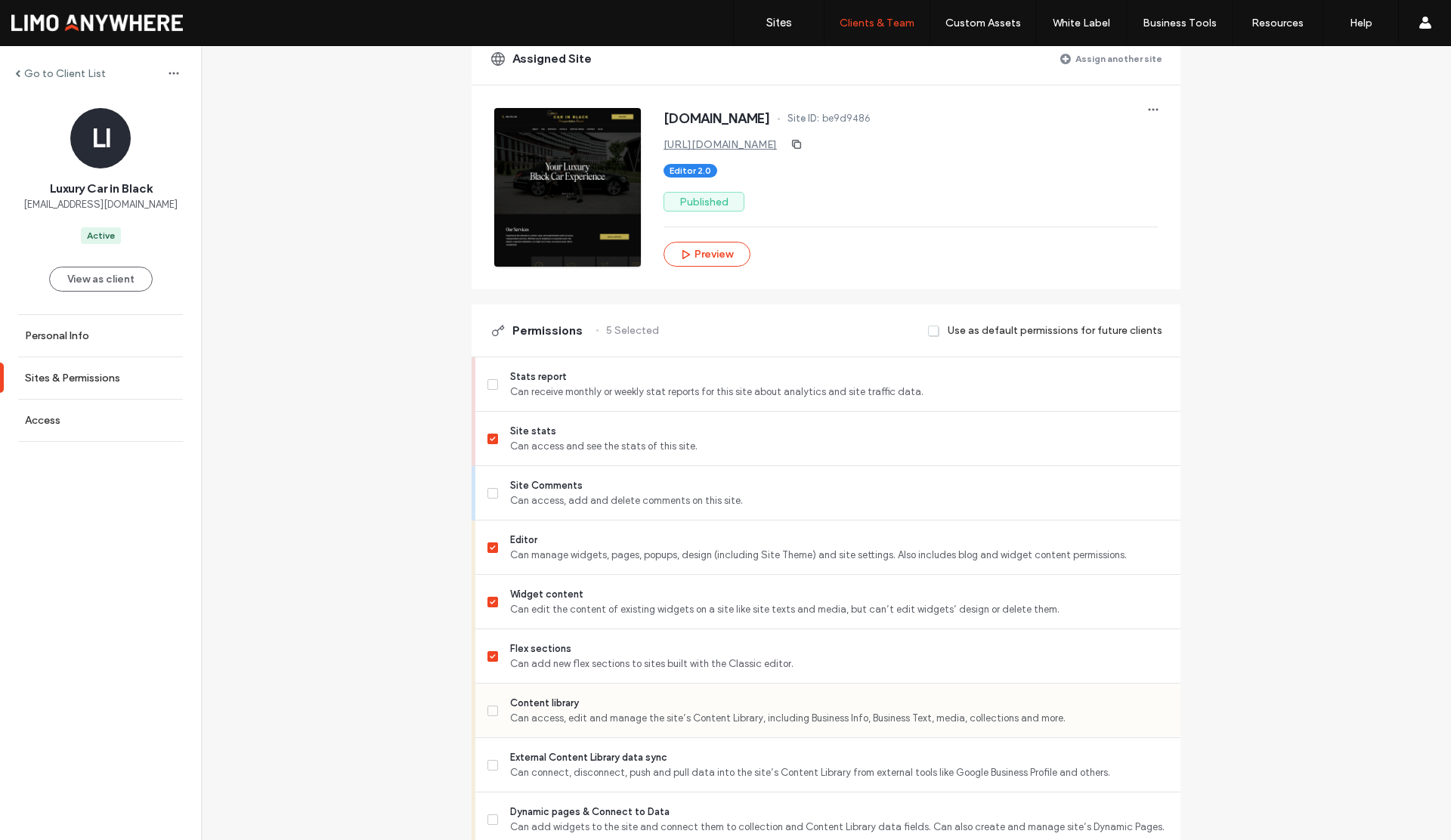
click at [490, 711] on icon at bounding box center [493, 710] width 5 height 4
click at [499, 769] on label "External Content Library data sync Can connect, disconnect, push and pull data …" at bounding box center [828, 765] width 681 height 31
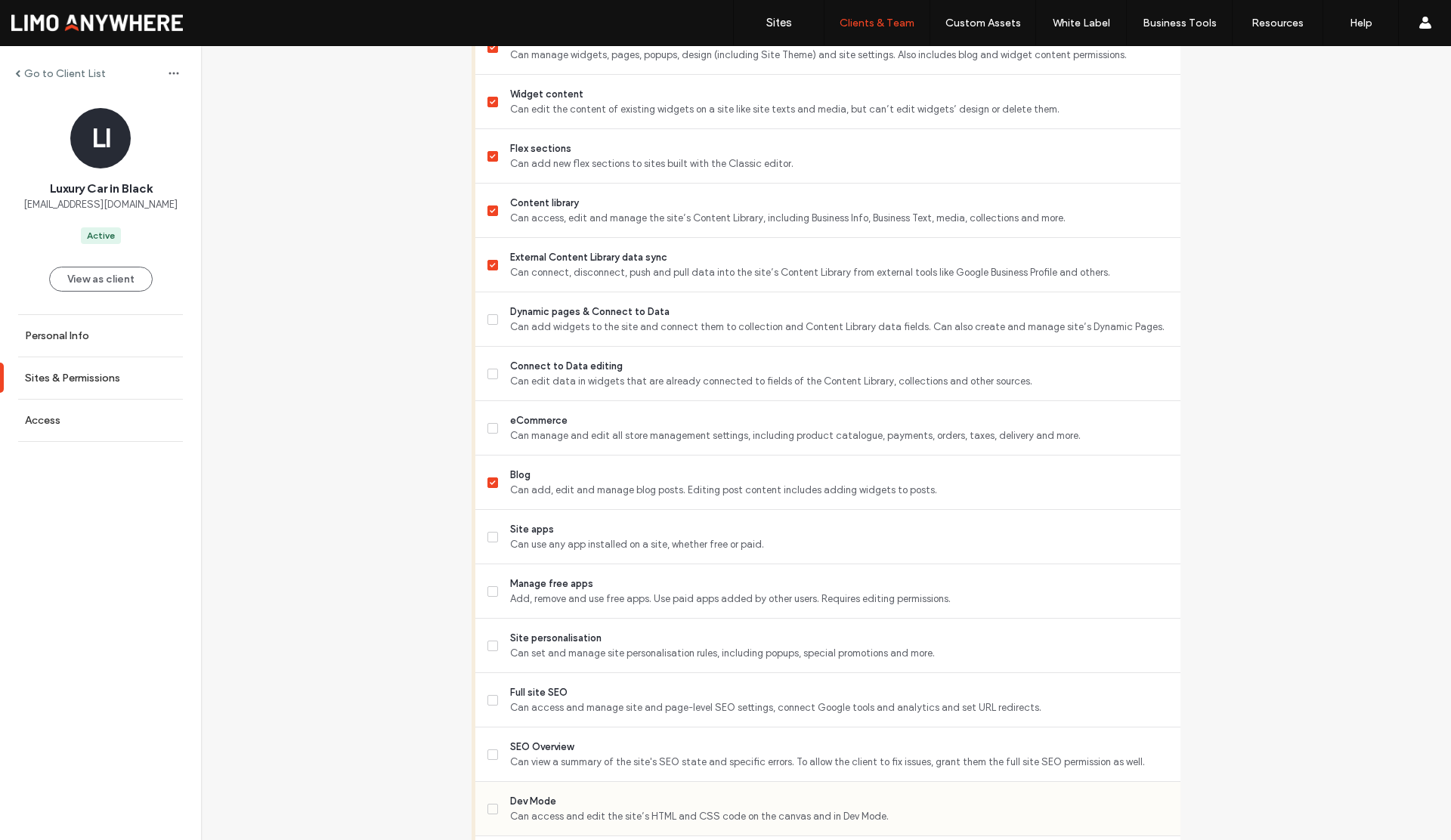
scroll to position [770, 0]
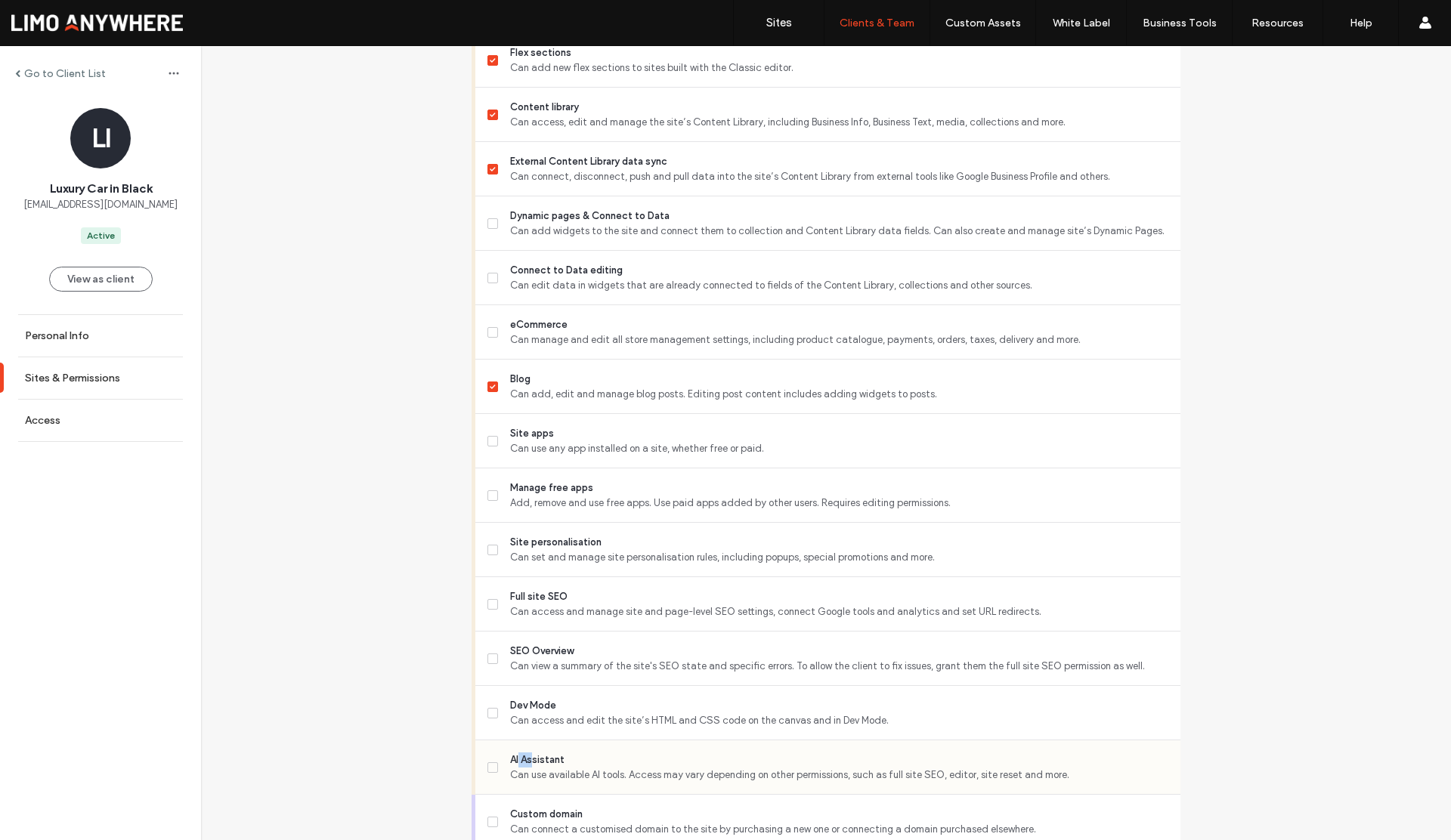
click at [525, 759] on span "AI Assistant" at bounding box center [840, 760] width 658 height 15
click at [493, 765] on label "AI Assistant Can use available AI tools. Access may vary depending on other per…" at bounding box center [828, 768] width 681 height 31
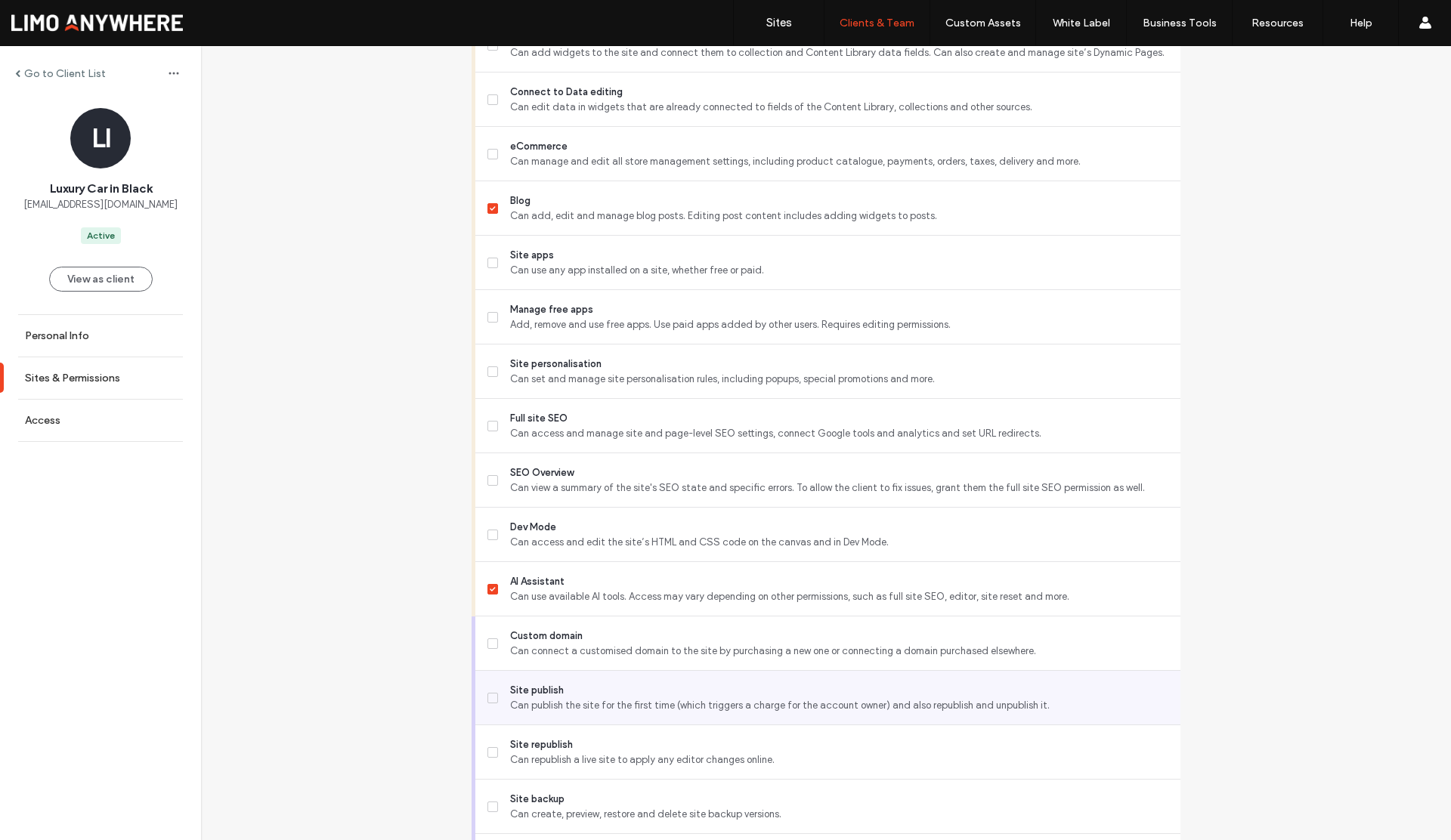
scroll to position [949, 0]
click at [502, 693] on label "Site publish Can publish the site for the first time (which triggers a charge f…" at bounding box center [828, 697] width 681 height 31
click at [490, 698] on icon at bounding box center [493, 696] width 6 height 4
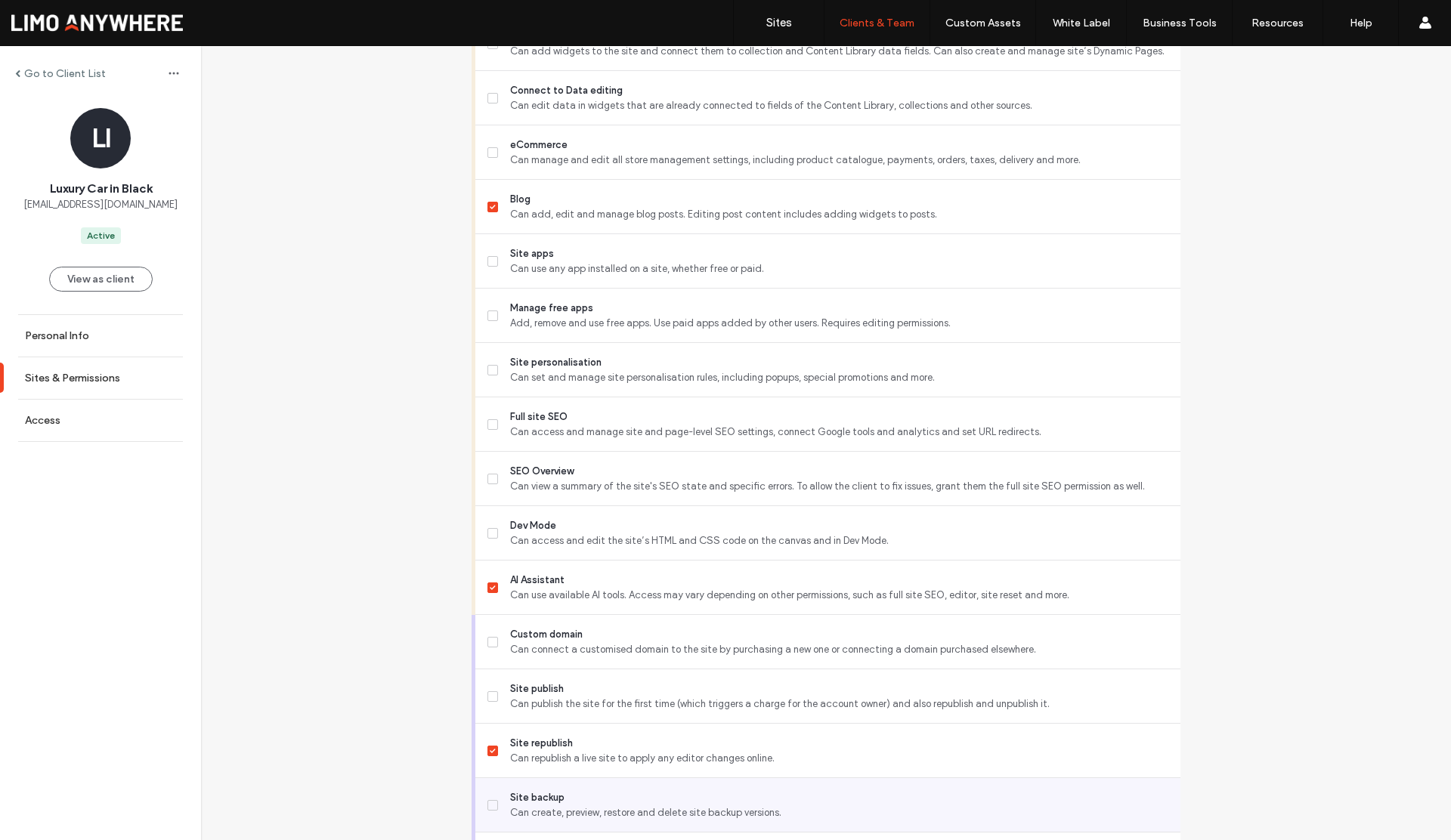
scroll to position [1052, 0]
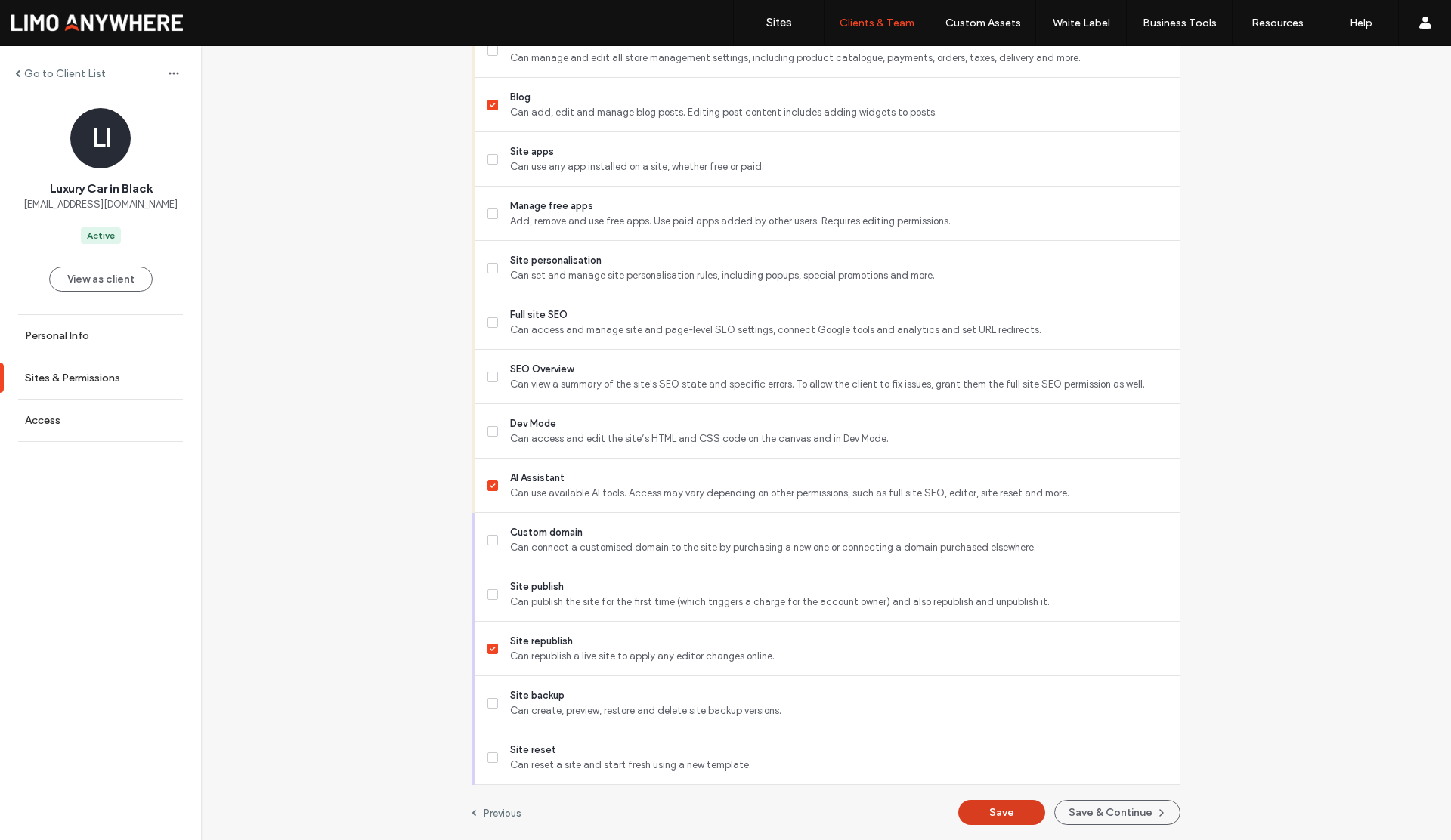
click at [975, 814] on button "Save" at bounding box center [1002, 812] width 87 height 25
click at [83, 75] on label "Go to Client List" at bounding box center [65, 73] width 81 height 13
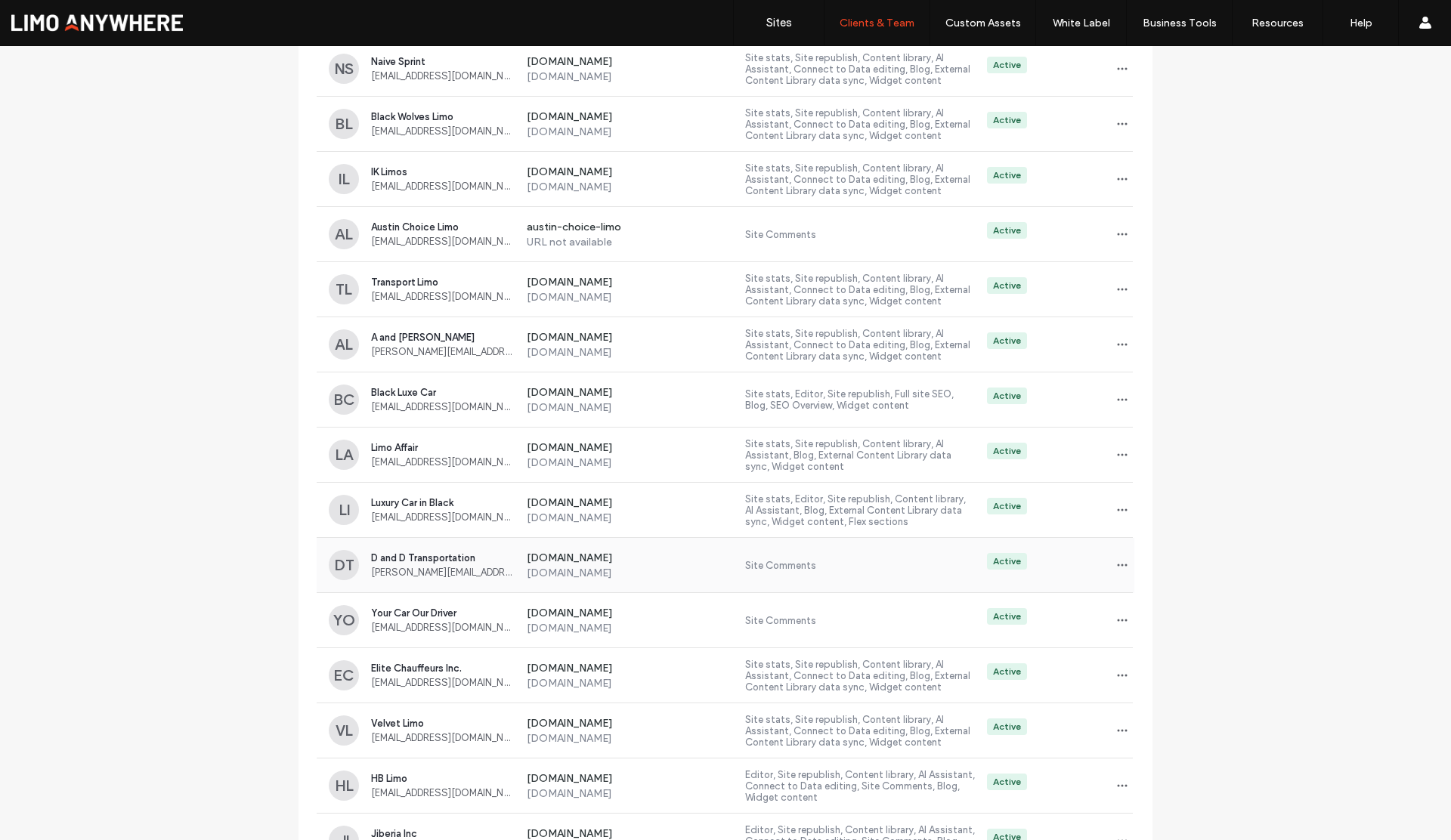
scroll to position [1798, 0]
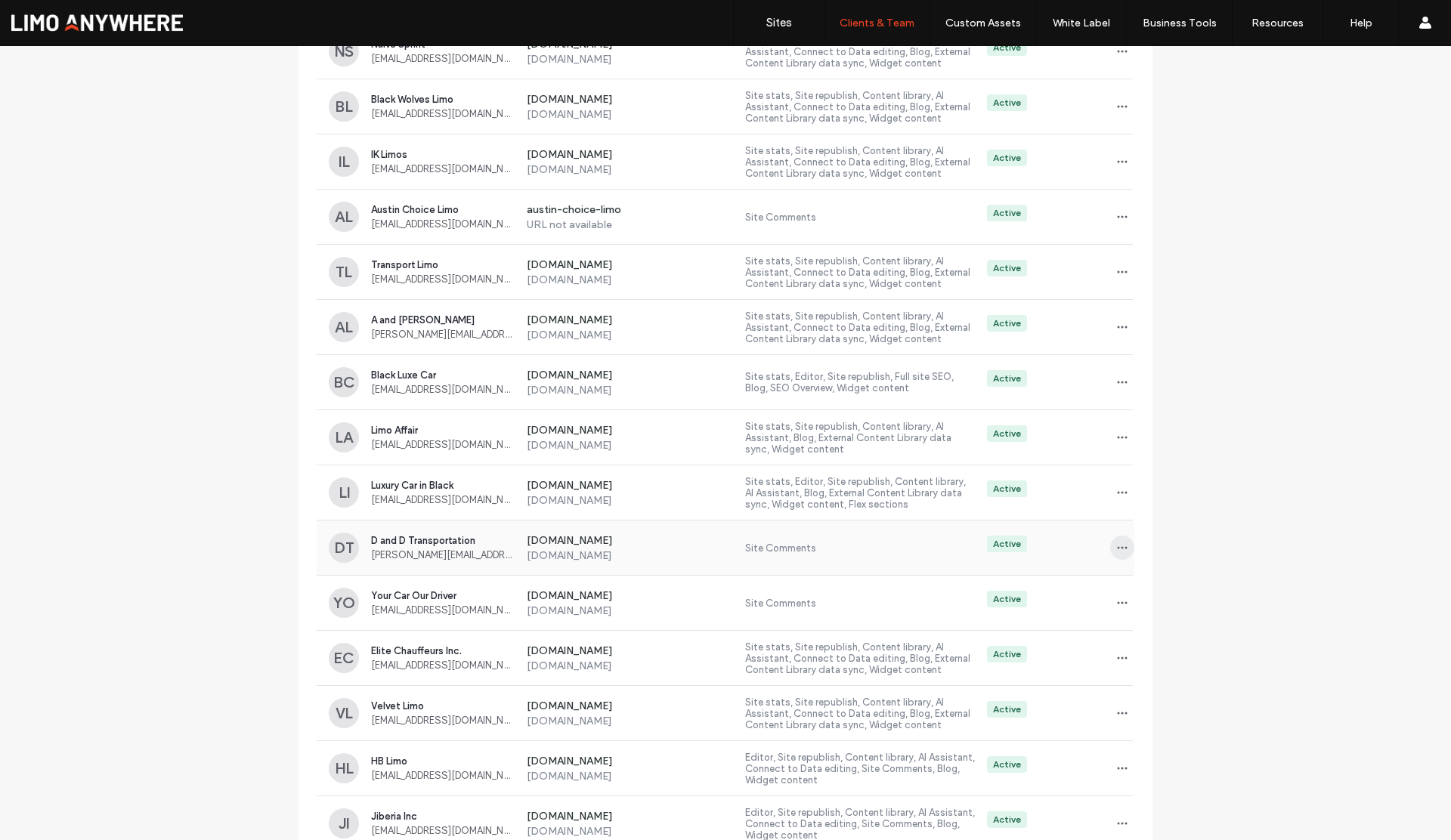
click at [1117, 549] on icon "button" at bounding box center [1123, 548] width 12 height 12
click at [1134, 588] on span at bounding box center [1126, 587] width 18 height 17
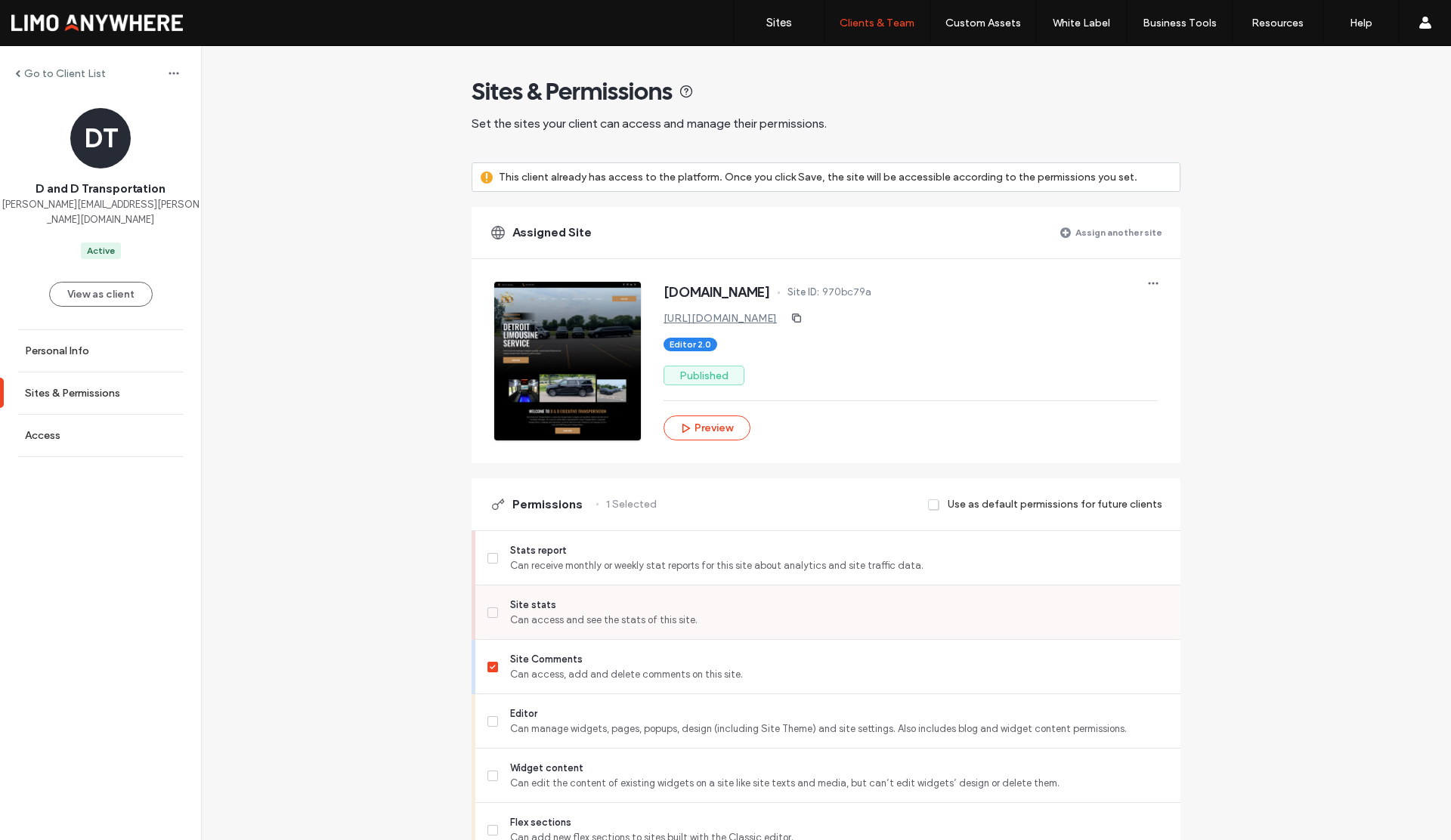
drag, startPoint x: 491, startPoint y: 608, endPoint x: 492, endPoint y: 656, distance: 48.0
click at [491, 608] on span at bounding box center [493, 613] width 10 height 10
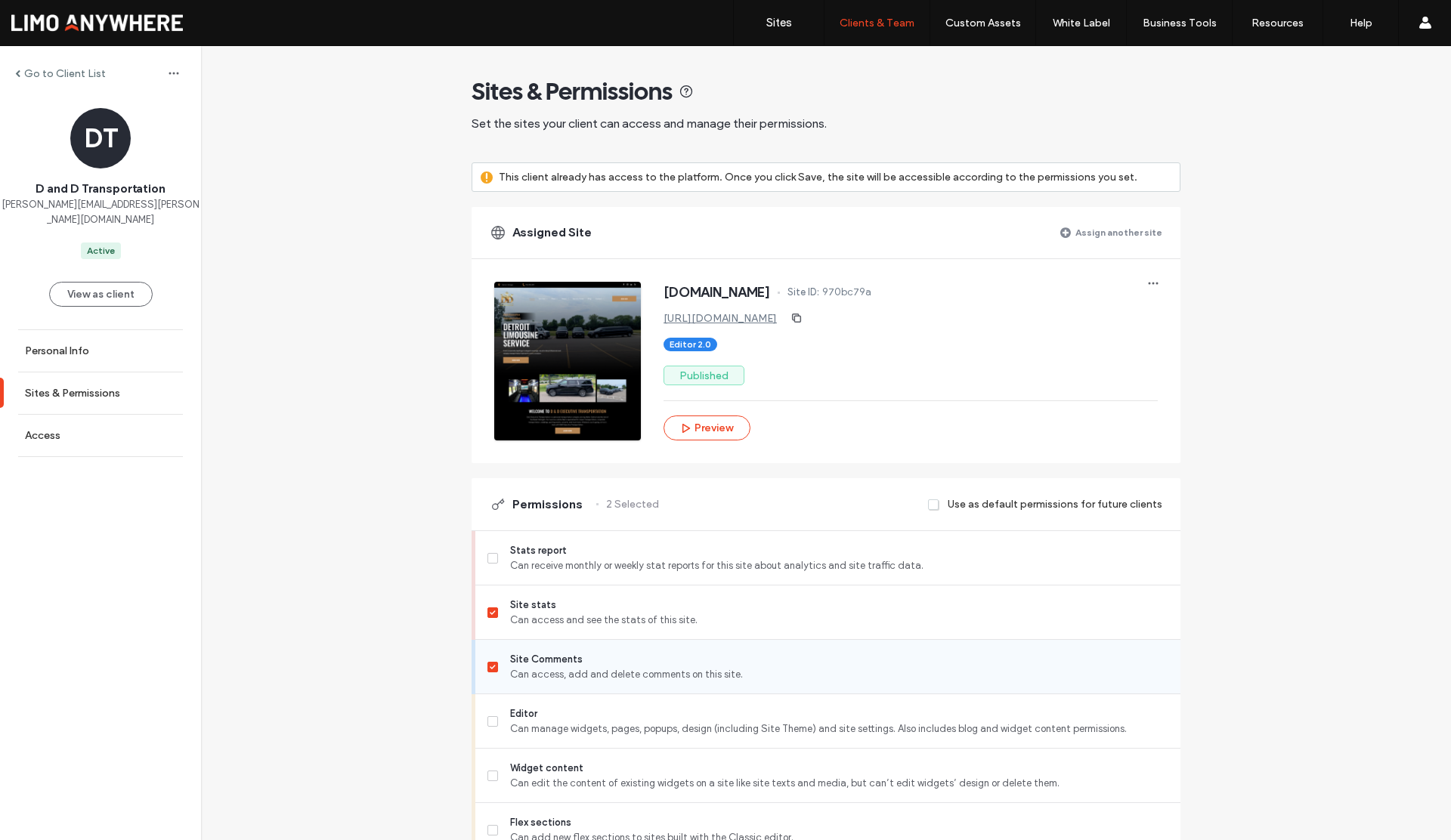
click at [490, 663] on span at bounding box center [493, 667] width 10 height 10
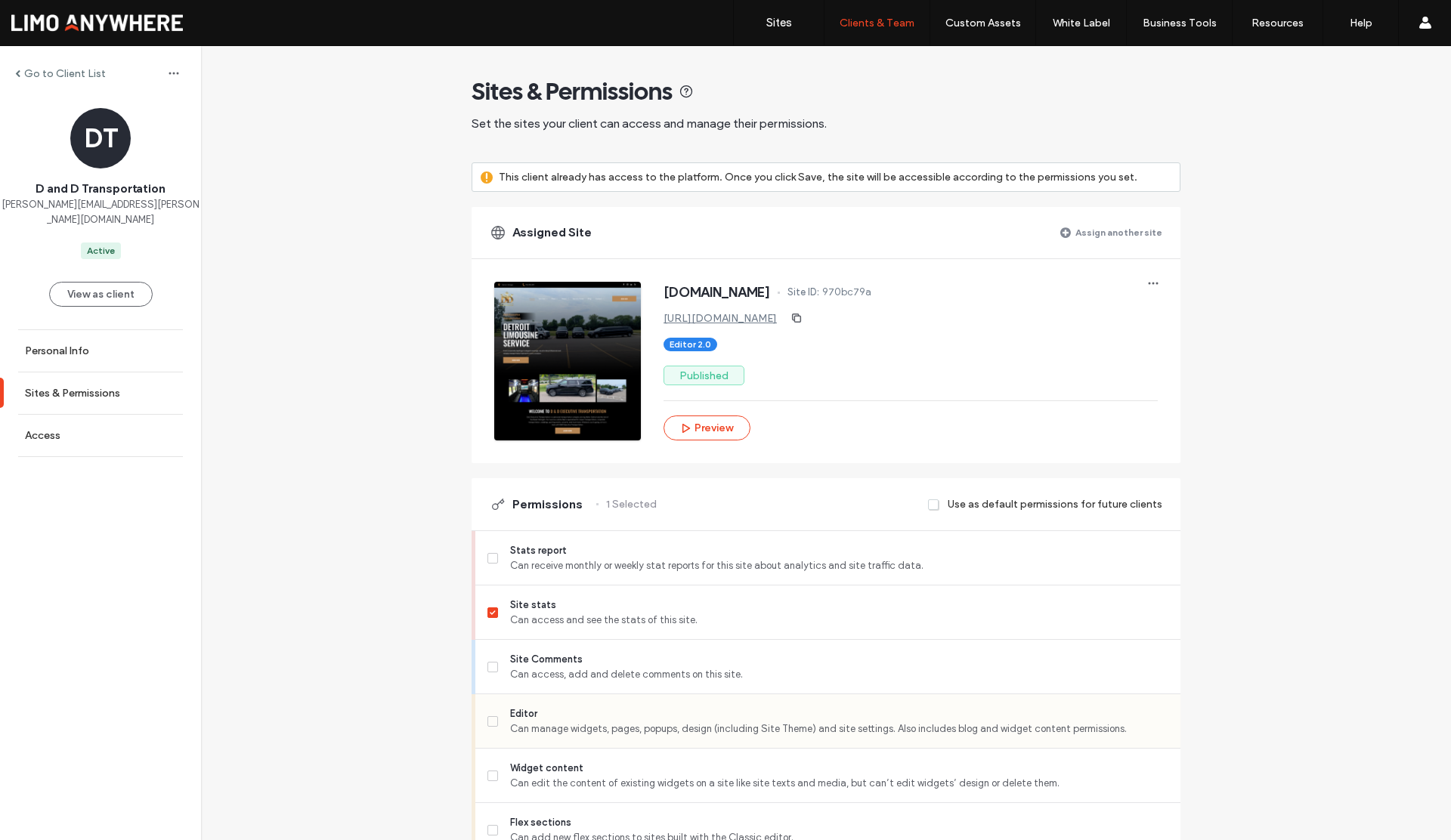
click at [493, 717] on label "Editor Can manage widgets, pages, popups, design (including Site Theme) and sit…" at bounding box center [828, 721] width 681 height 31
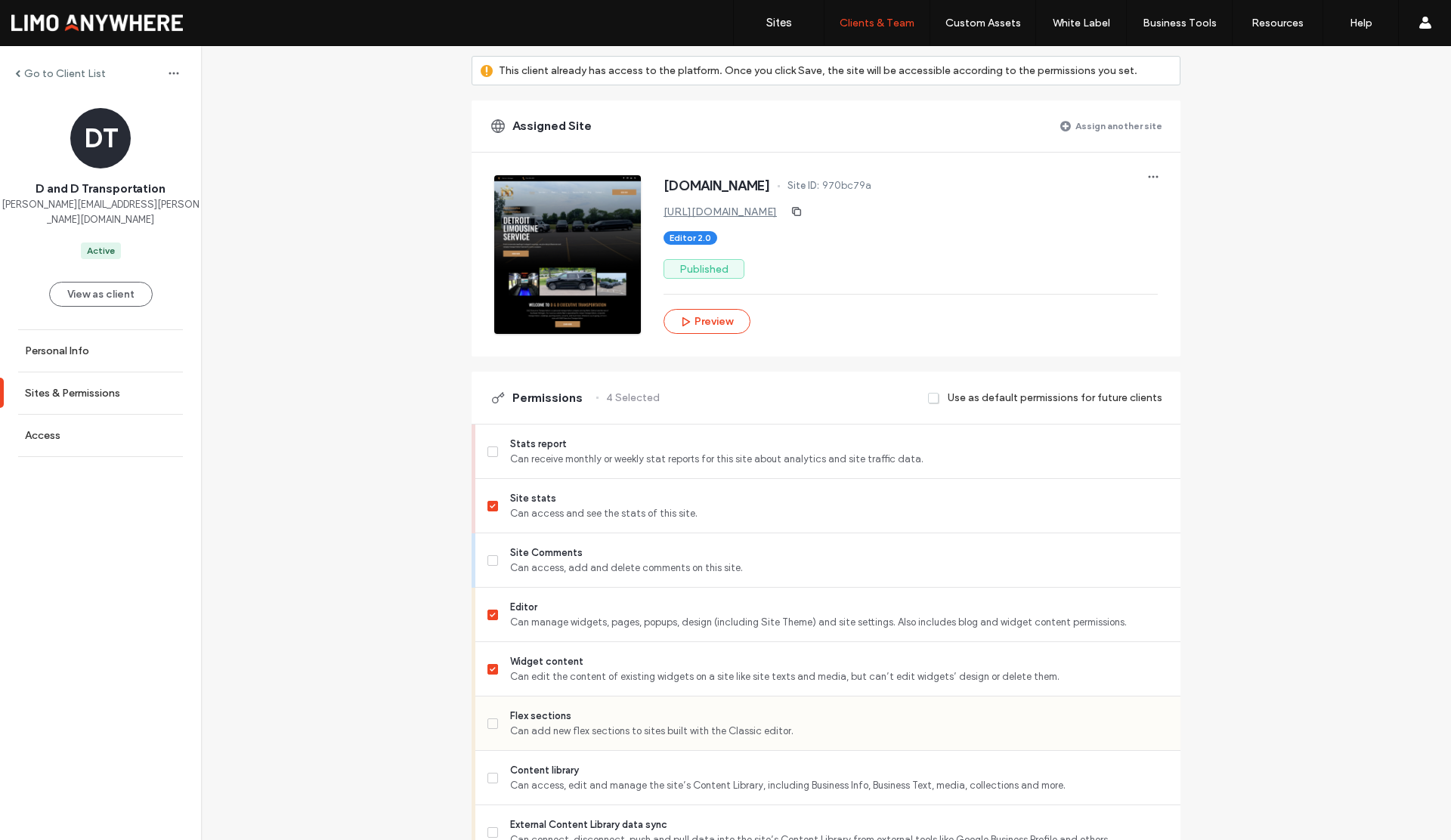
scroll to position [234, 0]
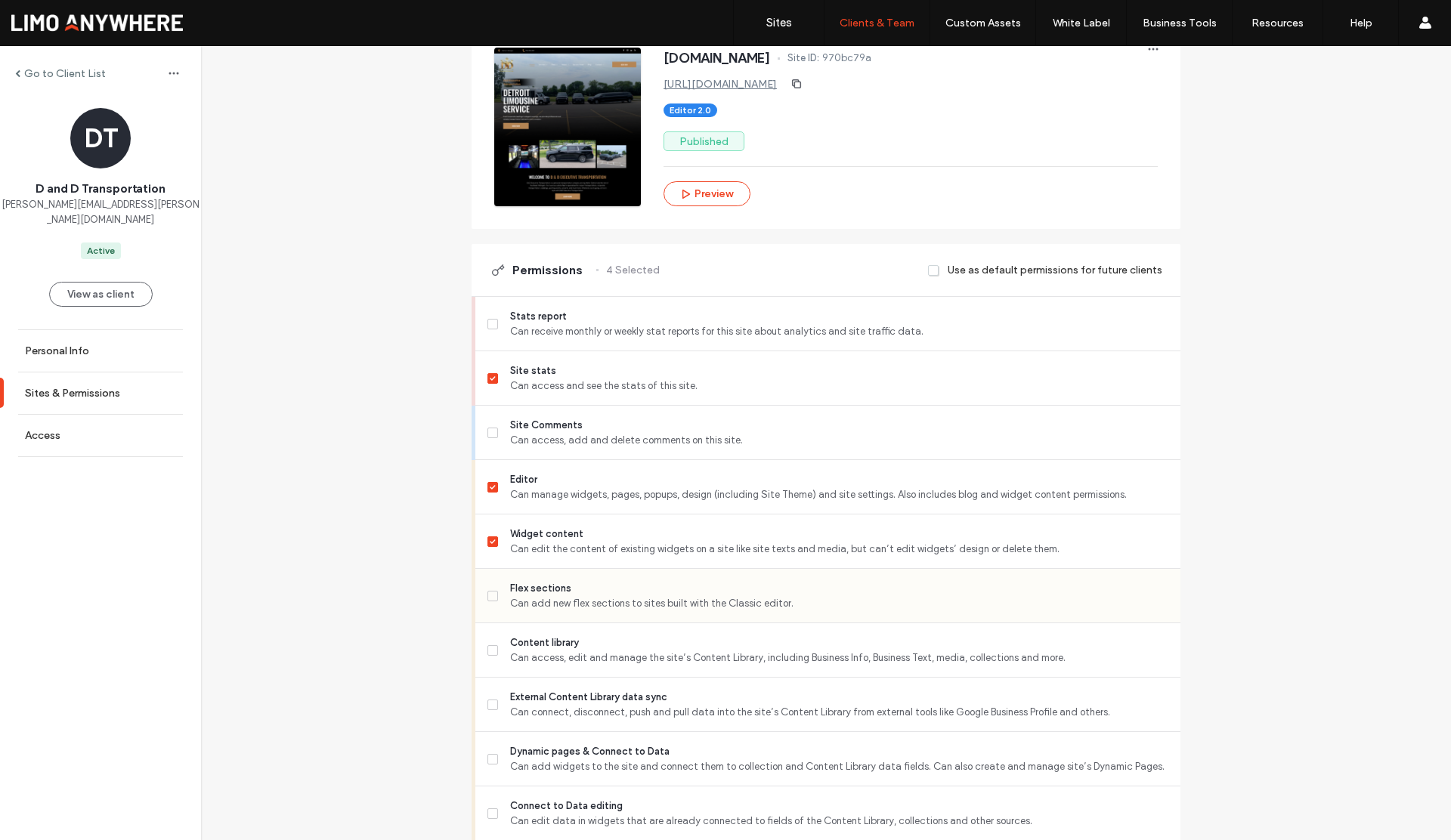
click at [488, 604] on label "Flex sections Can add new flex sections to sites built with the Classic editor." at bounding box center [828, 596] width 681 height 31
click at [488, 653] on span at bounding box center [493, 650] width 10 height 10
click at [494, 709] on label "External Content Library data sync Can connect, disconnect, push and pull data …" at bounding box center [828, 705] width 681 height 31
click at [490, 488] on icon at bounding box center [493, 487] width 5 height 4
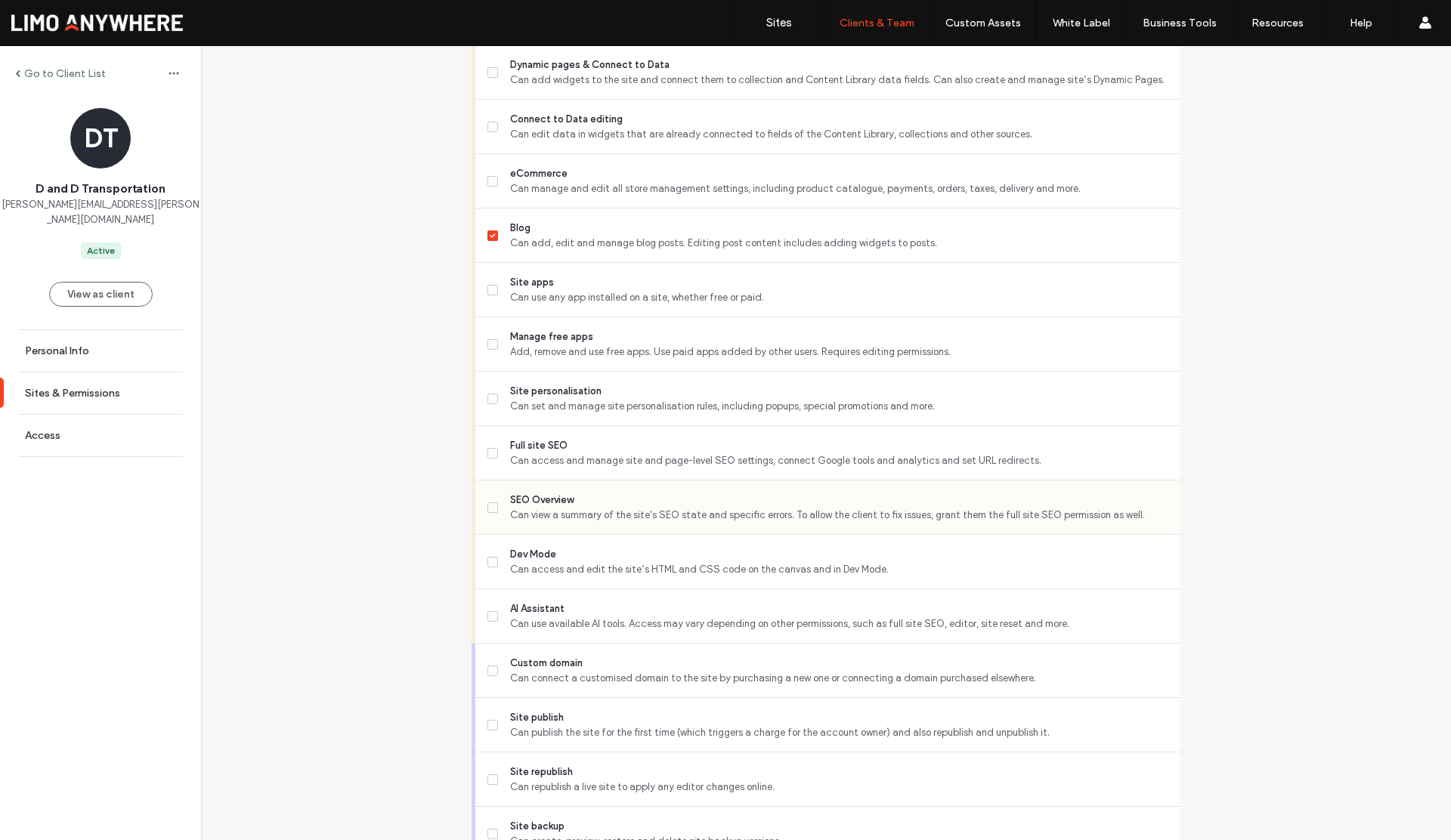
scroll to position [1025, 0]
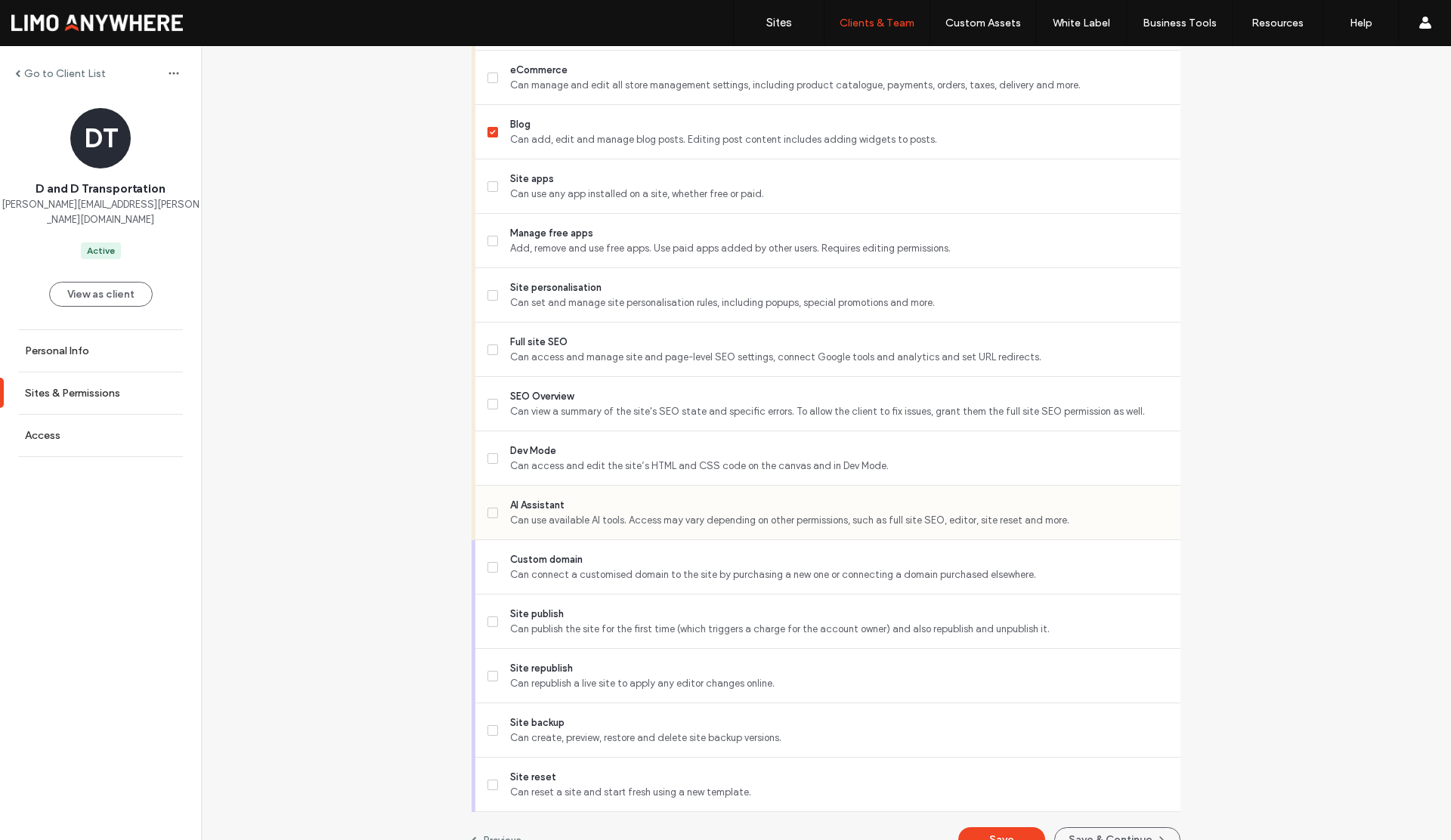
click at [499, 508] on label "AI Assistant Can use available AI tools. Access may vary depending on other per…" at bounding box center [828, 513] width 681 height 31
click at [511, 663] on span "Site republish" at bounding box center [840, 669] width 658 height 15
click at [975, 829] on button "Save" at bounding box center [1002, 839] width 87 height 25
click at [80, 73] on label "Go to Client List" at bounding box center [65, 73] width 81 height 13
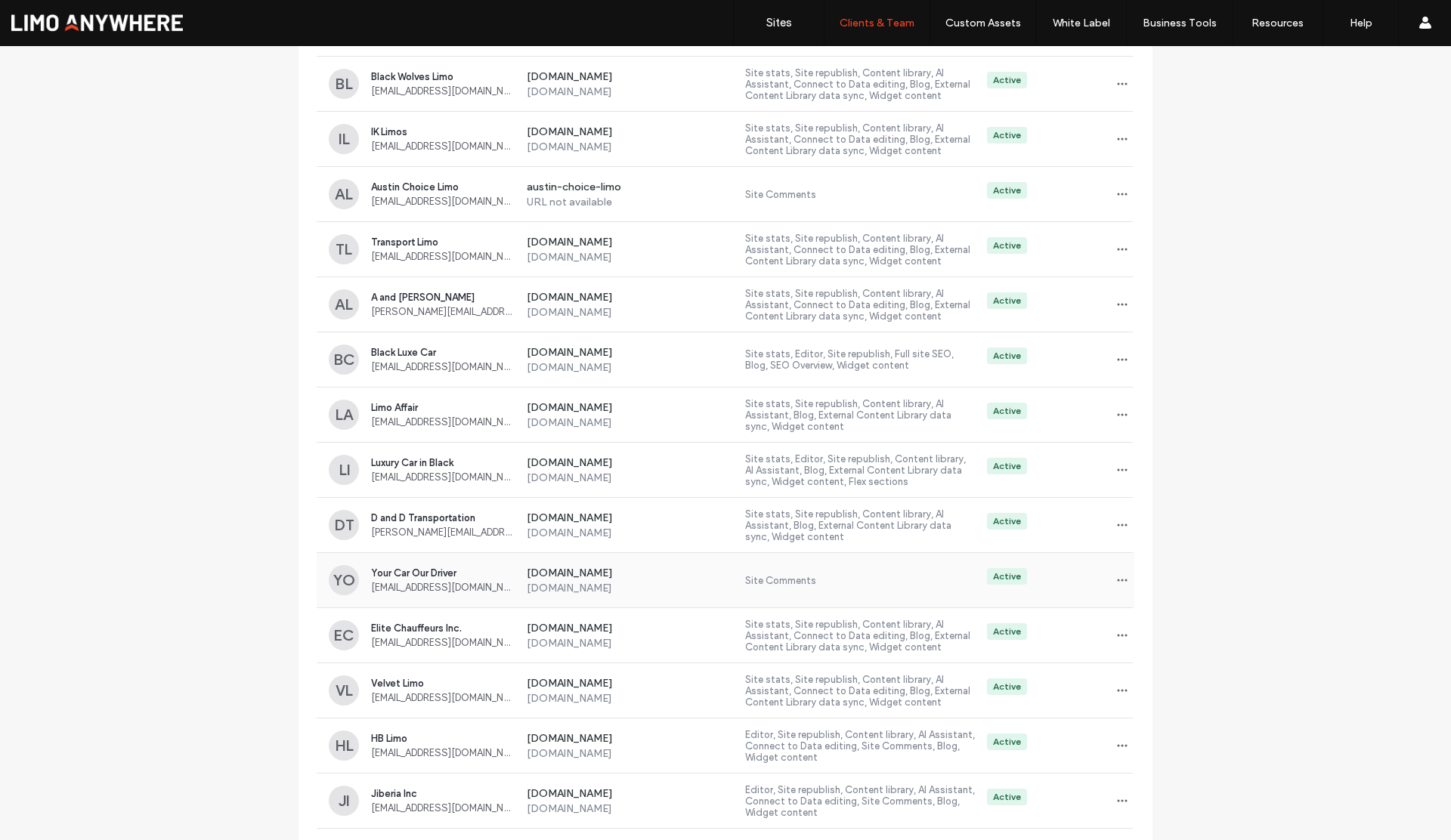
scroll to position [1822, 0]
click at [1117, 584] on icon "button" at bounding box center [1123, 579] width 12 height 12
click at [1141, 615] on span "Sites & Permissions" at bounding box center [1179, 618] width 86 height 15
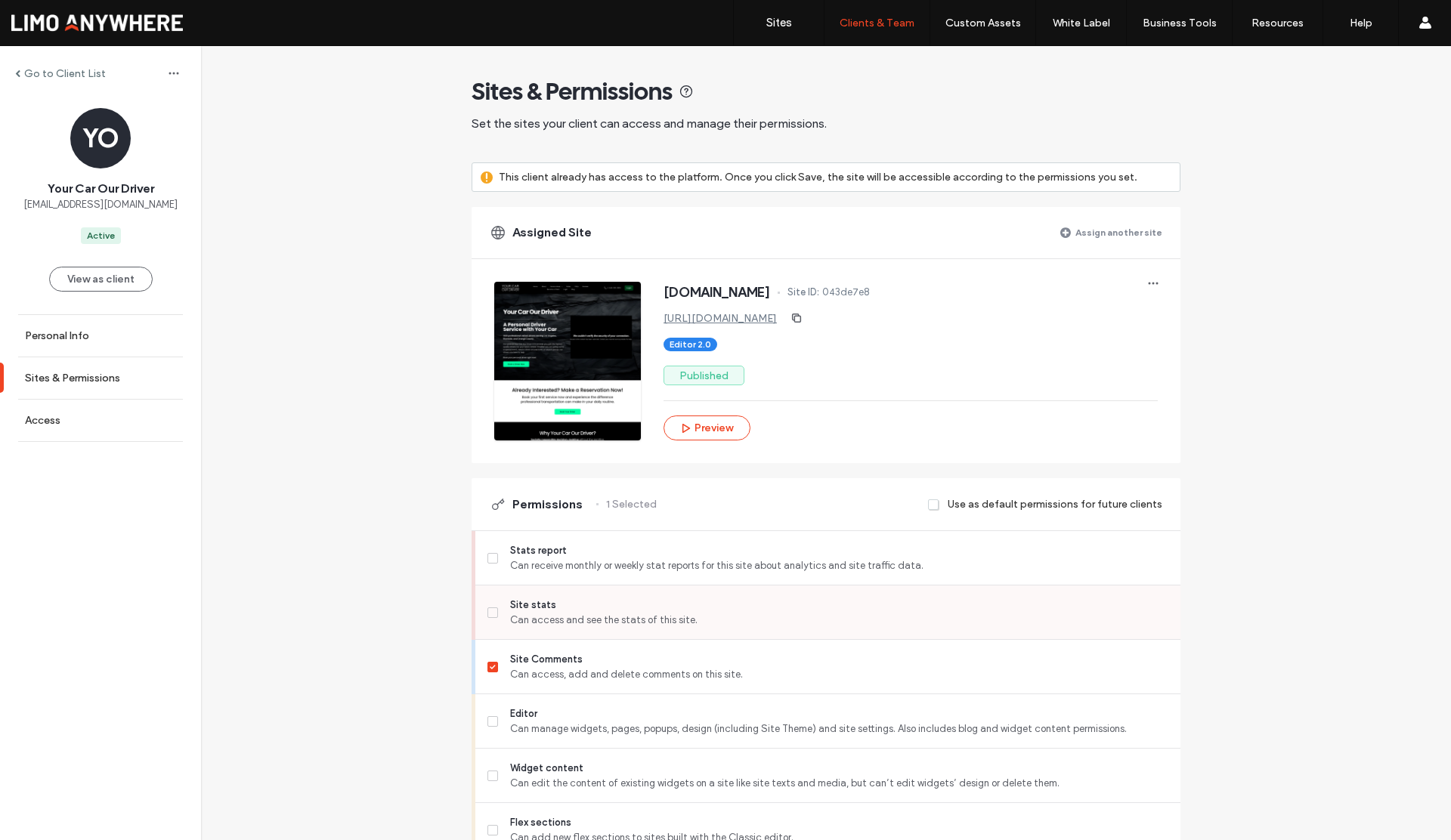
scroll to position [3, 0]
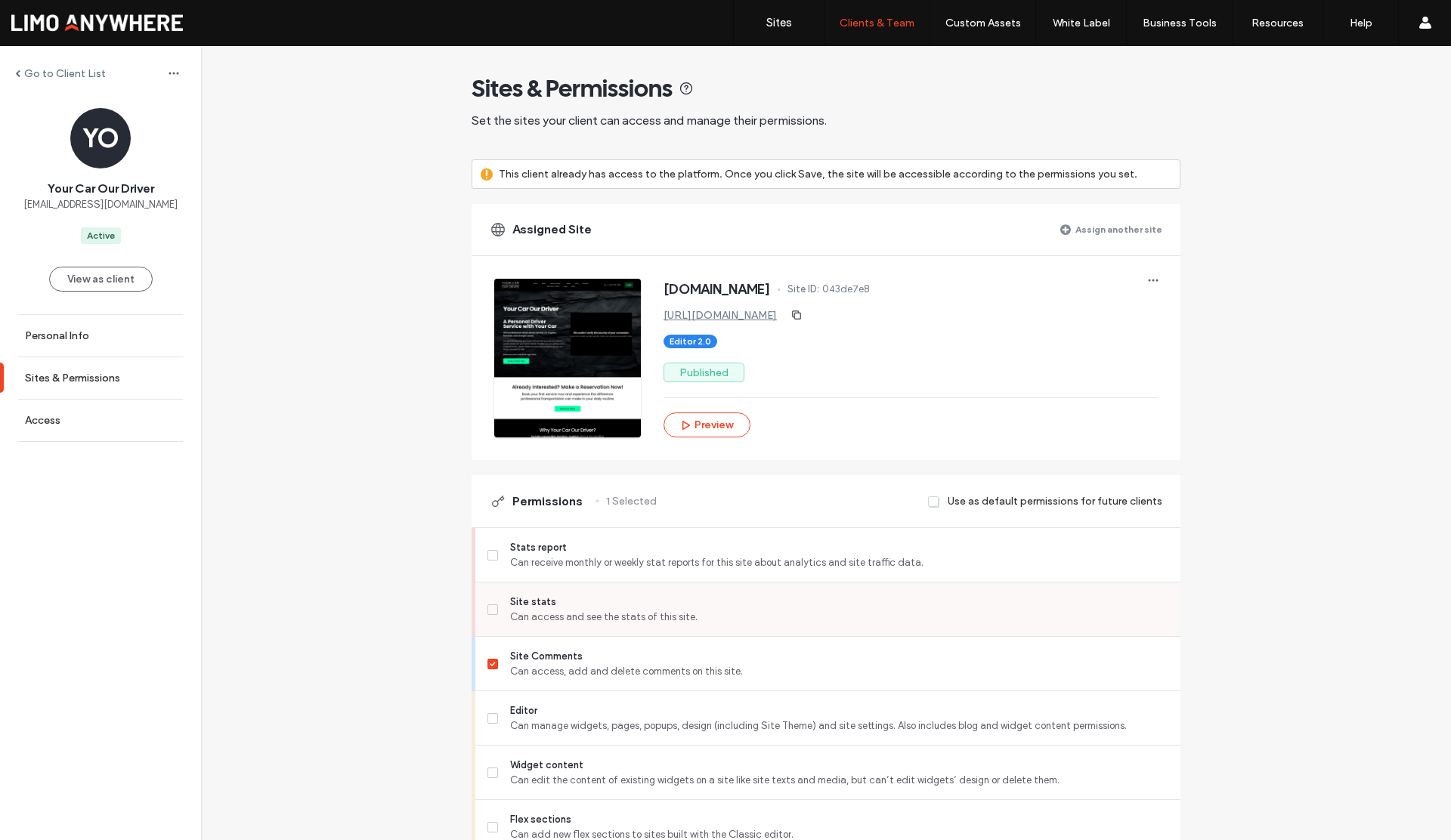
click at [524, 602] on span "Site stats" at bounding box center [840, 603] width 658 height 15
click at [489, 655] on label "Site Comments Can access, add and delete comments on this site." at bounding box center [828, 665] width 681 height 31
click at [514, 713] on span "Editor" at bounding box center [840, 711] width 658 height 15
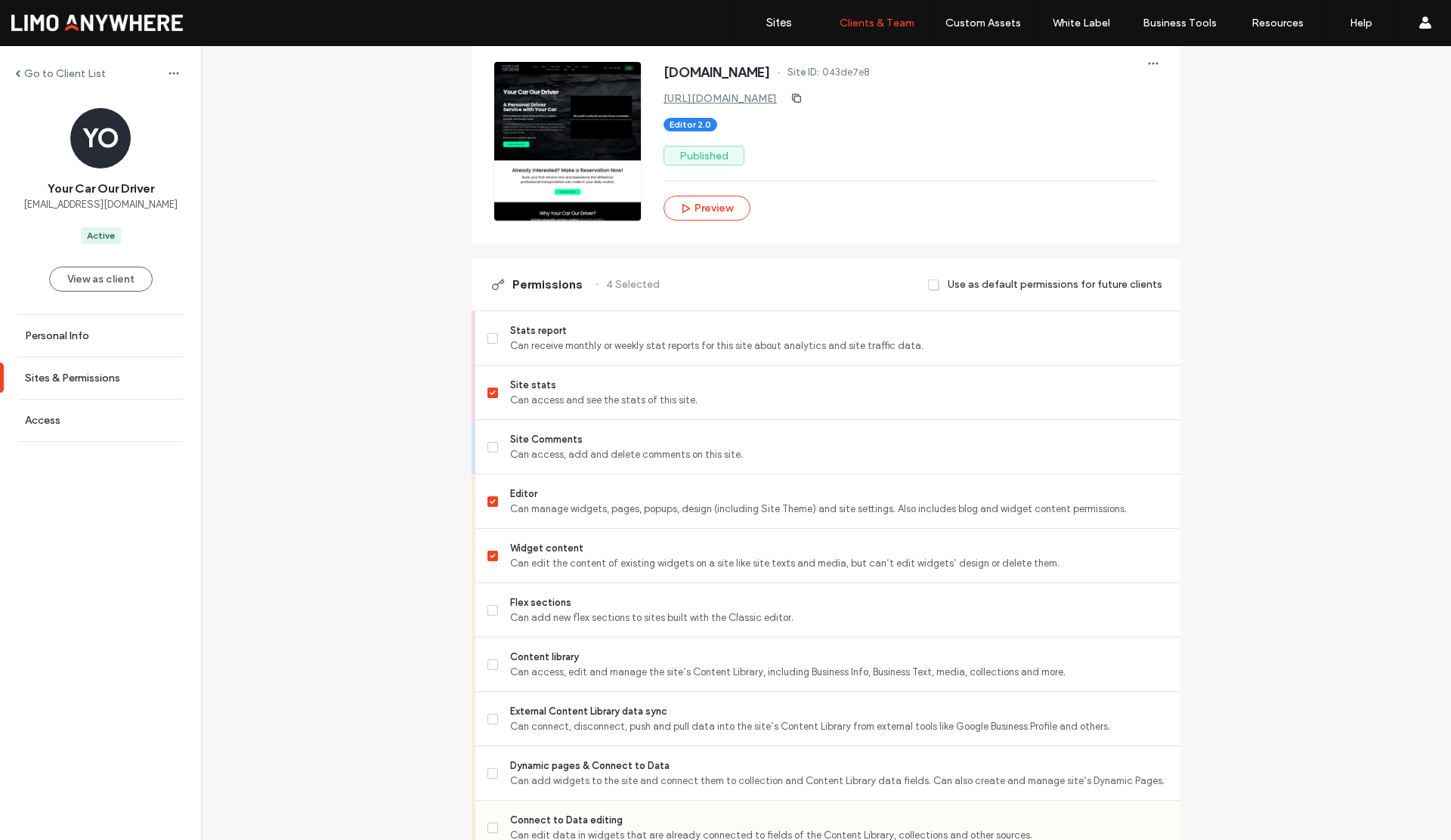
scroll to position [359, 0]
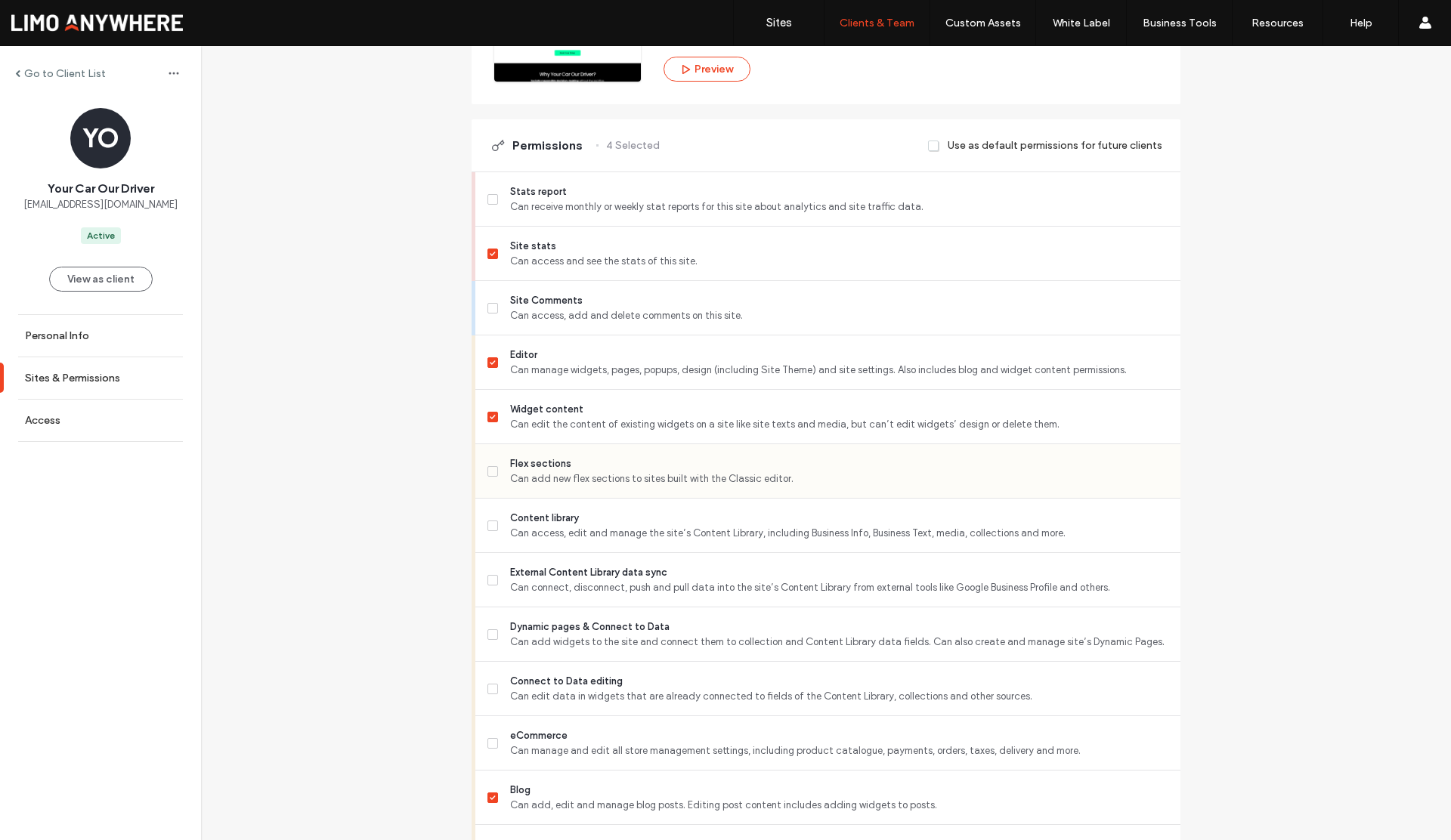
click at [513, 475] on span "Can add new flex sections to sites built with the Classic editor." at bounding box center [840, 479] width 658 height 15
click at [502, 525] on label "Content library Can access, edit and manage the site’s Content Library, includi…" at bounding box center [828, 526] width 681 height 31
click at [515, 588] on span "Can connect, disconnect, push and pull data into the site’s Content Library fro…" at bounding box center [840, 588] width 658 height 15
click at [488, 364] on span at bounding box center [493, 363] width 10 height 10
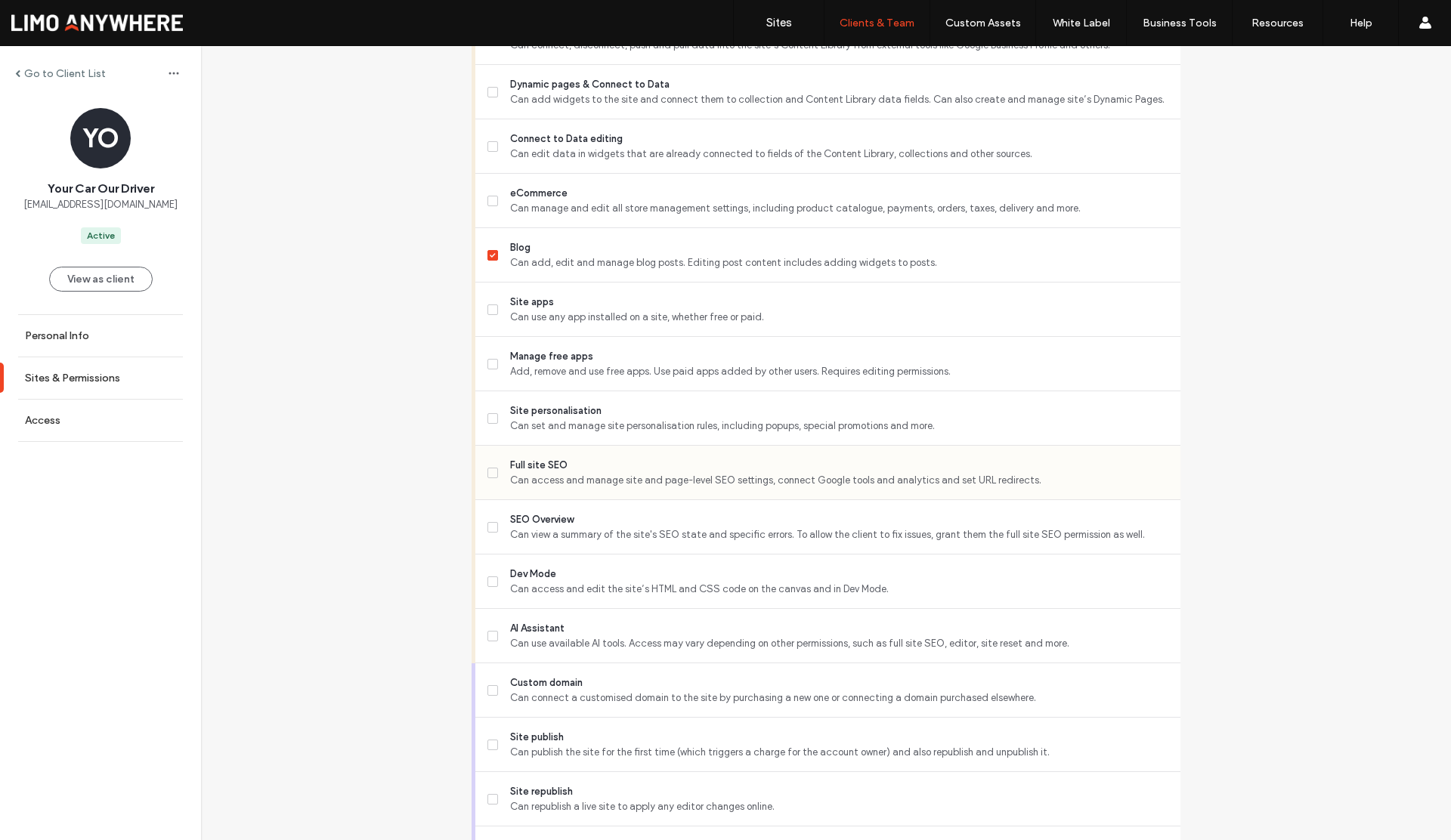
scroll to position [999, 0]
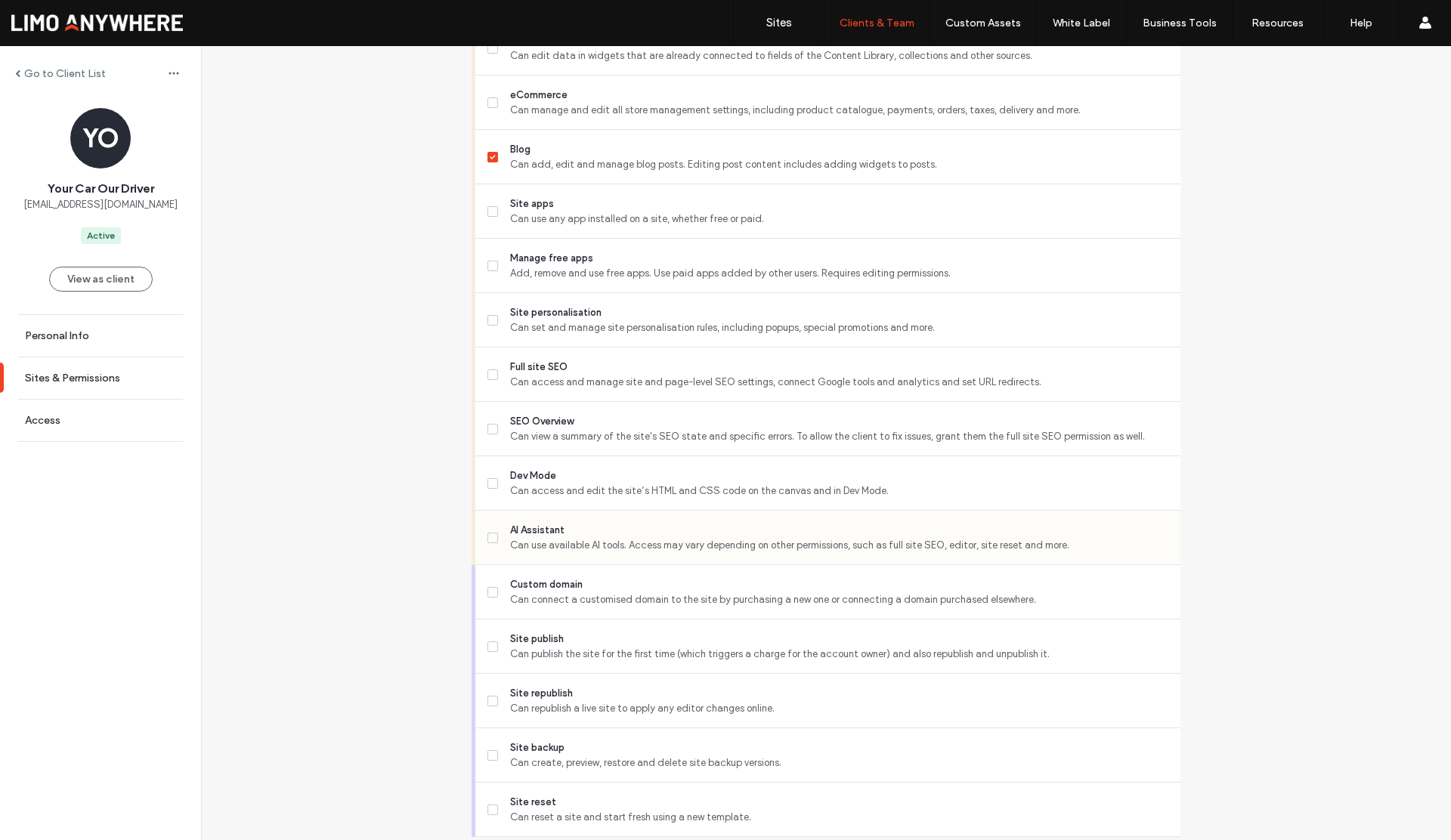
click at [544, 545] on span "Can use available AI tools. Access may vary depending on other permissions, suc…" at bounding box center [840, 546] width 658 height 15
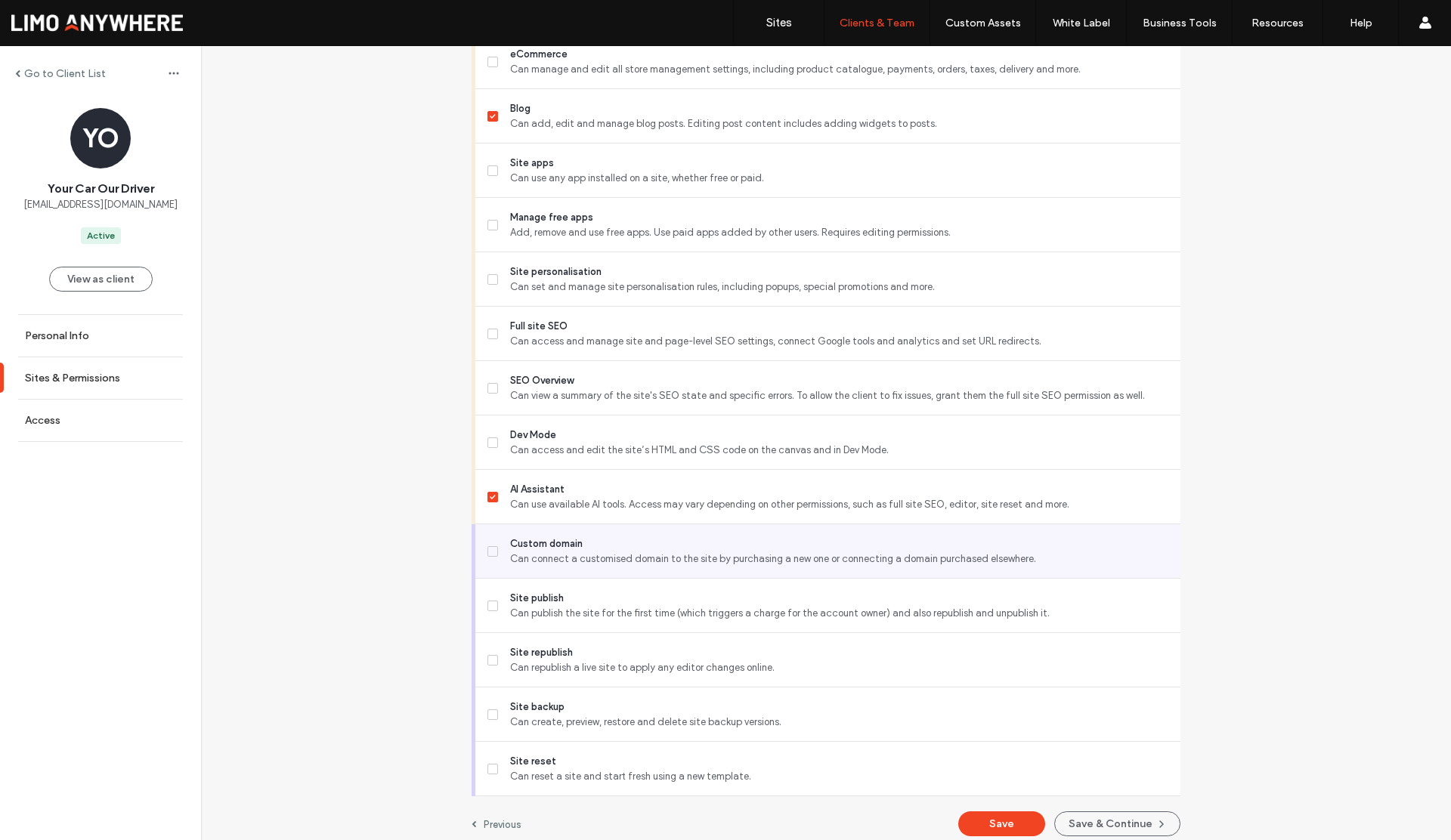
scroll to position [1052, 0]
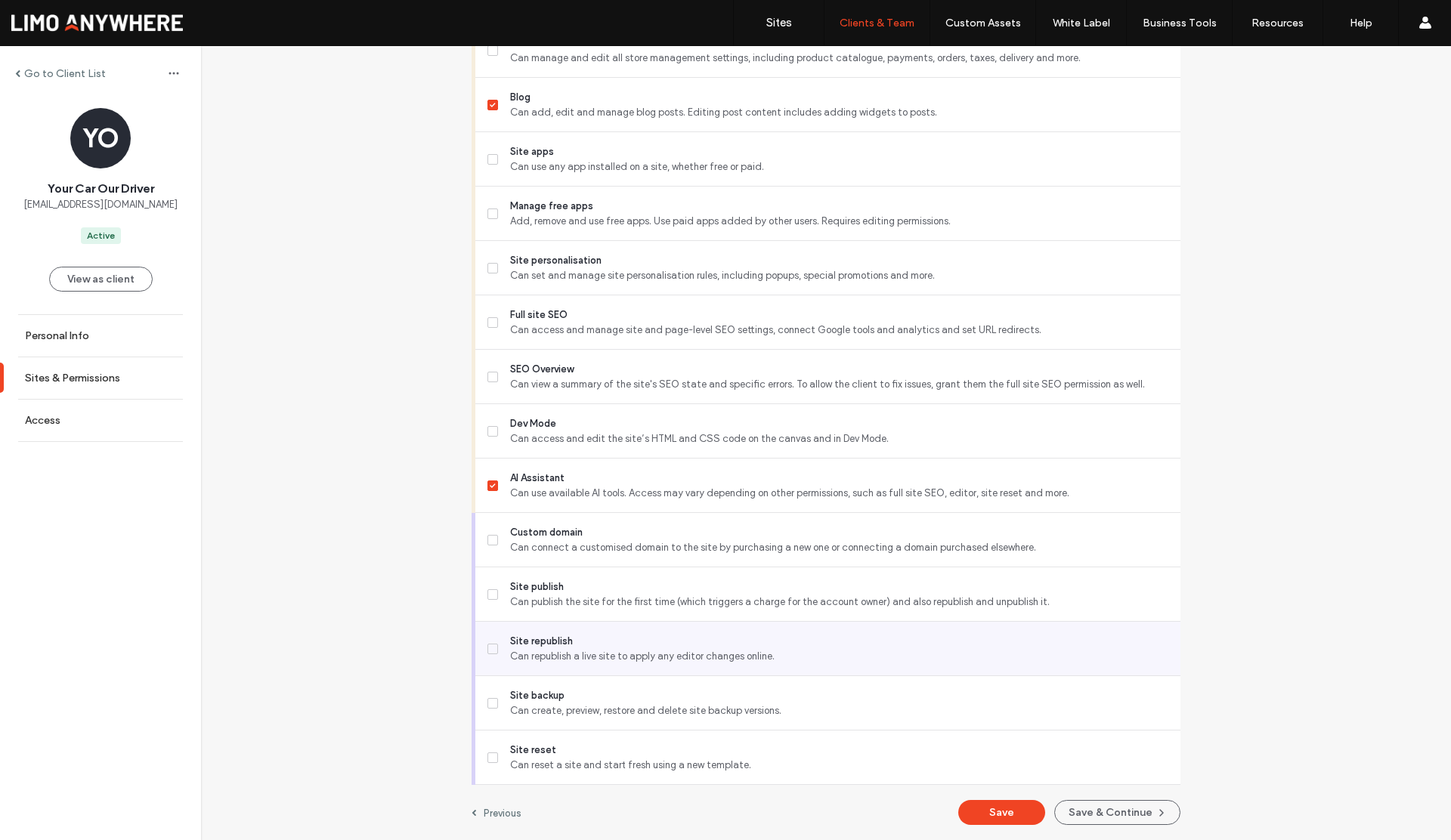
click at [532, 642] on span "Site republish" at bounding box center [840, 642] width 658 height 15
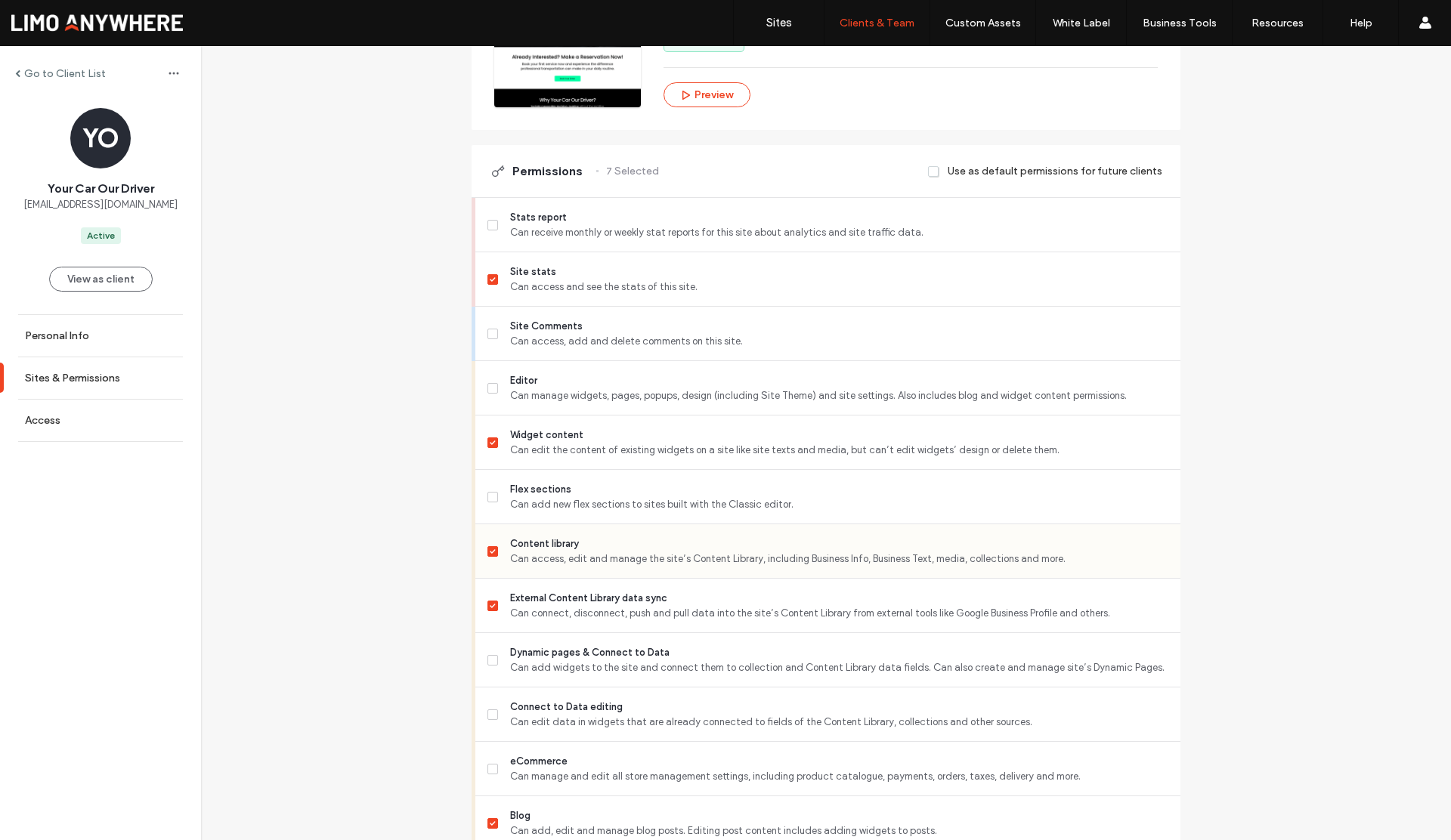
scroll to position [437, 0]
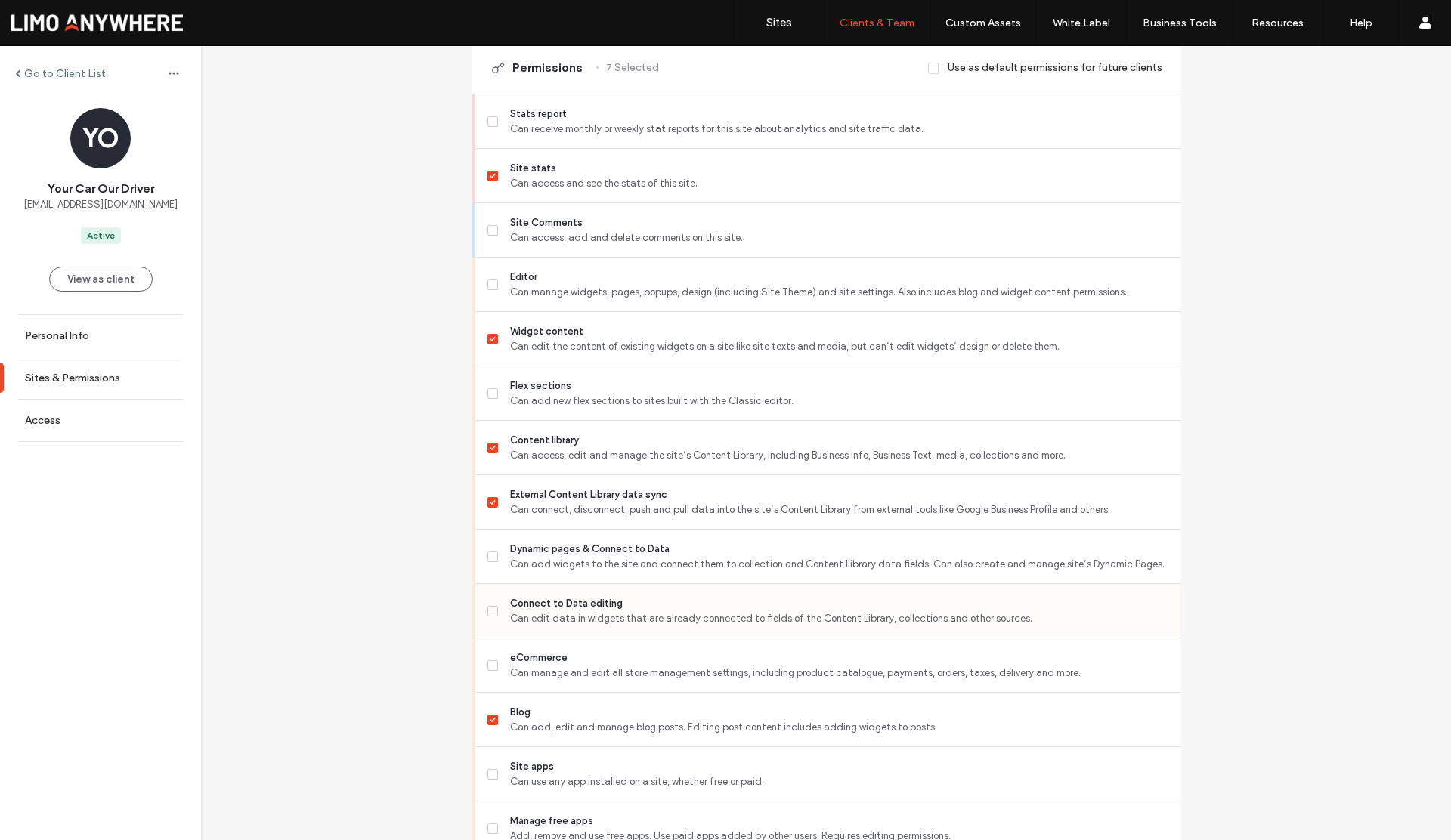
click at [488, 607] on span at bounding box center [493, 611] width 10 height 10
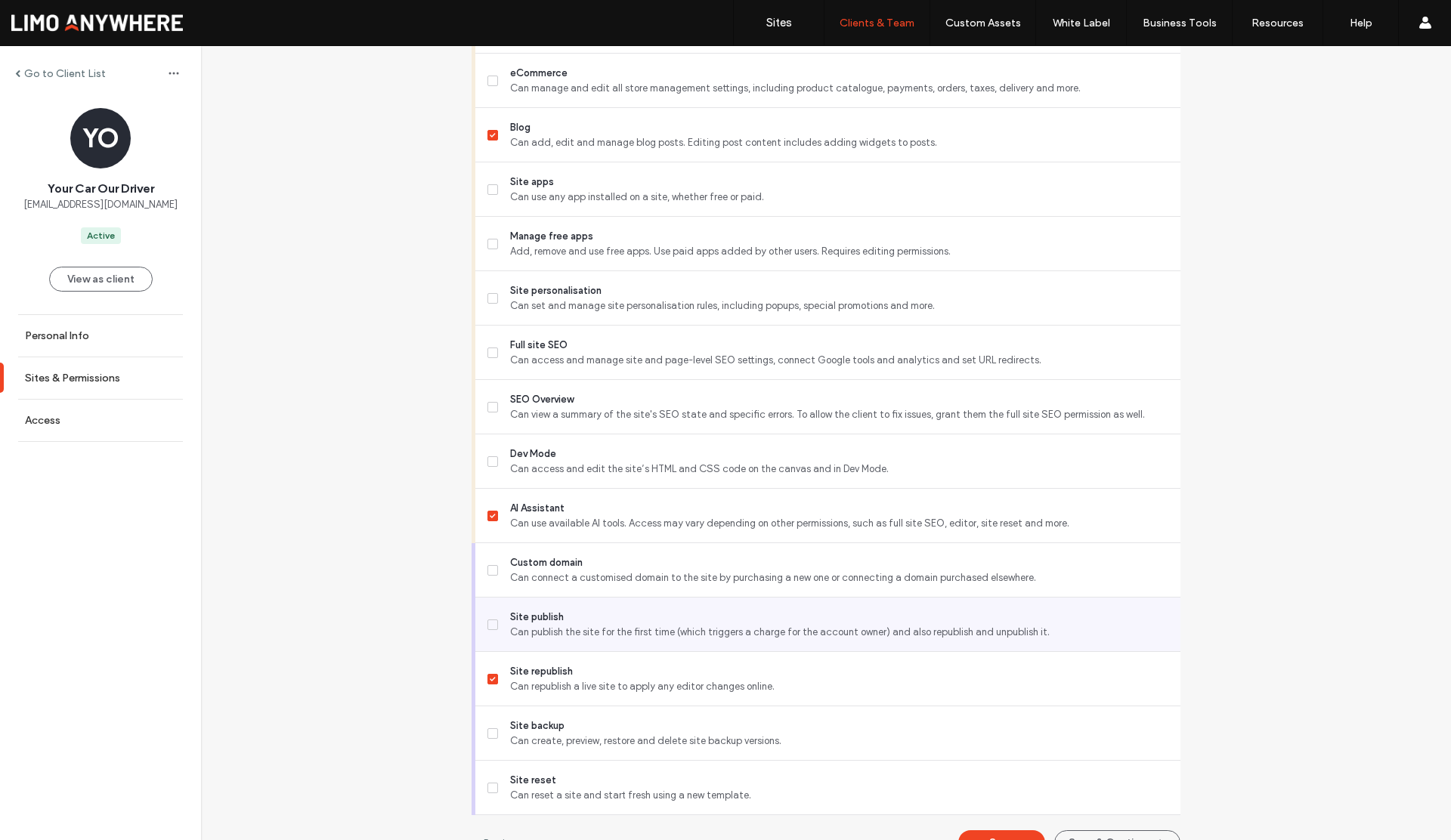
scroll to position [1052, 0]
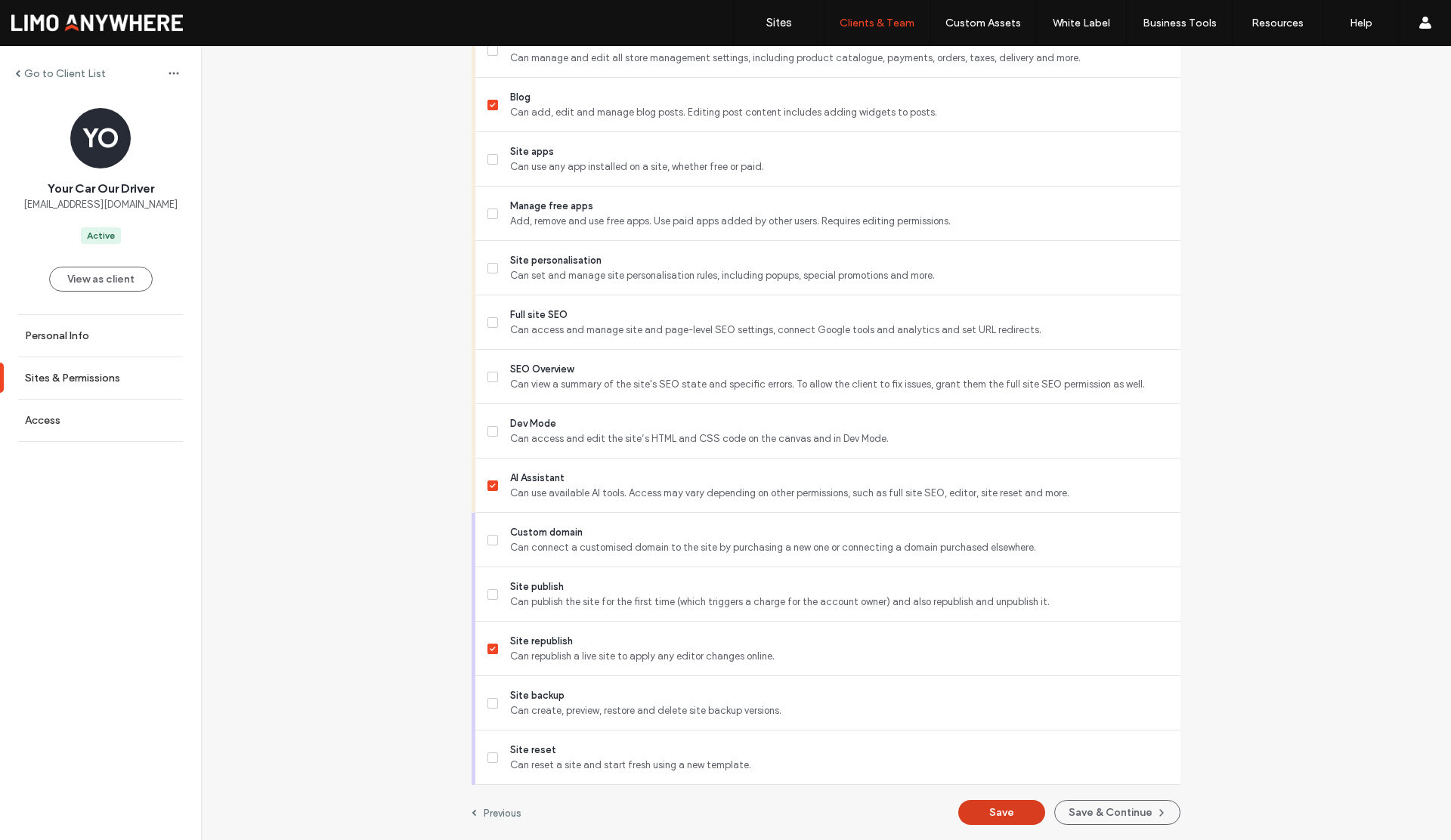
click at [1002, 809] on button "Save" at bounding box center [1002, 812] width 87 height 25
click at [69, 74] on label "Go to Client List" at bounding box center [65, 73] width 81 height 13
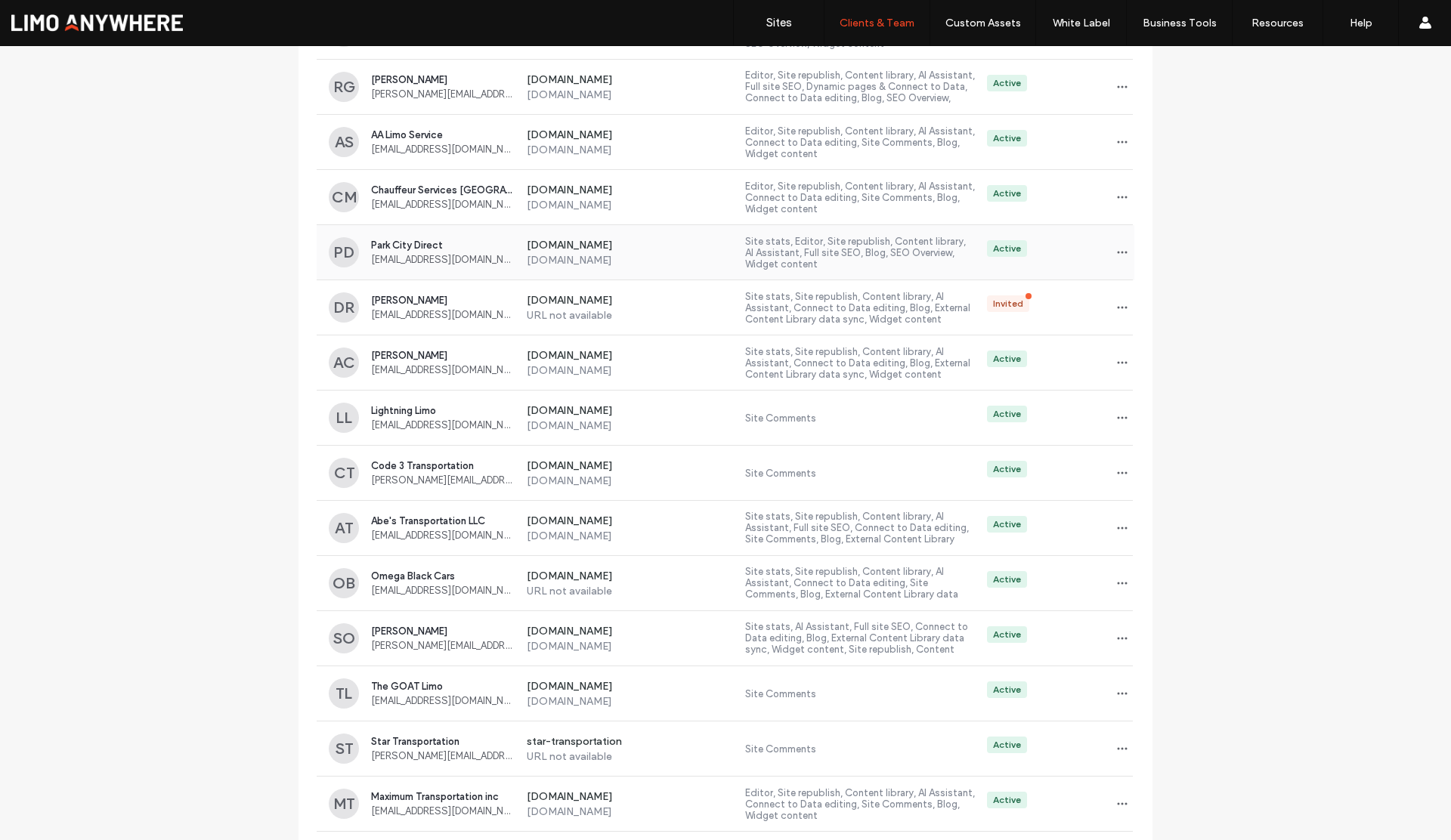
scroll to position [3486, 0]
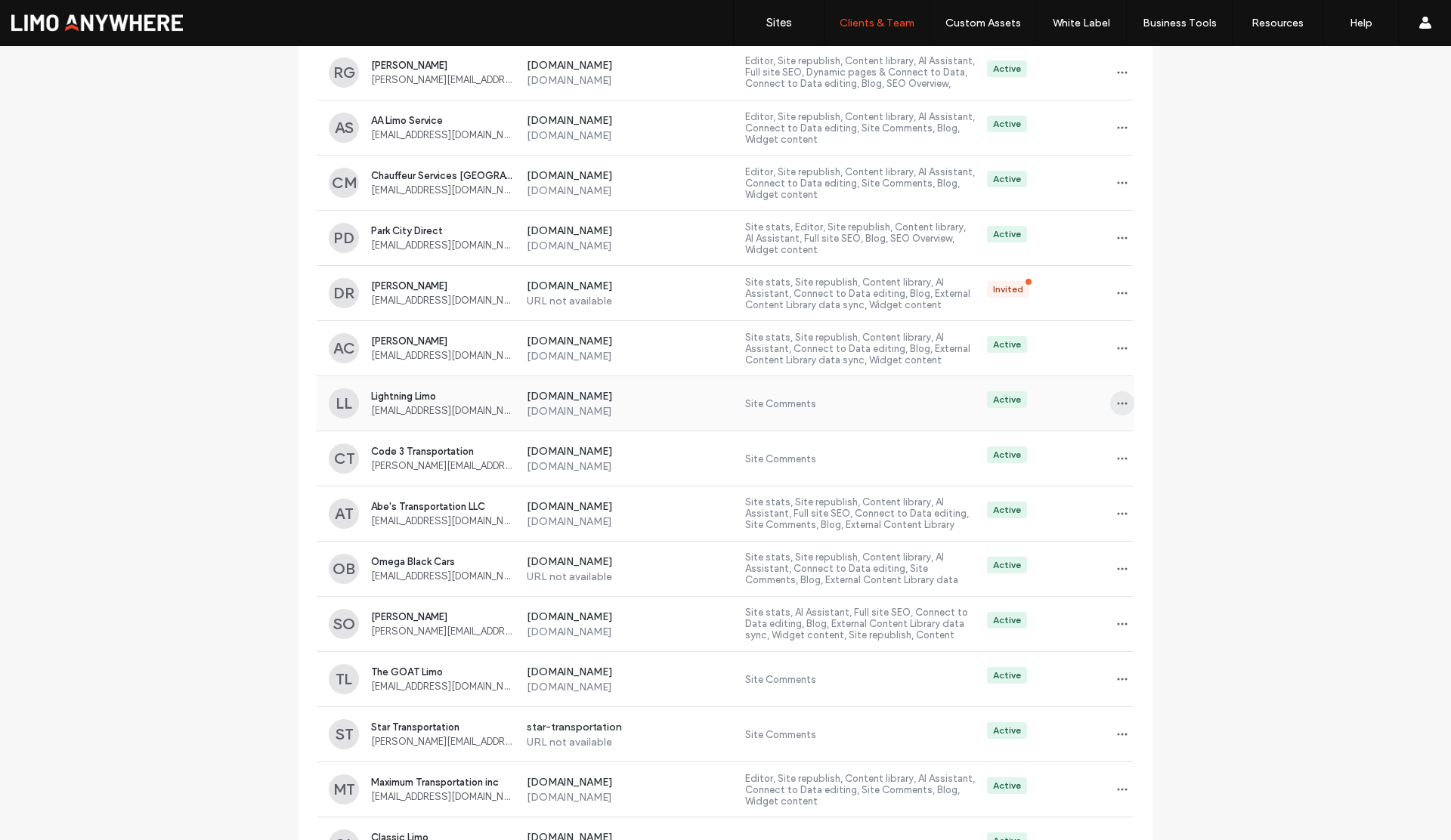
click at [1117, 405] on icon "button" at bounding box center [1123, 403] width 12 height 12
click at [1124, 437] on icon at bounding box center [1124, 442] width 12 height 12
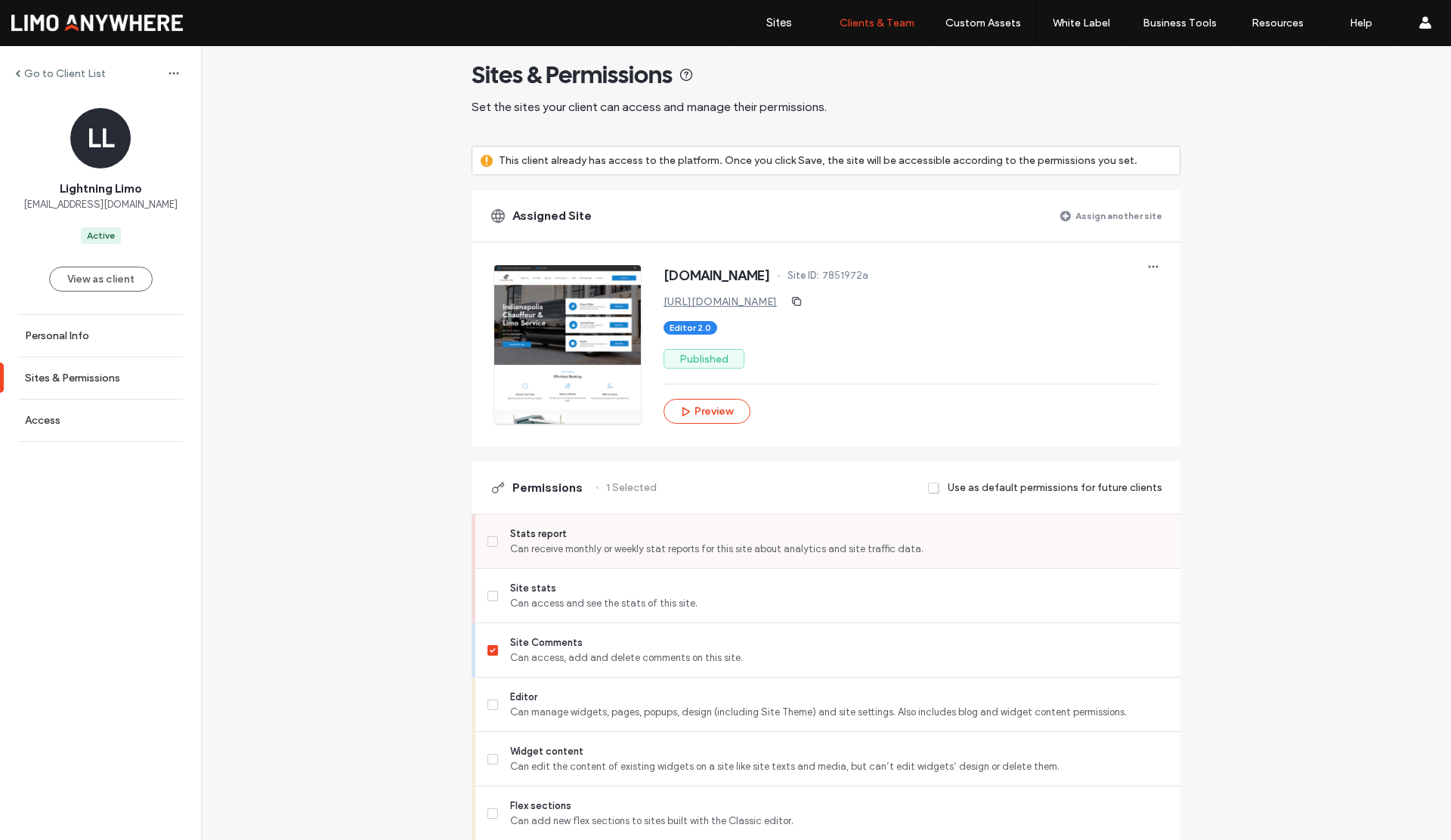
scroll to position [45, 0]
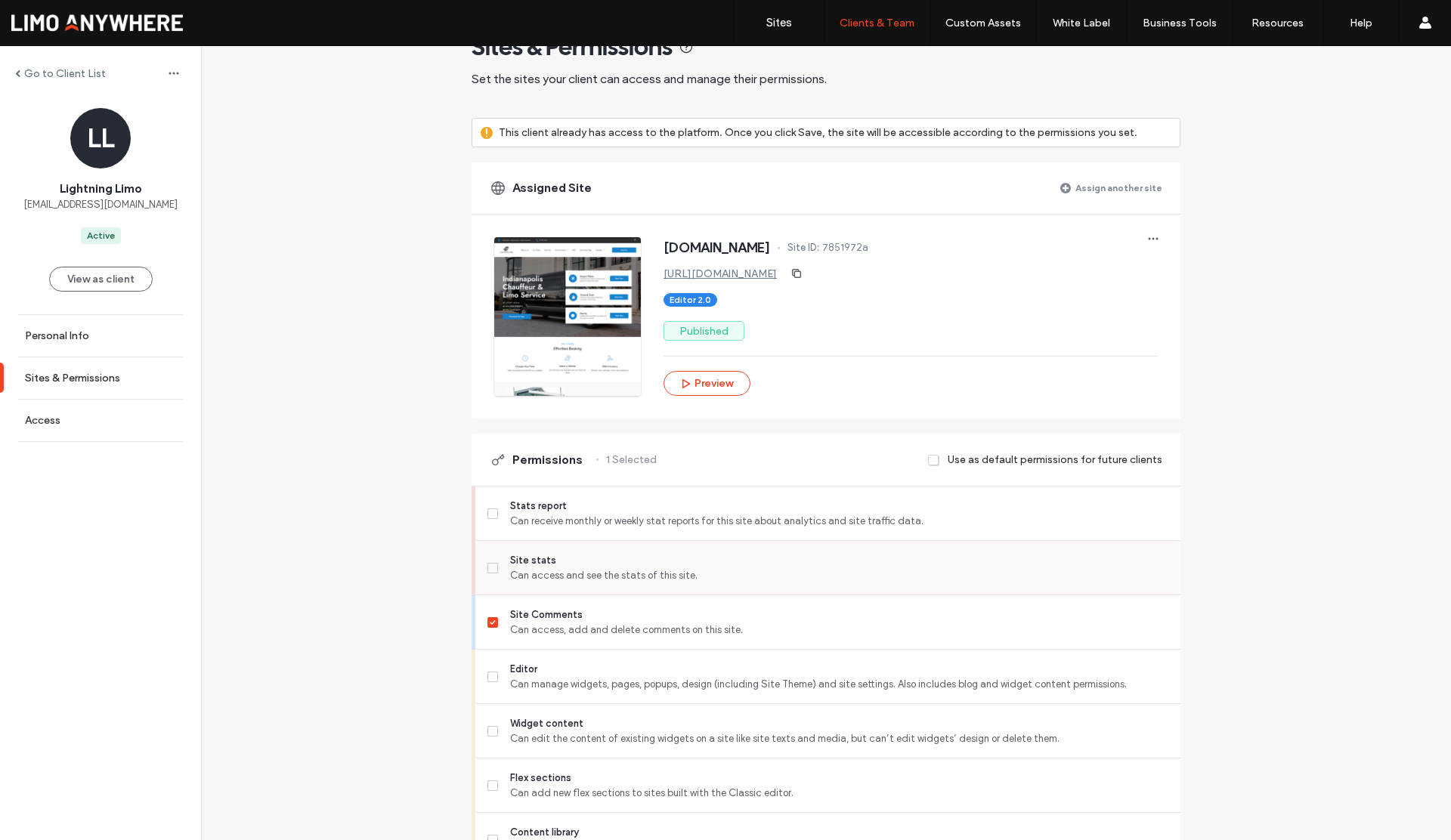
click at [490, 568] on icon at bounding box center [493, 568] width 5 height 4
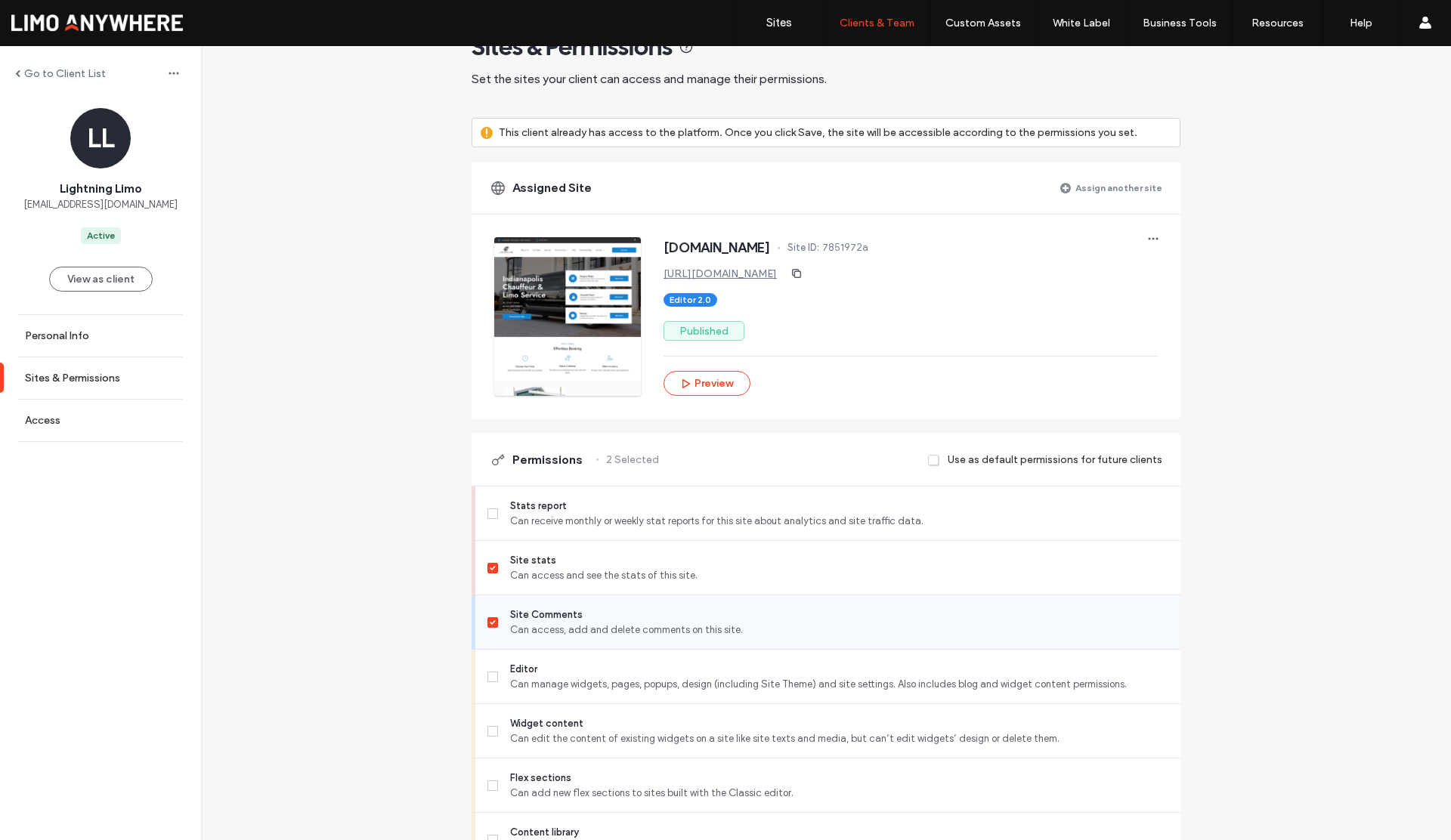
click at [490, 620] on icon at bounding box center [493, 622] width 6 height 4
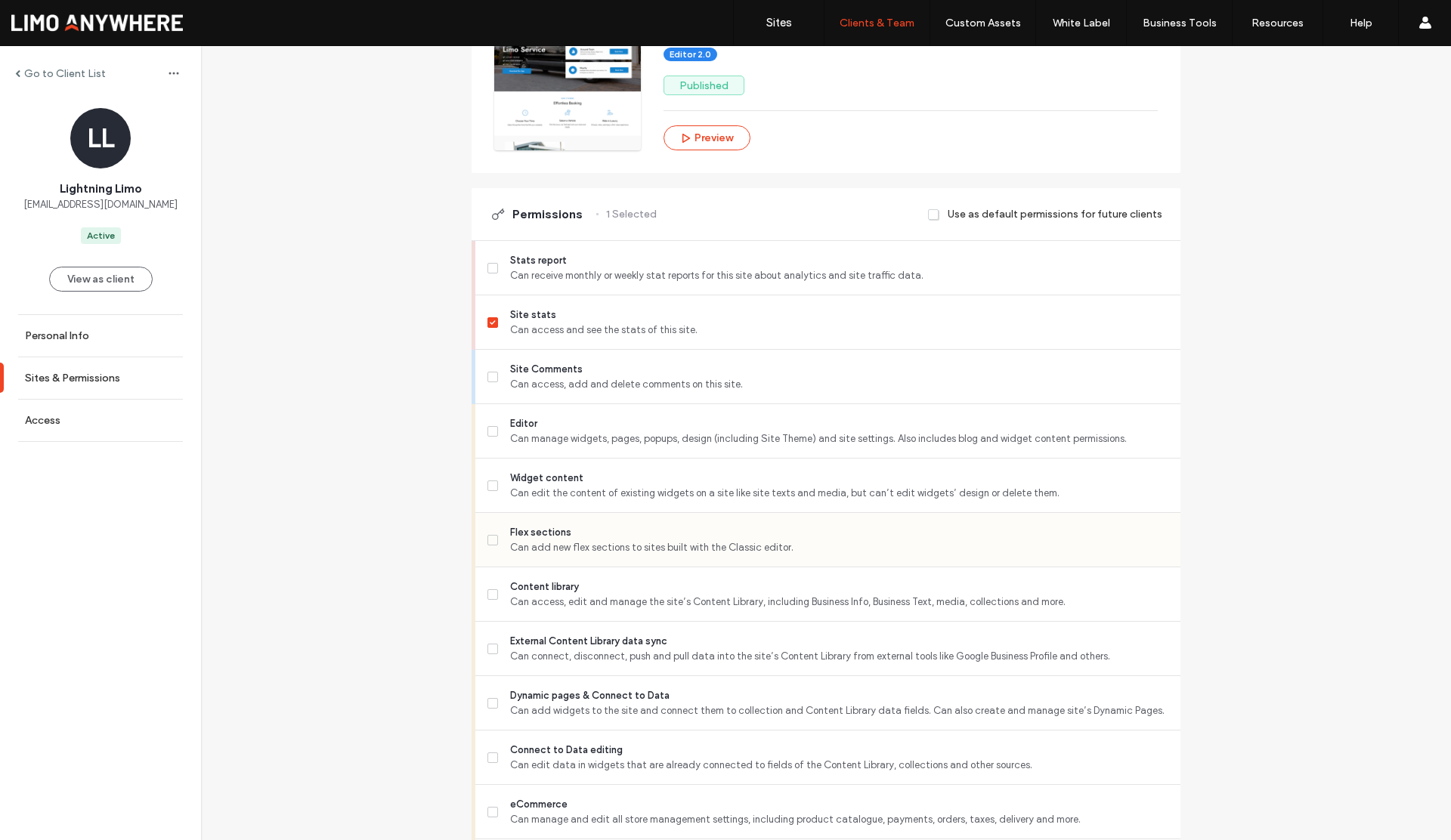
scroll to position [316, 0]
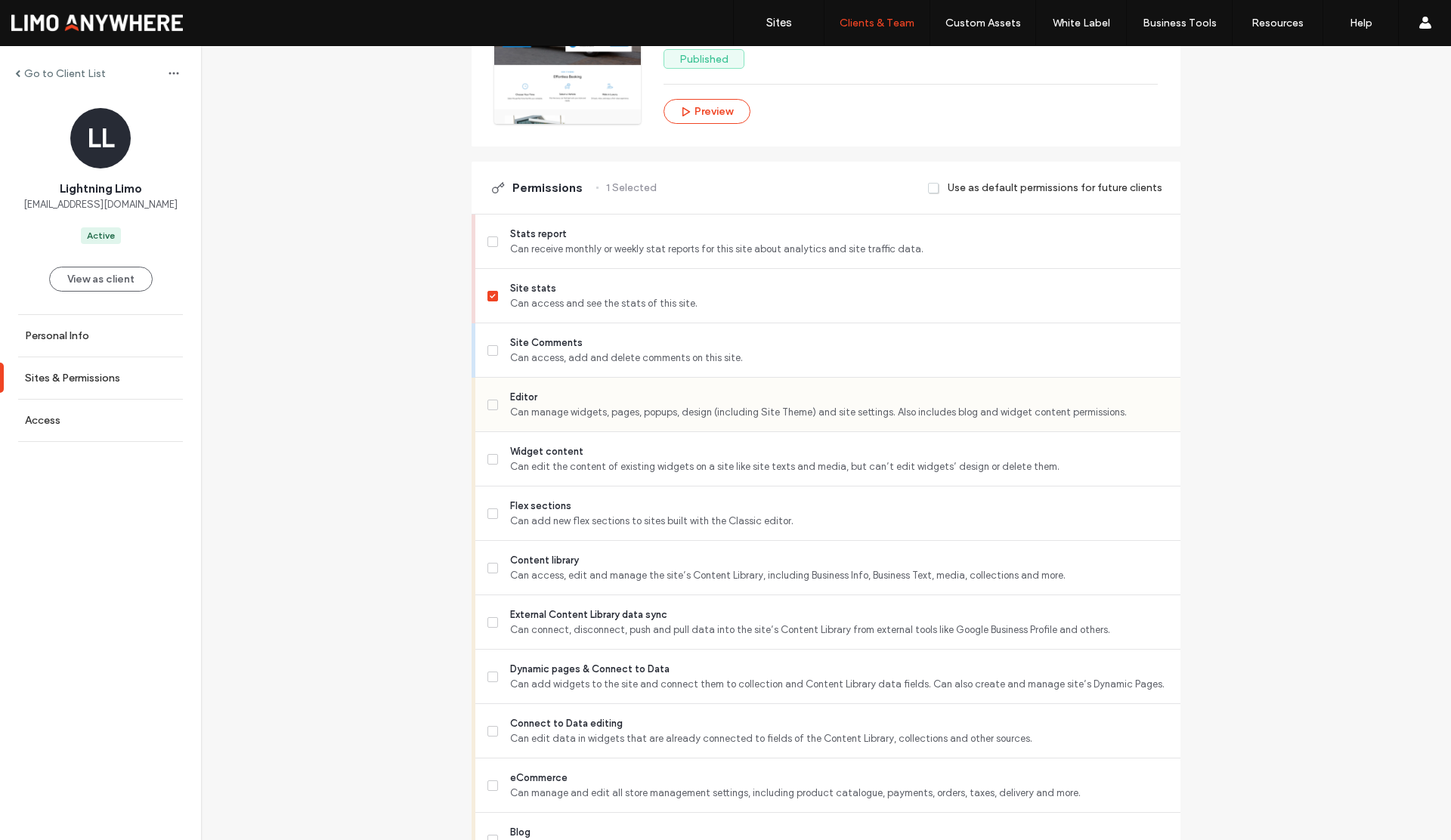
click at [490, 404] on icon at bounding box center [493, 404] width 5 height 4
click at [480, 507] on div "Flex sections Can add new flex sections to sites built with the Classic editor." at bounding box center [829, 514] width 706 height 54
click at [490, 561] on label "Content library Can access, edit and manage the site’s Content Library, includi…" at bounding box center [828, 568] width 681 height 31
drag, startPoint x: 490, startPoint y: 619, endPoint x: 491, endPoint y: 638, distance: 19.0
click at [490, 620] on icon at bounding box center [493, 622] width 6 height 4
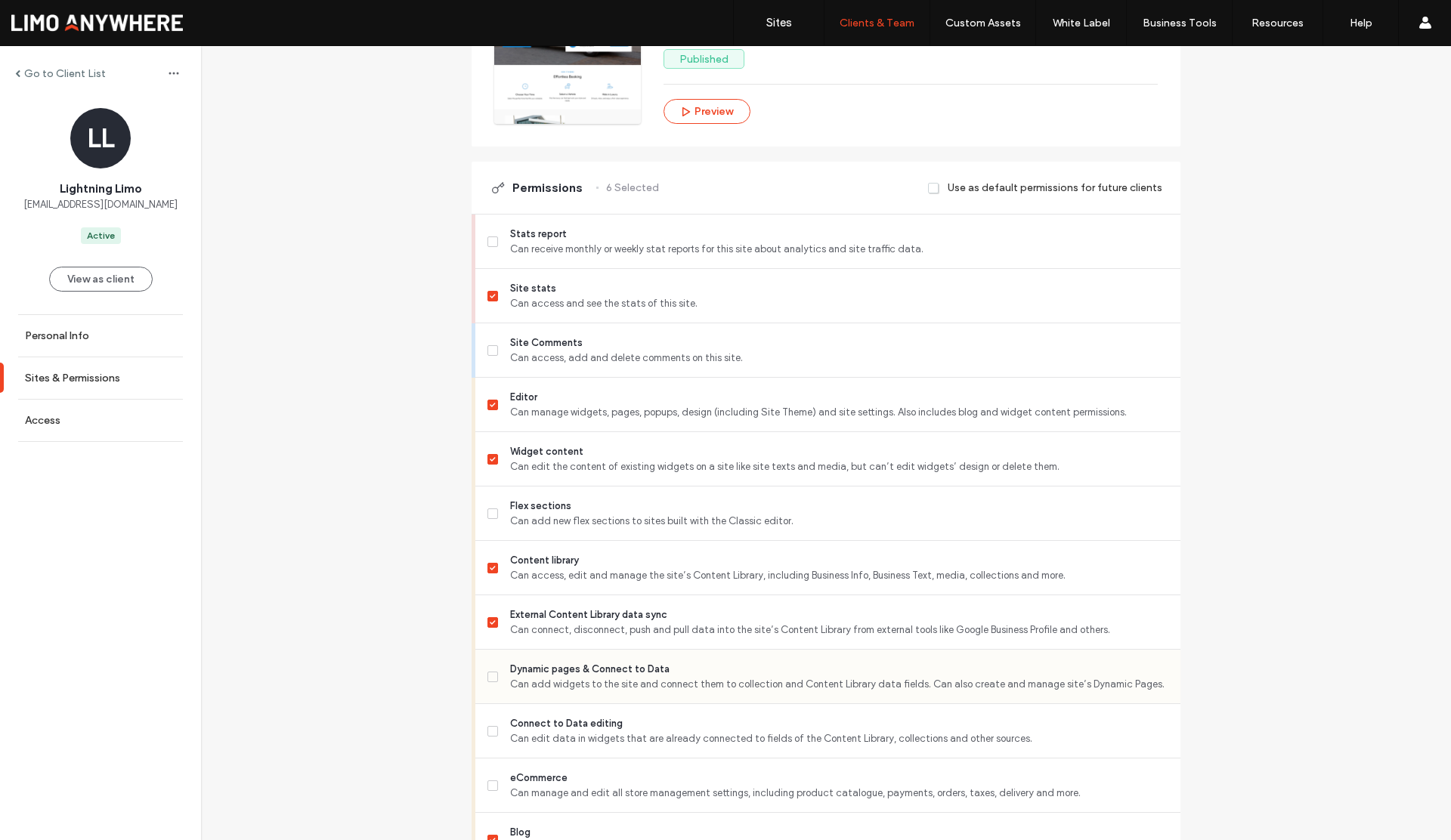
drag, startPoint x: 491, startPoint y: 666, endPoint x: 492, endPoint y: 708, distance: 42.0
click at [491, 667] on label "Dynamic pages & Connect to Data Can add widgets to the site and connect them to…" at bounding box center [828, 677] width 681 height 31
click at [490, 511] on icon at bounding box center [493, 513] width 6 height 4
click at [490, 403] on icon at bounding box center [493, 404] width 6 height 4
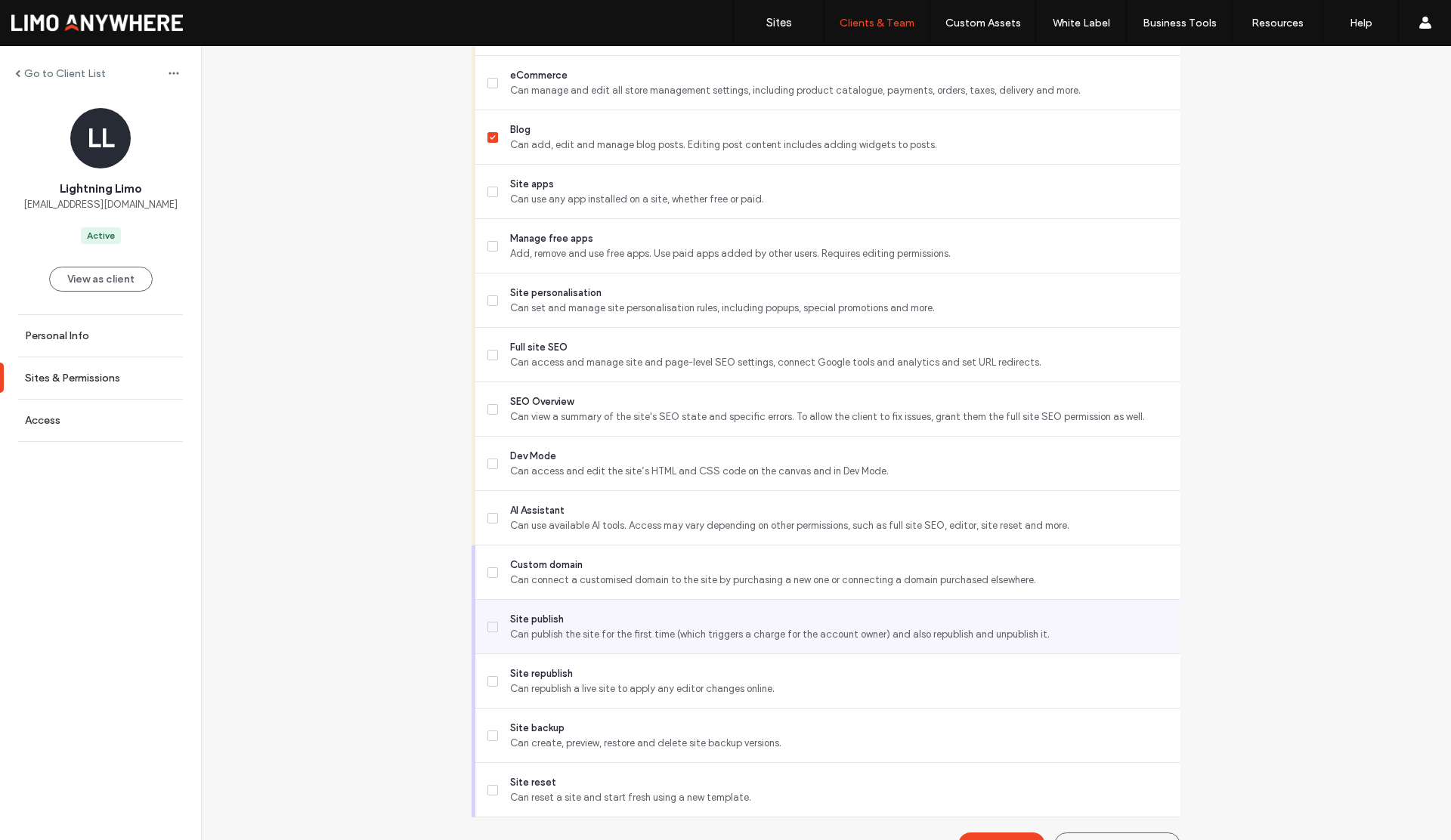
scroll to position [1052, 0]
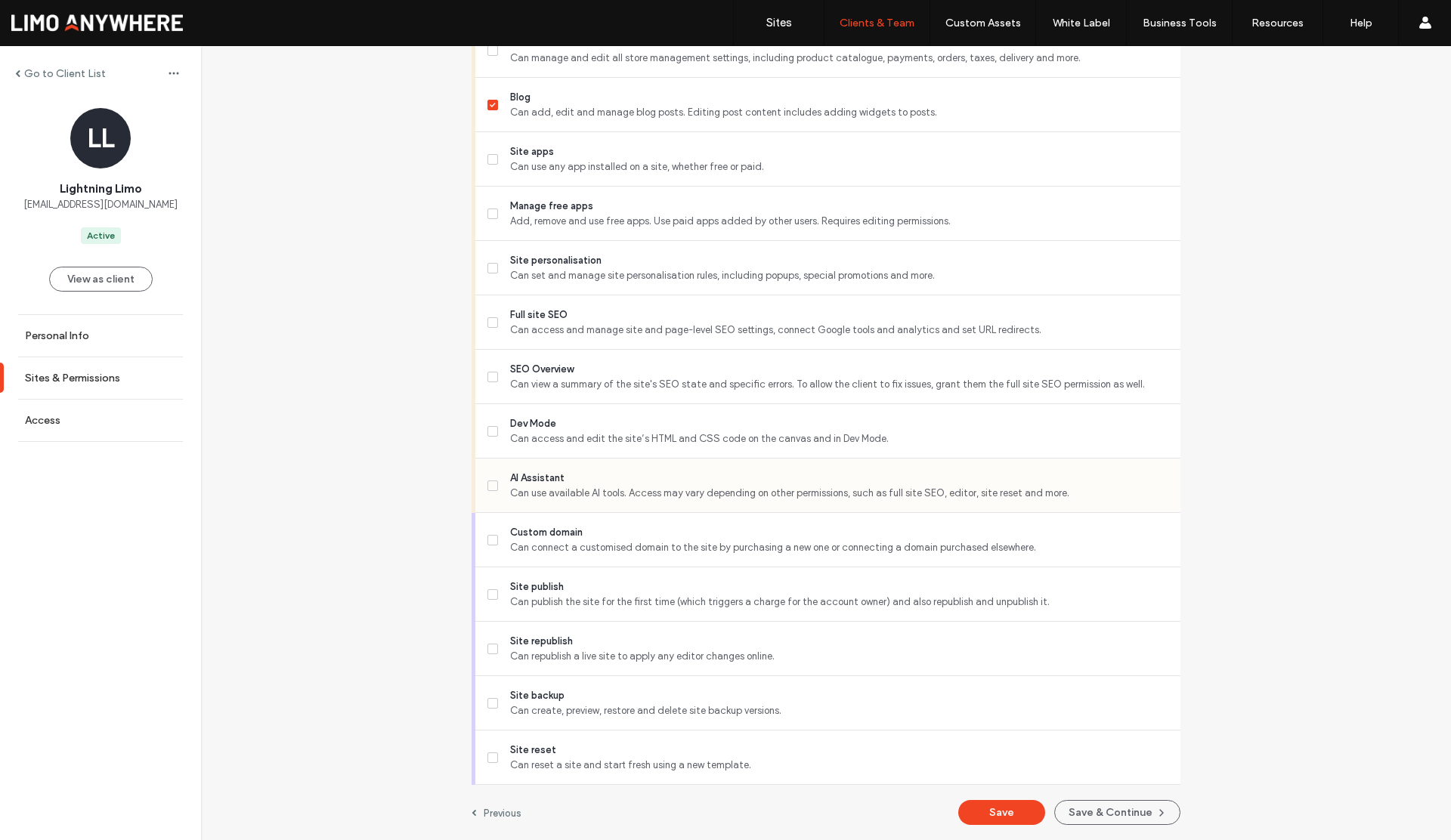
click at [490, 482] on span at bounding box center [493, 486] width 10 height 10
click at [491, 646] on span at bounding box center [493, 648] width 10 height 10
click at [982, 813] on button "Save" at bounding box center [1002, 812] width 87 height 25
click at [73, 74] on label "Go to Client List" at bounding box center [65, 73] width 81 height 13
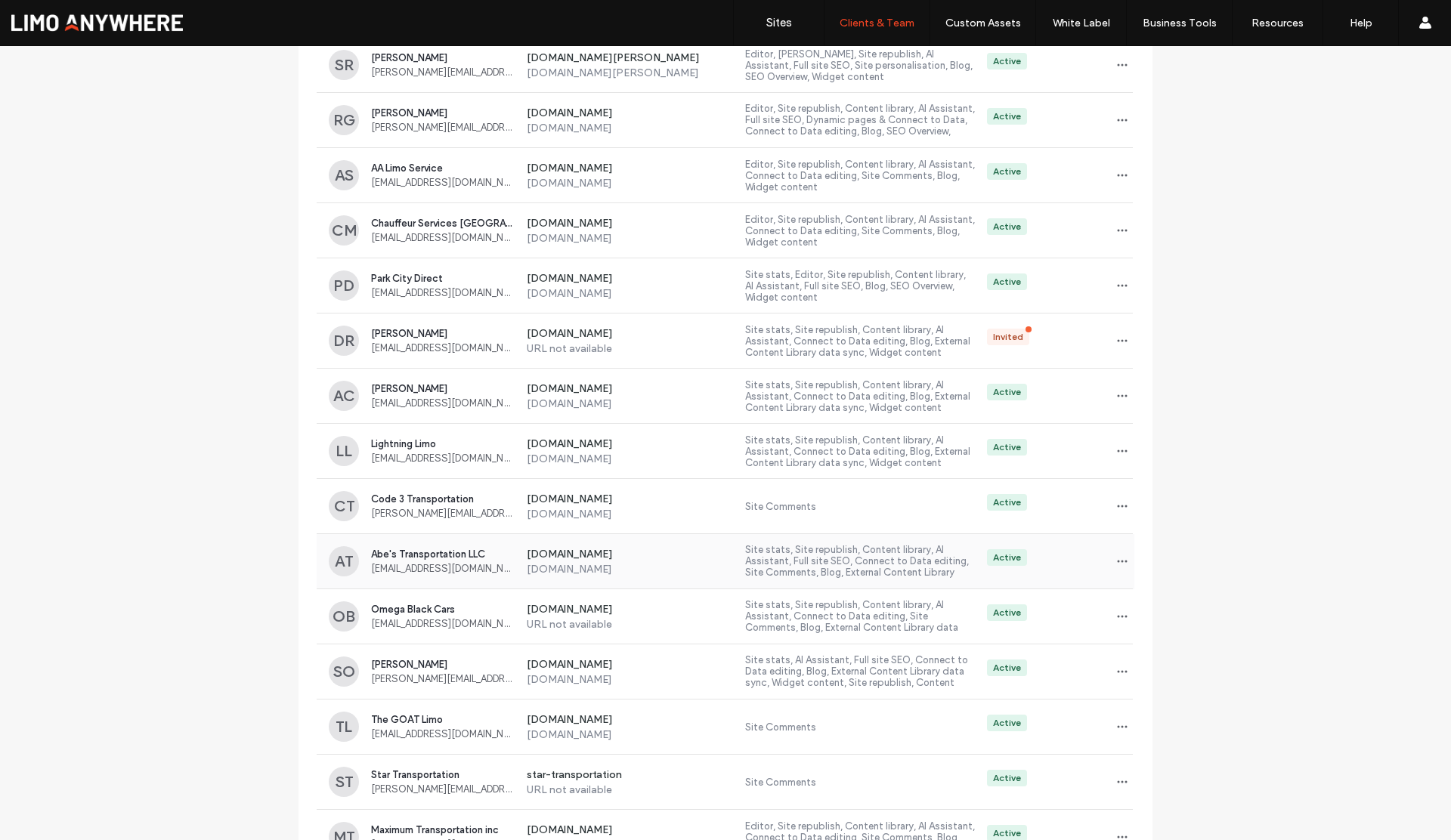
scroll to position [3474, 0]
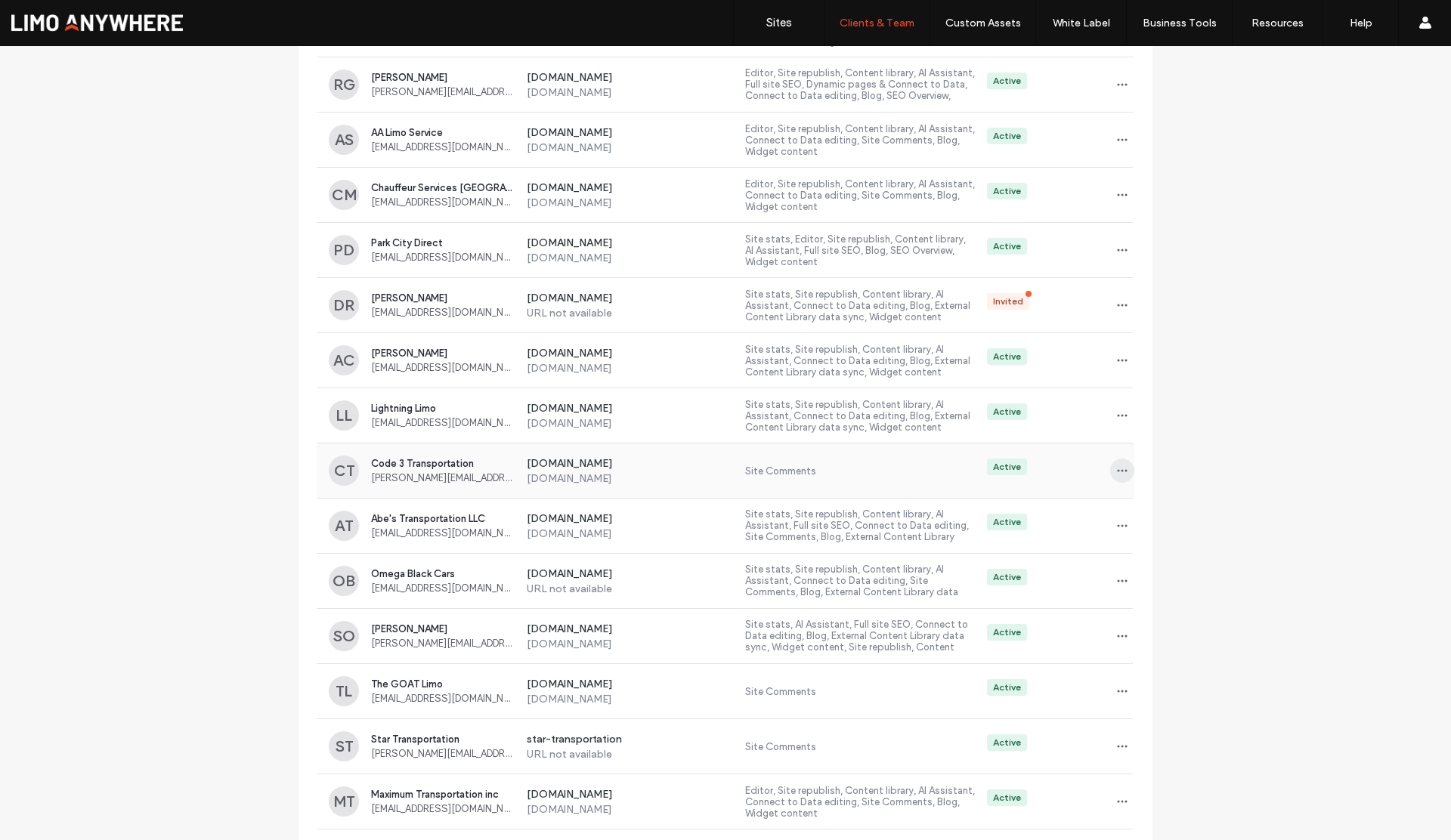
click at [1117, 469] on icon "button" at bounding box center [1123, 470] width 12 height 12
drag, startPoint x: 1174, startPoint y: 510, endPoint x: 1124, endPoint y: 509, distance: 50.0
click at [1173, 510] on span "Sites & Permissions" at bounding box center [1179, 510] width 86 height 15
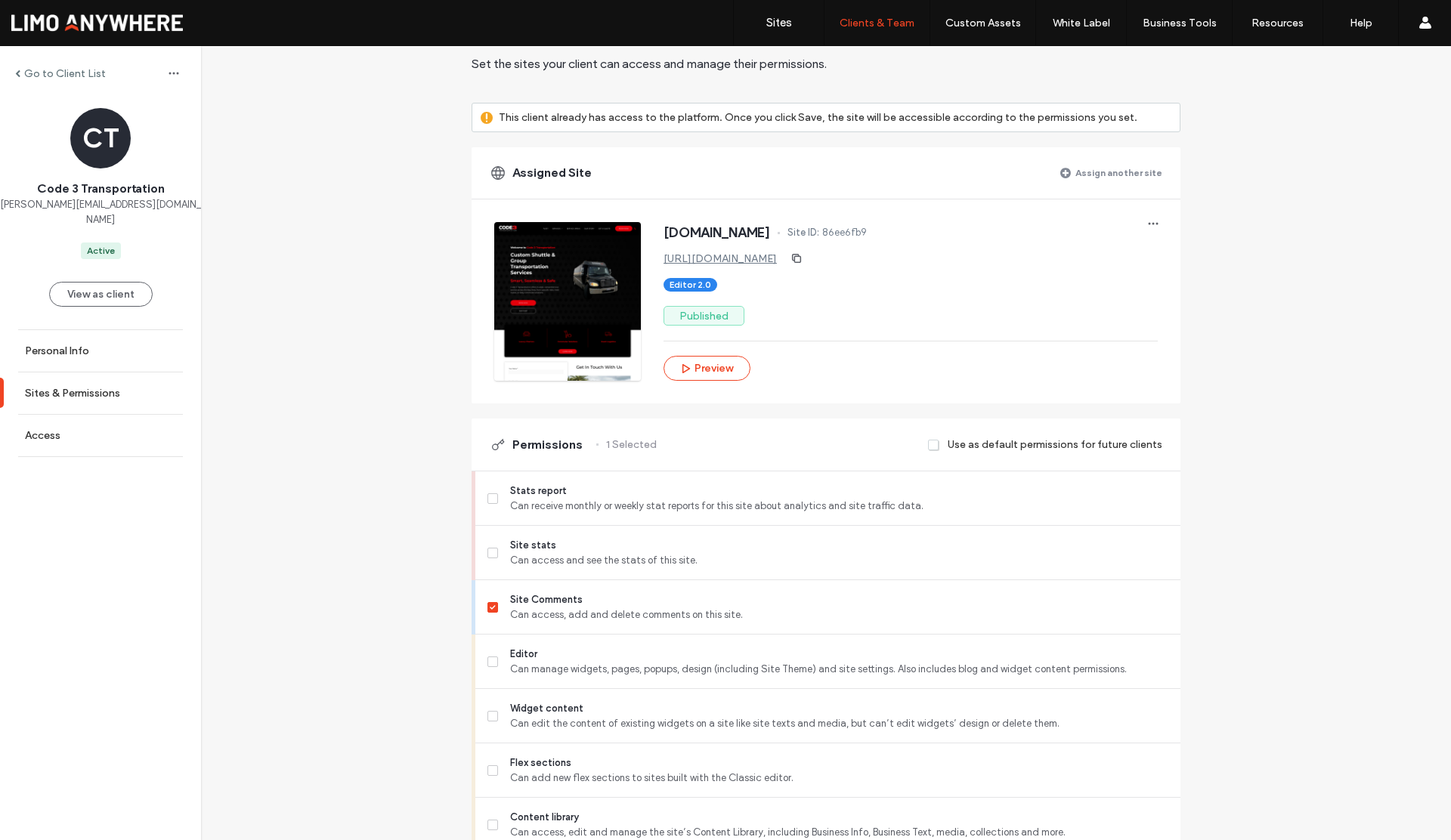
scroll to position [209, 0]
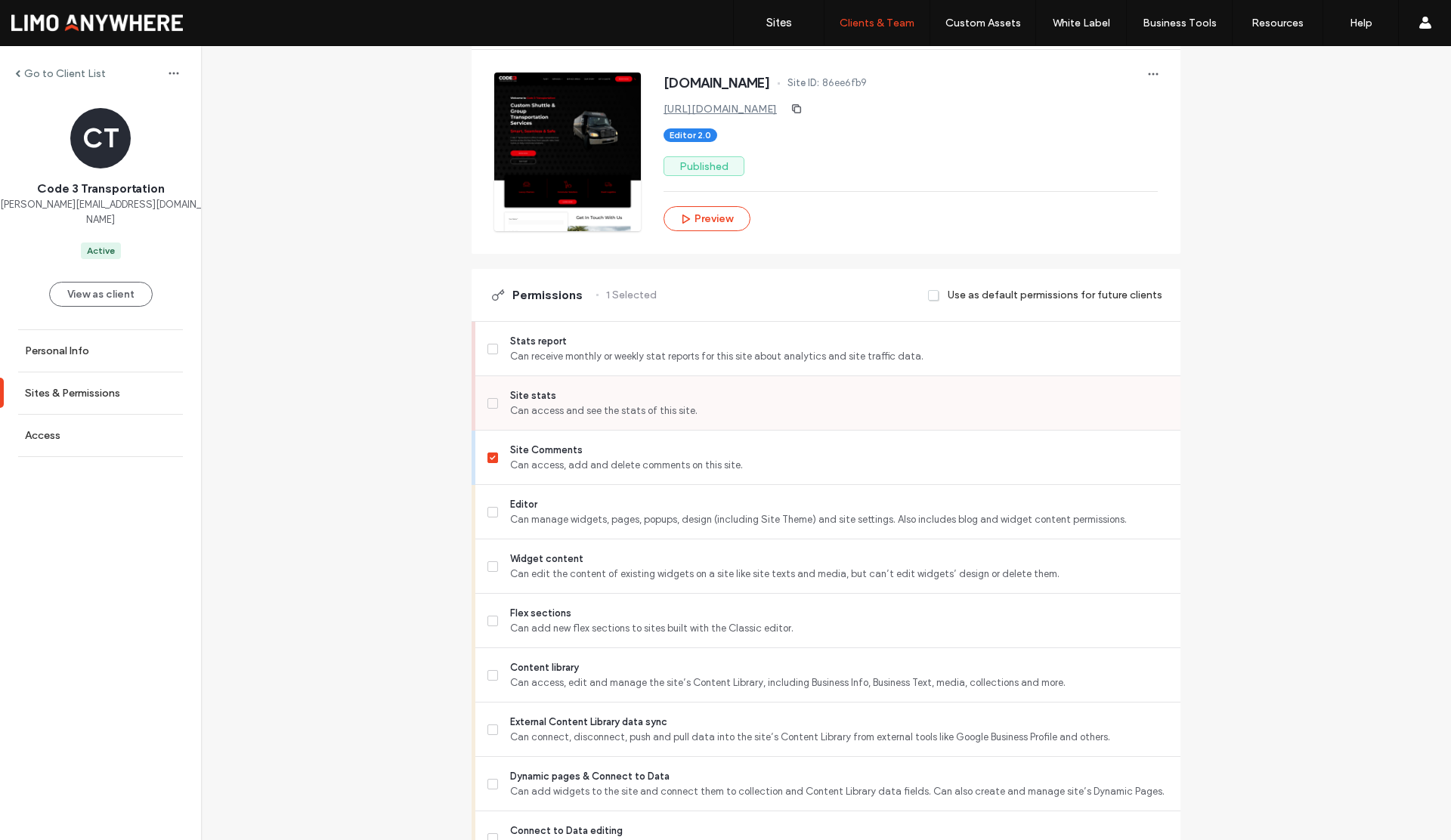
click at [490, 403] on icon at bounding box center [493, 403] width 6 height 4
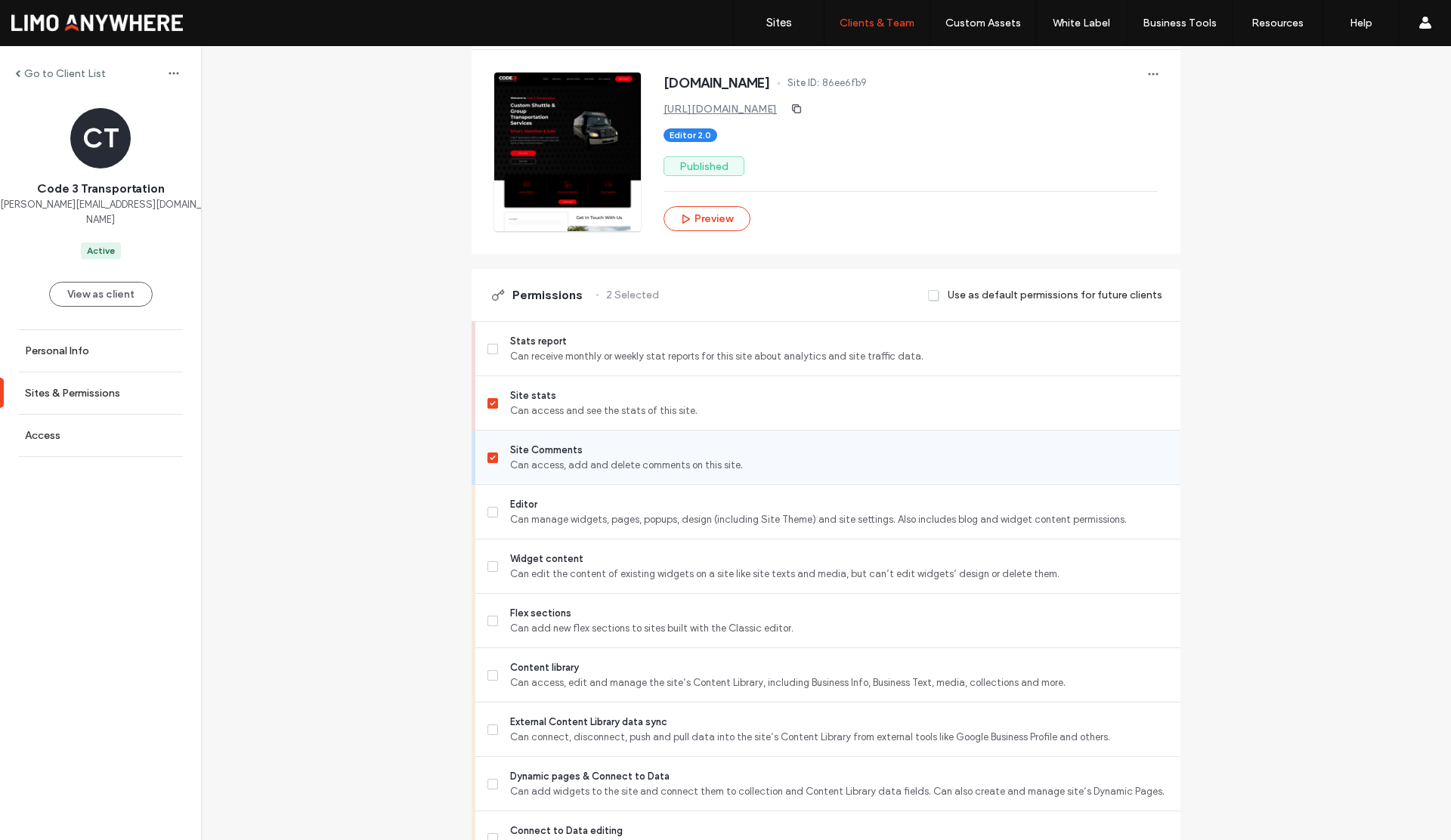
click at [490, 458] on icon at bounding box center [493, 458] width 6 height 4
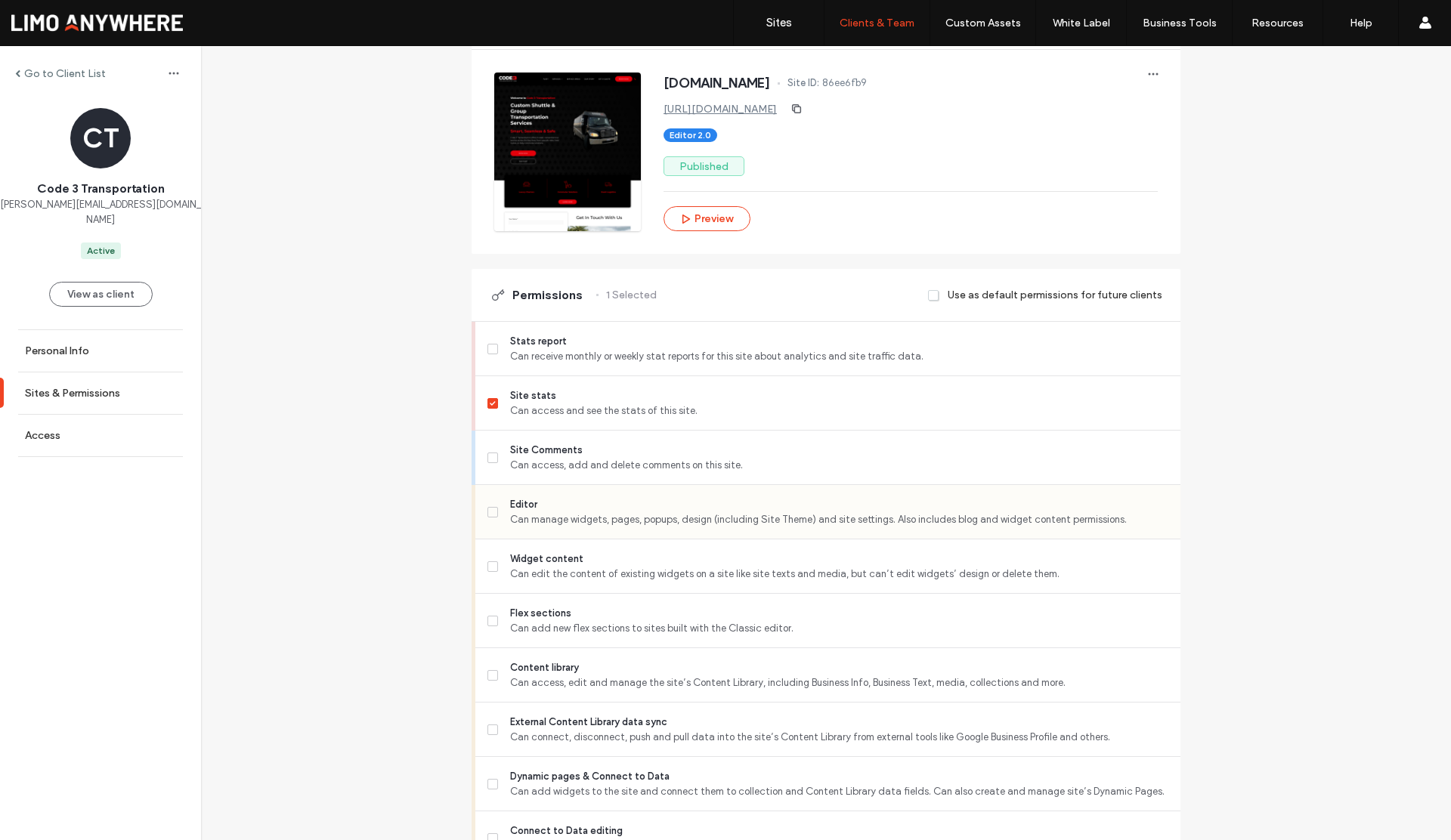
click at [488, 508] on span at bounding box center [493, 512] width 10 height 10
click at [490, 623] on span at bounding box center [493, 620] width 10 height 10
click at [488, 678] on span at bounding box center [493, 676] width 10 height 10
drag, startPoint x: 483, startPoint y: 733, endPoint x: 496, endPoint y: 751, distance: 22.2
click at [488, 737] on label "External Content Library data sync Can connect, disconnect, push and pull data …" at bounding box center [828, 730] width 681 height 31
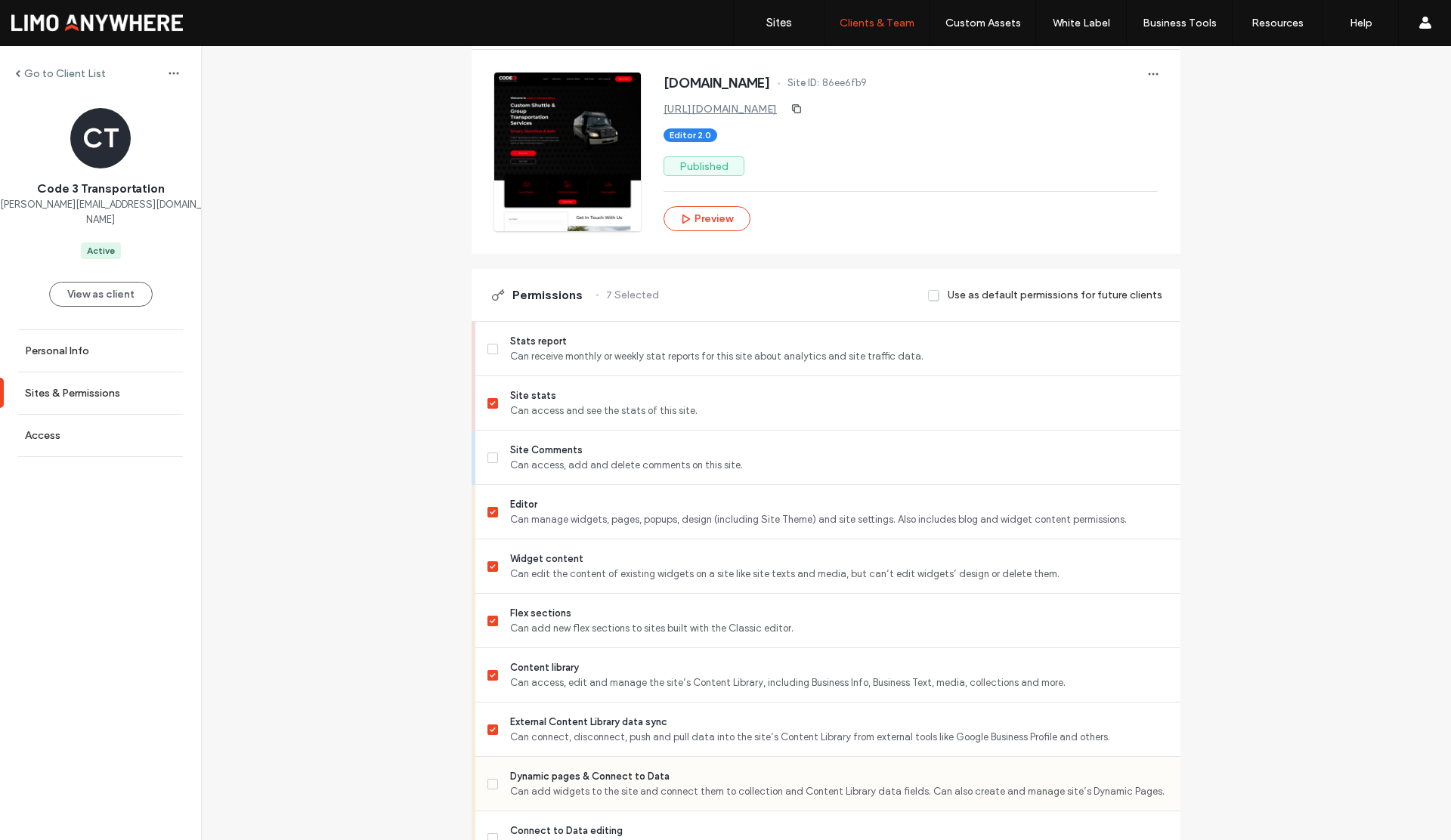
click at [490, 782] on icon at bounding box center [493, 784] width 6 height 4
click at [492, 832] on label "Connect to Data editing Can edit data in widgets that are already connected to …" at bounding box center [828, 839] width 681 height 31
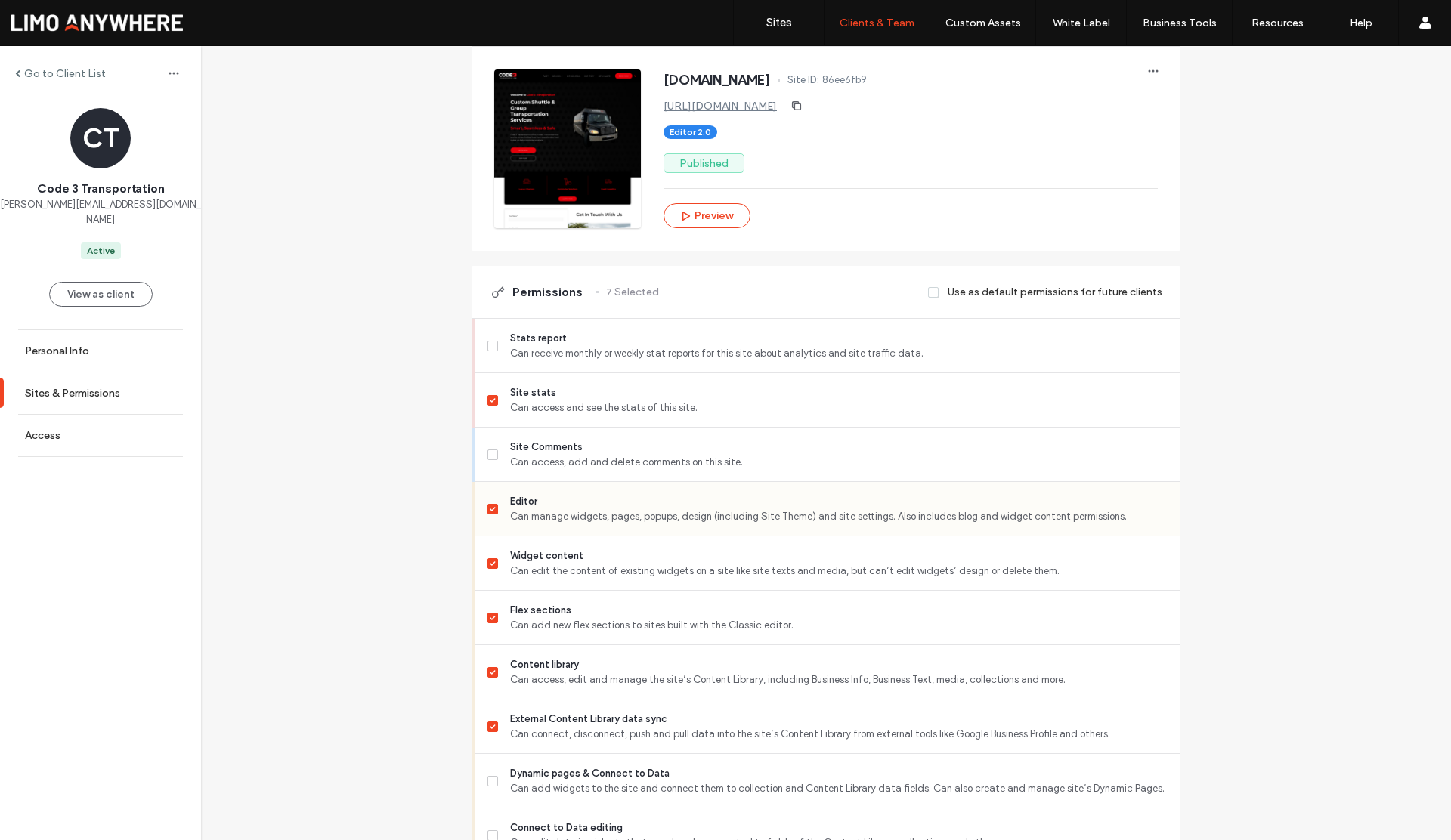
click at [490, 509] on icon at bounding box center [493, 509] width 5 height 4
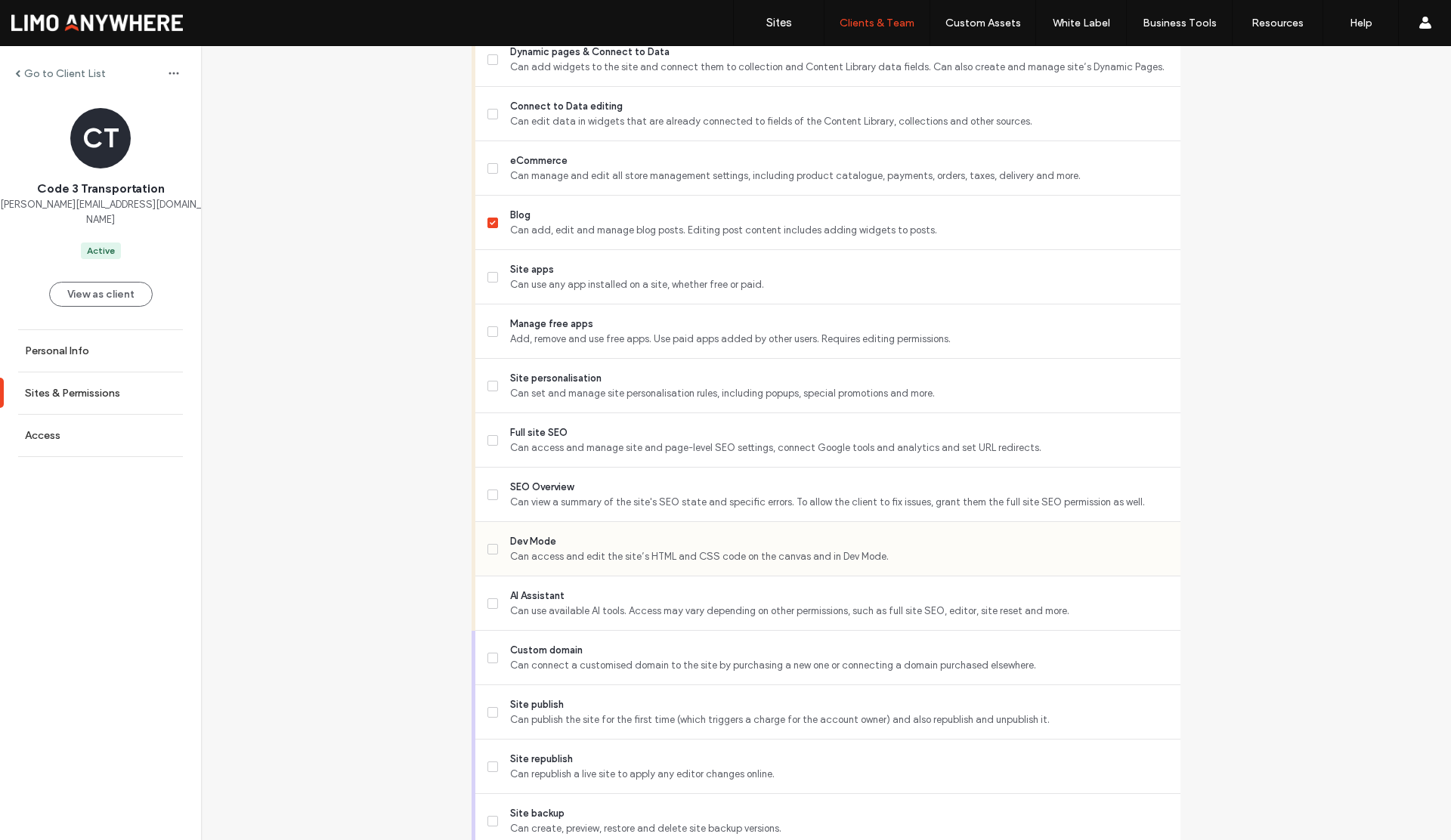
scroll to position [992, 0]
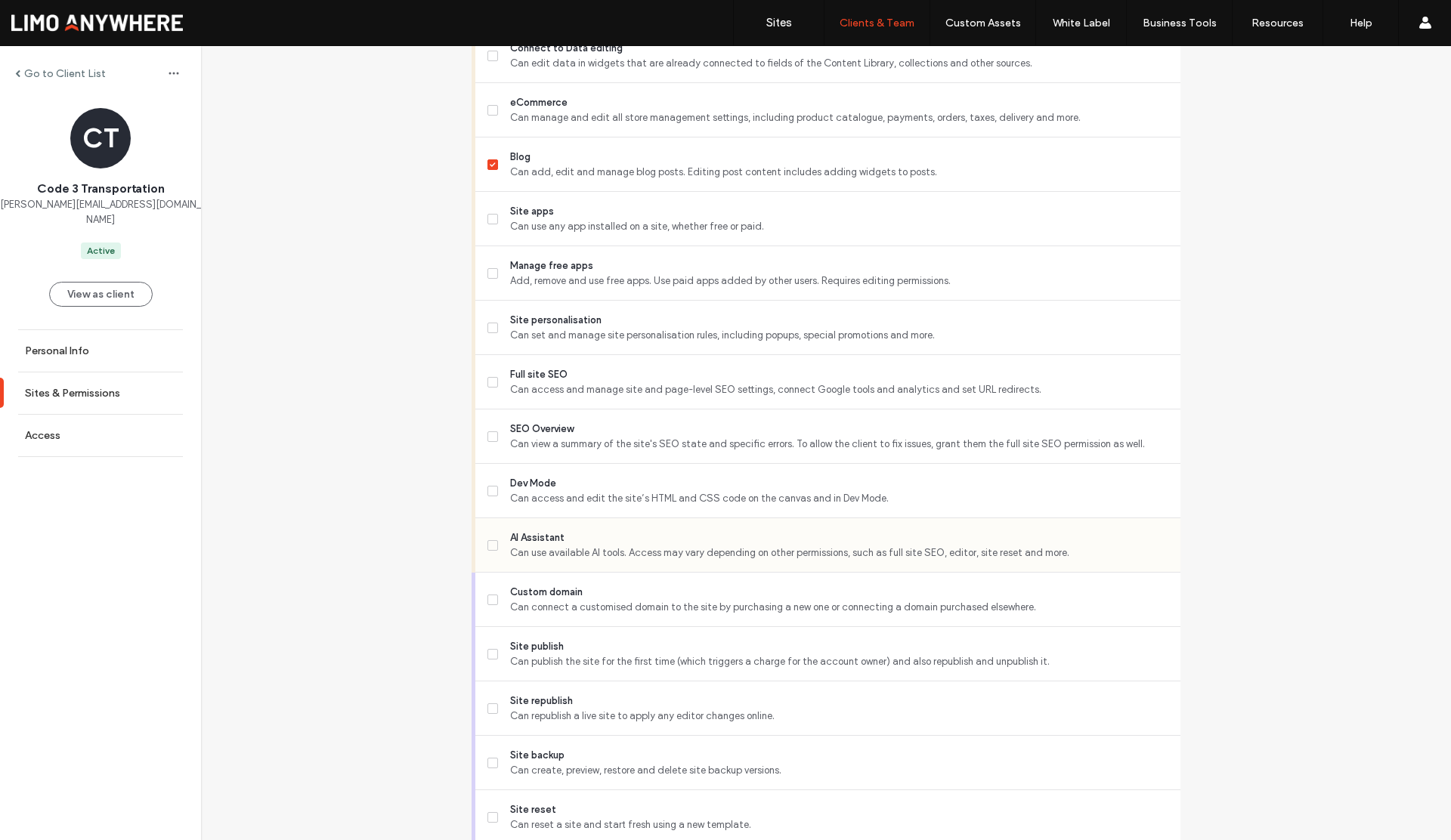
click at [488, 548] on span at bounding box center [493, 545] width 10 height 10
click at [491, 699] on label "Site republish Can republish a live site to apply any editor changes online." at bounding box center [828, 709] width 681 height 31
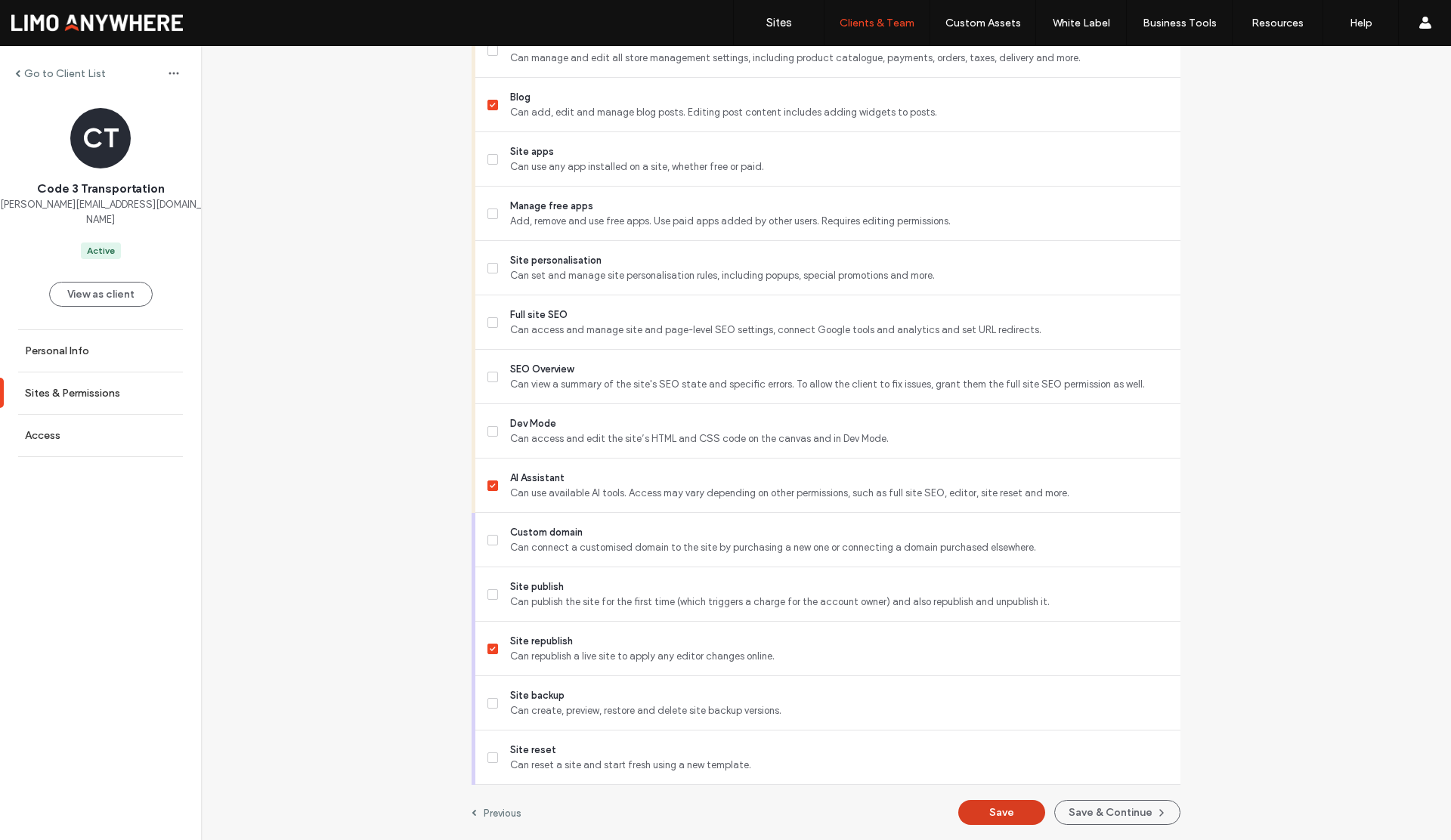
click at [979, 800] on button "Save" at bounding box center [1002, 812] width 87 height 25
click at [87, 73] on label "Go to Client List" at bounding box center [65, 73] width 81 height 13
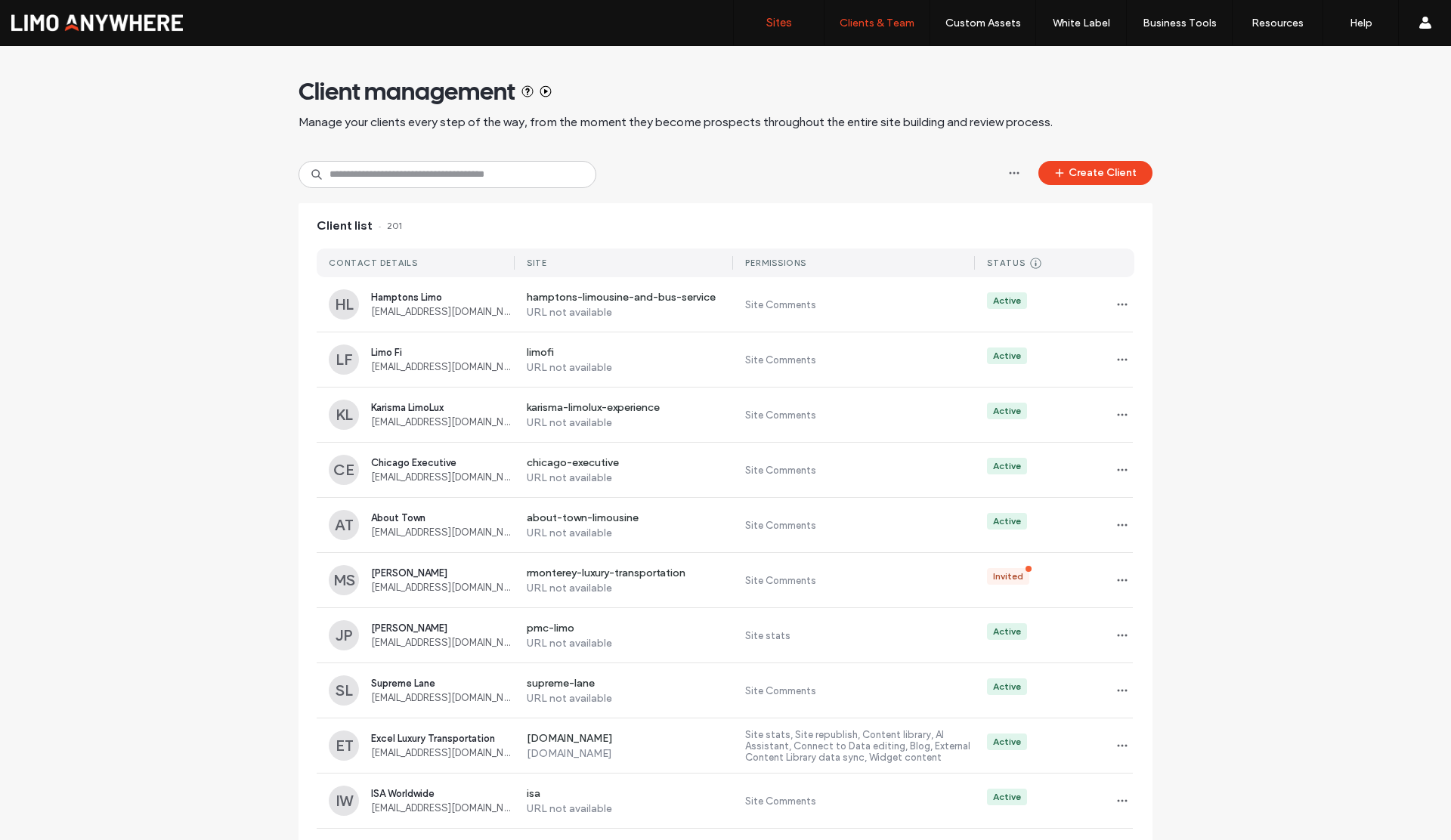
drag, startPoint x: 778, startPoint y: 21, endPoint x: 767, endPoint y: 25, distance: 11.7
click at [778, 22] on label "Sites" at bounding box center [779, 23] width 25 height 14
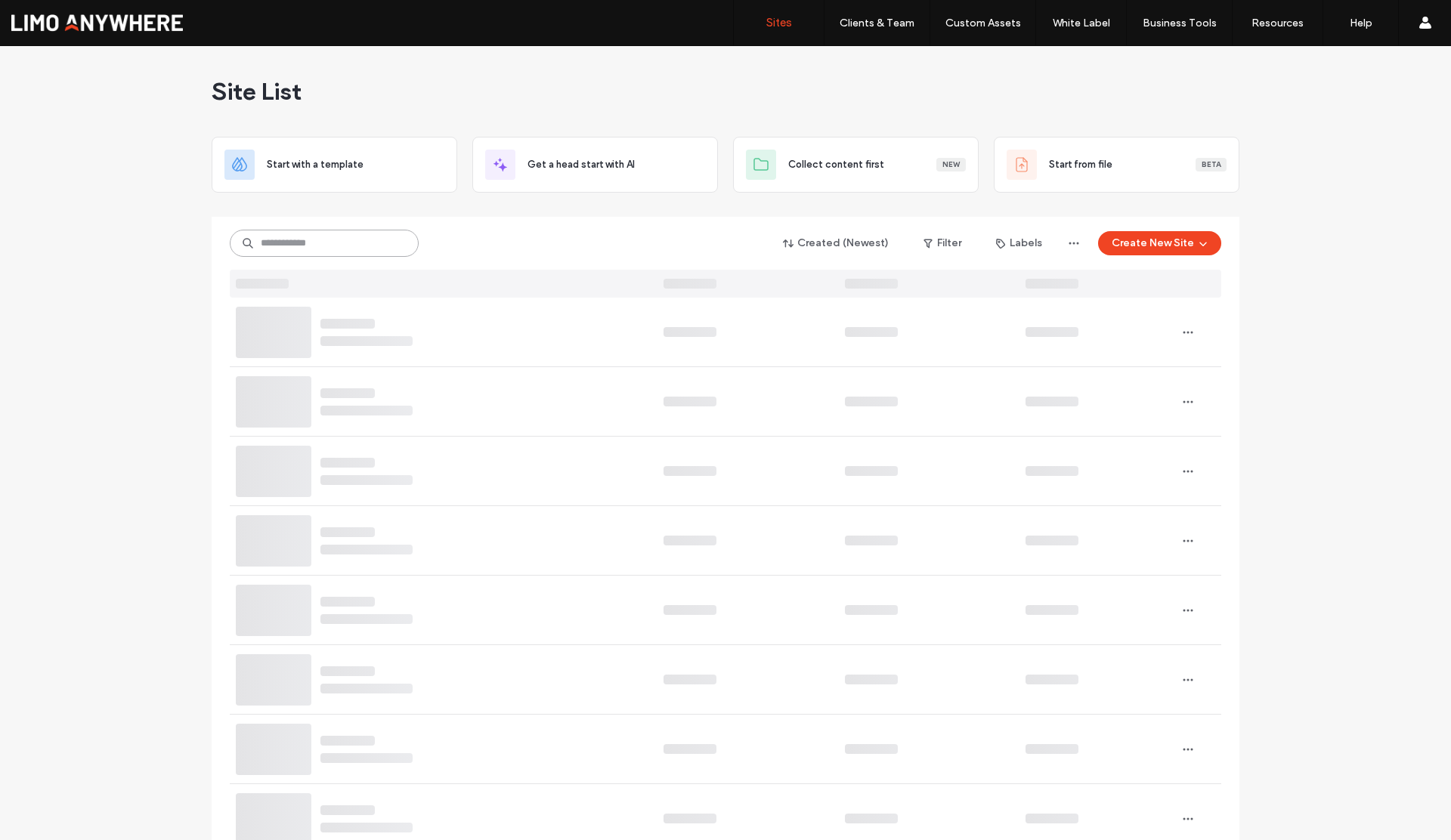
click at [309, 241] on input at bounding box center [324, 243] width 189 height 27
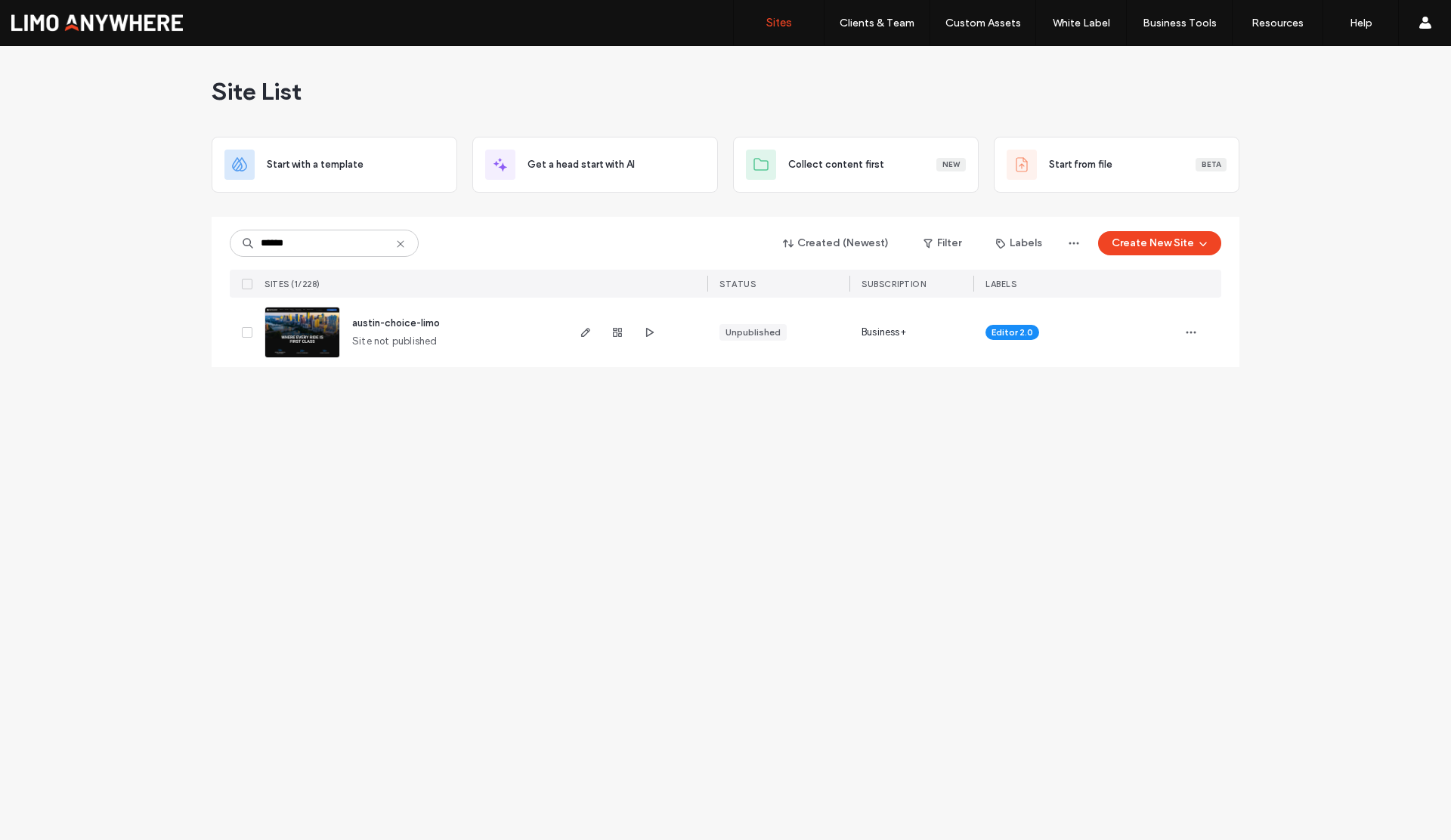
click at [456, 247] on div "****** Created (Newest) Filter Labels Create New Site" at bounding box center [726, 243] width 992 height 29
drag, startPoint x: 334, startPoint y: 245, endPoint x: 228, endPoint y: 236, distance: 106.4
click at [228, 236] on div "****** Created (Newest) Filter Labels Create New Site SITES (1/228) STATUS Subs…" at bounding box center [726, 292] width 1028 height 150
drag, startPoint x: 299, startPoint y: 249, endPoint x: 236, endPoint y: 245, distance: 63.1
click at [236, 245] on input "*****" at bounding box center [324, 243] width 189 height 27
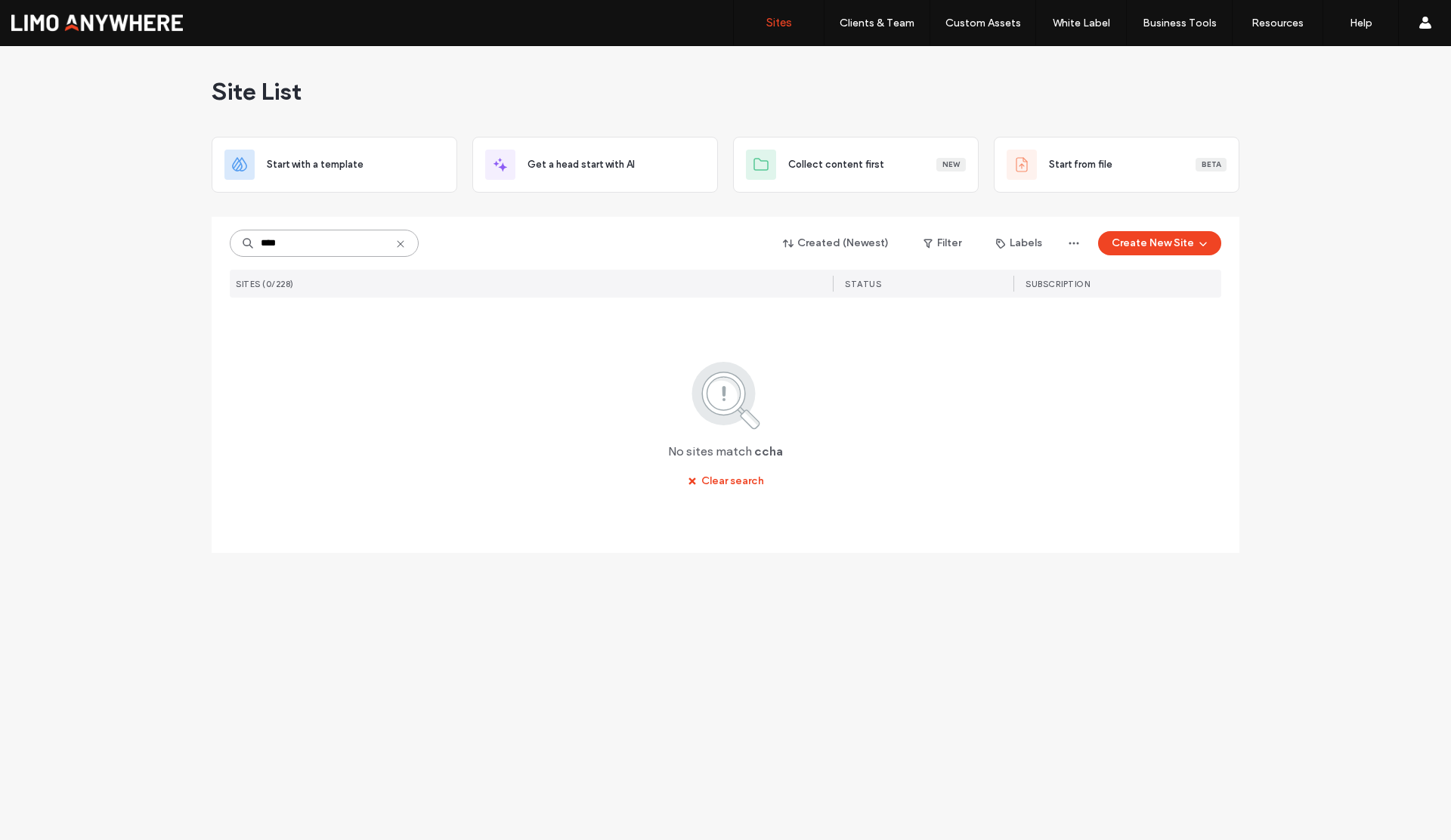
drag, startPoint x: 253, startPoint y: 244, endPoint x: 237, endPoint y: 241, distance: 16.3
click at [237, 241] on input "****" at bounding box center [324, 243] width 189 height 27
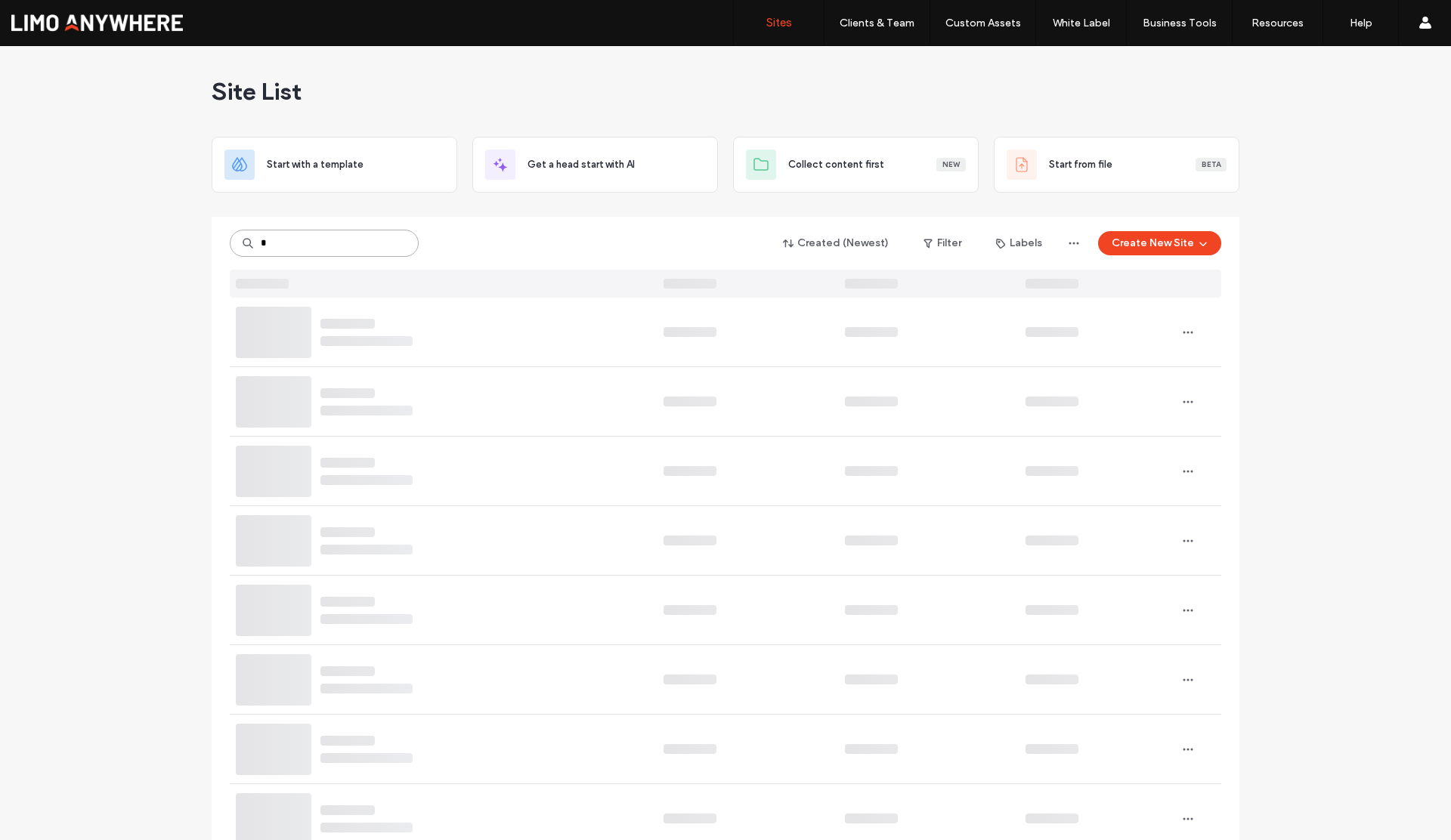
type input "*"
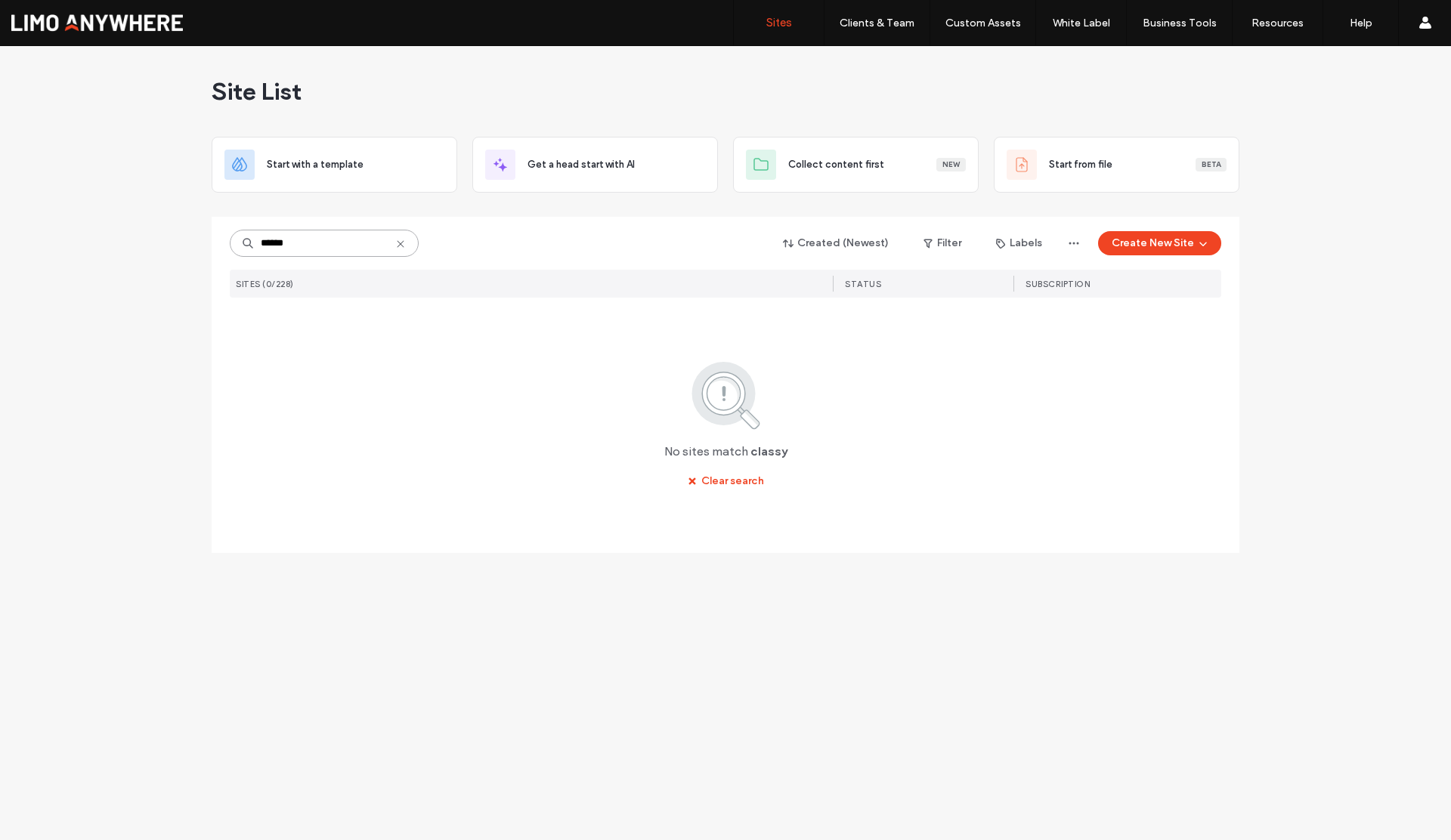
drag, startPoint x: 285, startPoint y: 240, endPoint x: 210, endPoint y: 239, distance: 75.0
click at [210, 239] on div "Site List Start with a template Get a head start with AI Collect content first …" at bounding box center [725, 442] width 1451 height 794
type input "***"
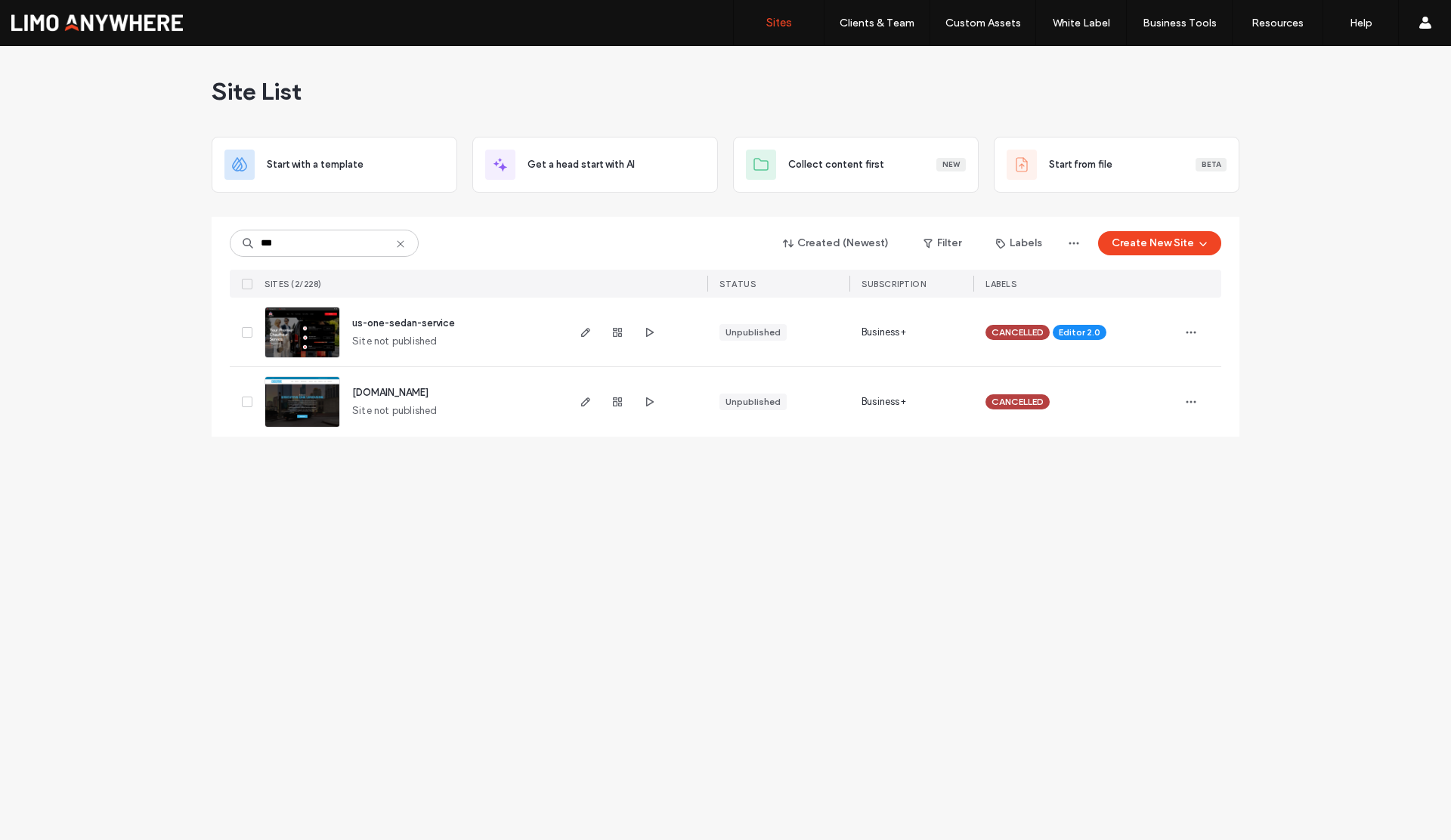
click at [396, 242] on icon at bounding box center [400, 244] width 12 height 12
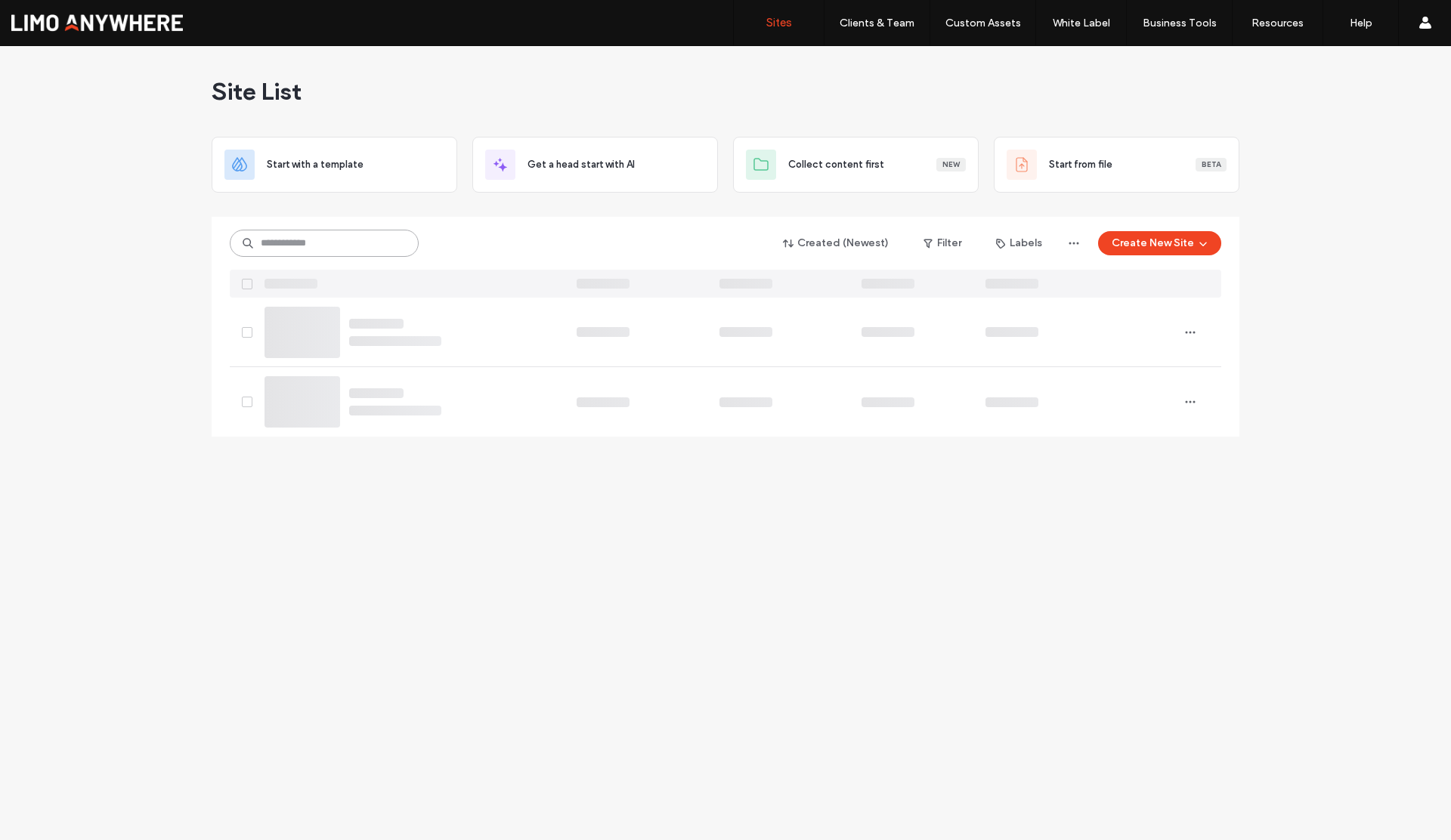
click at [341, 250] on input at bounding box center [324, 243] width 189 height 27
type input "*****"
click at [421, 340] on link "[DOMAIN_NAME]" at bounding box center [387, 341] width 70 height 11
